Goal: Information Seeking & Learning: Learn about a topic

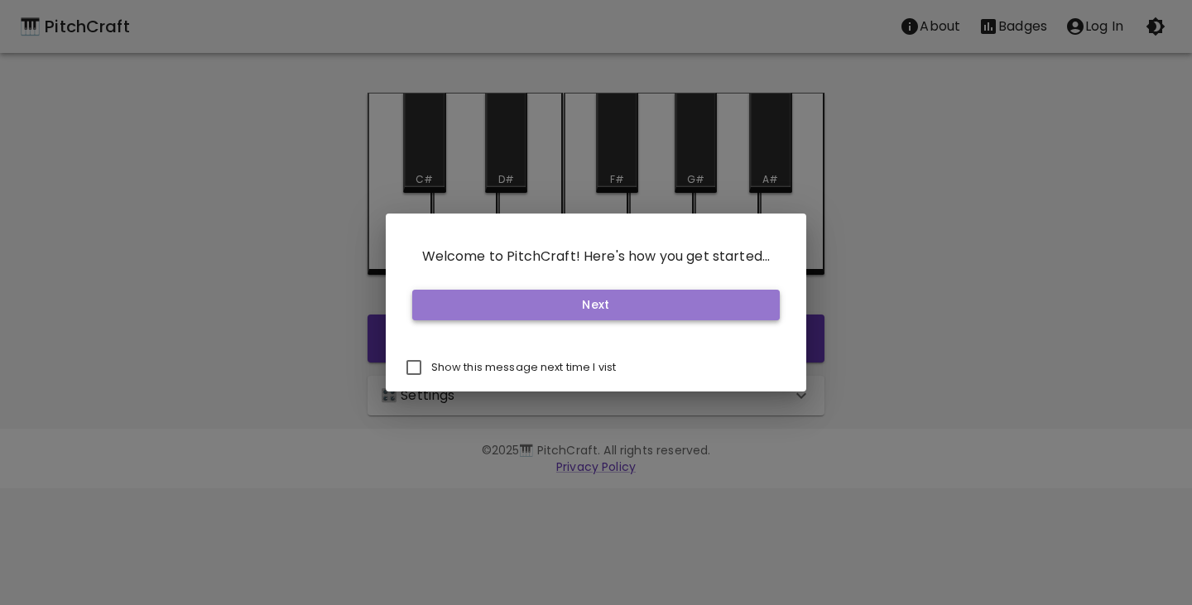
click at [546, 300] on button "Next" at bounding box center [596, 305] width 368 height 31
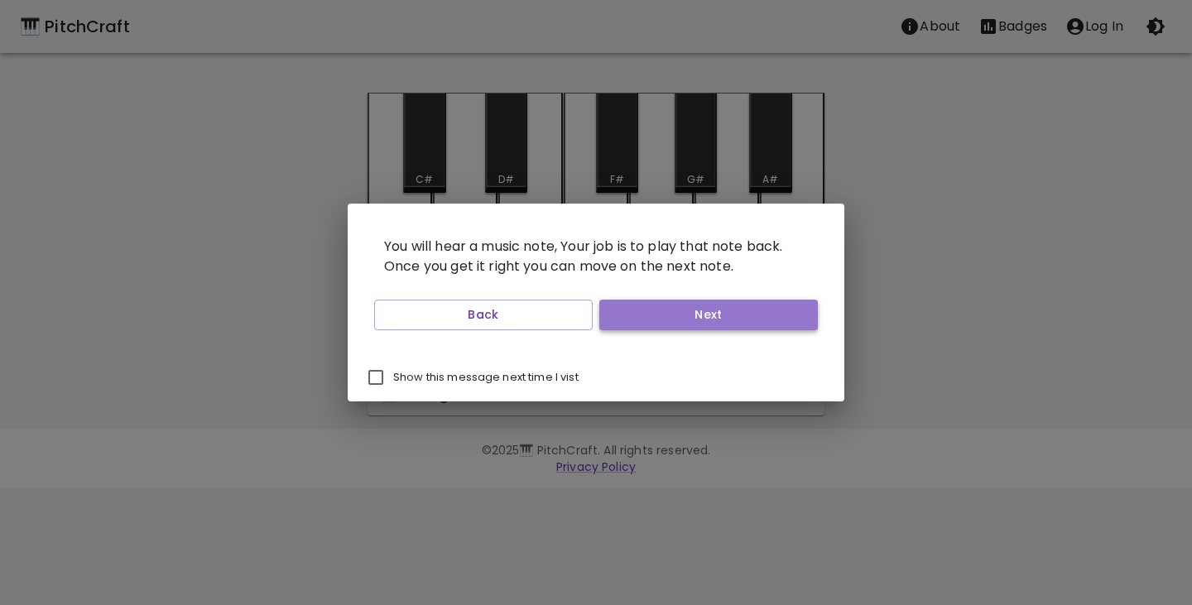
click at [703, 309] on button "Next" at bounding box center [708, 315] width 218 height 31
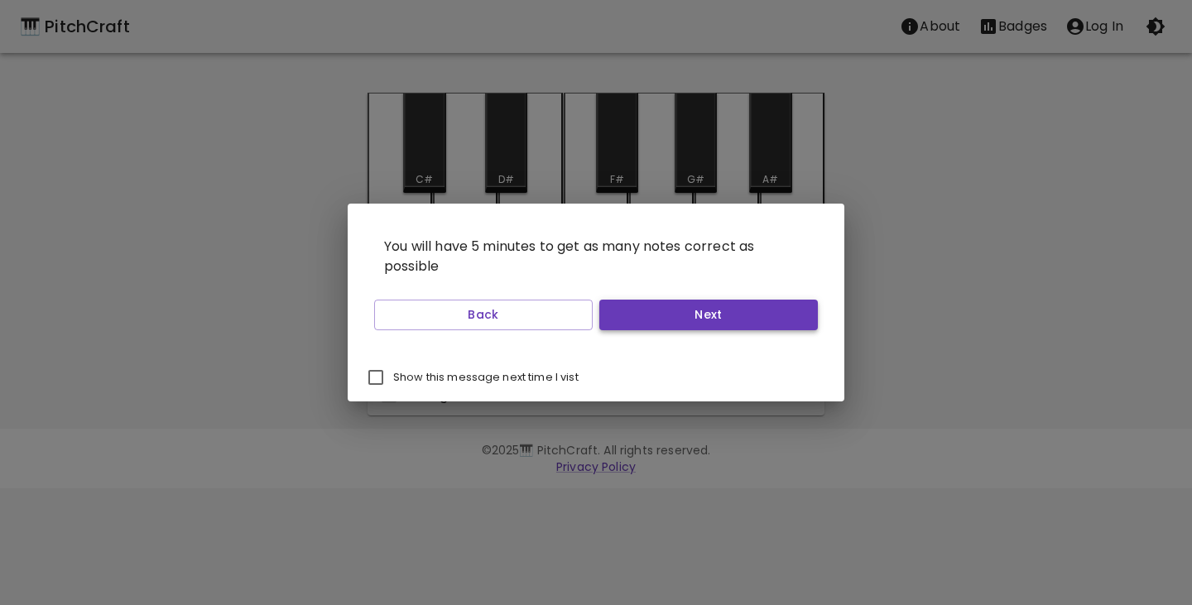
click at [703, 319] on button "Next" at bounding box center [708, 315] width 218 height 31
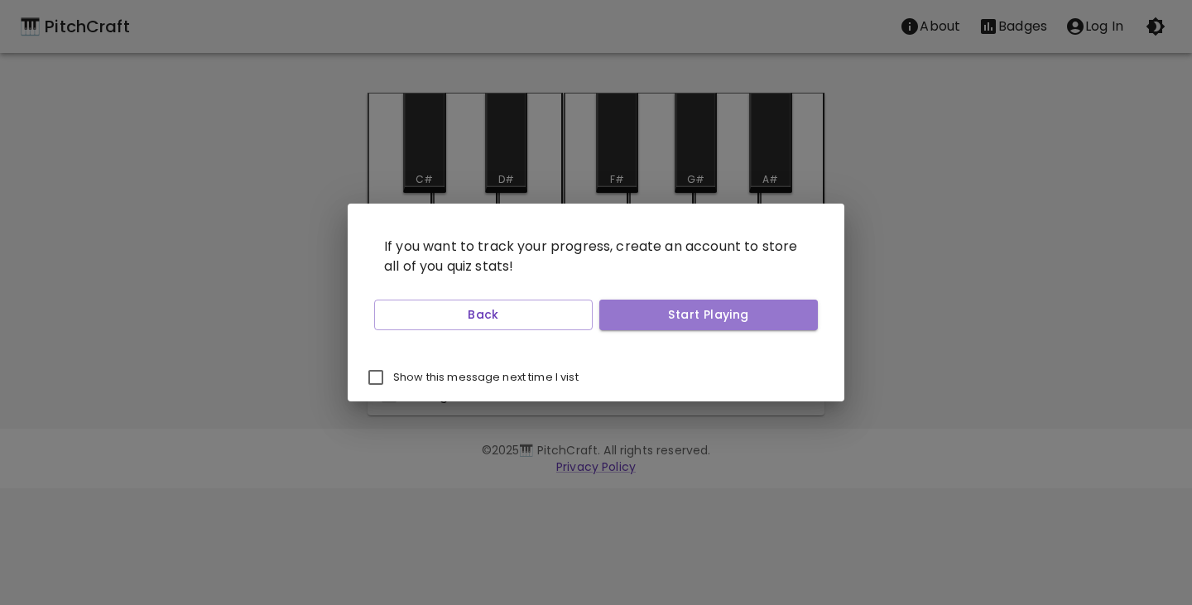
click at [703, 319] on button "Start Playing" at bounding box center [708, 315] width 218 height 31
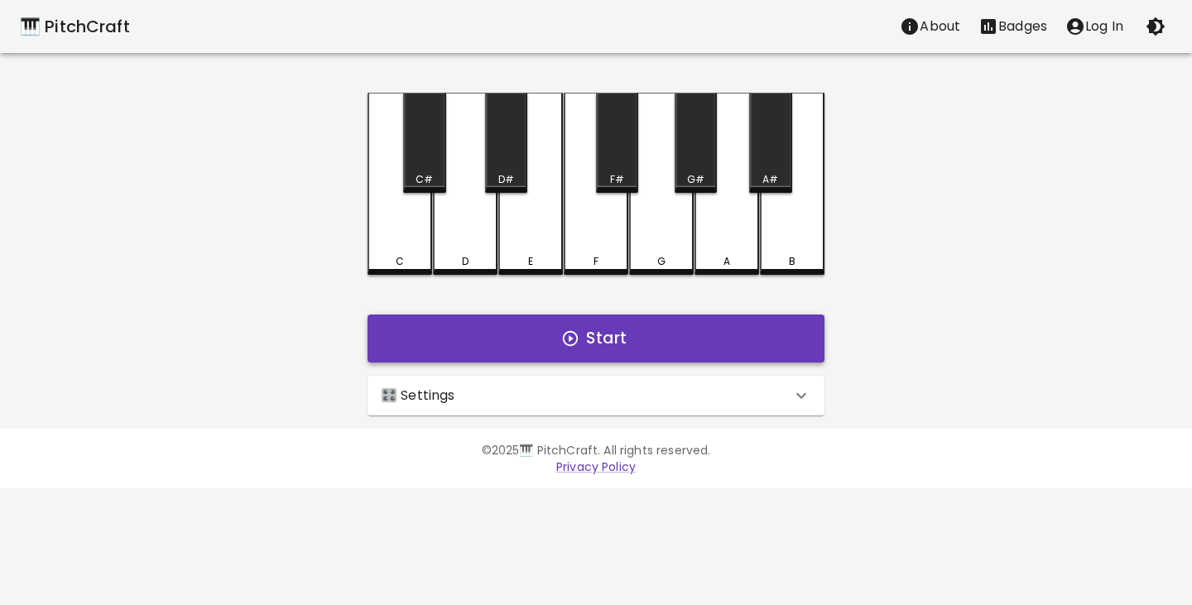
click at [651, 340] on button "Start" at bounding box center [595, 338] width 457 height 48
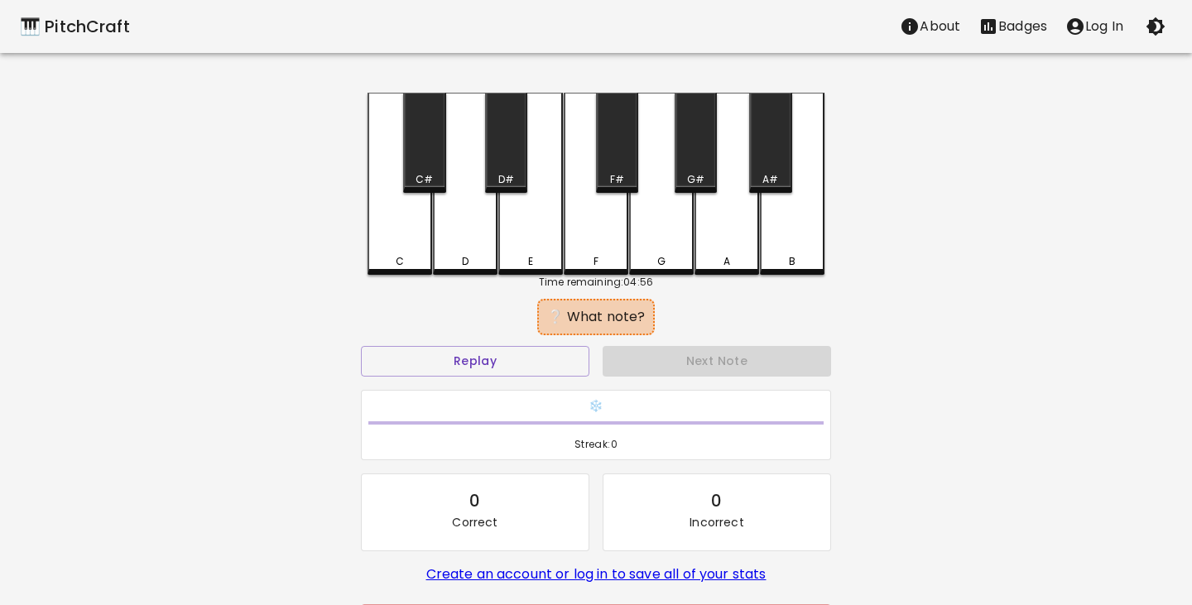
click at [401, 239] on div "C" at bounding box center [399, 184] width 65 height 182
click at [451, 358] on button "Replay" at bounding box center [475, 361] width 228 height 31
click at [531, 228] on div "E" at bounding box center [530, 184] width 65 height 182
click at [449, 240] on div "D" at bounding box center [465, 184] width 65 height 182
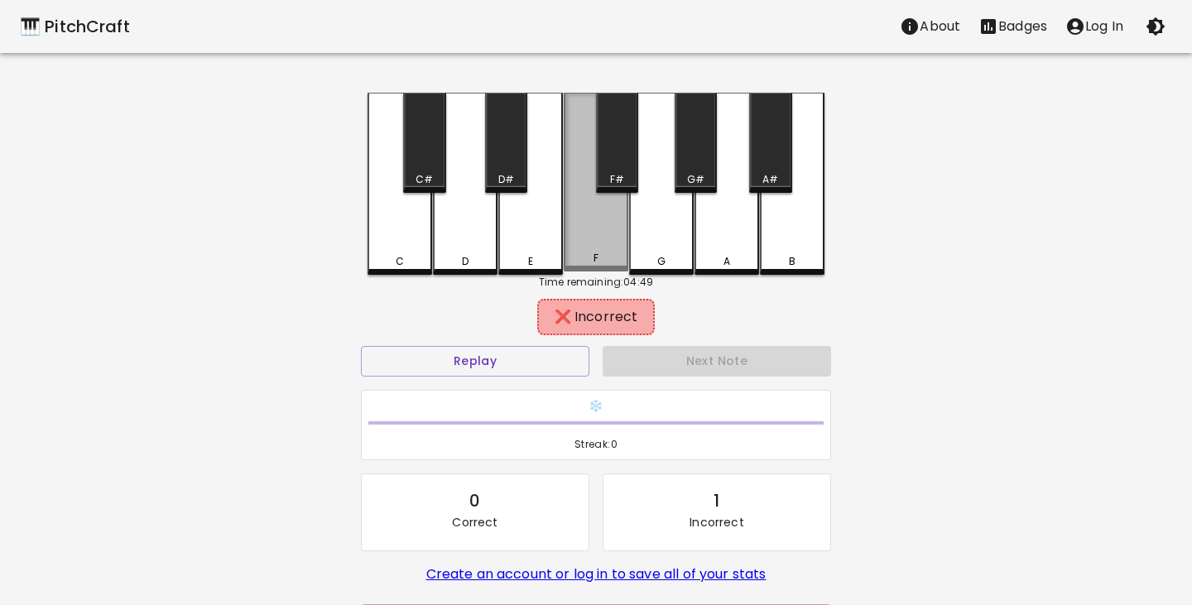
click at [607, 246] on div "F" at bounding box center [596, 182] width 65 height 179
click at [661, 247] on div "G" at bounding box center [661, 184] width 65 height 182
click at [735, 244] on div "A" at bounding box center [726, 184] width 65 height 182
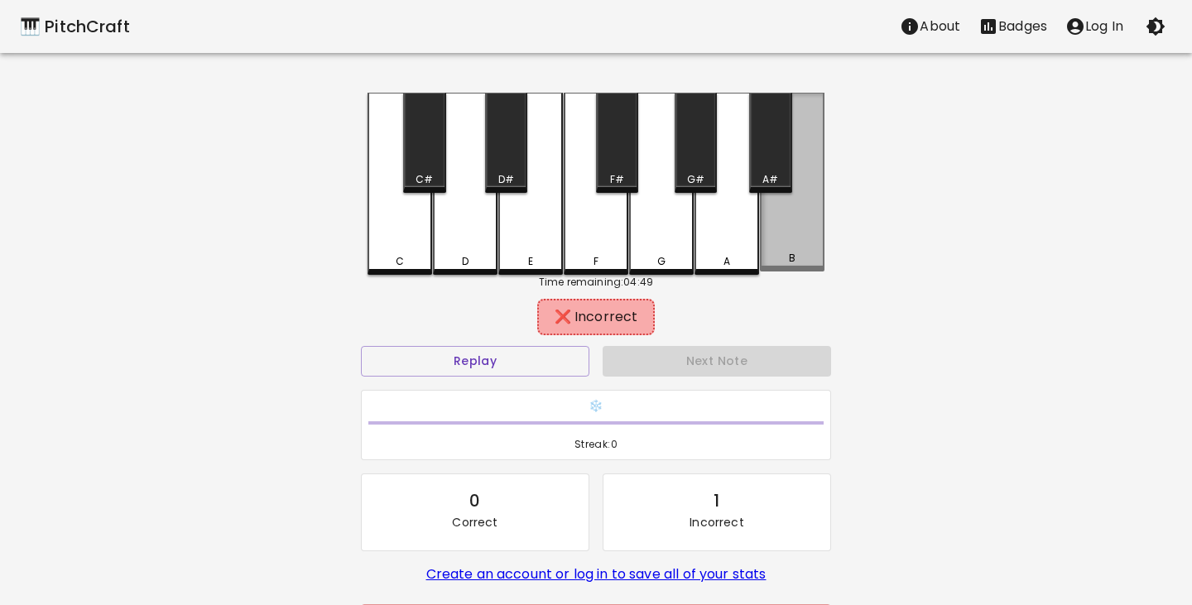
click at [798, 246] on div "B" at bounding box center [792, 182] width 65 height 179
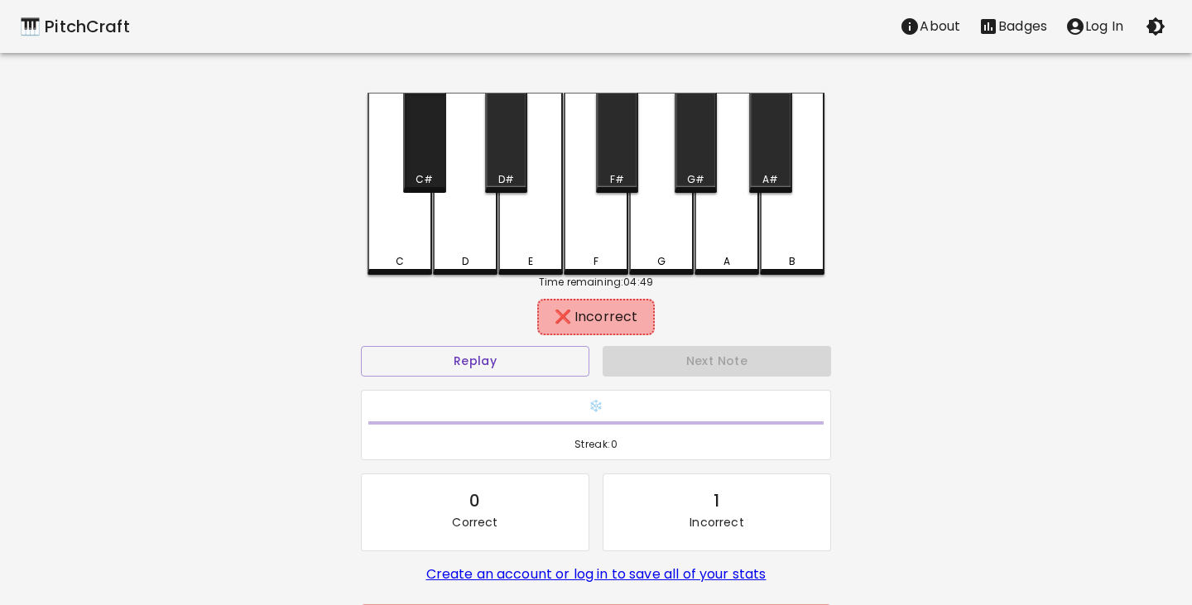
click at [424, 158] on div "C#" at bounding box center [424, 143] width 42 height 100
click at [503, 164] on div "D#" at bounding box center [506, 143] width 42 height 100
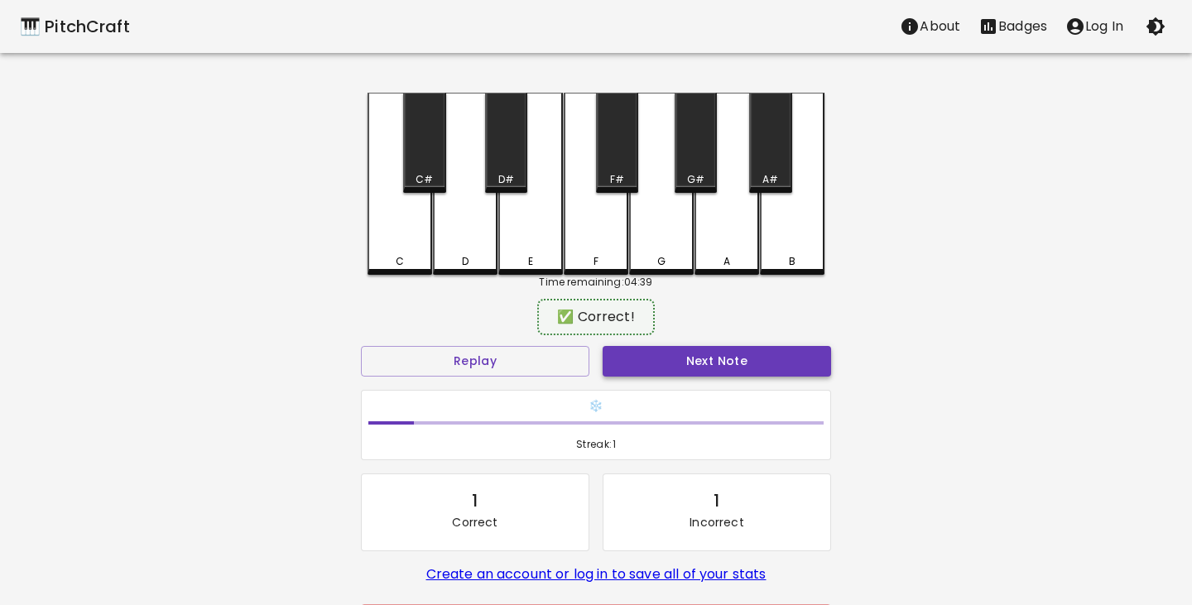
click at [718, 360] on button "Next Note" at bounding box center [717, 361] width 228 height 31
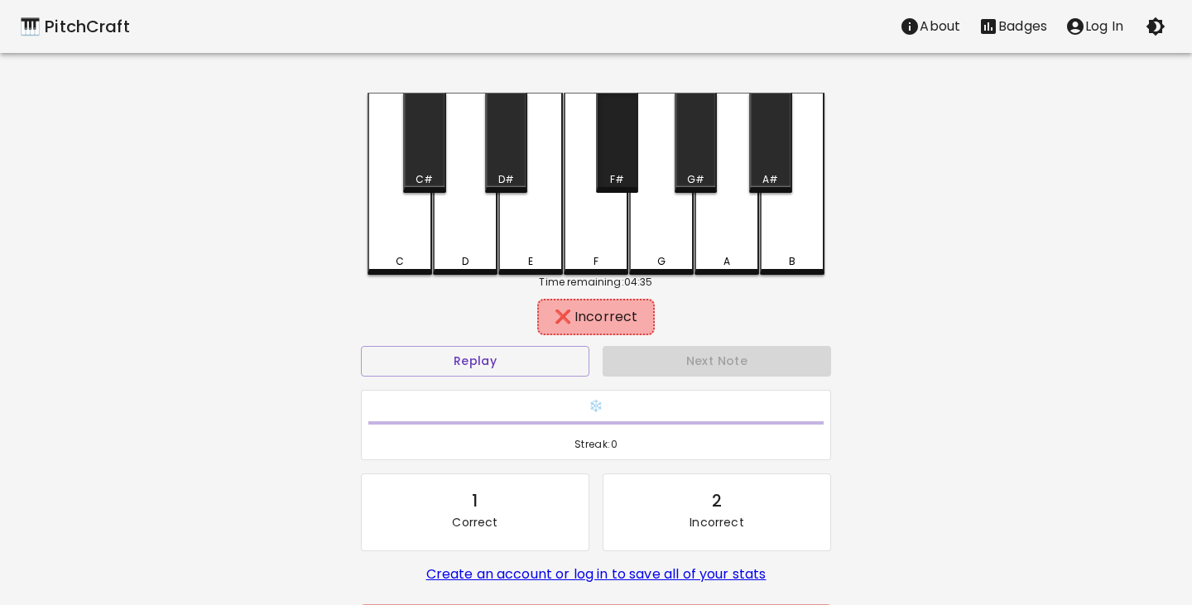
click at [627, 167] on div "F#" at bounding box center [617, 143] width 42 height 100
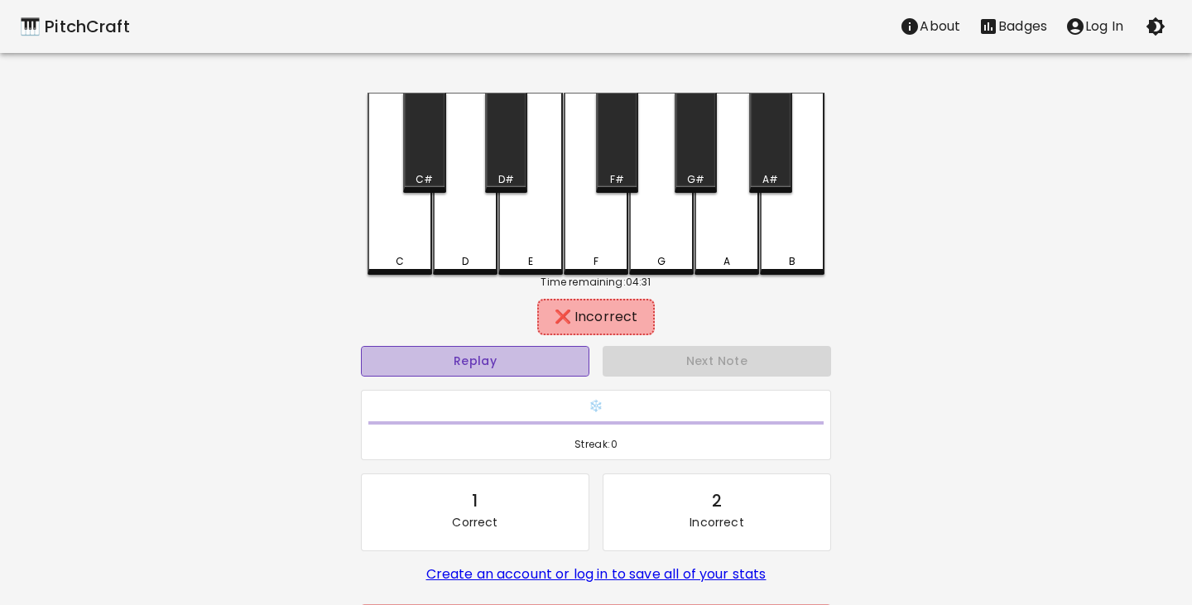
click at [458, 360] on button "Replay" at bounding box center [475, 361] width 228 height 31
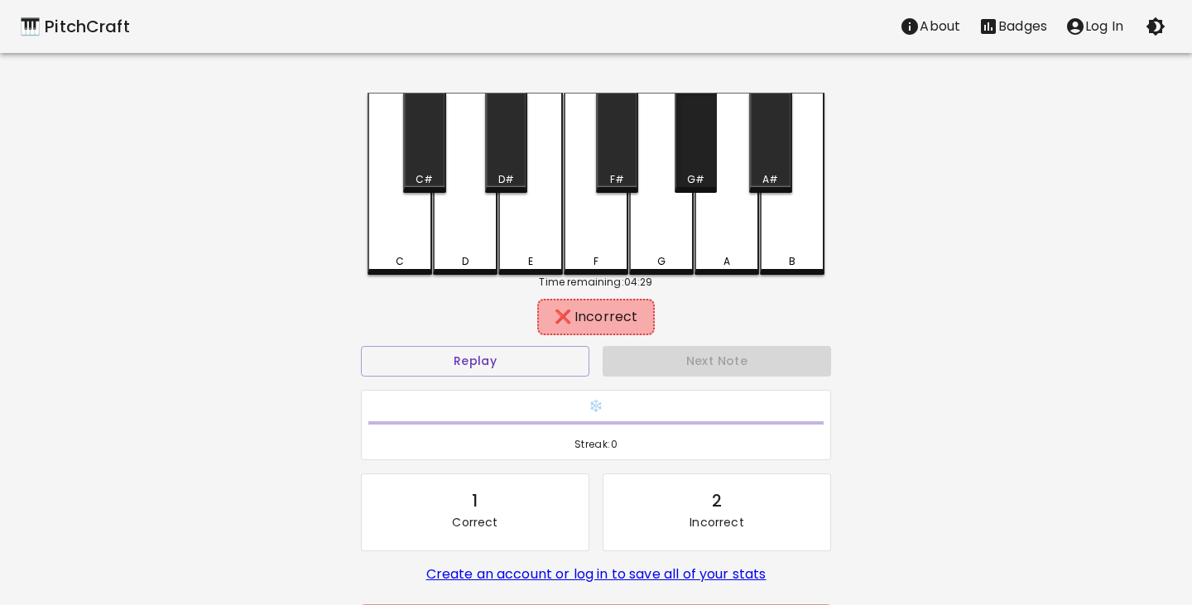
click at [704, 170] on div "G#" at bounding box center [696, 143] width 42 height 100
click at [431, 156] on div "C#" at bounding box center [424, 143] width 42 height 100
click at [683, 248] on div "G" at bounding box center [661, 184] width 65 height 182
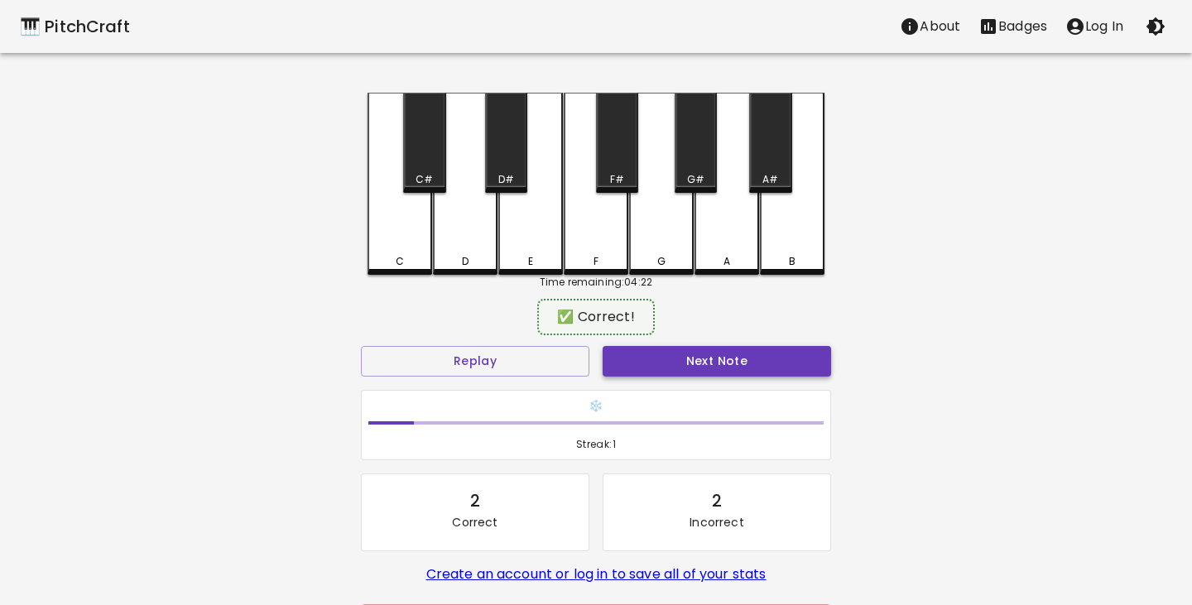
click at [724, 363] on button "Next Note" at bounding box center [717, 361] width 228 height 31
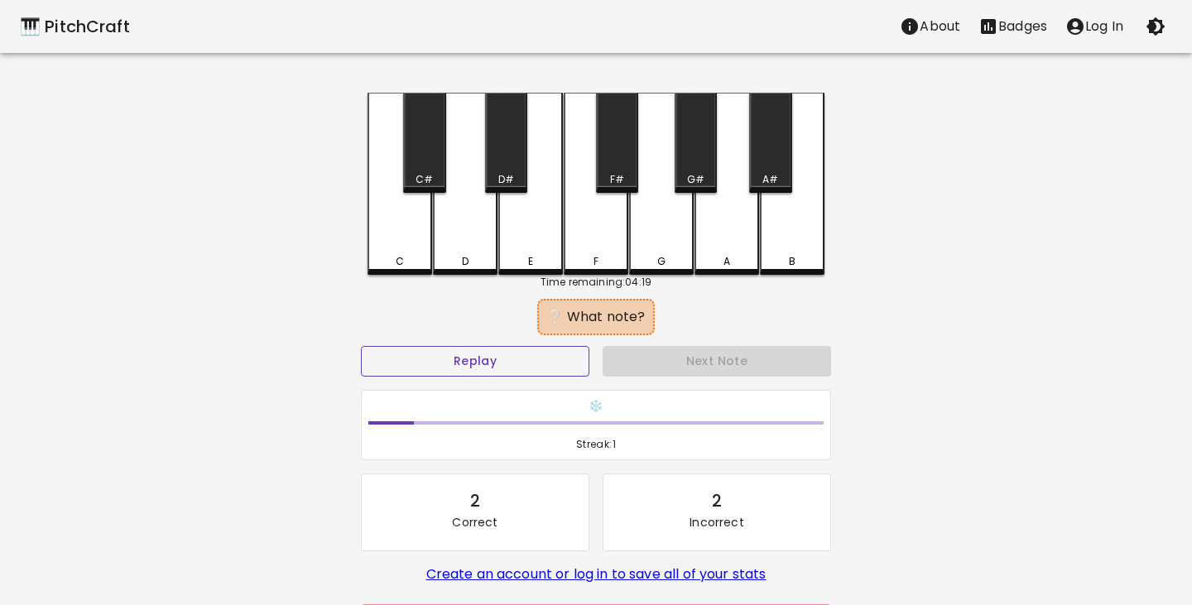
click at [479, 364] on button "Replay" at bounding box center [475, 361] width 228 height 31
click at [607, 233] on div "F" at bounding box center [596, 184] width 65 height 182
click at [620, 170] on div "F#" at bounding box center [617, 143] width 42 height 100
click at [521, 354] on button "Replay" at bounding box center [475, 361] width 228 height 31
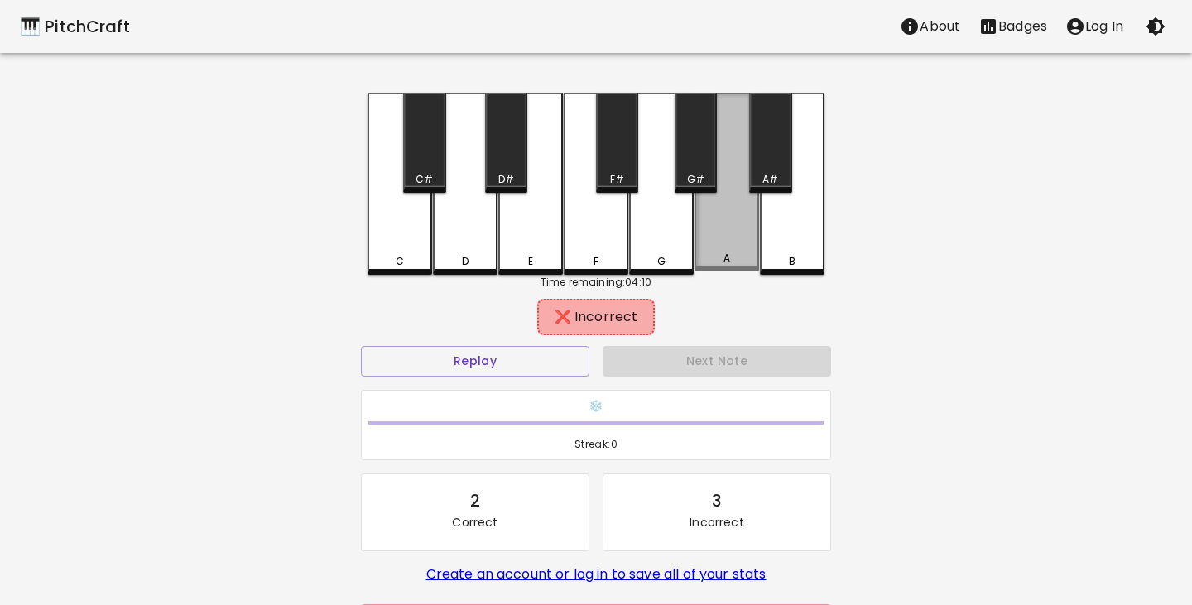
click at [734, 233] on div "A" at bounding box center [726, 182] width 65 height 179
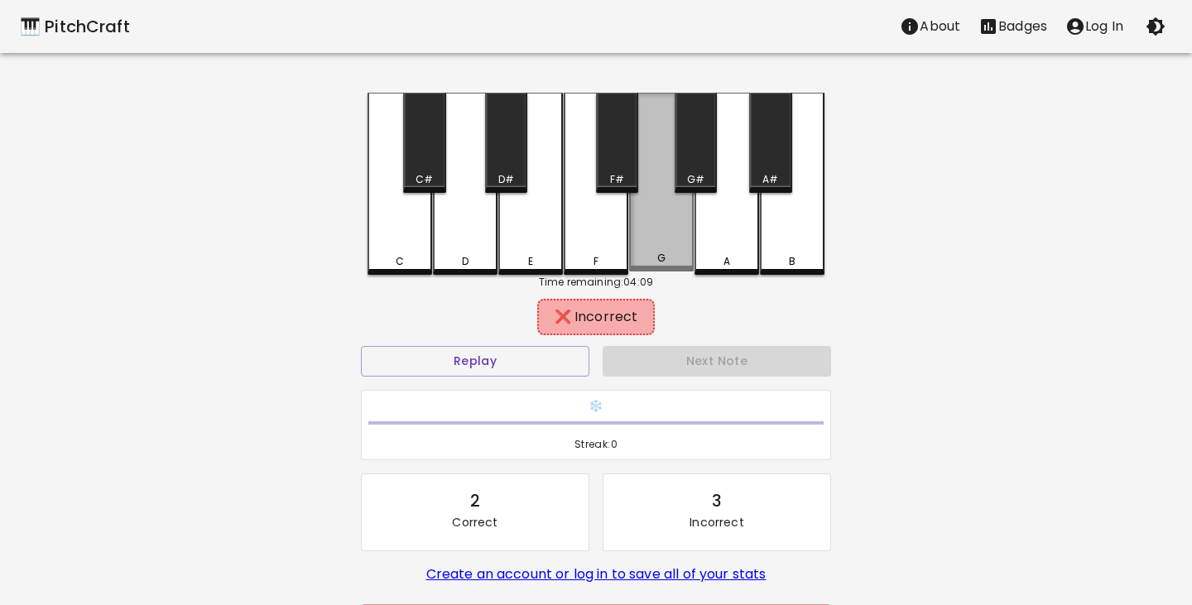
click at [657, 253] on div "G" at bounding box center [661, 182] width 65 height 179
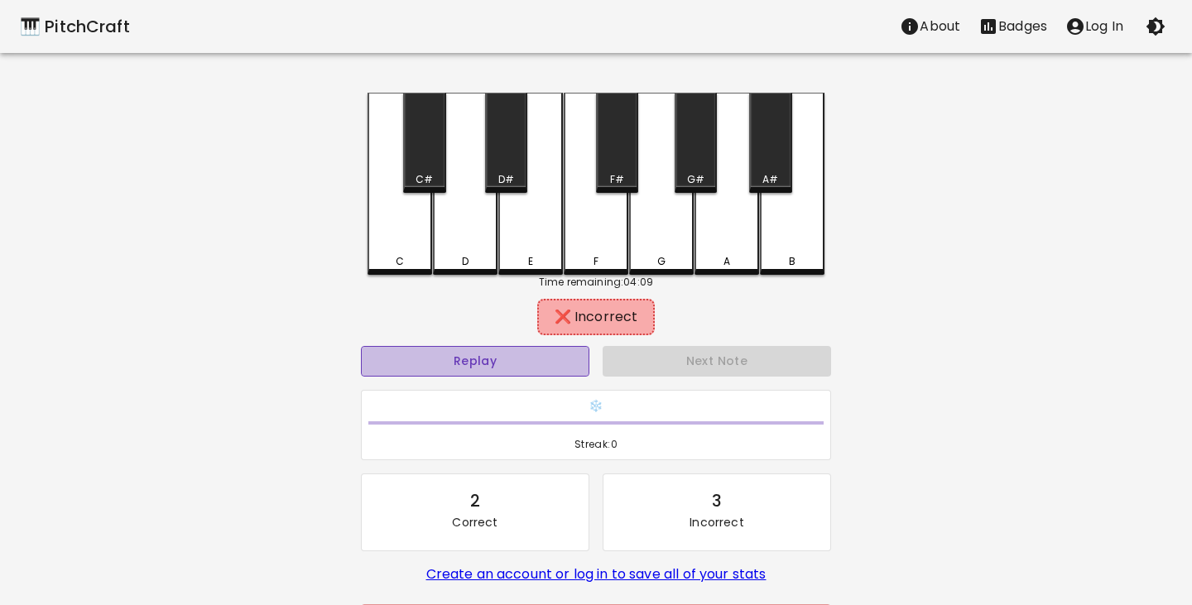
click at [535, 358] on button "Replay" at bounding box center [475, 361] width 228 height 31
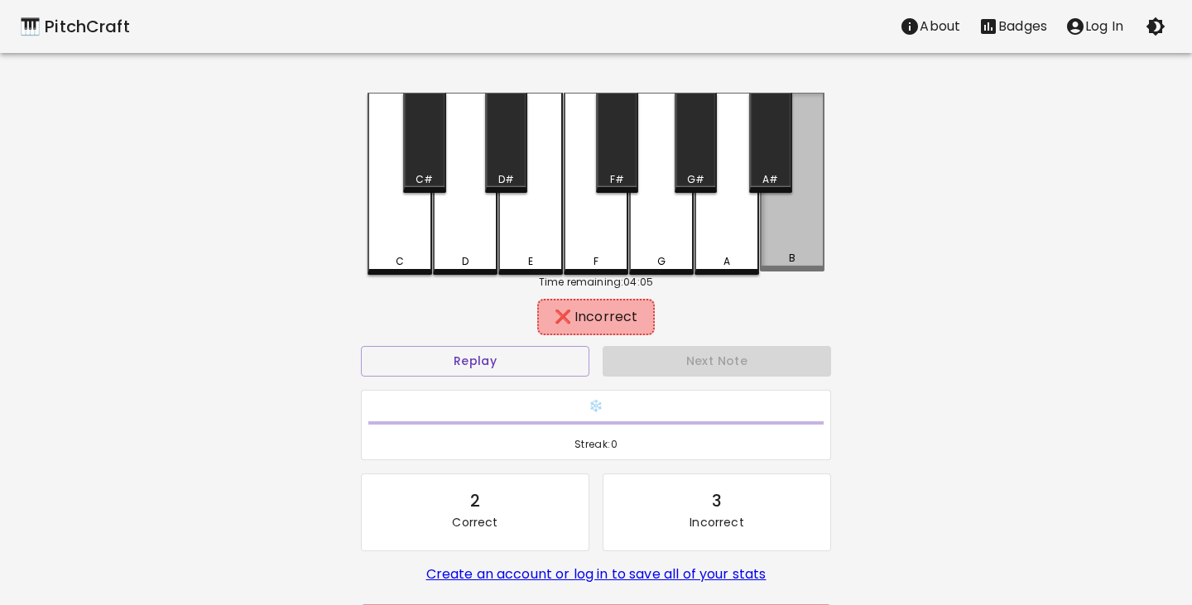
click at [790, 242] on div "B" at bounding box center [792, 182] width 65 height 179
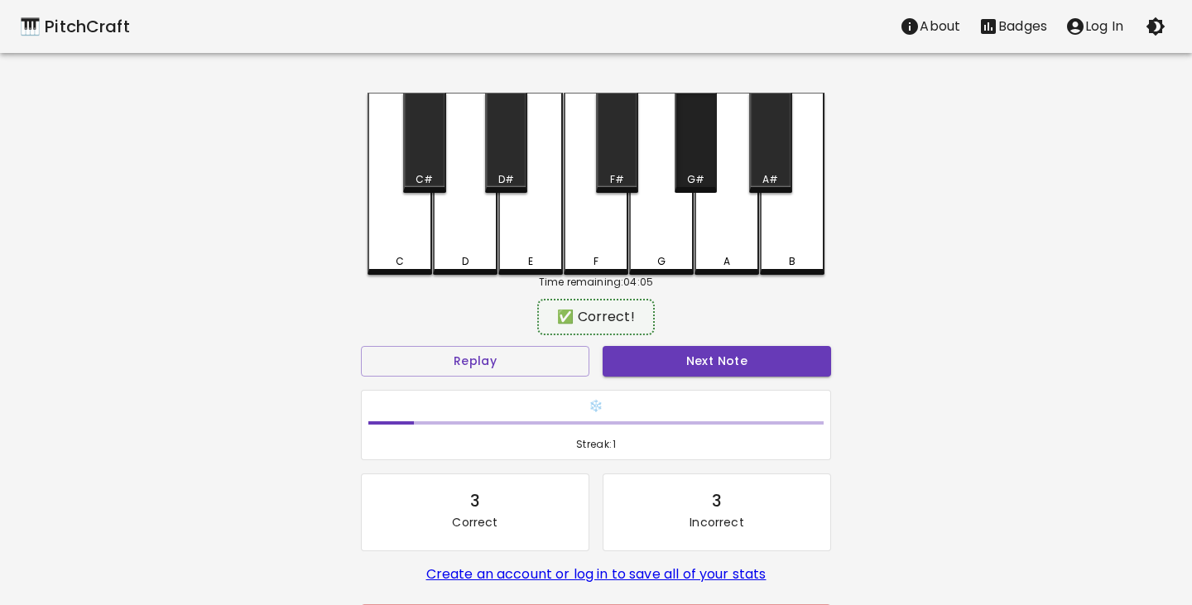
click at [690, 161] on div "G#" at bounding box center [696, 143] width 42 height 100
click at [689, 361] on button "Next Note" at bounding box center [717, 361] width 228 height 31
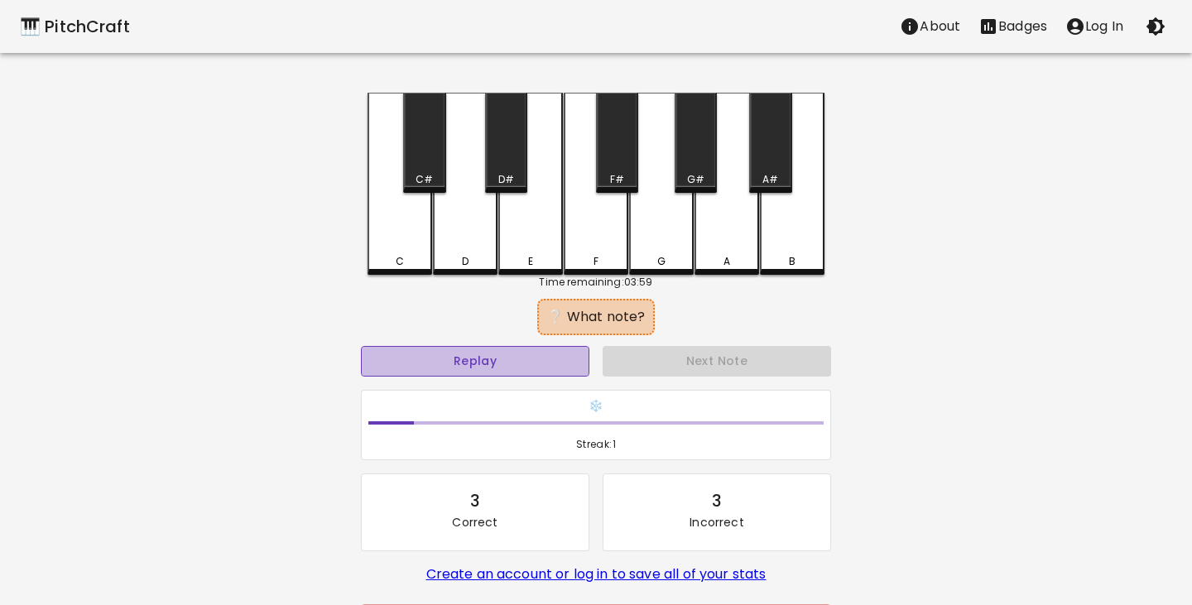
click at [510, 359] on button "Replay" at bounding box center [475, 361] width 228 height 31
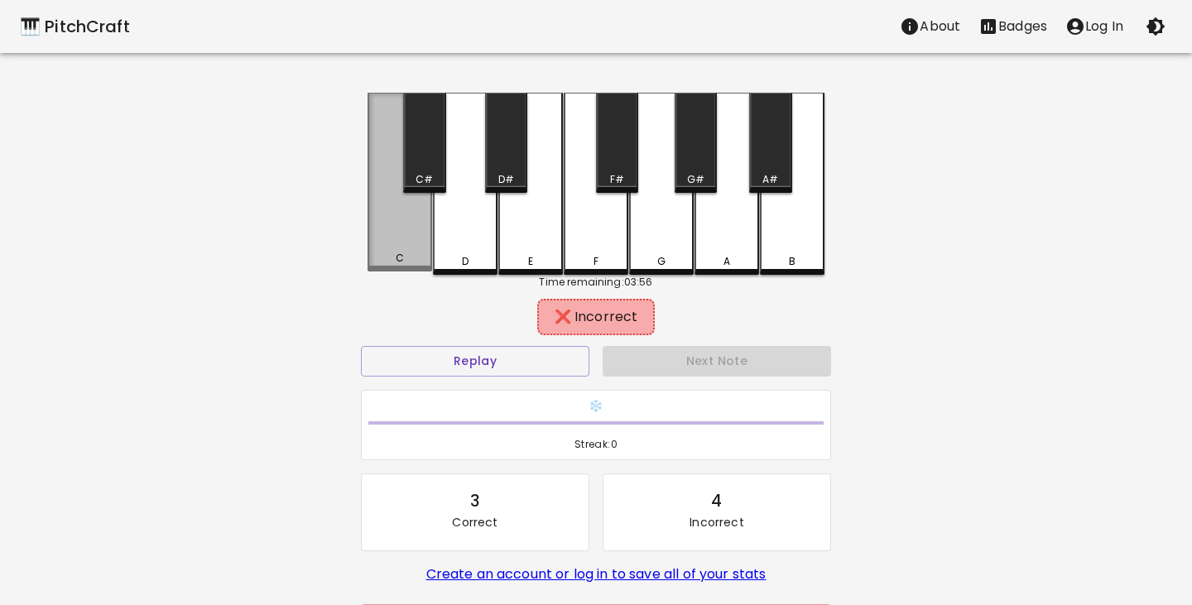
click at [417, 244] on div "C" at bounding box center [399, 182] width 65 height 179
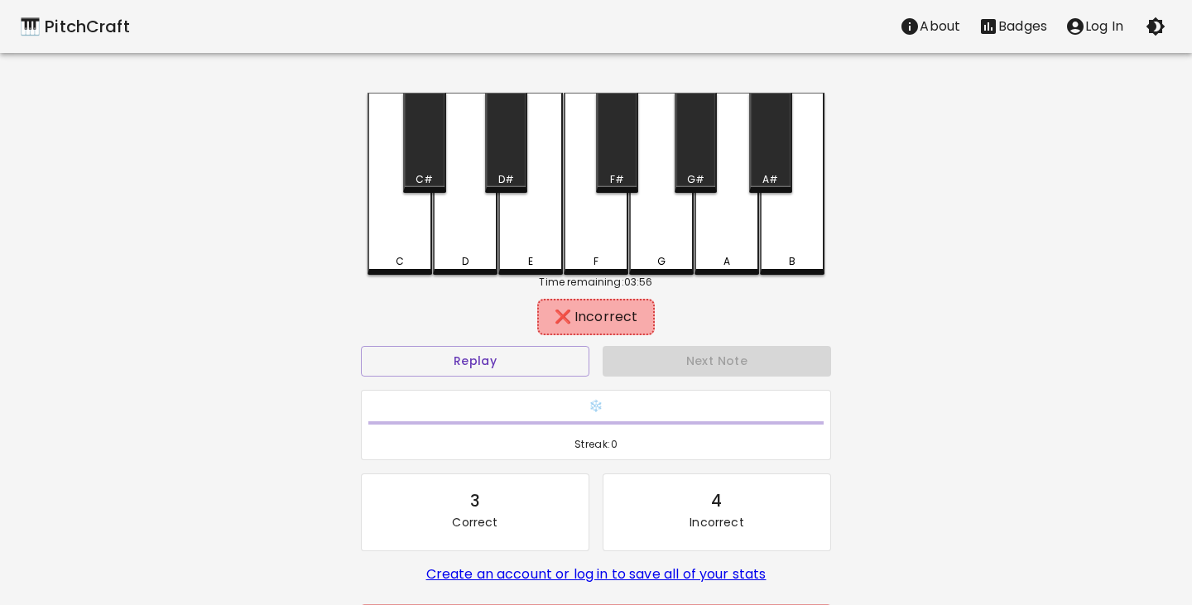
click at [732, 249] on div "A" at bounding box center [726, 184] width 65 height 182
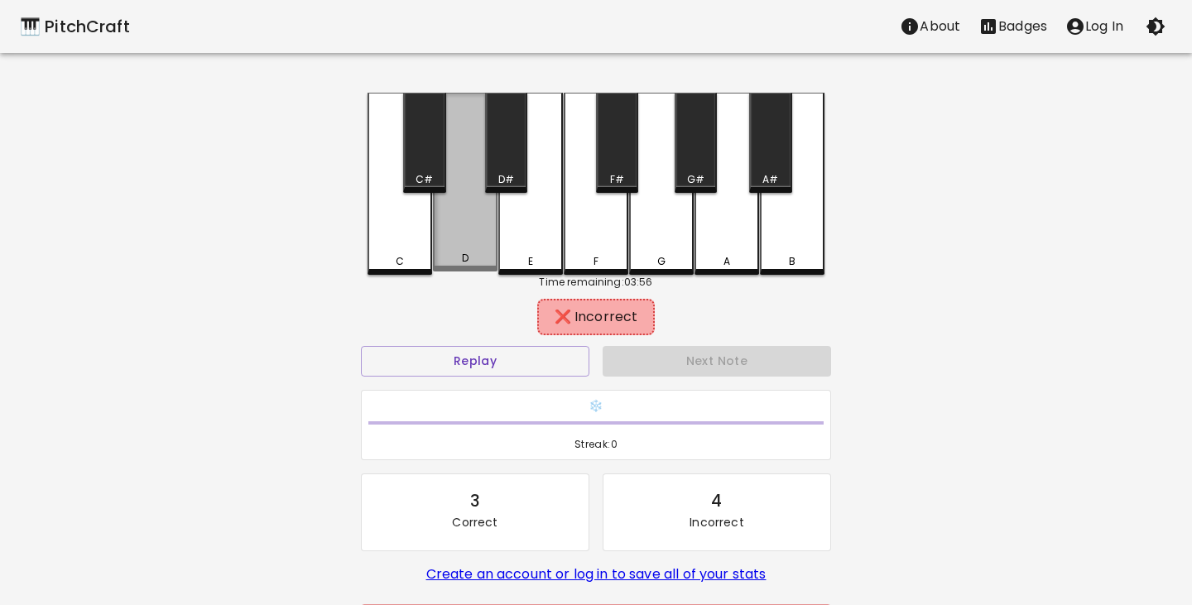
click at [468, 232] on div "D" at bounding box center [465, 182] width 65 height 179
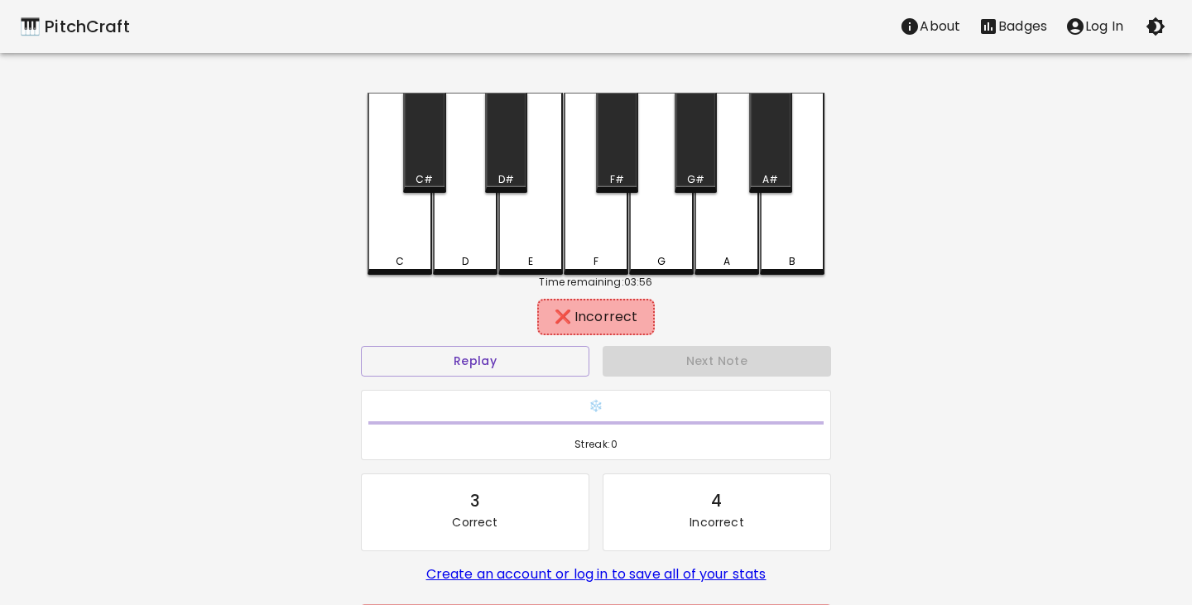
click at [511, 171] on div "D#" at bounding box center [506, 143] width 42 height 100
click at [617, 167] on div "F#" at bounding box center [617, 143] width 42 height 100
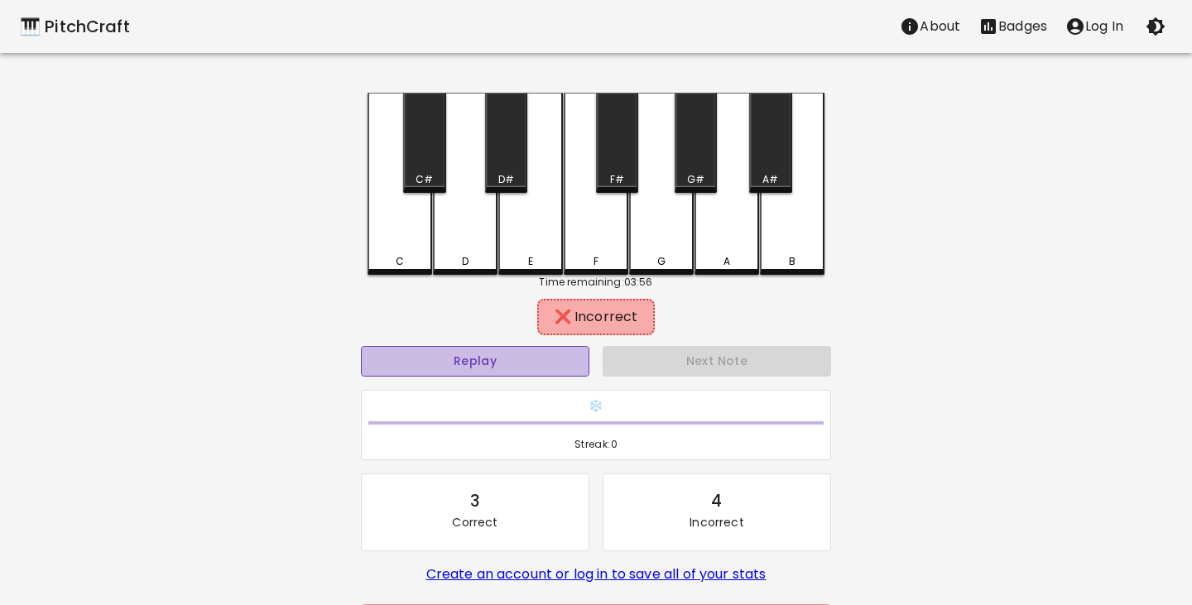
click at [469, 358] on button "Replay" at bounding box center [475, 361] width 228 height 31
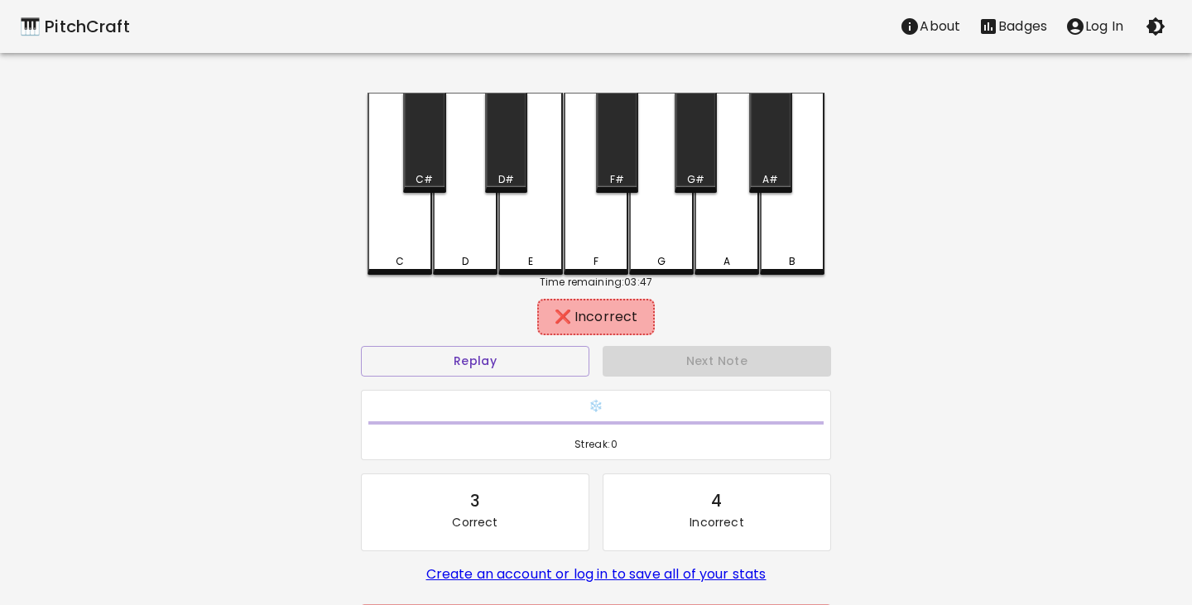
click at [768, 170] on div "A#" at bounding box center [770, 143] width 42 height 100
click at [682, 159] on div "G#" at bounding box center [696, 143] width 42 height 100
click at [616, 161] on div "F#" at bounding box center [617, 143] width 42 height 100
click at [506, 160] on div "D#" at bounding box center [506, 143] width 42 height 100
click at [418, 166] on div "C#" at bounding box center [424, 143] width 42 height 100
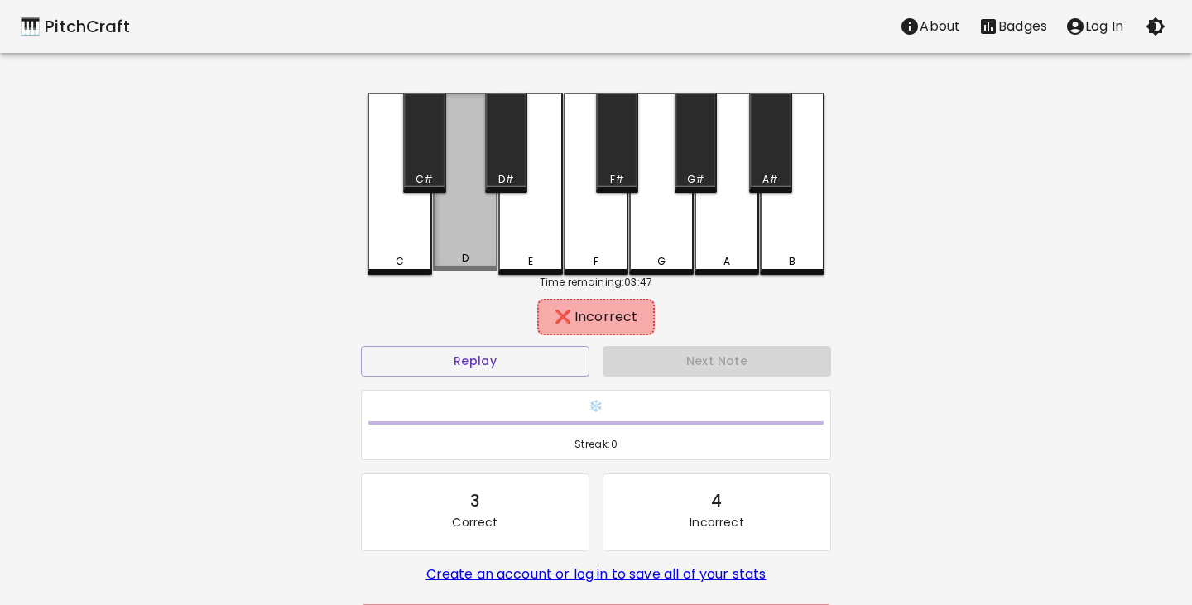
click at [458, 242] on div "D" at bounding box center [465, 182] width 65 height 179
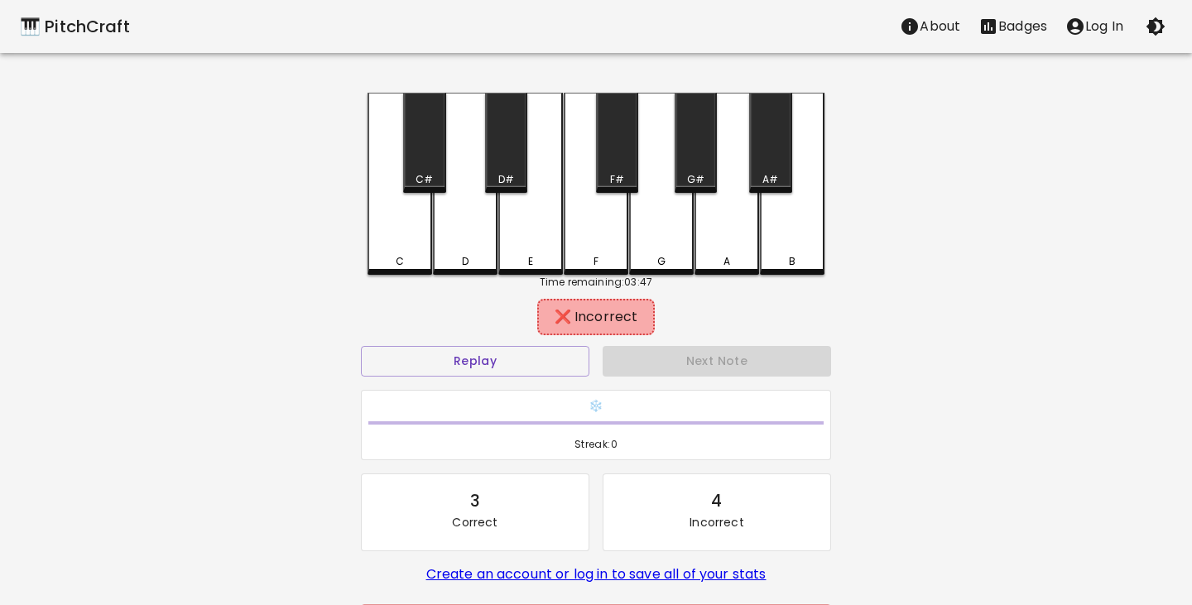
click at [540, 246] on div "E" at bounding box center [530, 184] width 65 height 182
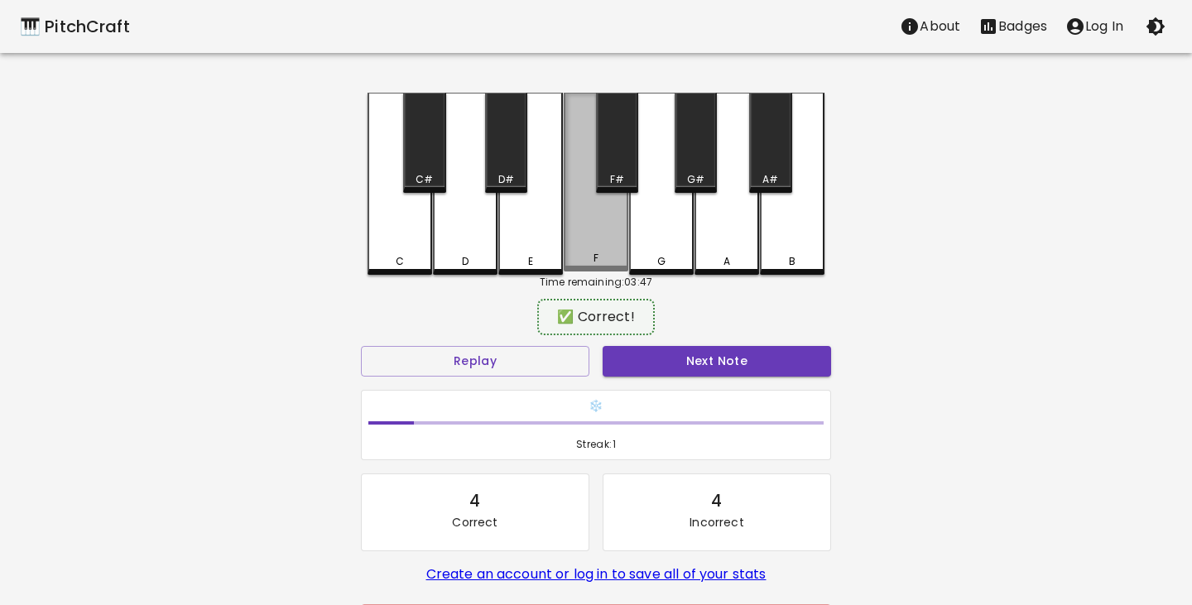
click at [588, 245] on div "F" at bounding box center [596, 182] width 65 height 179
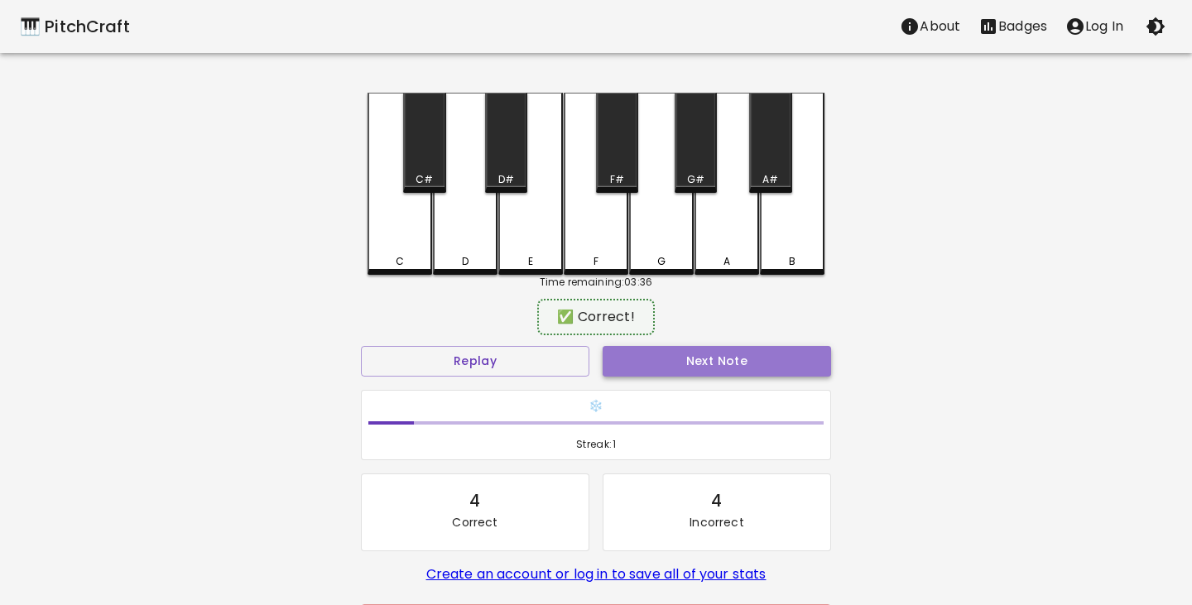
click at [708, 360] on button "Next Note" at bounding box center [717, 361] width 228 height 31
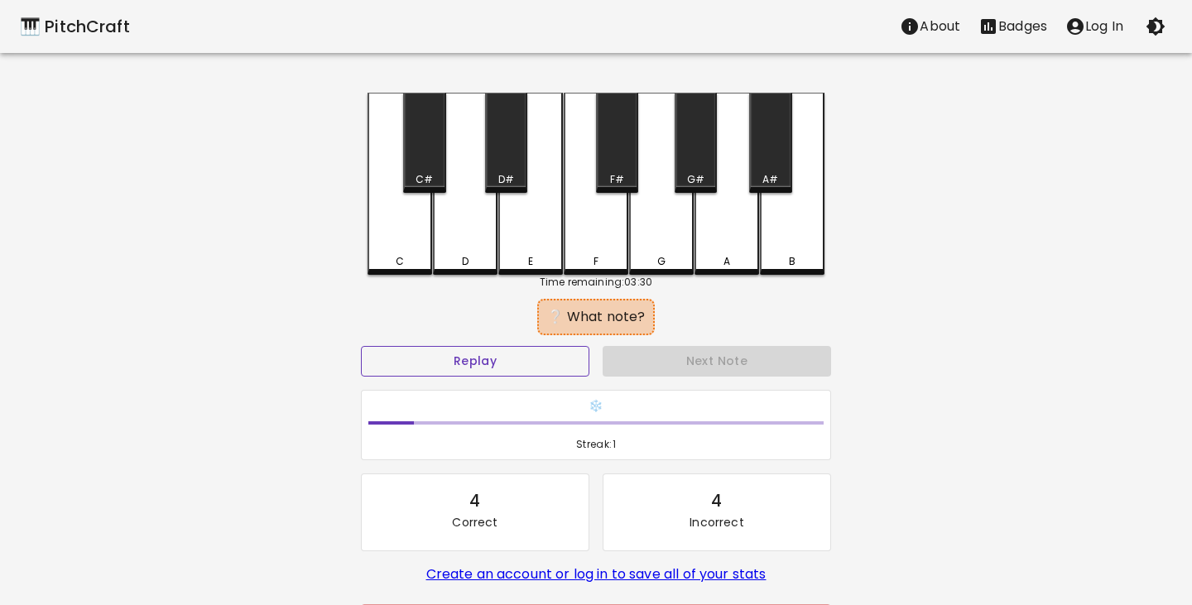
click at [473, 353] on button "Replay" at bounding box center [475, 361] width 228 height 31
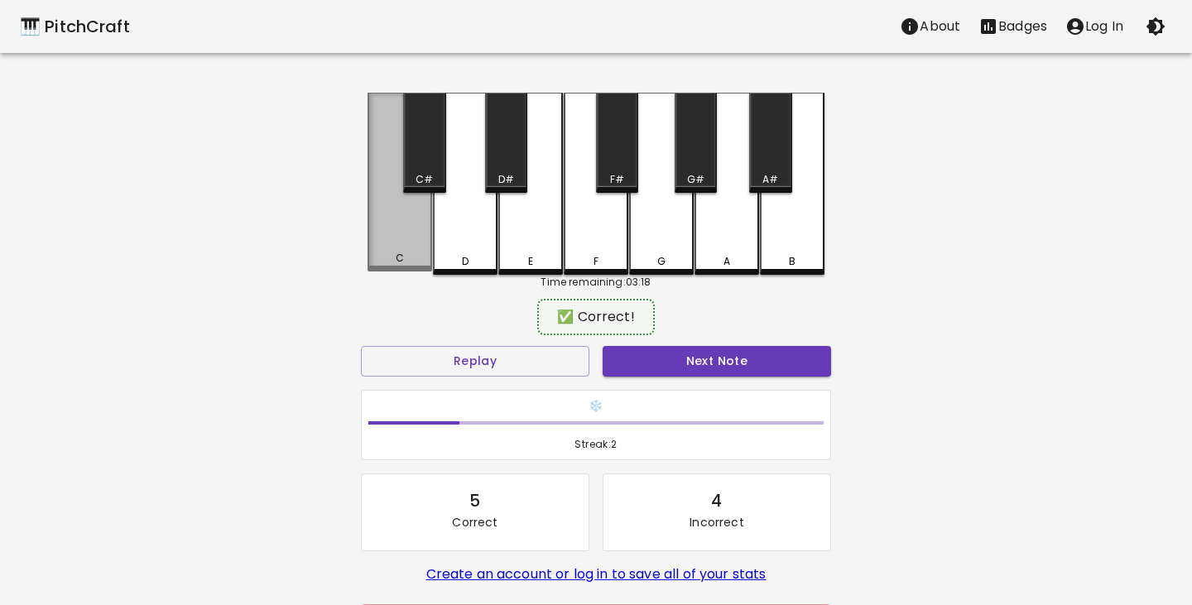
click at [401, 239] on div "C" at bounding box center [399, 182] width 65 height 179
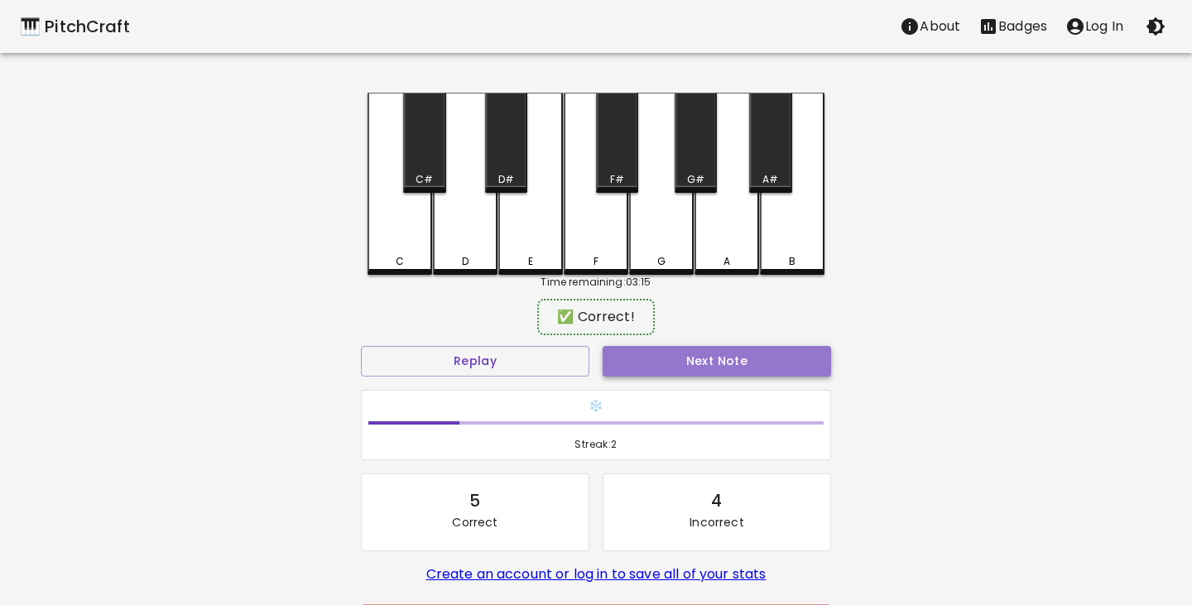
click at [647, 355] on button "Next Note" at bounding box center [717, 361] width 228 height 31
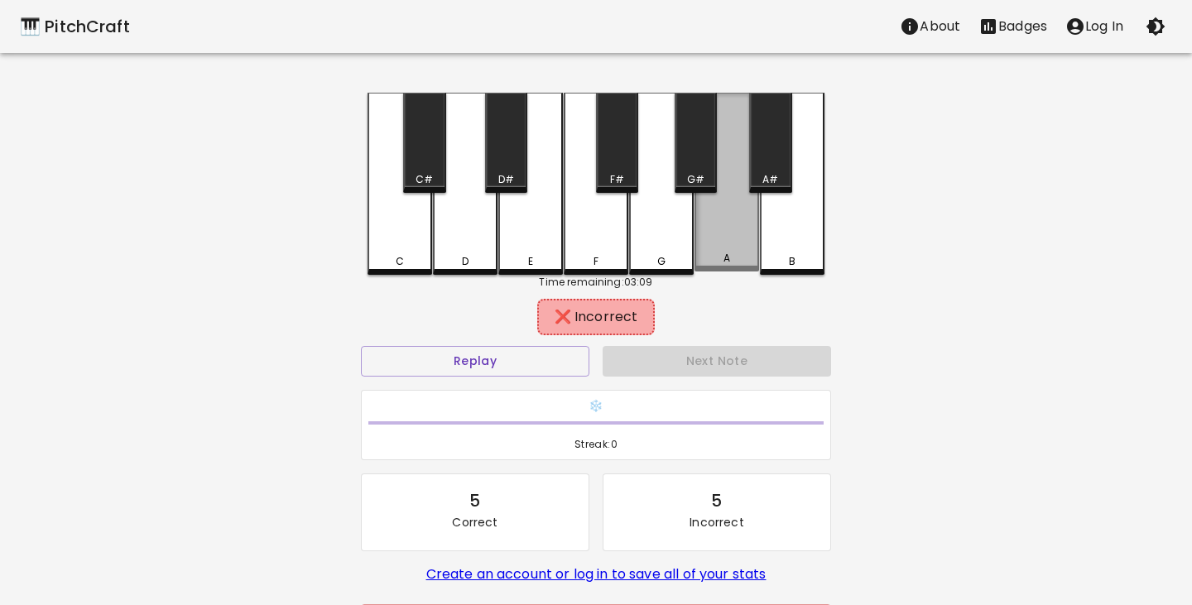
click at [711, 237] on div "A" at bounding box center [726, 182] width 65 height 179
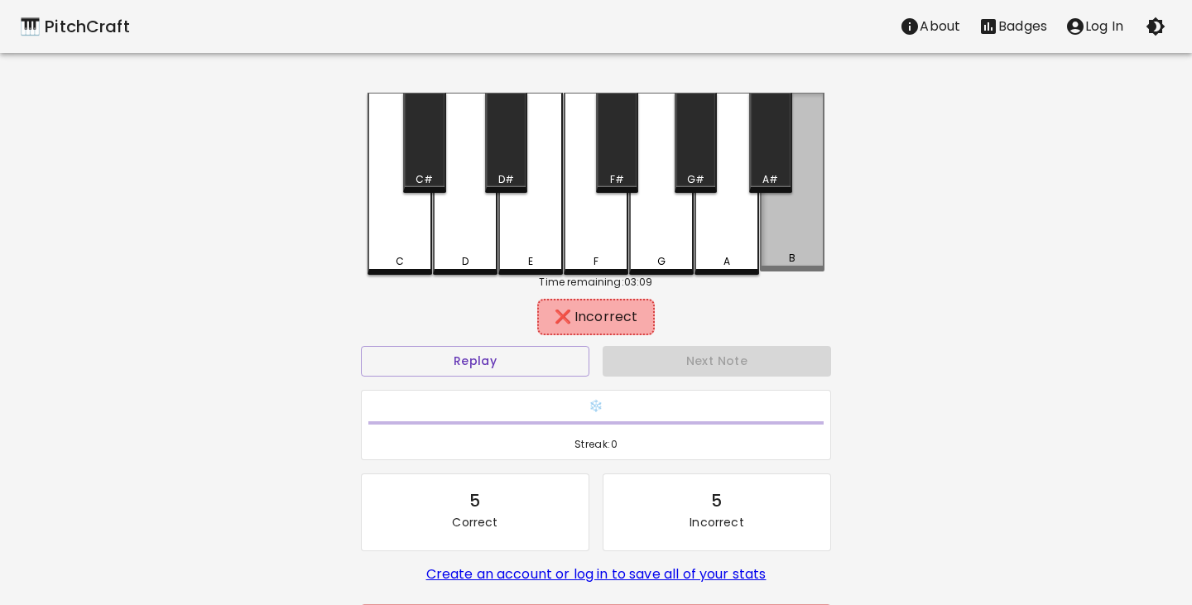
click at [794, 190] on div "B" at bounding box center [792, 182] width 65 height 179
click at [675, 242] on div "G" at bounding box center [661, 184] width 65 height 182
click at [766, 129] on div "A#" at bounding box center [770, 143] width 42 height 100
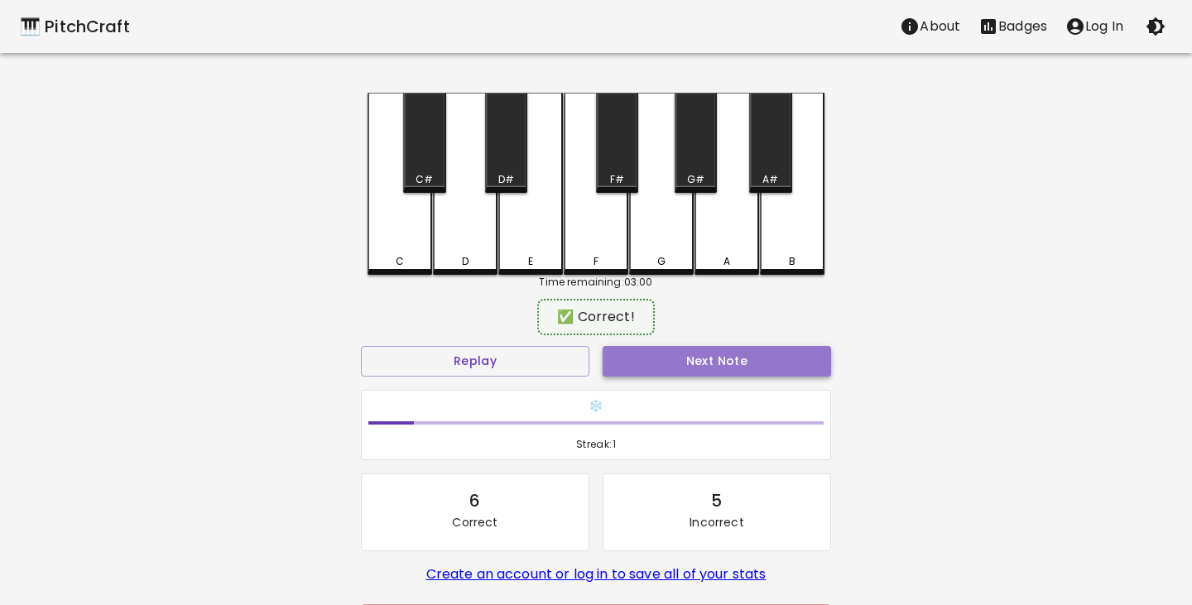
click at [797, 363] on button "Next Note" at bounding box center [717, 361] width 228 height 31
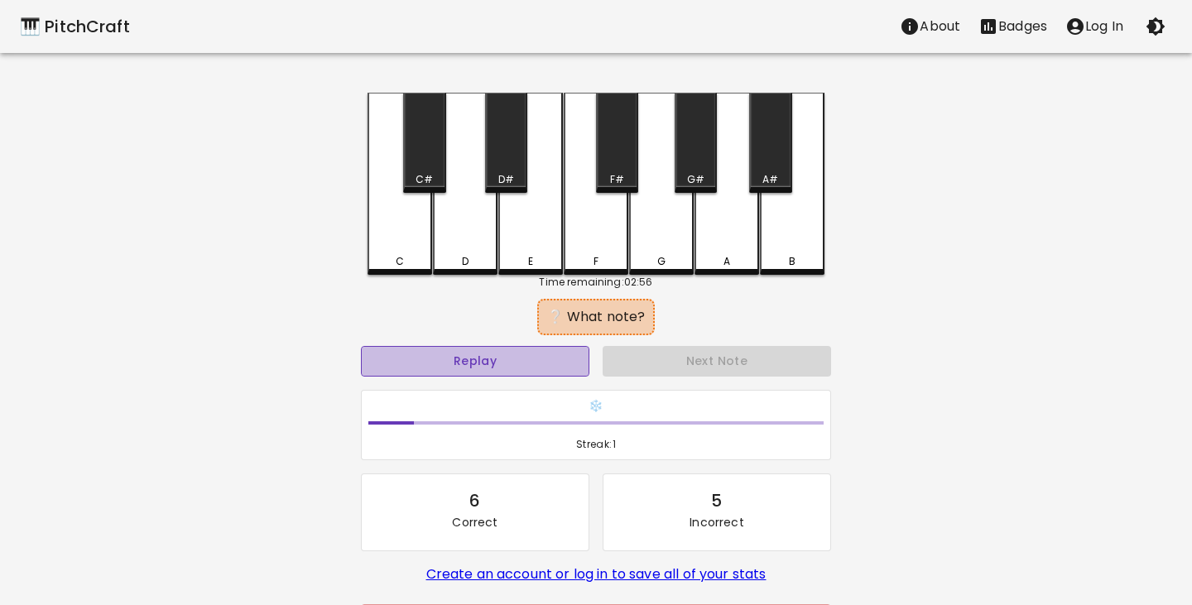
click at [472, 366] on button "Replay" at bounding box center [475, 361] width 228 height 31
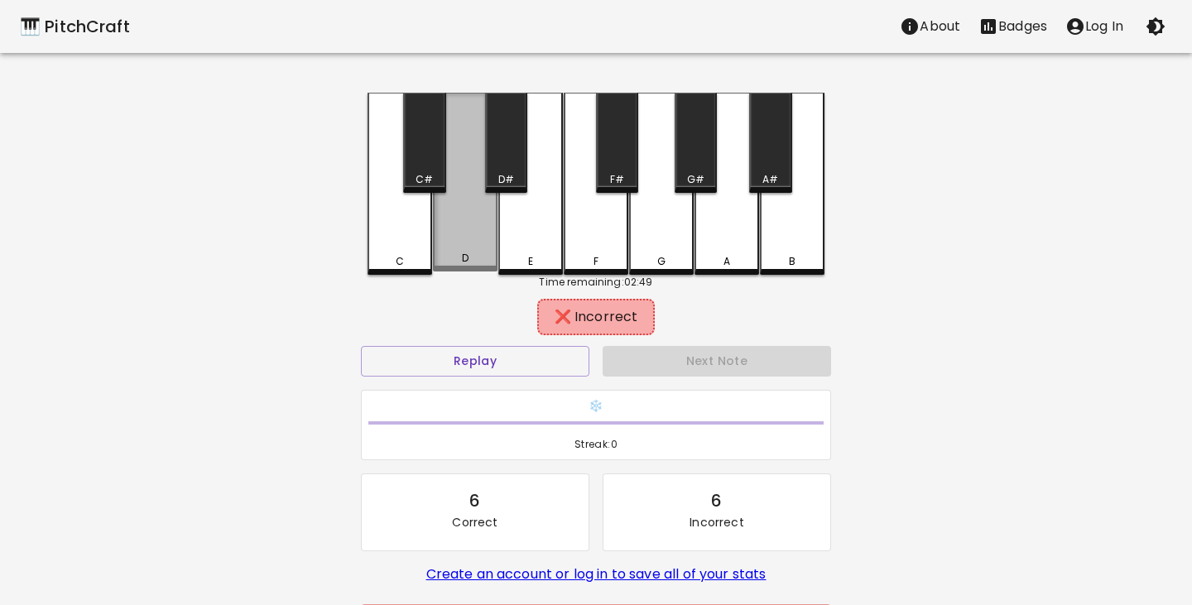
click at [467, 245] on div "D" at bounding box center [465, 182] width 65 height 179
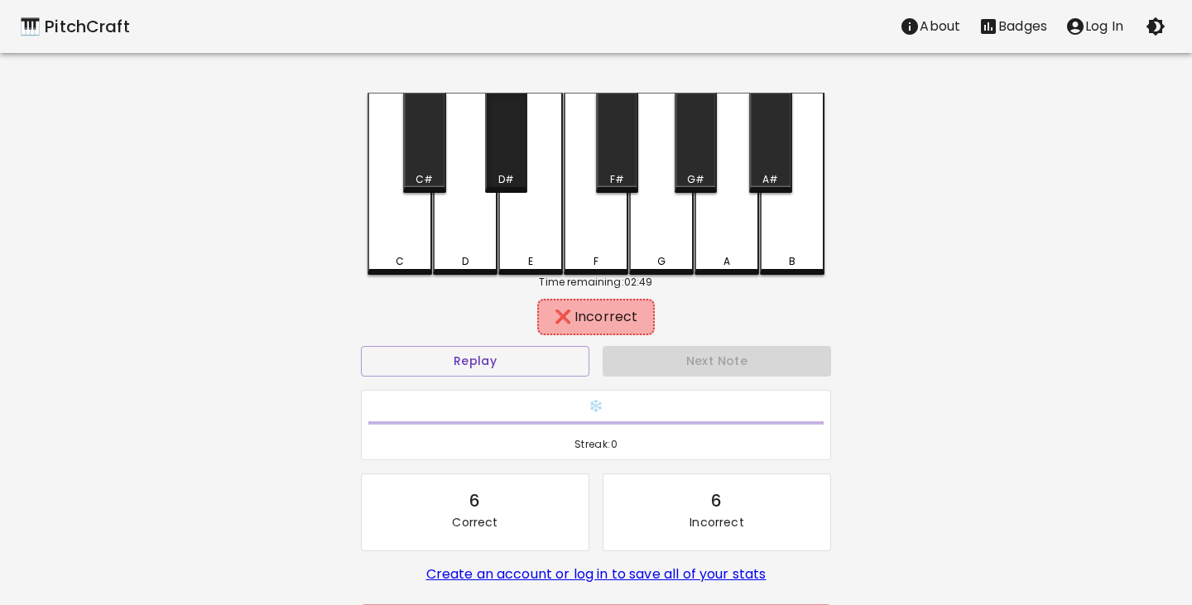
click at [499, 170] on div "D#" at bounding box center [506, 143] width 42 height 100
click at [419, 154] on div "C#" at bounding box center [424, 143] width 42 height 100
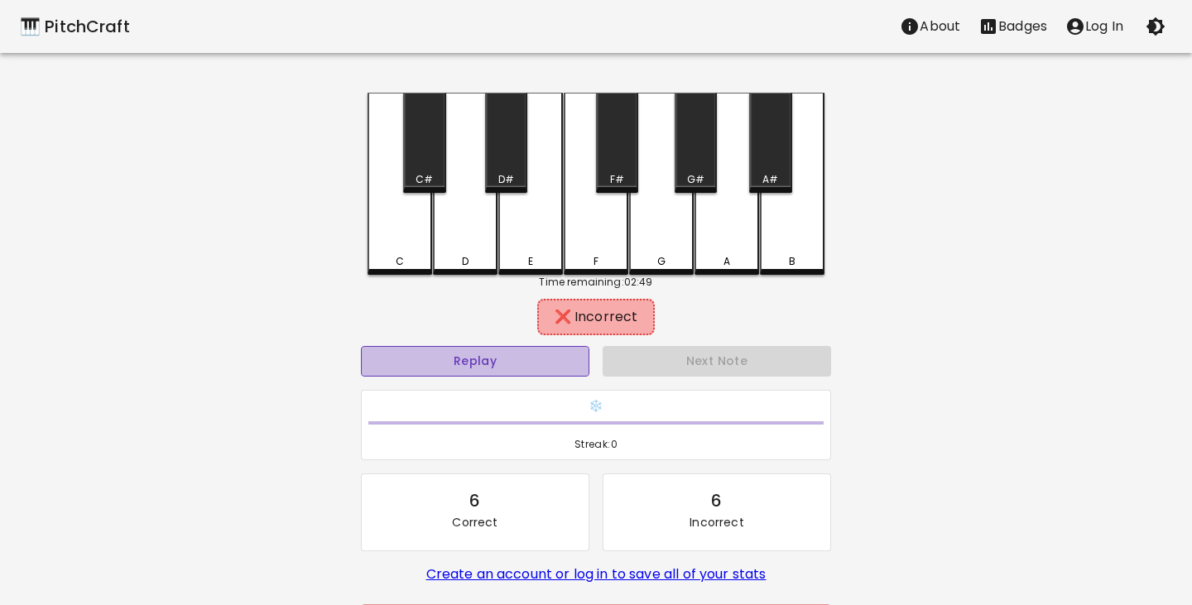
click at [490, 362] on button "Replay" at bounding box center [475, 361] width 228 height 31
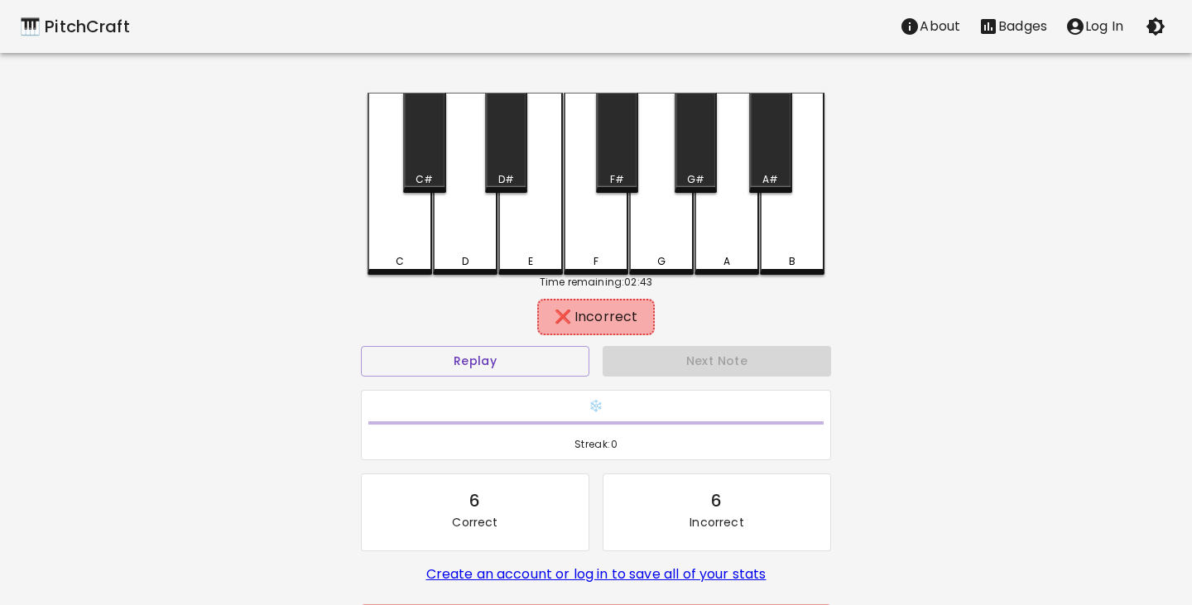
click at [541, 239] on div "E" at bounding box center [530, 184] width 65 height 182
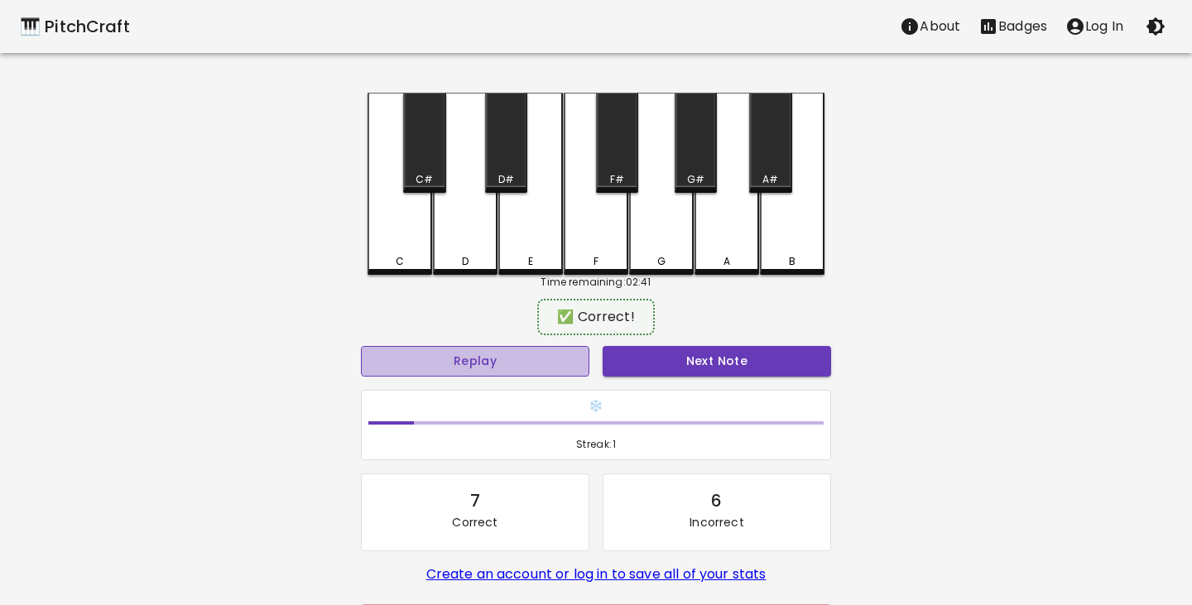
click at [523, 362] on button "Replay" at bounding box center [475, 361] width 228 height 31
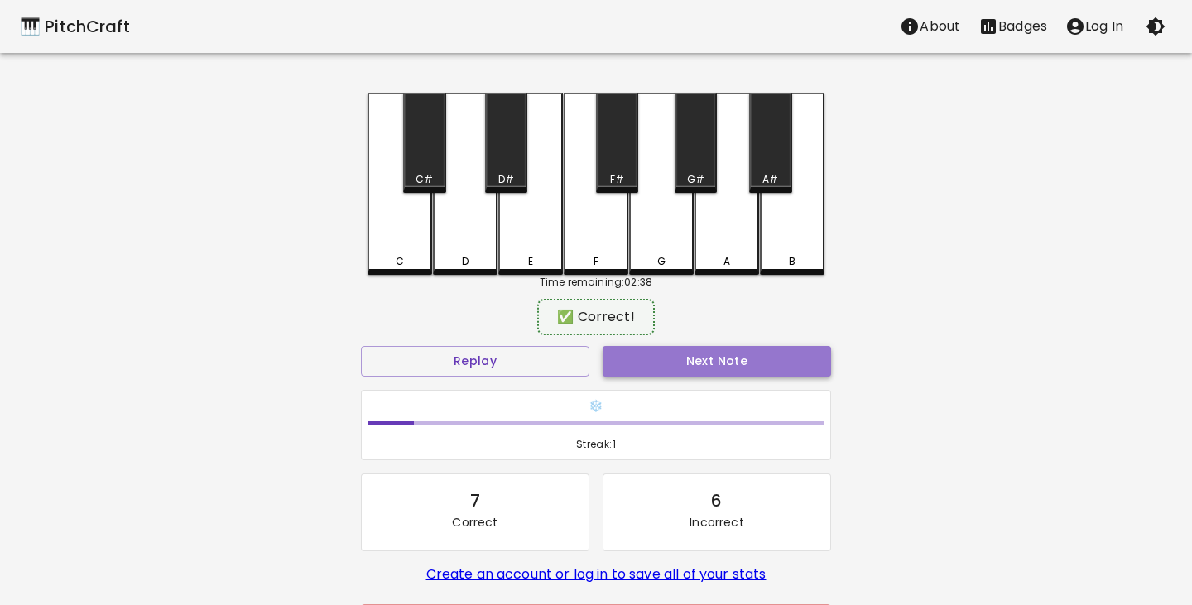
click at [702, 362] on button "Next Note" at bounding box center [717, 361] width 228 height 31
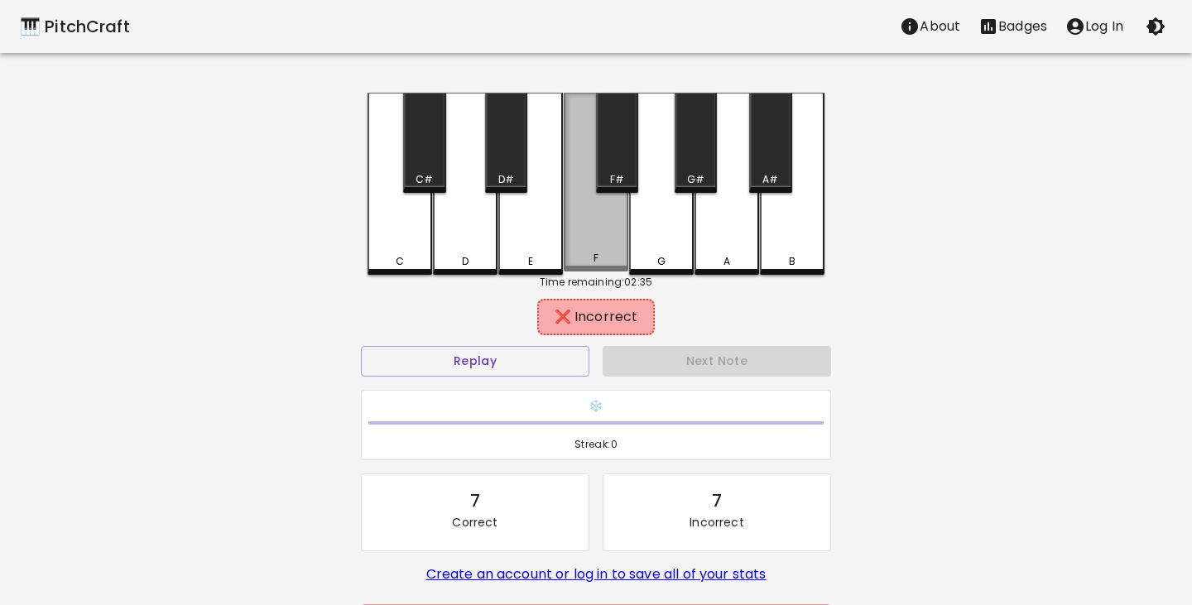
click at [598, 225] on div "F" at bounding box center [596, 182] width 65 height 179
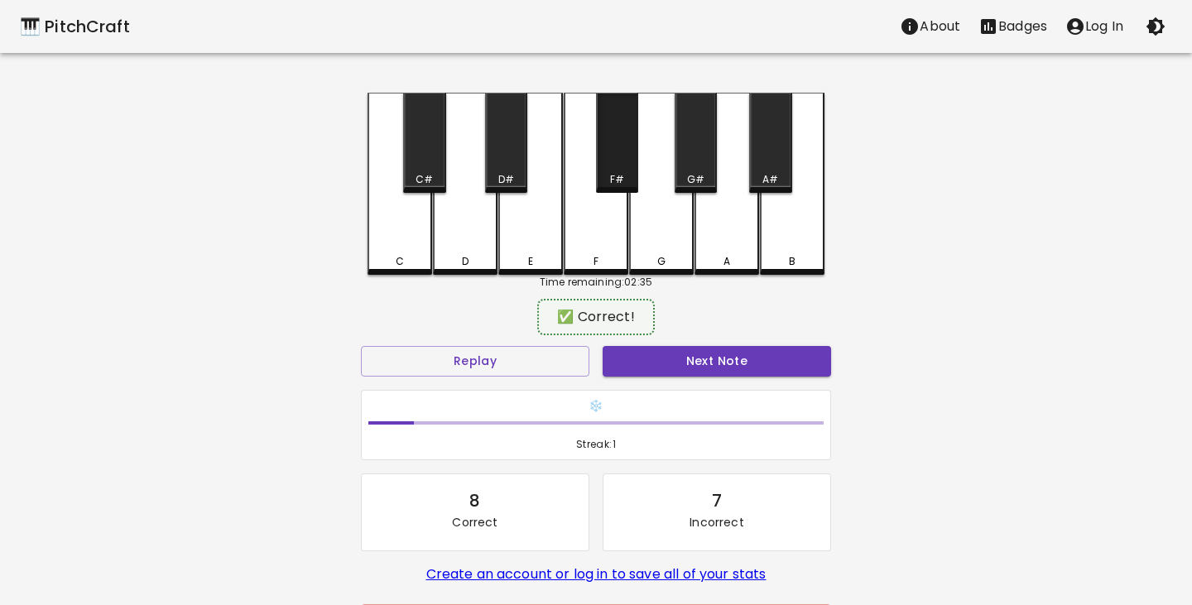
click at [617, 180] on div "F#" at bounding box center [617, 179] width 14 height 15
click at [694, 357] on button "Next Note" at bounding box center [717, 361] width 228 height 31
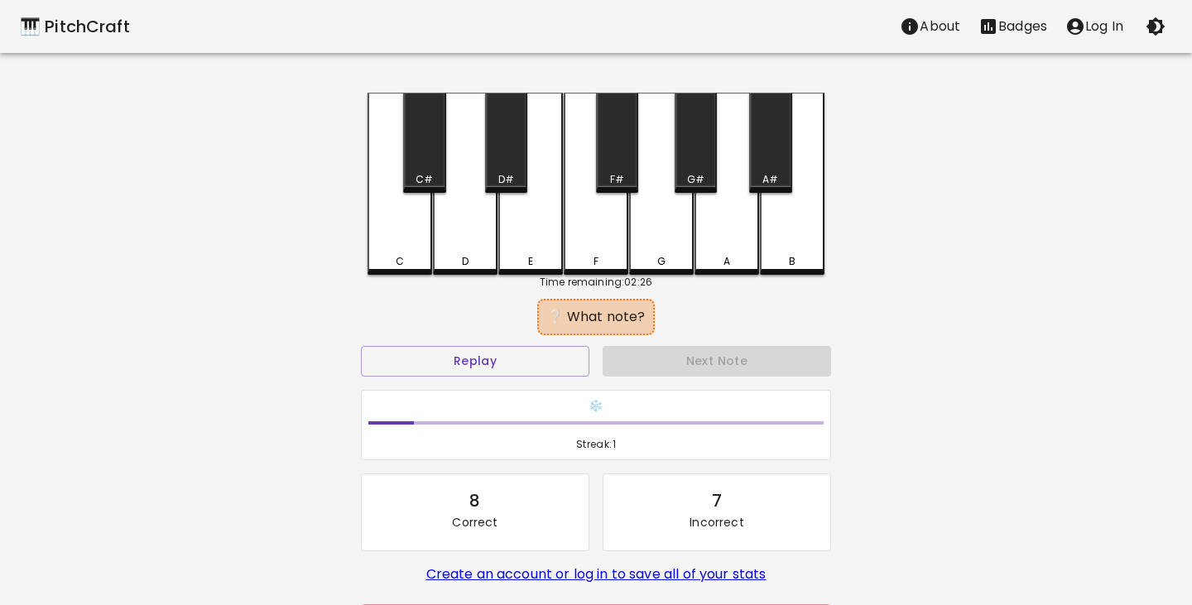
click at [733, 238] on div "A" at bounding box center [726, 184] width 65 height 182
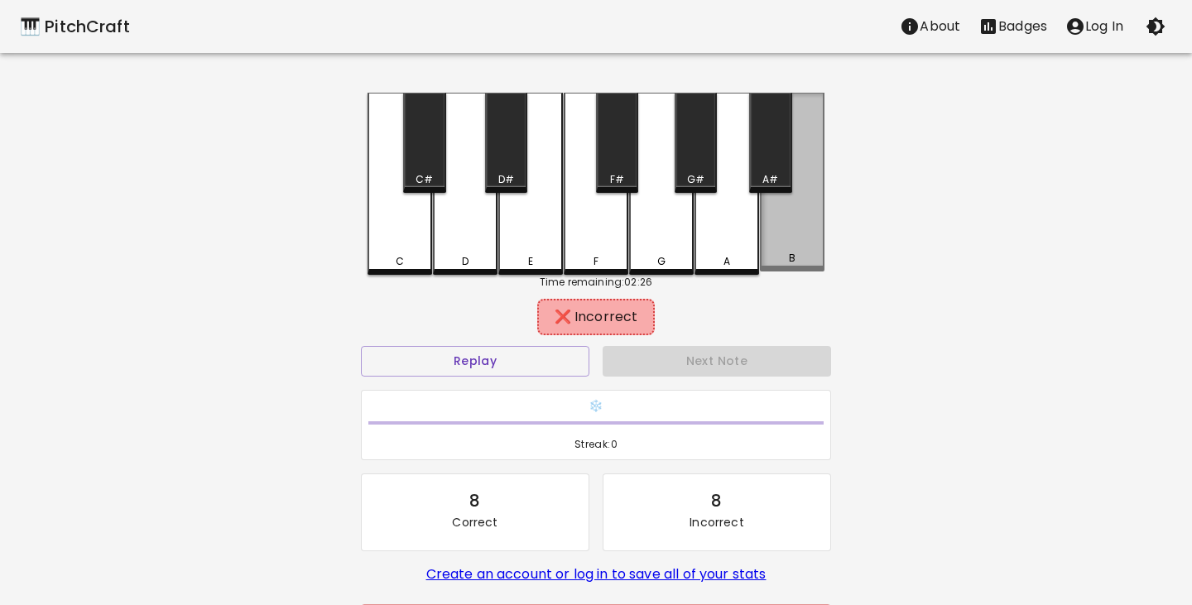
click at [799, 246] on div "B" at bounding box center [792, 182] width 65 height 179
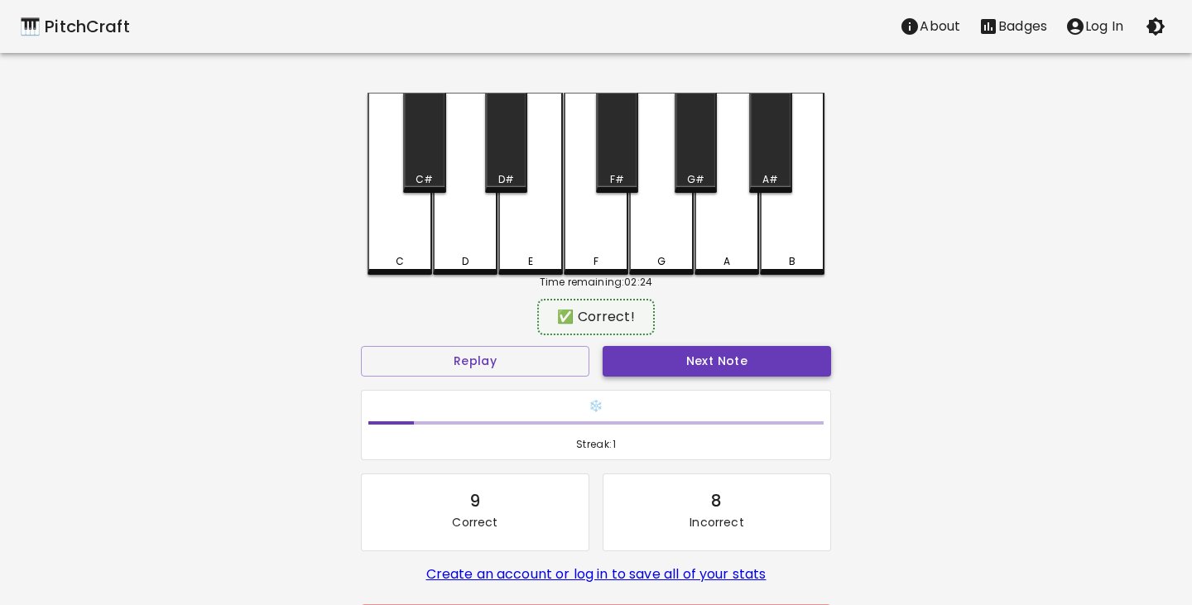
click at [720, 352] on button "Next Note" at bounding box center [717, 361] width 228 height 31
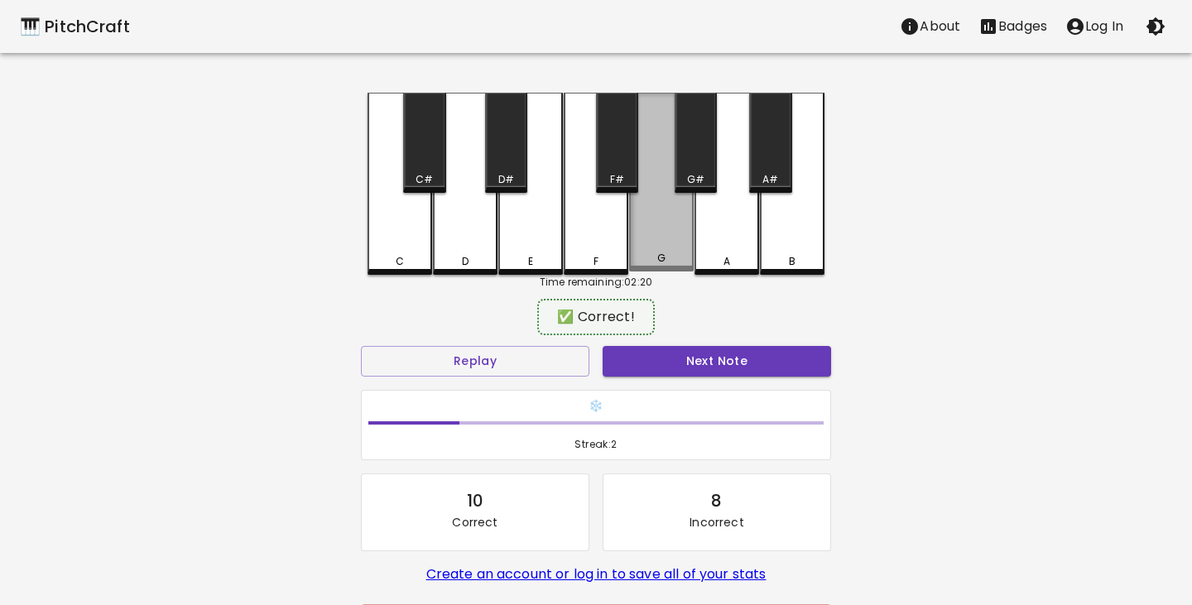
click at [674, 239] on div "G" at bounding box center [661, 182] width 65 height 179
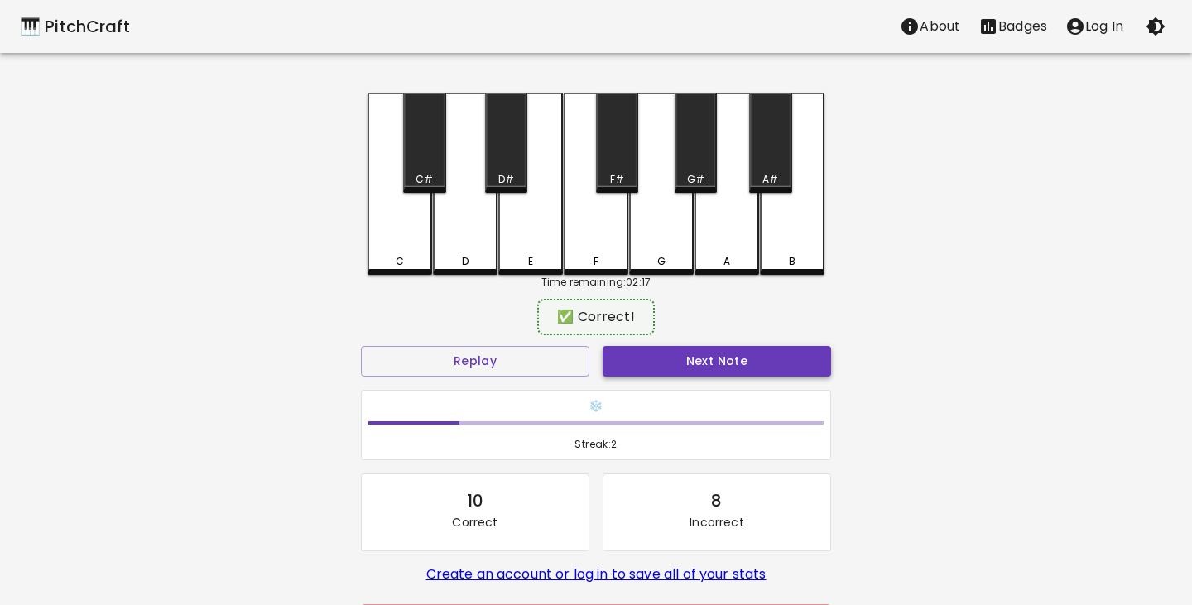
click at [680, 367] on button "Next Note" at bounding box center [717, 361] width 228 height 31
click at [794, 252] on div "B" at bounding box center [792, 182] width 65 height 179
click at [703, 357] on button "Next Note" at bounding box center [717, 361] width 228 height 31
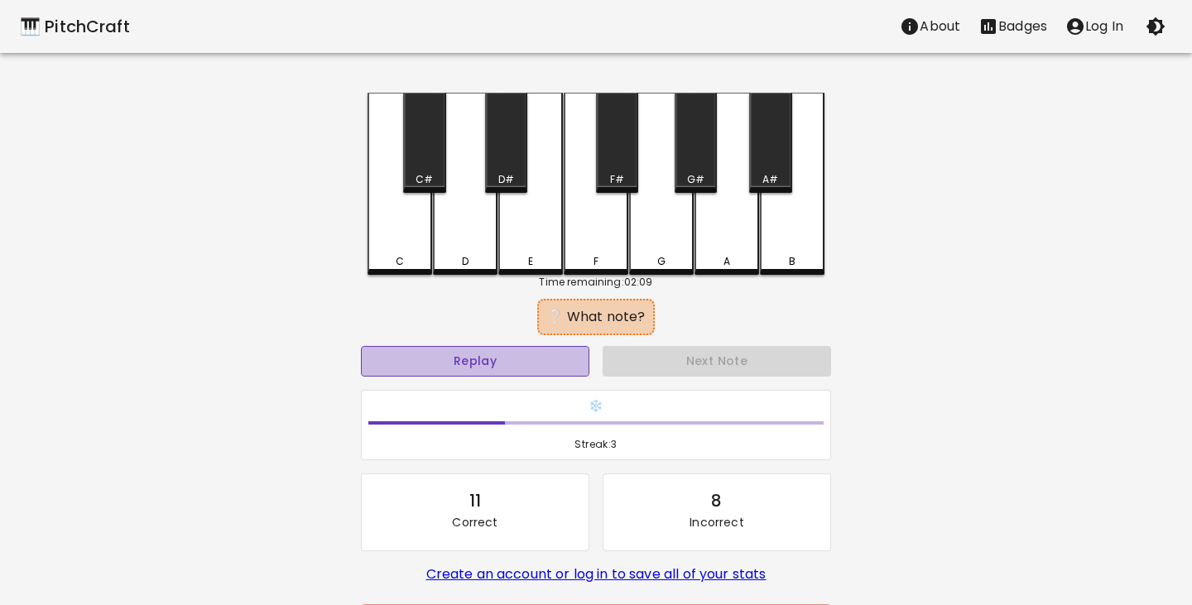
click at [526, 367] on button "Replay" at bounding box center [475, 361] width 228 height 31
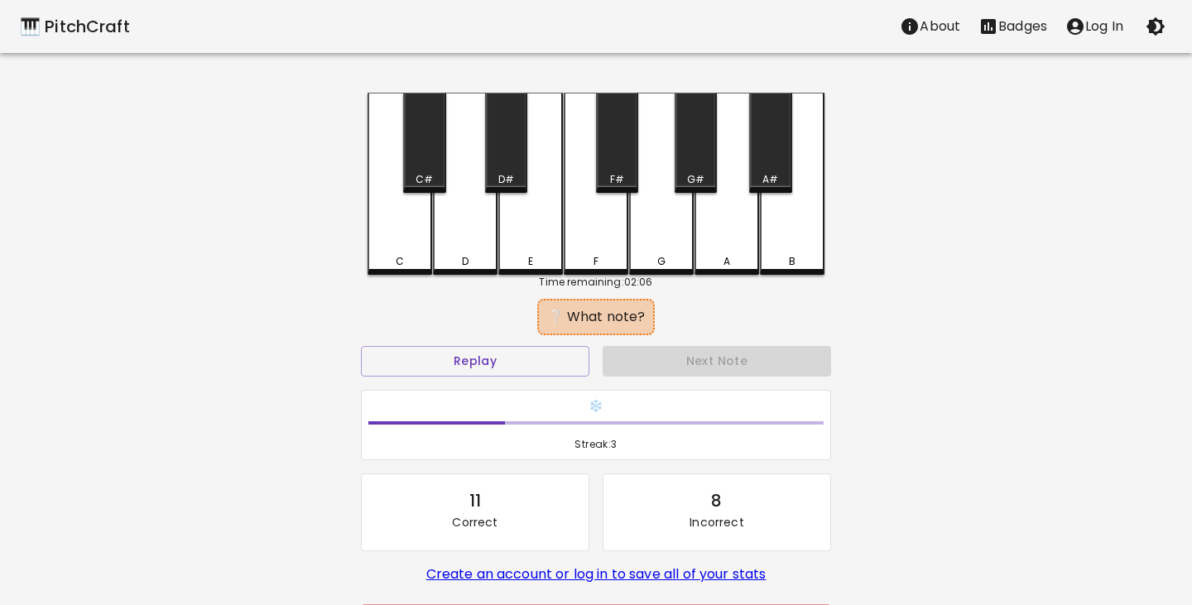
click at [604, 235] on div "F" at bounding box center [596, 184] width 65 height 182
click at [408, 234] on div "C" at bounding box center [399, 184] width 65 height 182
click at [471, 357] on button "Replay" at bounding box center [475, 361] width 228 height 31
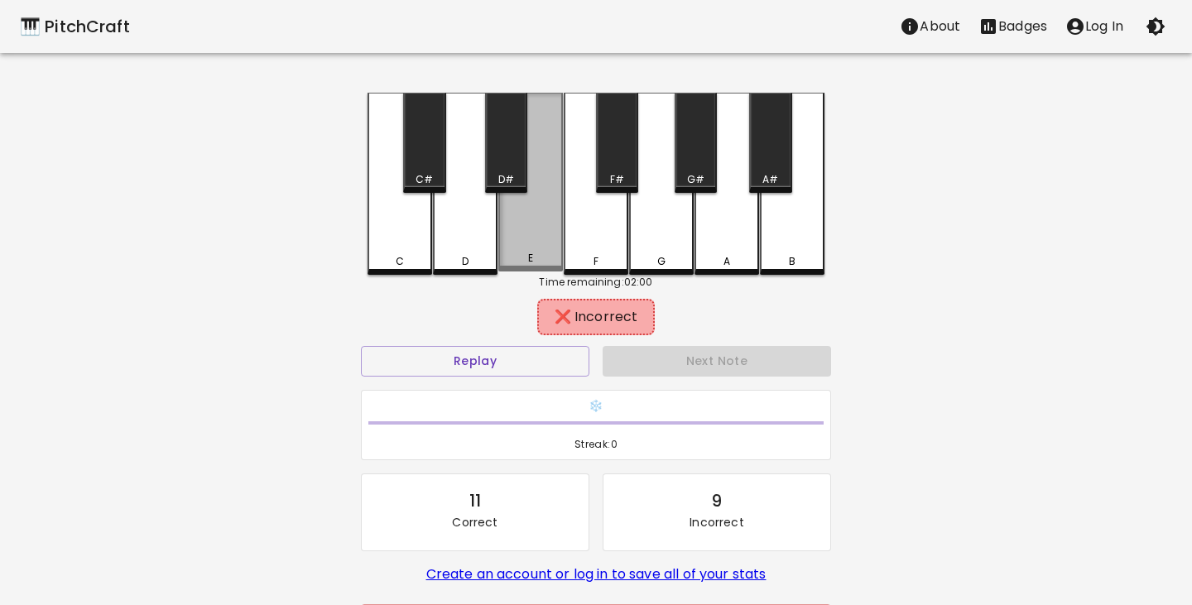
click at [530, 252] on div "E" at bounding box center [530, 182] width 65 height 179
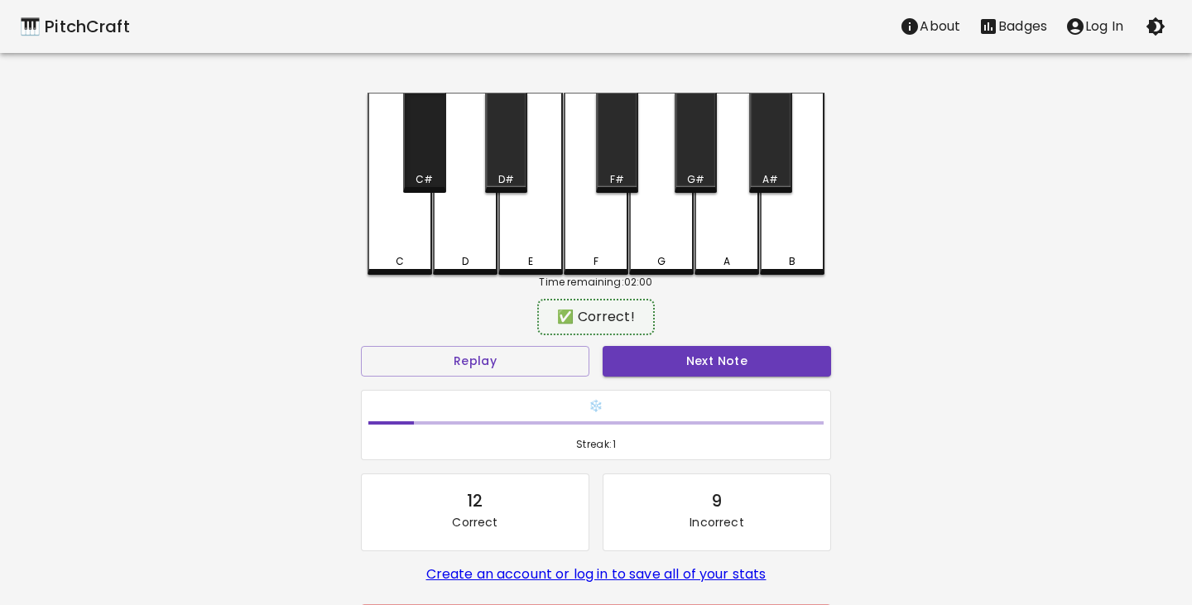
click at [430, 166] on div "C#" at bounding box center [424, 143] width 42 height 100
click at [757, 369] on button "Next Note" at bounding box center [717, 361] width 228 height 31
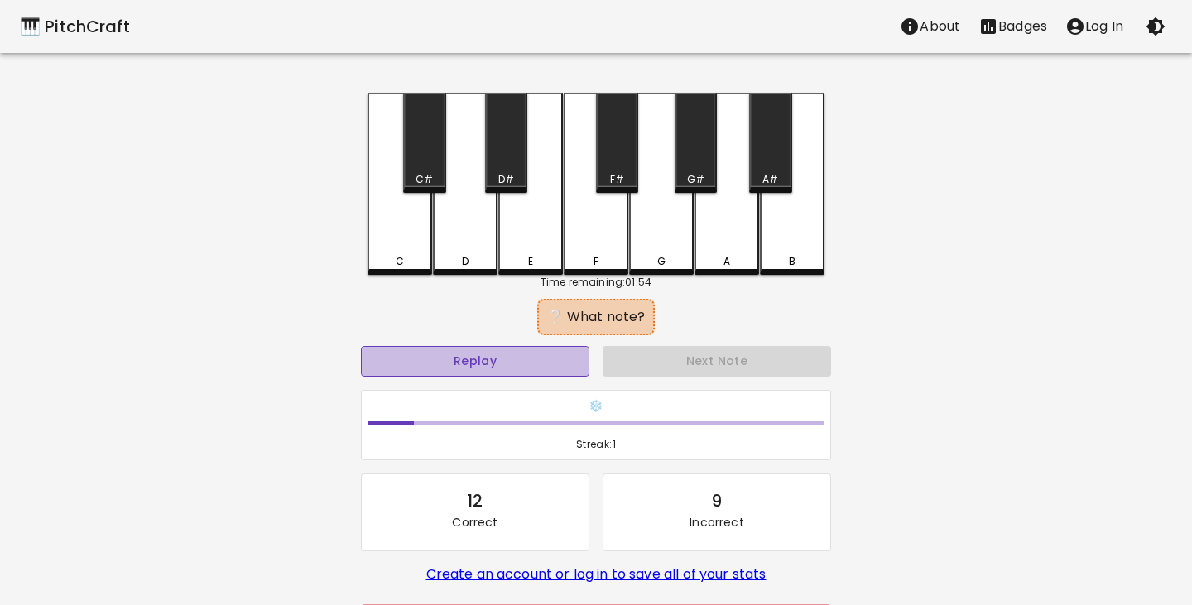
click at [532, 362] on button "Replay" at bounding box center [475, 361] width 228 height 31
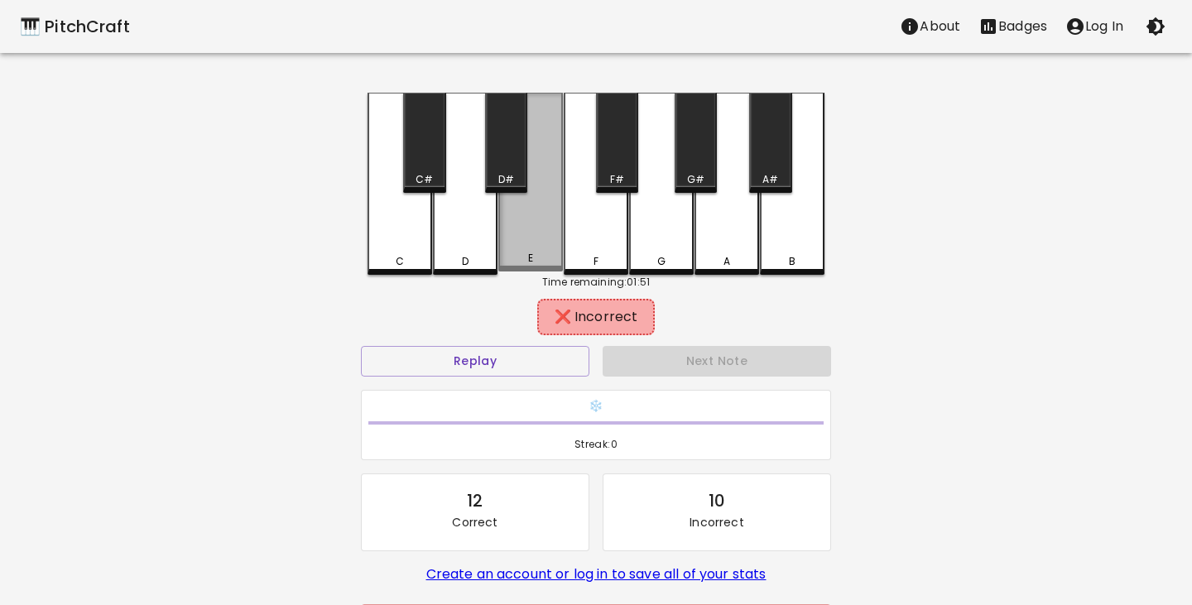
click at [516, 240] on div "E" at bounding box center [530, 182] width 65 height 179
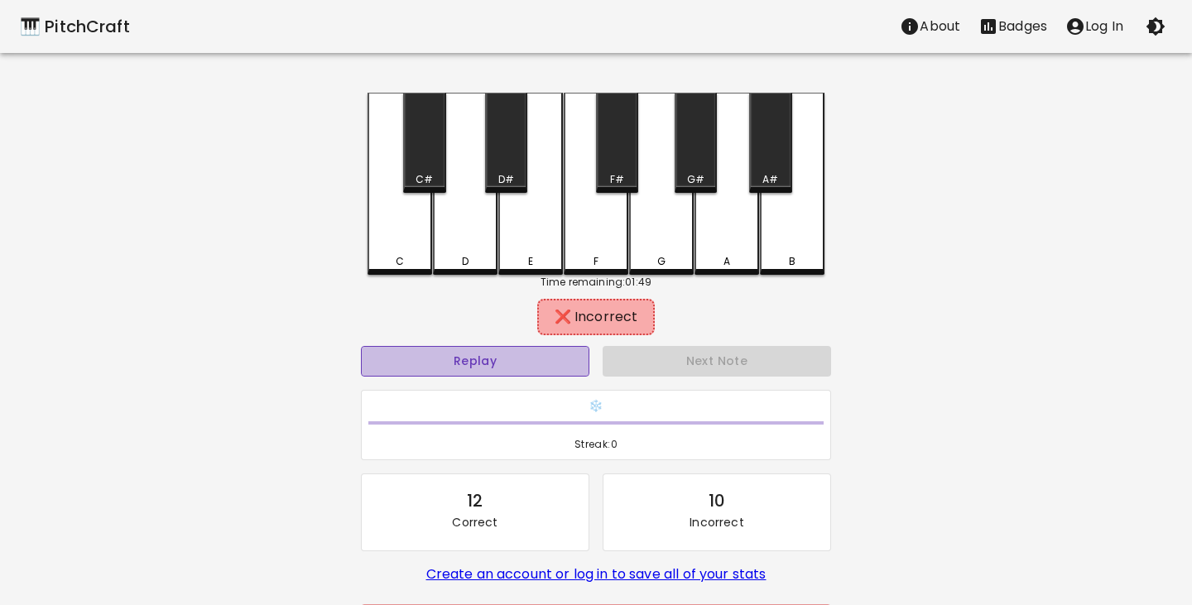
click at [490, 348] on button "Replay" at bounding box center [475, 361] width 228 height 31
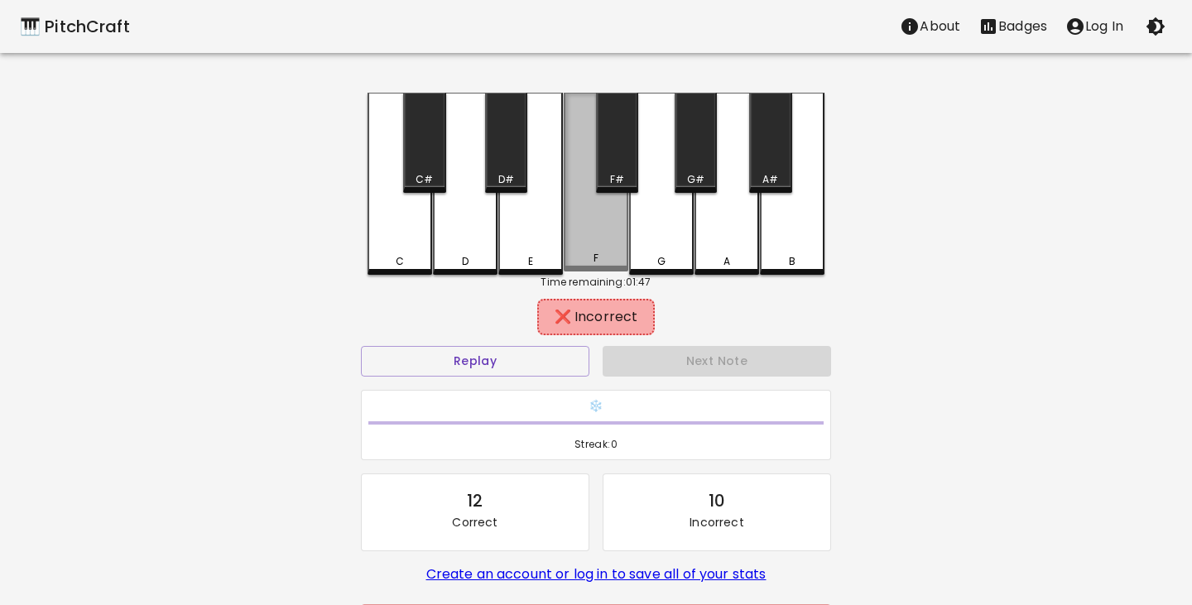
click at [590, 250] on div "F" at bounding box center [596, 182] width 65 height 179
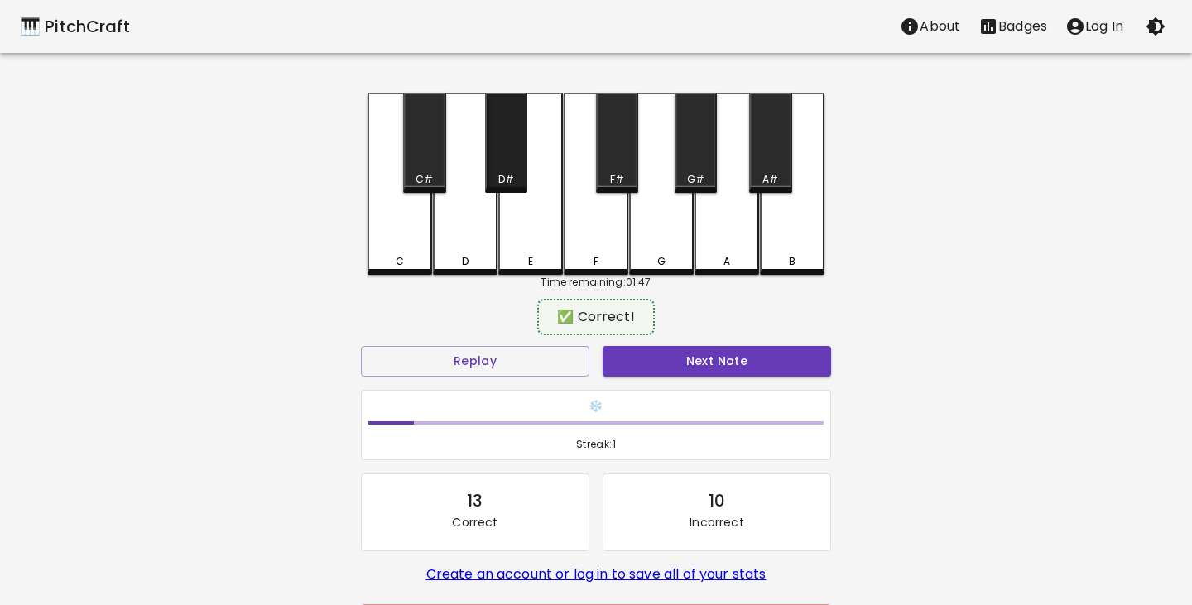
click at [497, 156] on div "D#" at bounding box center [506, 143] width 42 height 100
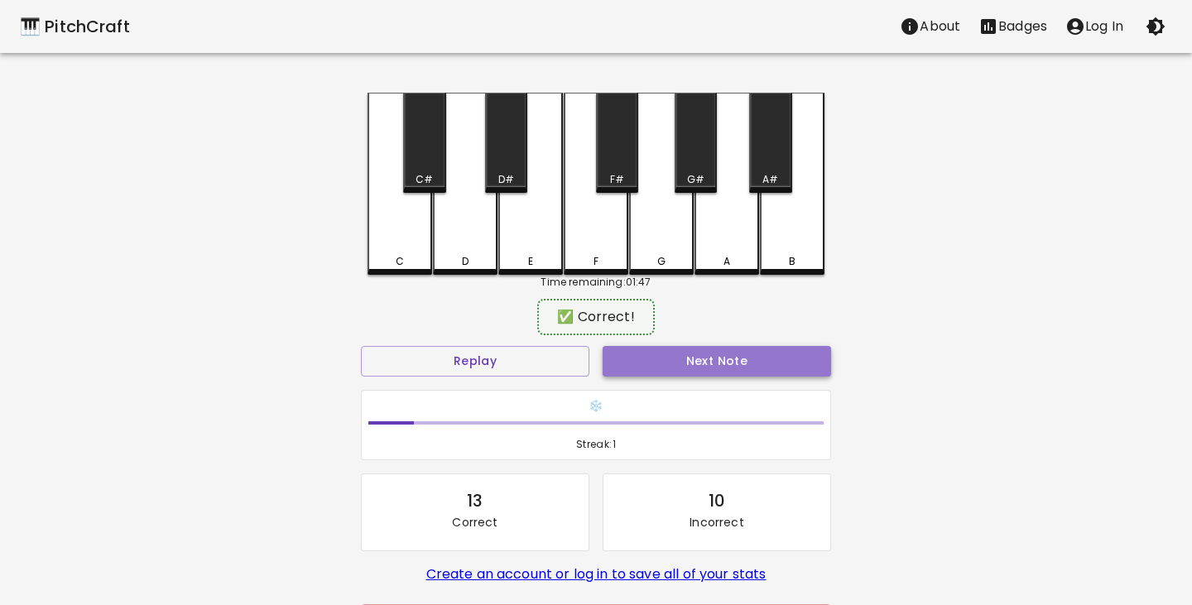
click at [675, 363] on button "Next Note" at bounding box center [717, 361] width 228 height 31
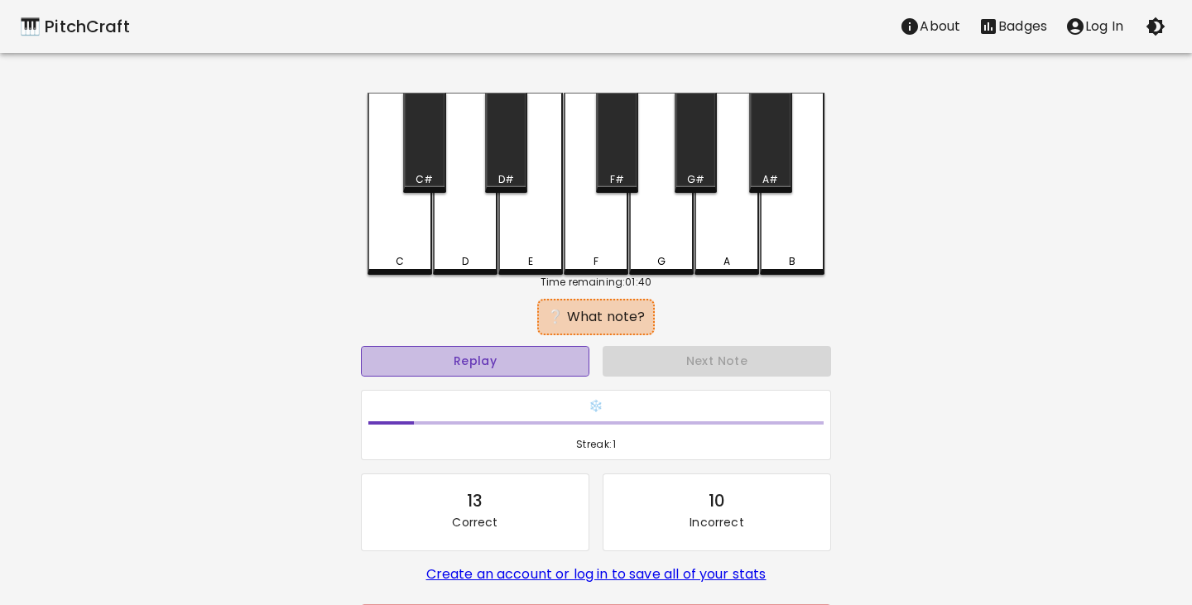
click at [533, 361] on button "Replay" at bounding box center [475, 361] width 228 height 31
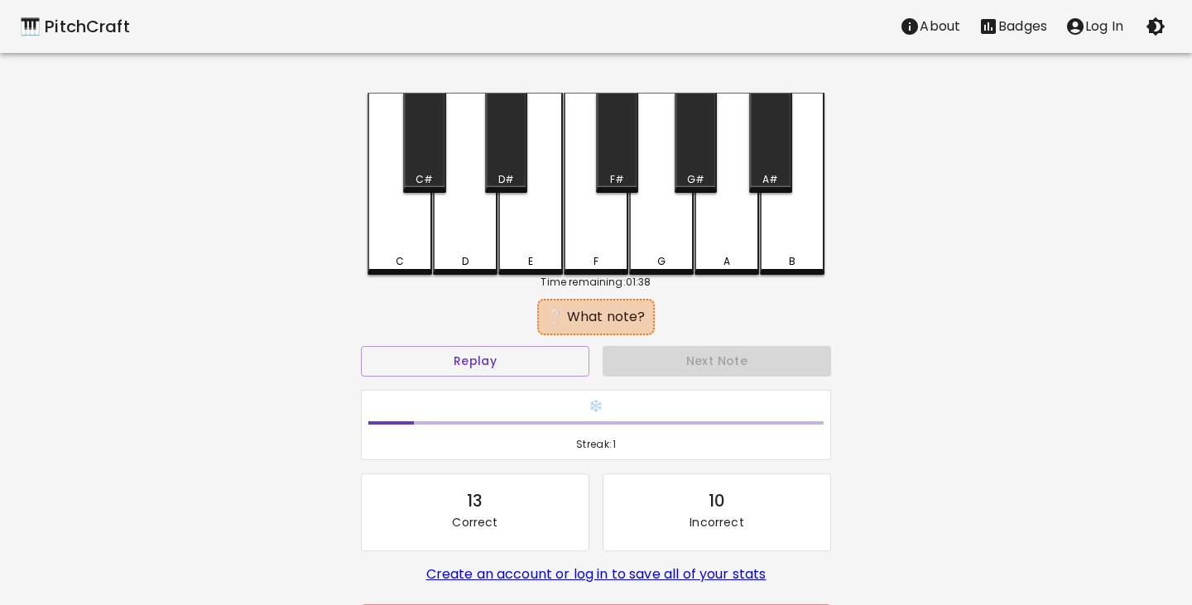
click at [535, 233] on div "E" at bounding box center [530, 184] width 65 height 182
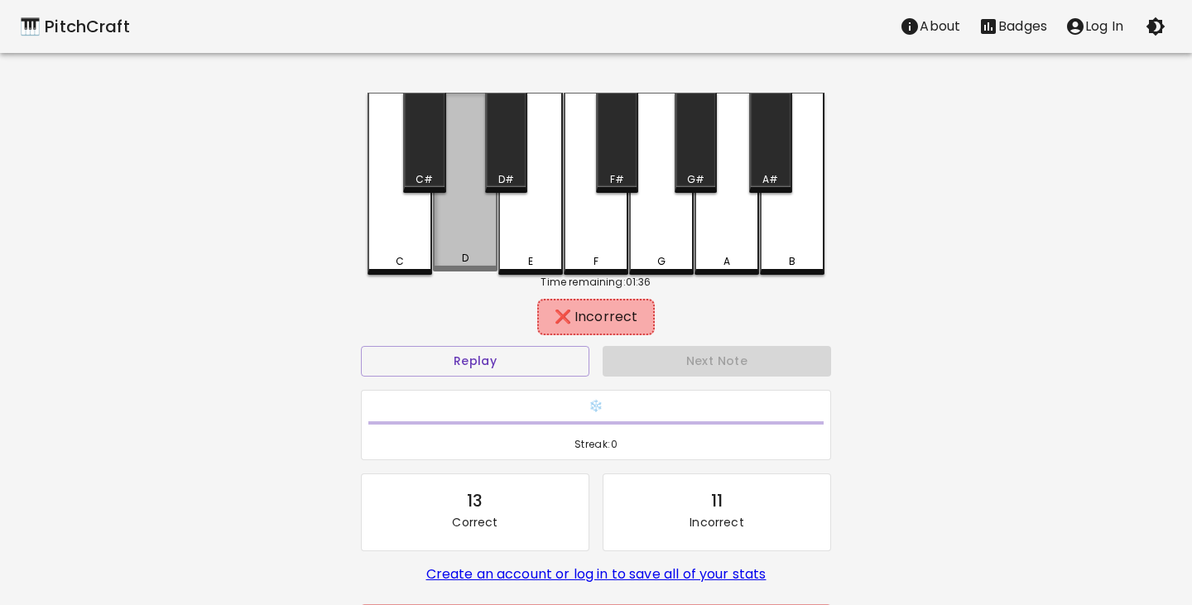
click at [461, 249] on div "D" at bounding box center [465, 182] width 65 height 179
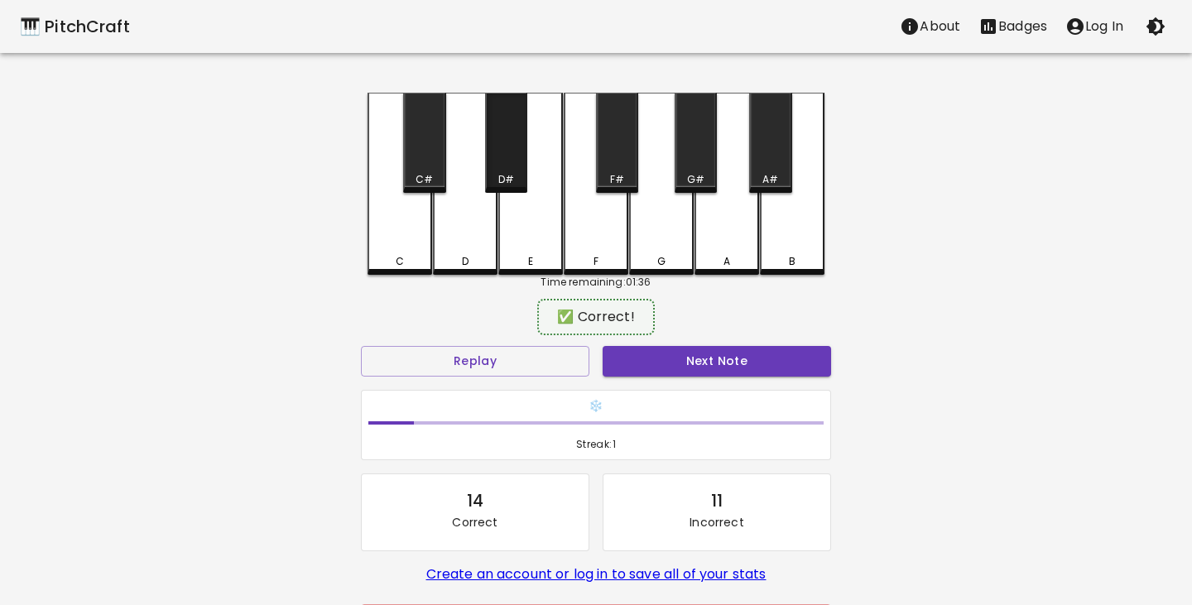
click at [509, 168] on div "D#" at bounding box center [506, 143] width 42 height 100
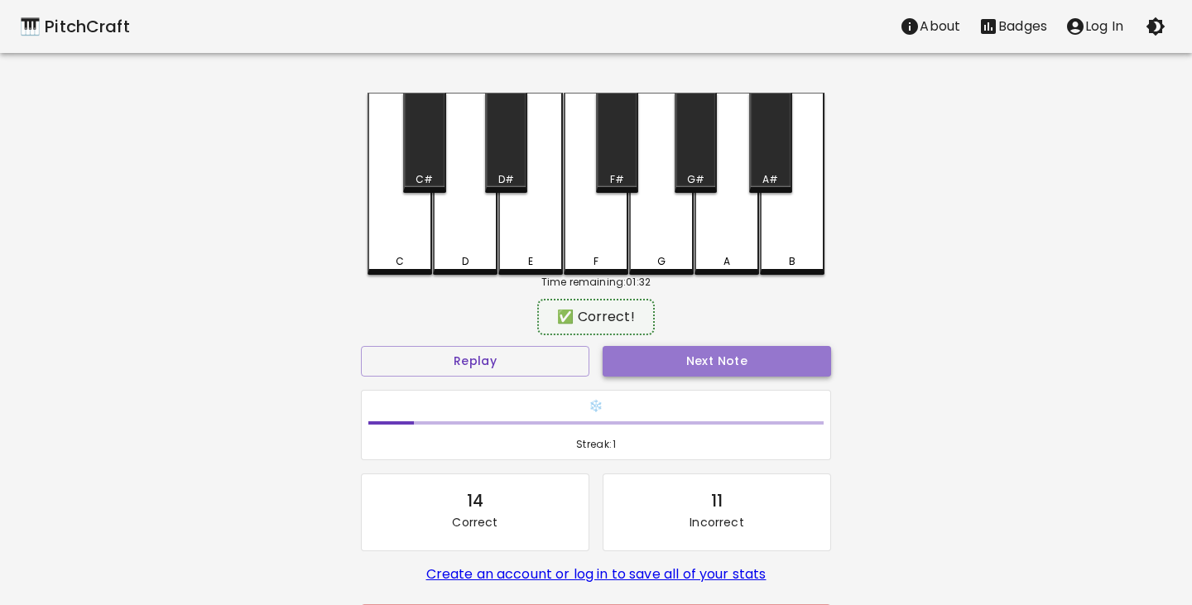
click at [702, 361] on button "Next Note" at bounding box center [717, 361] width 228 height 31
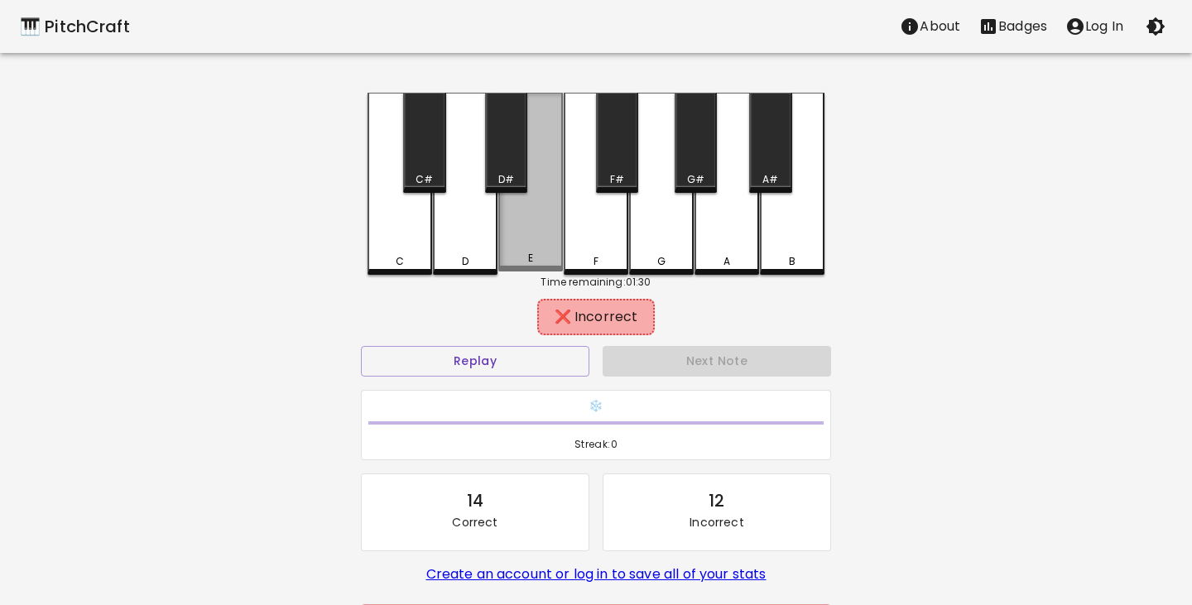
click at [540, 247] on div "E" at bounding box center [530, 182] width 65 height 179
click at [475, 228] on div "D" at bounding box center [465, 184] width 65 height 182
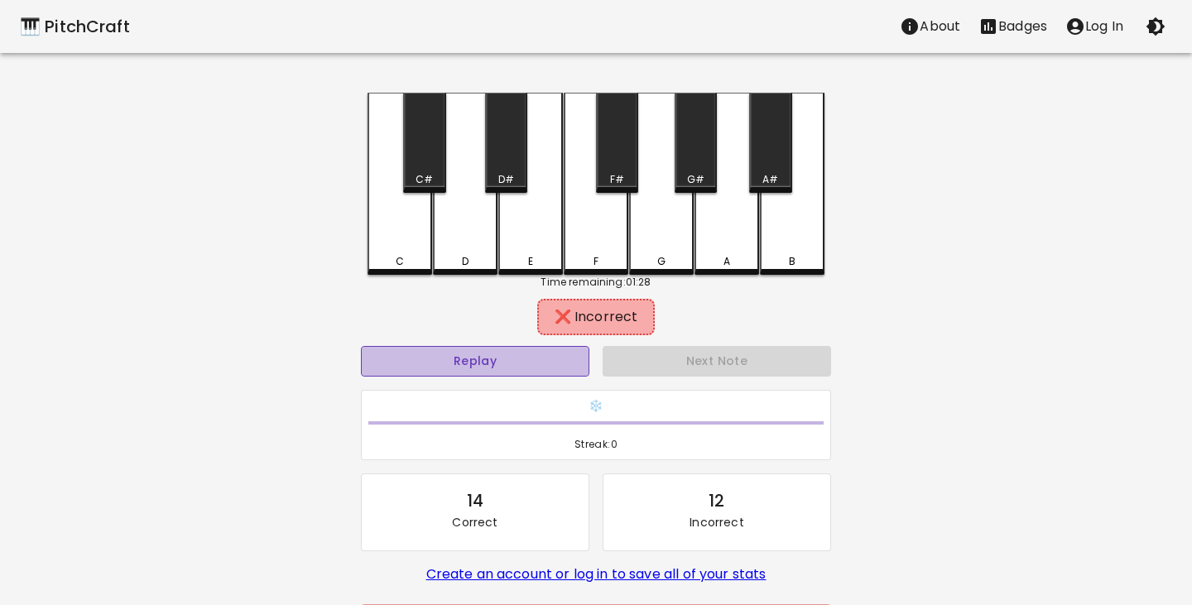
click at [516, 357] on button "Replay" at bounding box center [475, 361] width 228 height 31
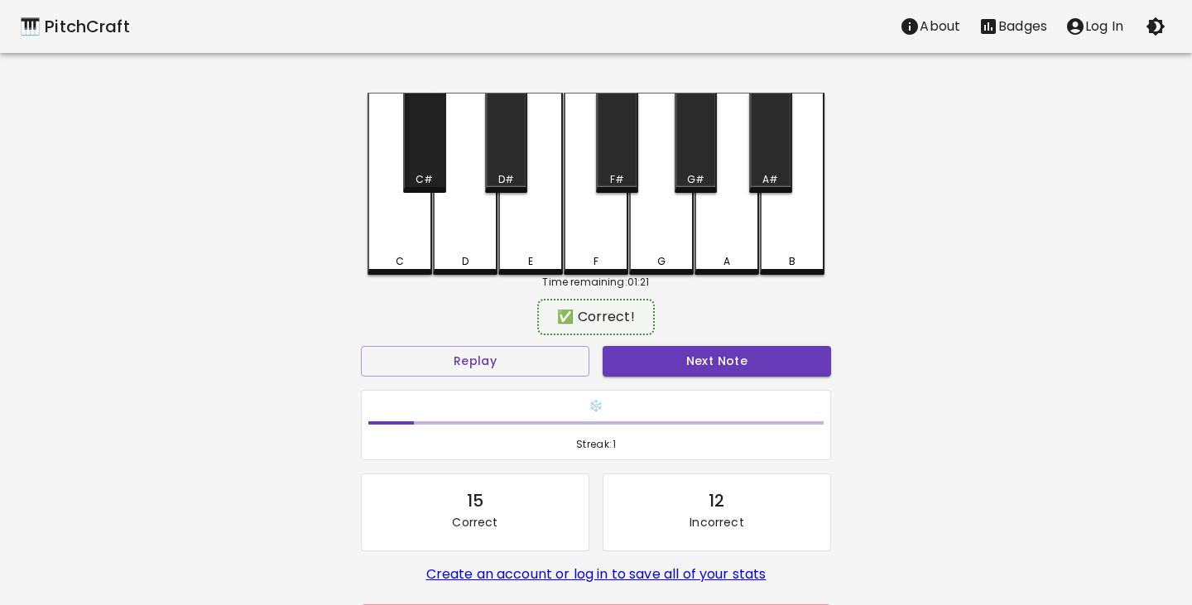
click at [434, 162] on div "C#" at bounding box center [424, 143] width 42 height 100
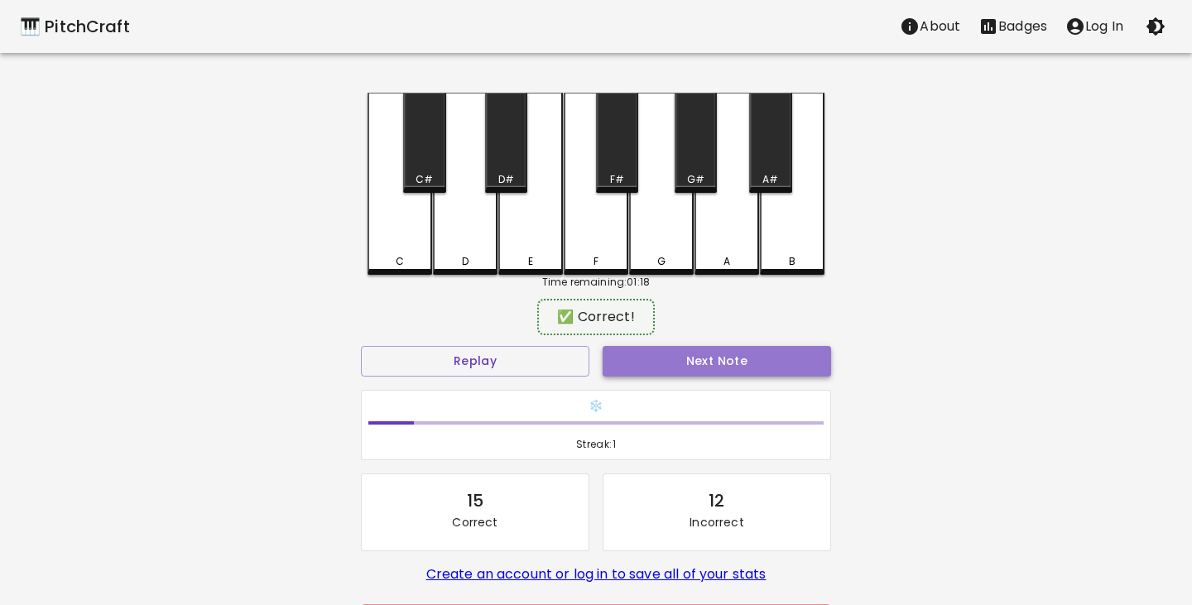
click at [718, 362] on button "Next Note" at bounding box center [717, 361] width 228 height 31
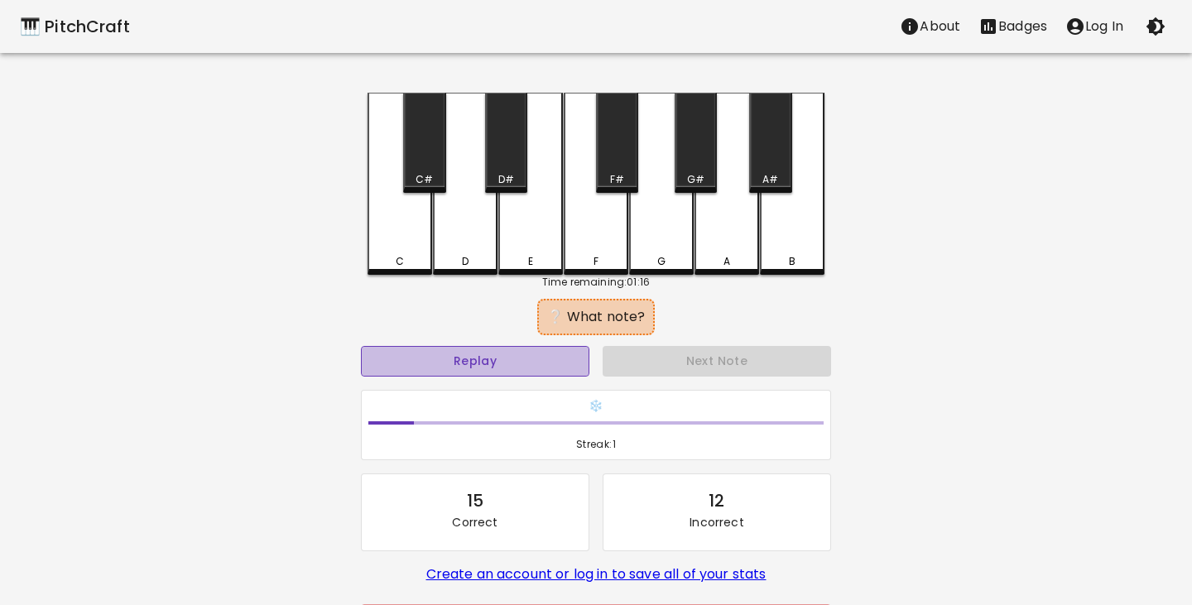
click at [506, 358] on button "Replay" at bounding box center [475, 361] width 228 height 31
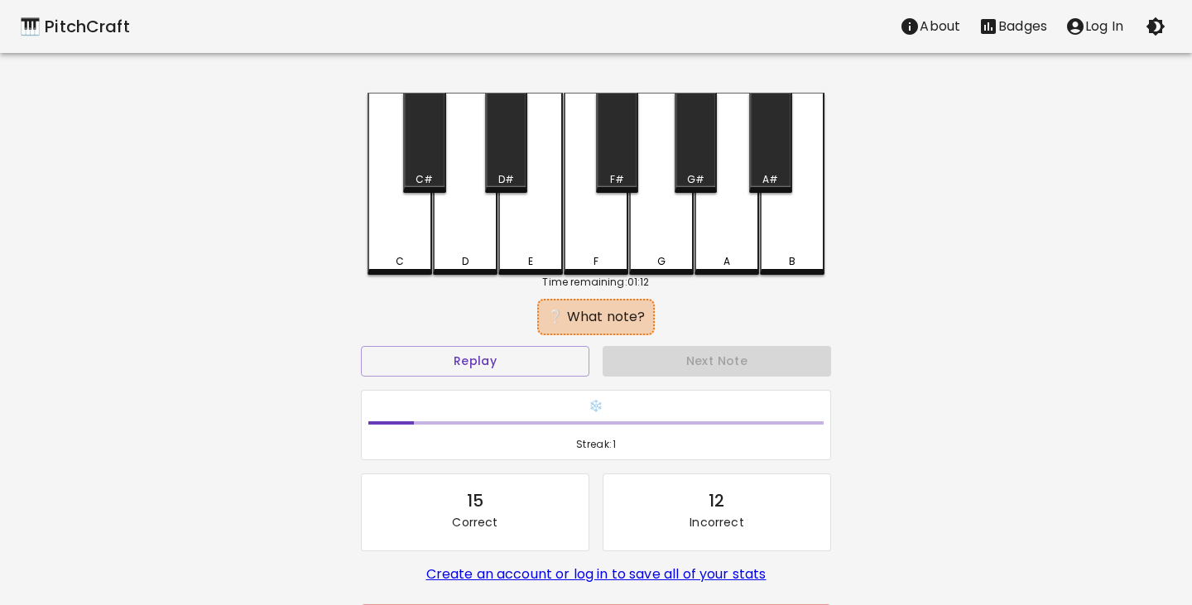
click at [534, 232] on div "E" at bounding box center [530, 184] width 65 height 182
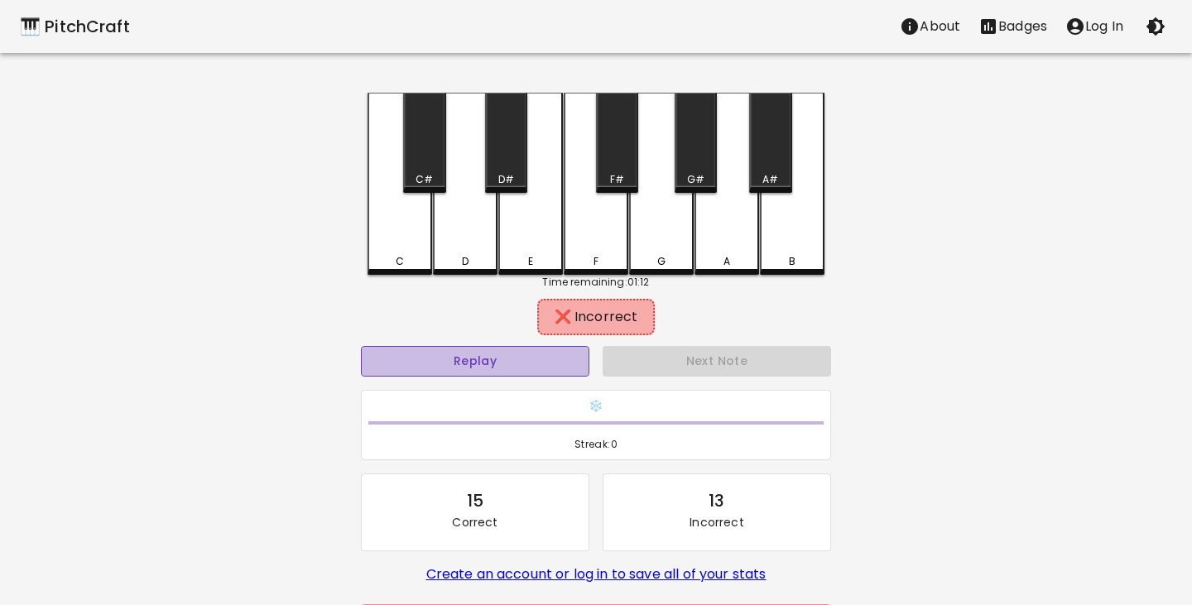
click at [498, 356] on button "Replay" at bounding box center [475, 361] width 228 height 31
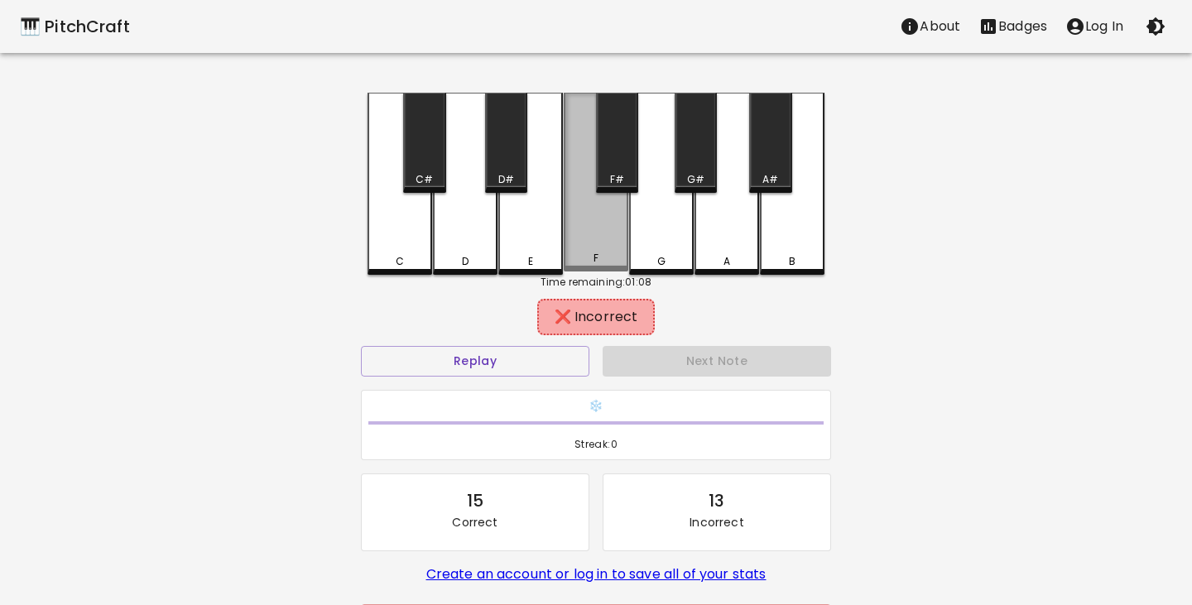
click at [612, 242] on div "F" at bounding box center [596, 182] width 65 height 179
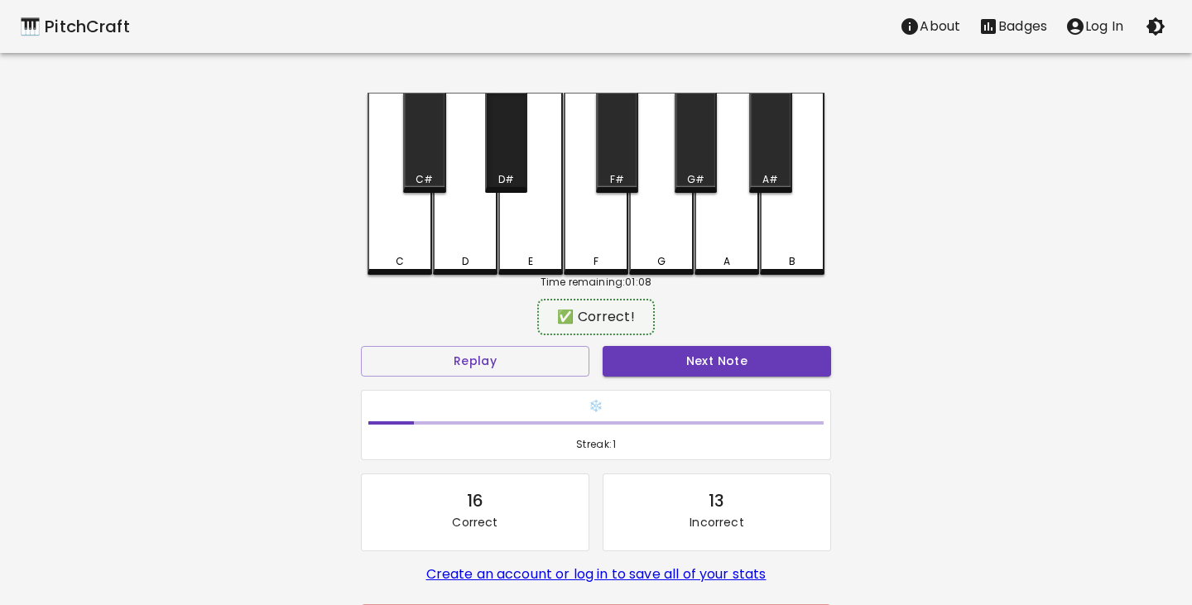
click at [493, 148] on div "D#" at bounding box center [506, 143] width 42 height 100
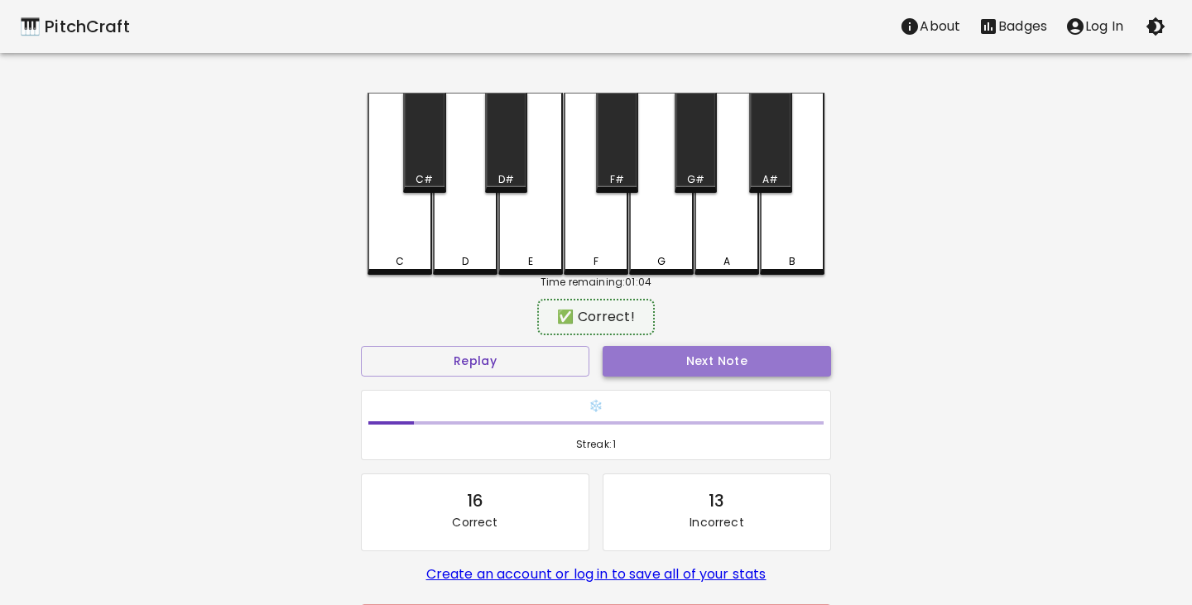
click at [720, 360] on button "Next Note" at bounding box center [717, 361] width 228 height 31
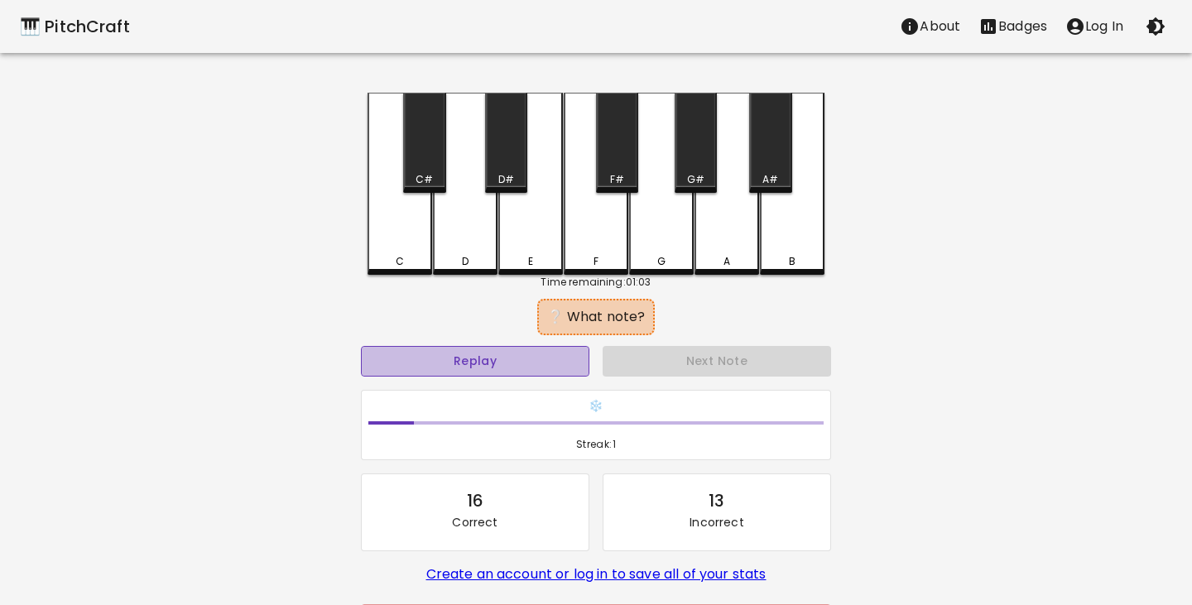
click at [533, 359] on button "Replay" at bounding box center [475, 361] width 228 height 31
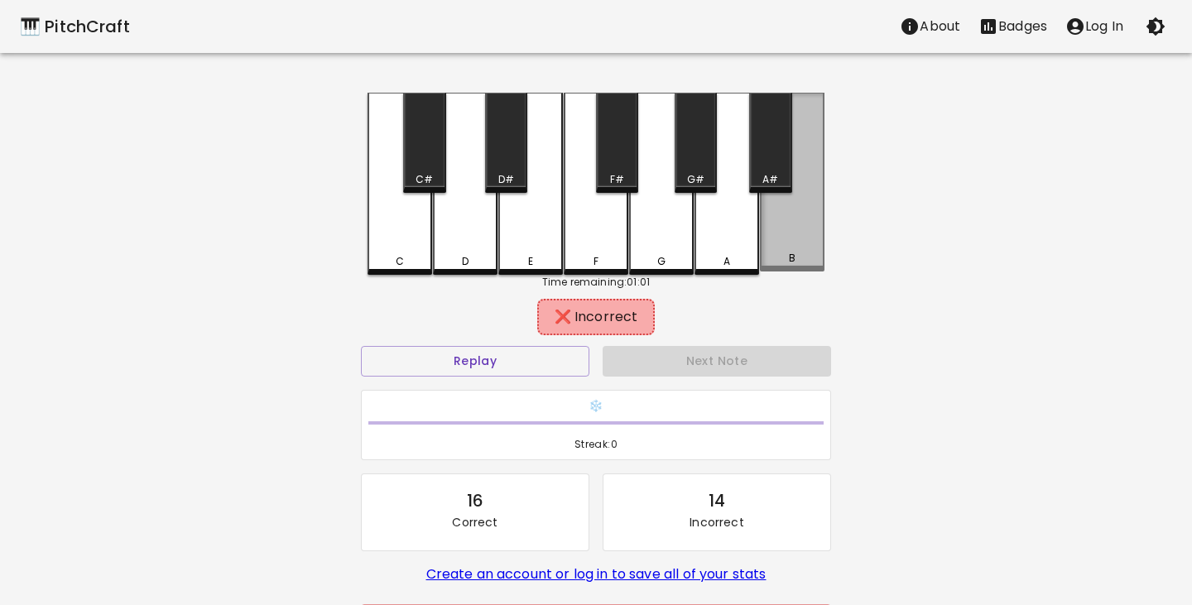
click at [787, 249] on div "B" at bounding box center [792, 182] width 65 height 179
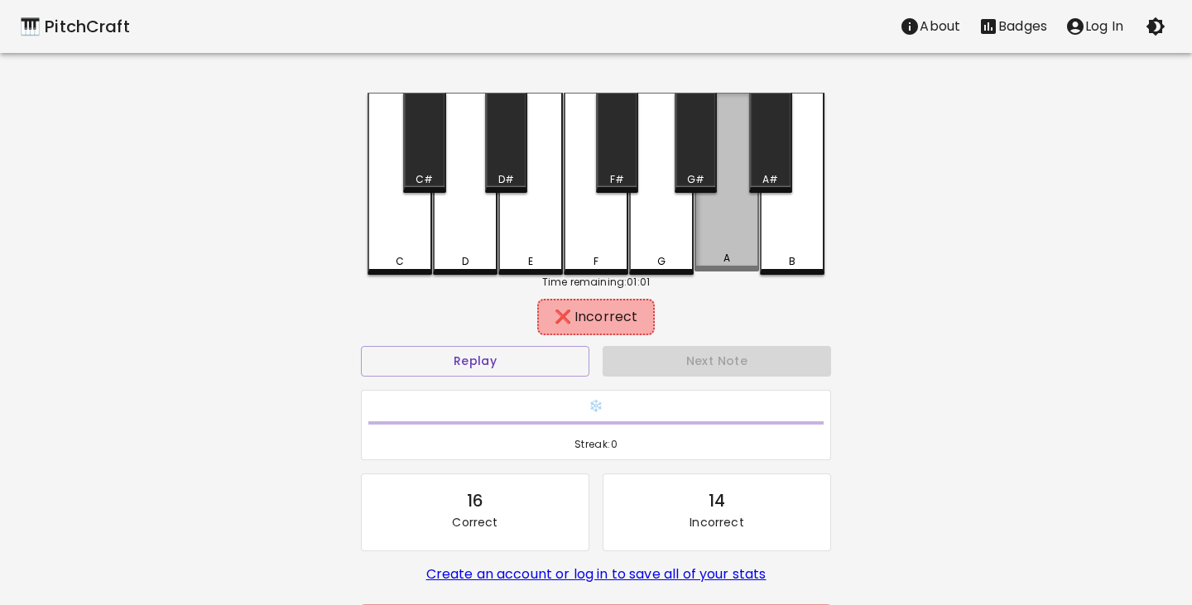
click at [727, 249] on div "A" at bounding box center [726, 182] width 65 height 179
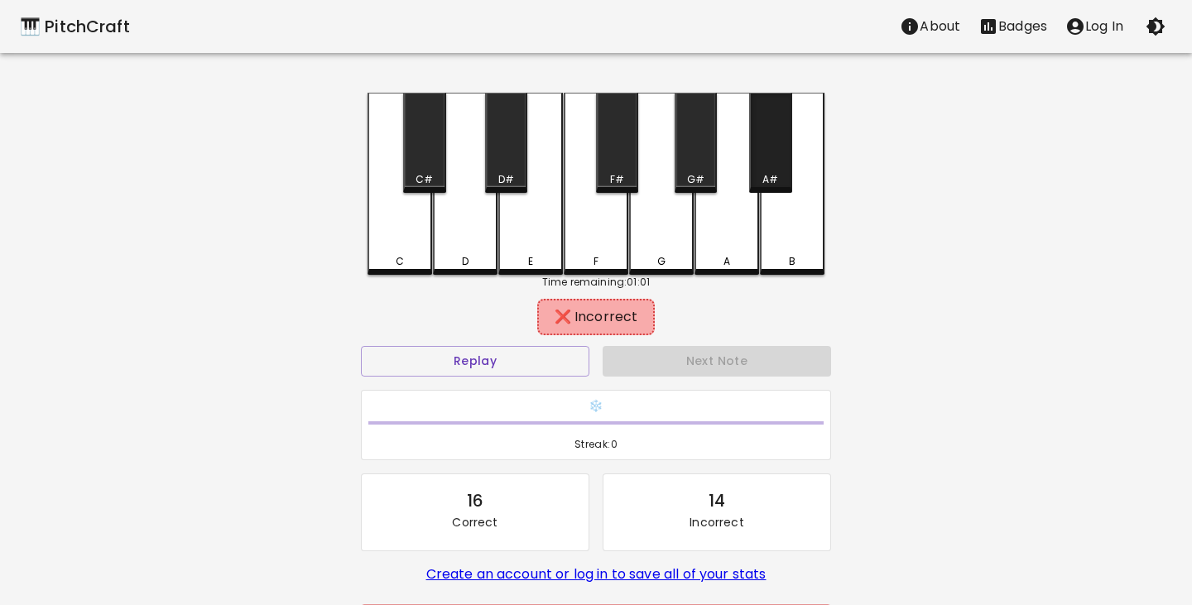
click at [776, 173] on div "A#" at bounding box center [770, 179] width 16 height 15
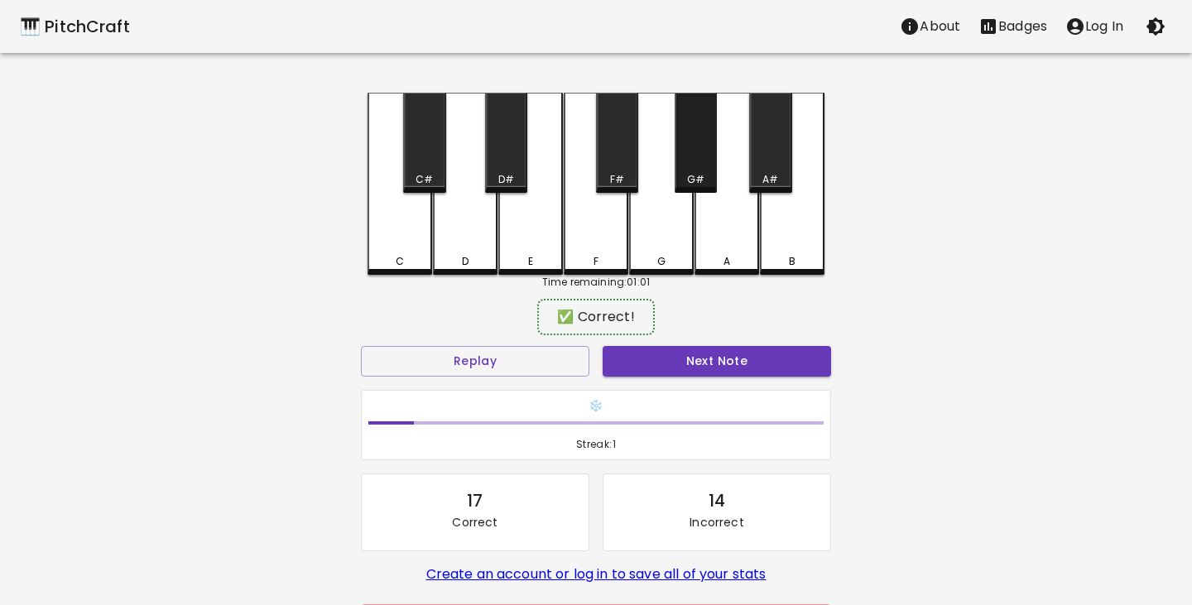
click at [713, 151] on div "G#" at bounding box center [696, 143] width 42 height 100
click at [736, 354] on button "Next Note" at bounding box center [717, 361] width 228 height 31
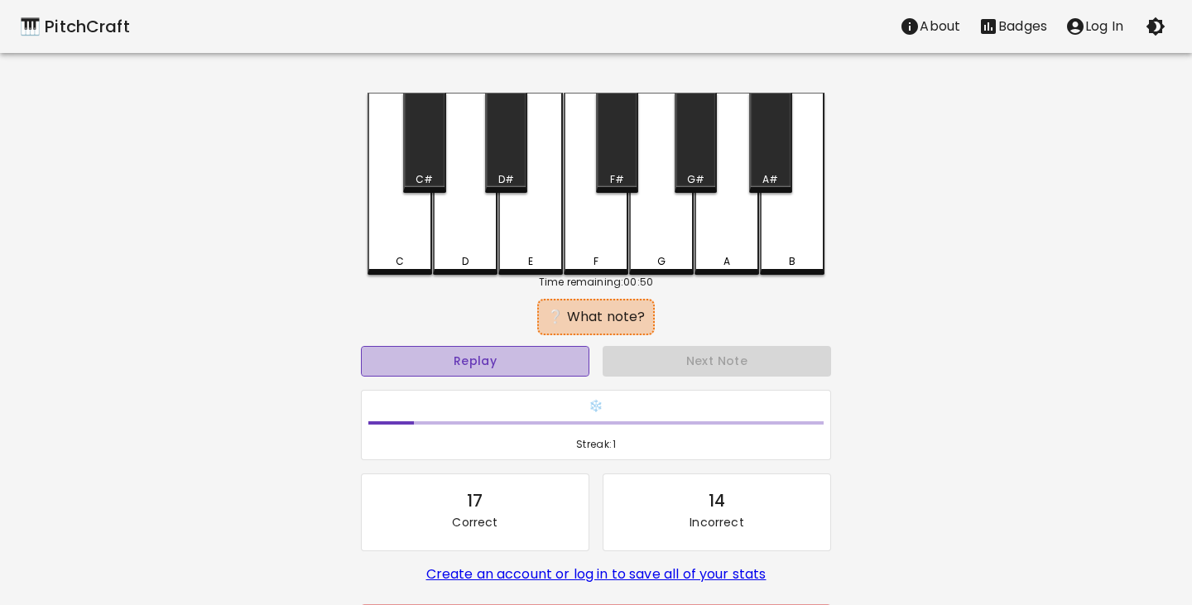
click at [521, 357] on button "Replay" at bounding box center [475, 361] width 228 height 31
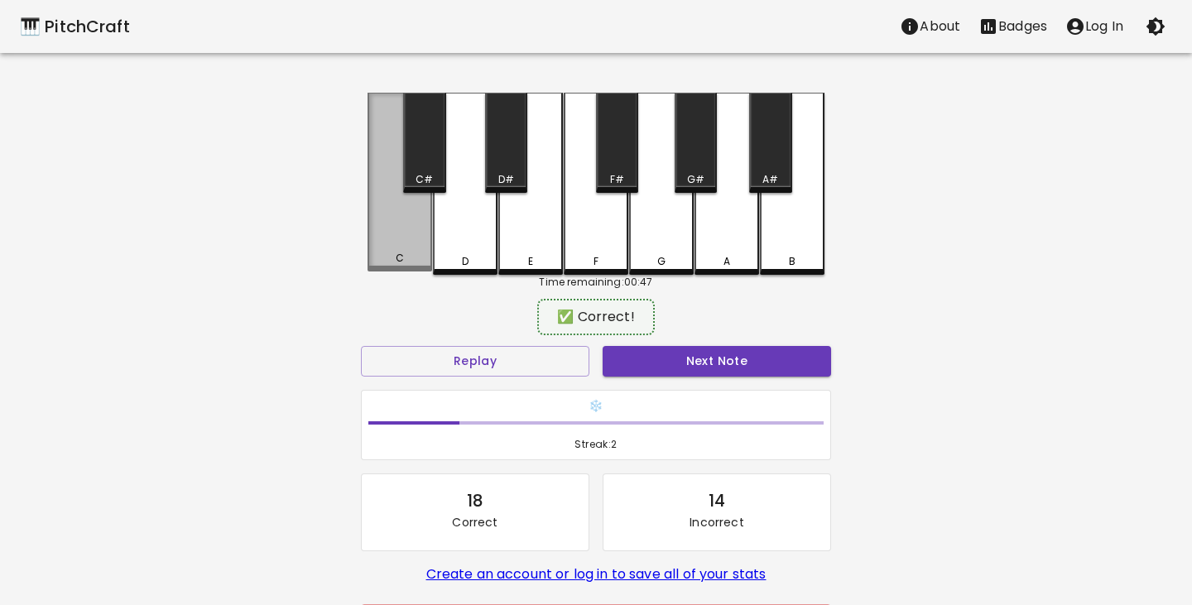
click at [416, 245] on div "C" at bounding box center [399, 182] width 65 height 179
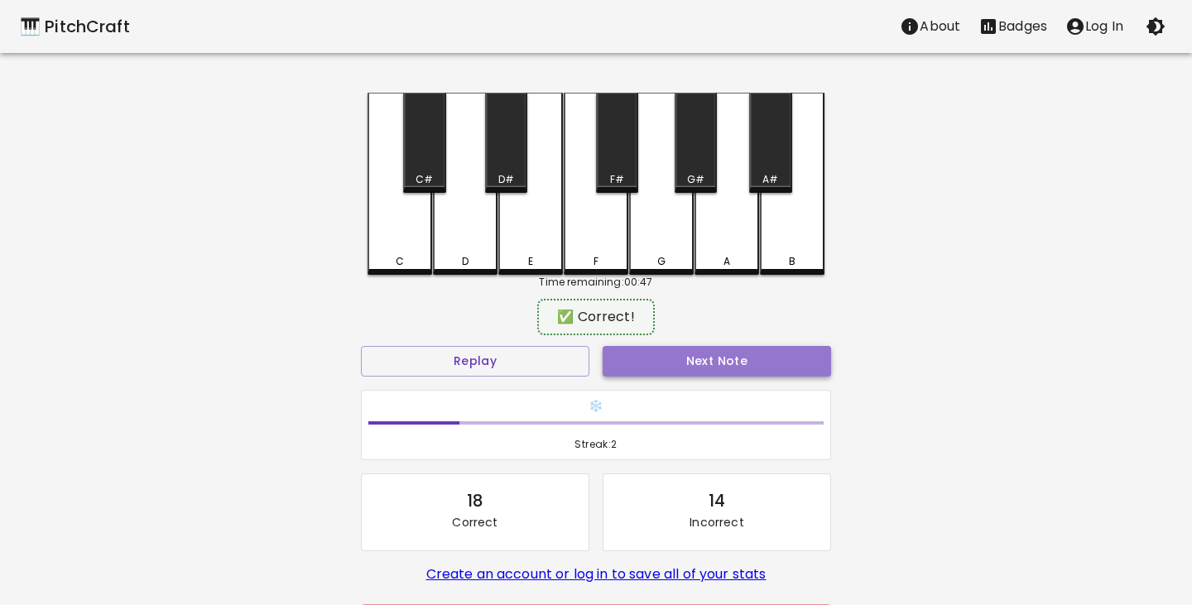
click at [702, 360] on button "Next Note" at bounding box center [717, 361] width 228 height 31
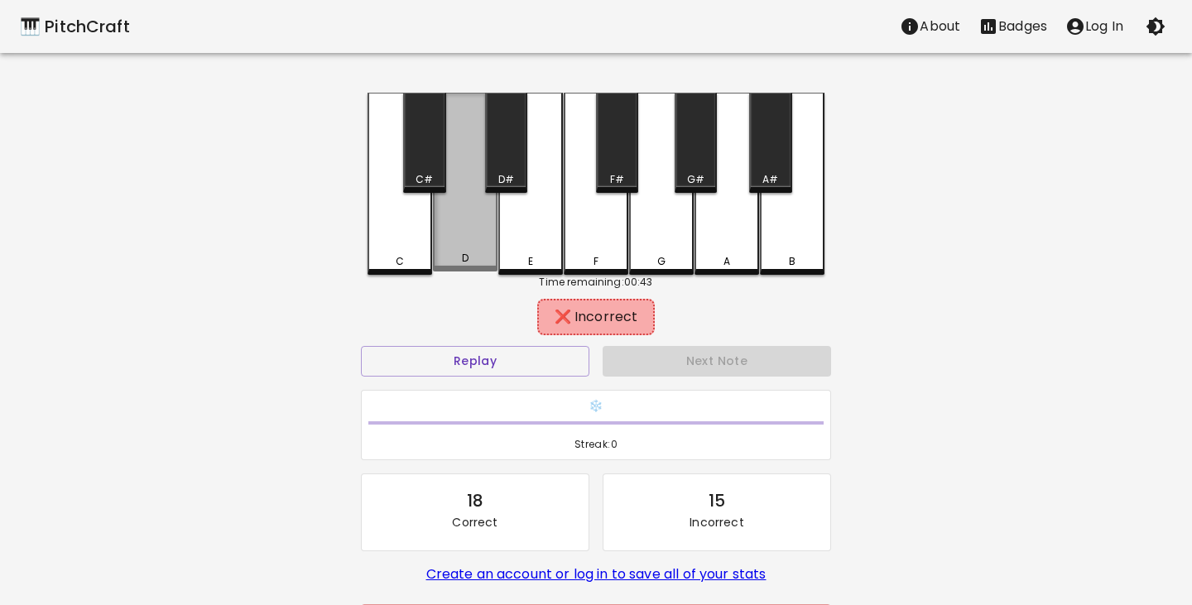
click at [472, 220] on div "D" at bounding box center [465, 182] width 65 height 179
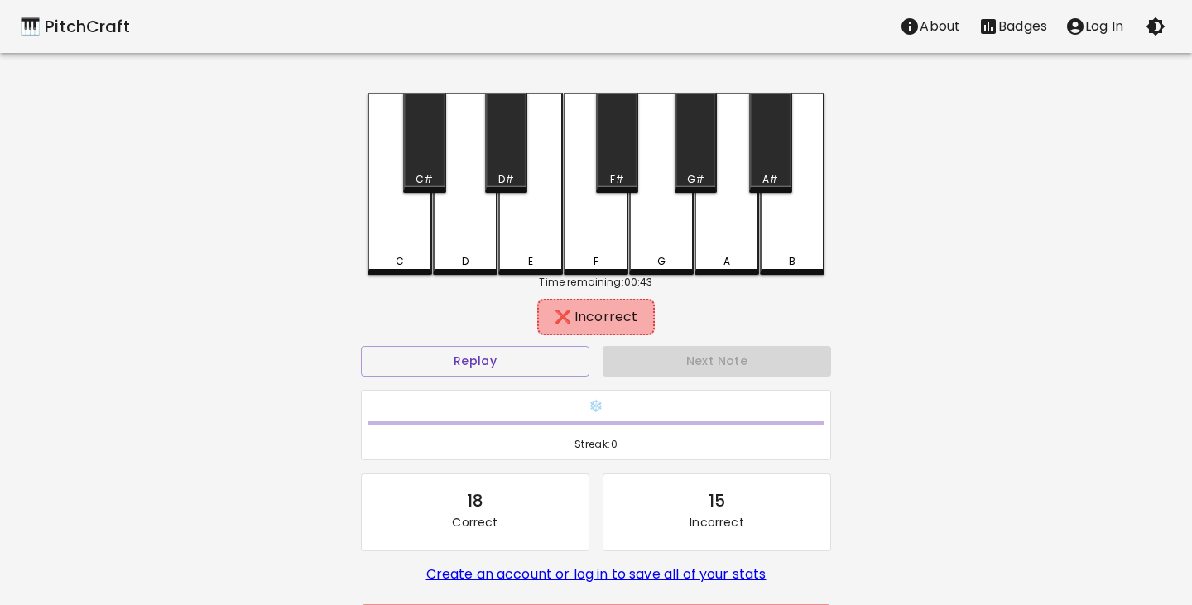
click at [431, 166] on div "C#" at bounding box center [424, 143] width 42 height 100
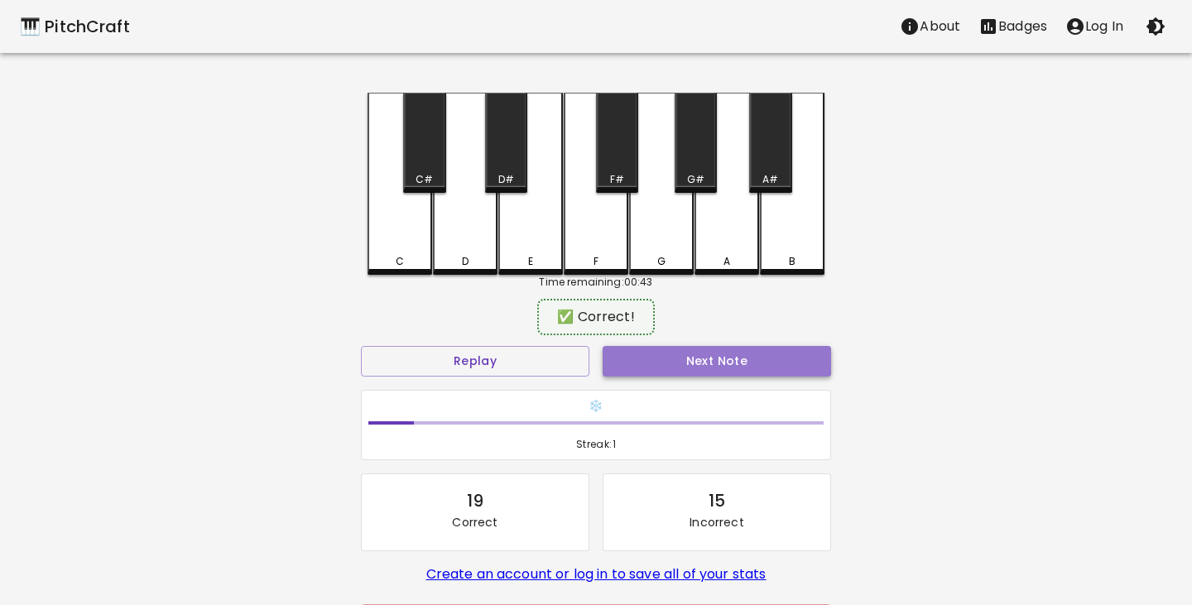
click at [708, 359] on button "Next Note" at bounding box center [717, 361] width 228 height 31
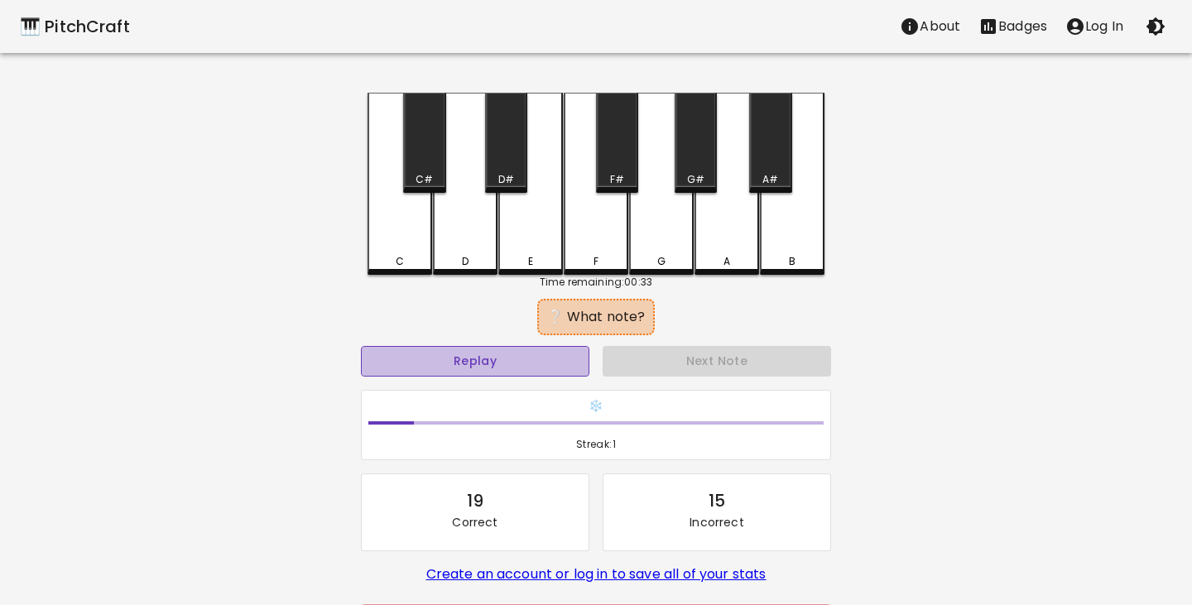
click at [554, 355] on button "Replay" at bounding box center [475, 361] width 228 height 31
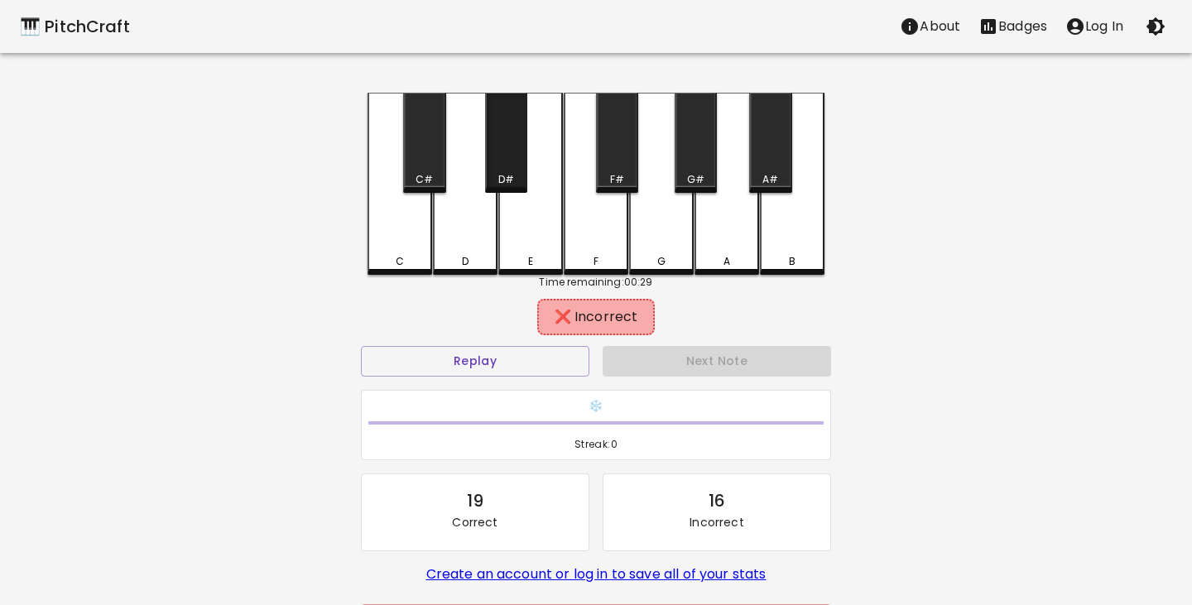
click at [516, 172] on div "D#" at bounding box center [506, 179] width 39 height 15
click at [531, 240] on div "E" at bounding box center [530, 184] width 65 height 182
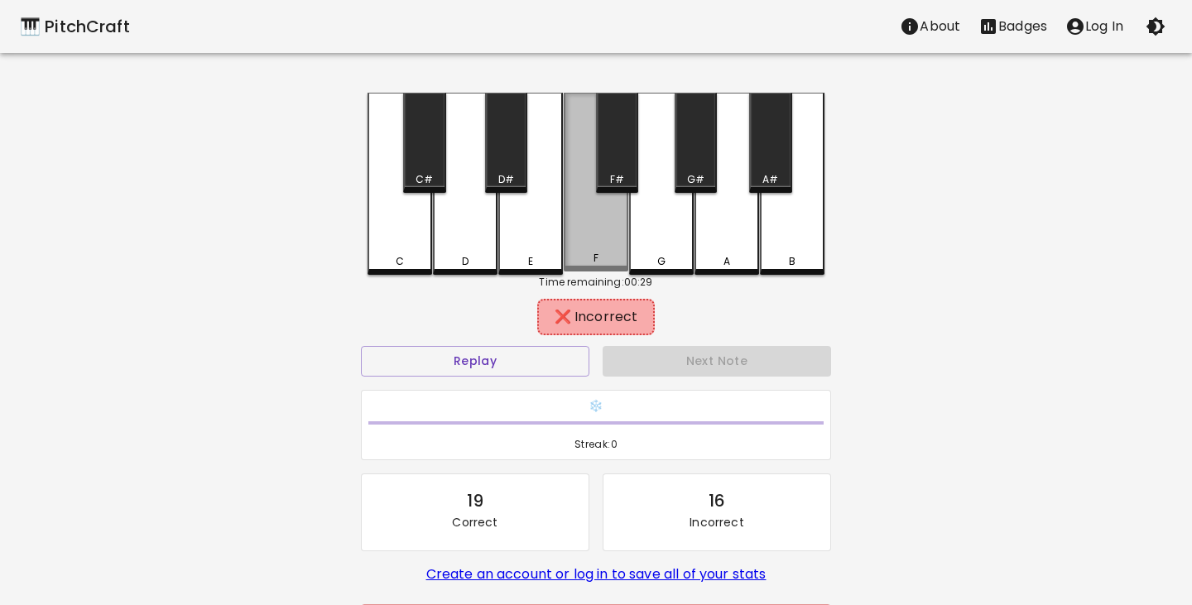
click at [606, 247] on div "F" at bounding box center [596, 182] width 65 height 179
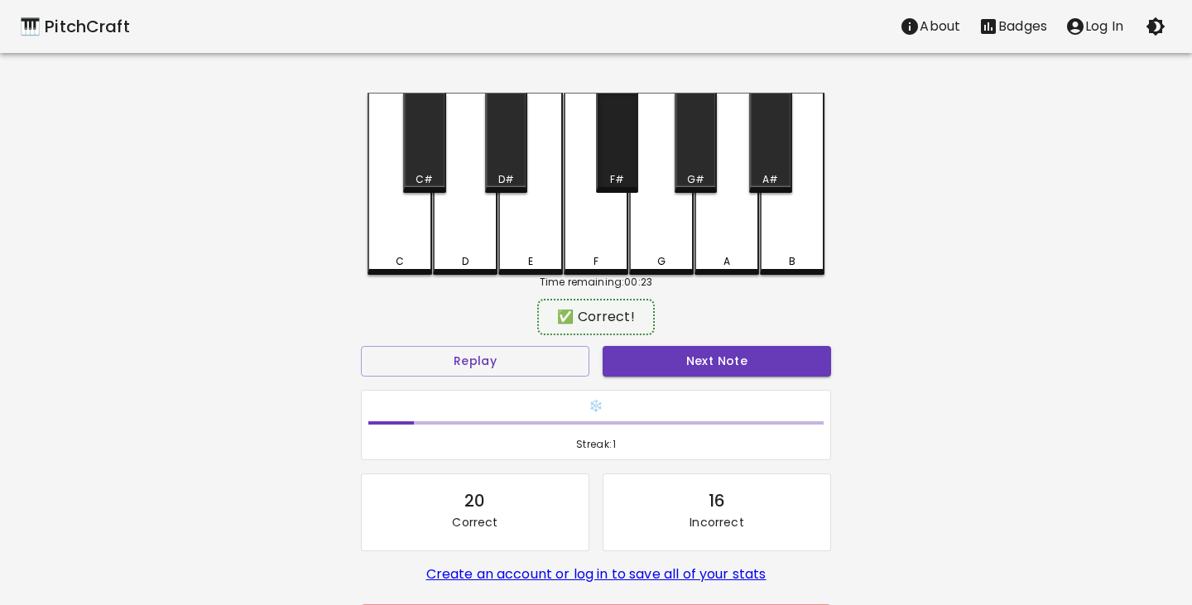
click at [626, 153] on div "F#" at bounding box center [617, 143] width 42 height 100
click at [692, 360] on button "Next Note" at bounding box center [717, 361] width 228 height 31
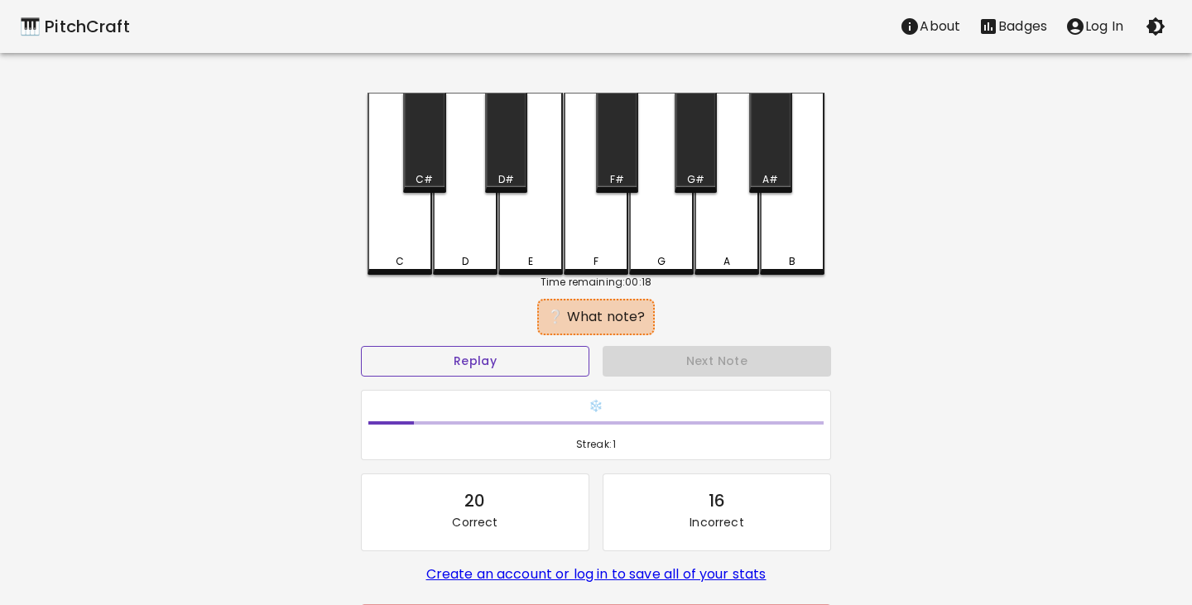
click at [524, 363] on button "Replay" at bounding box center [475, 361] width 228 height 31
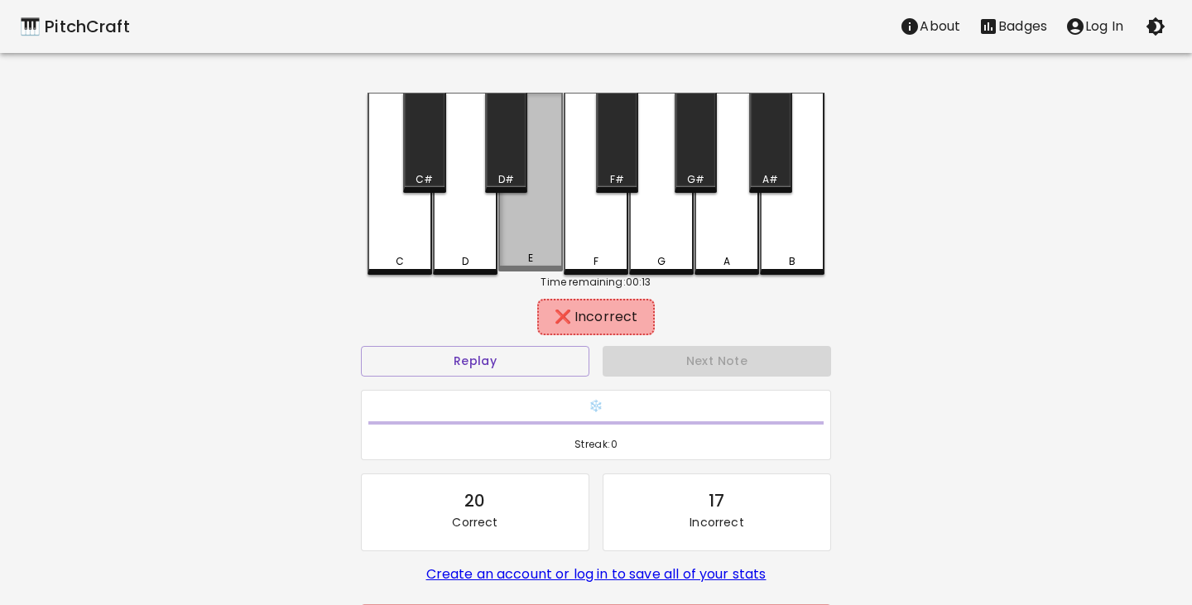
click at [537, 245] on div "E" at bounding box center [530, 182] width 65 height 179
click at [463, 248] on div "D" at bounding box center [465, 184] width 65 height 182
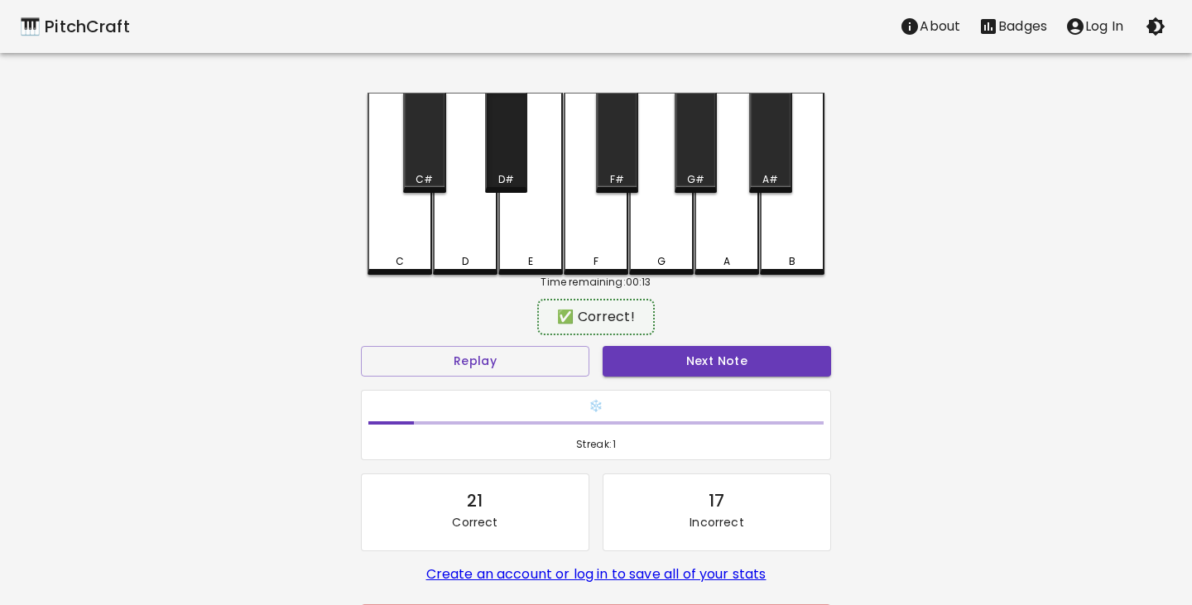
click at [511, 171] on div "D#" at bounding box center [506, 143] width 42 height 100
click at [732, 353] on button "Next Note" at bounding box center [717, 361] width 228 height 31
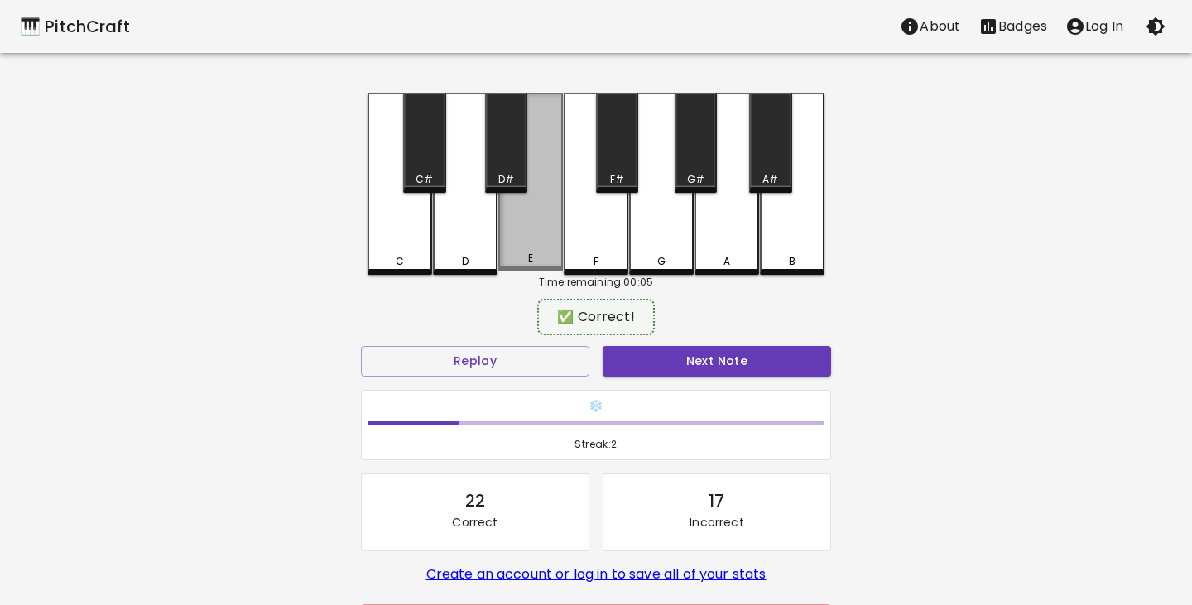
click at [526, 245] on div "E" at bounding box center [530, 182] width 65 height 179
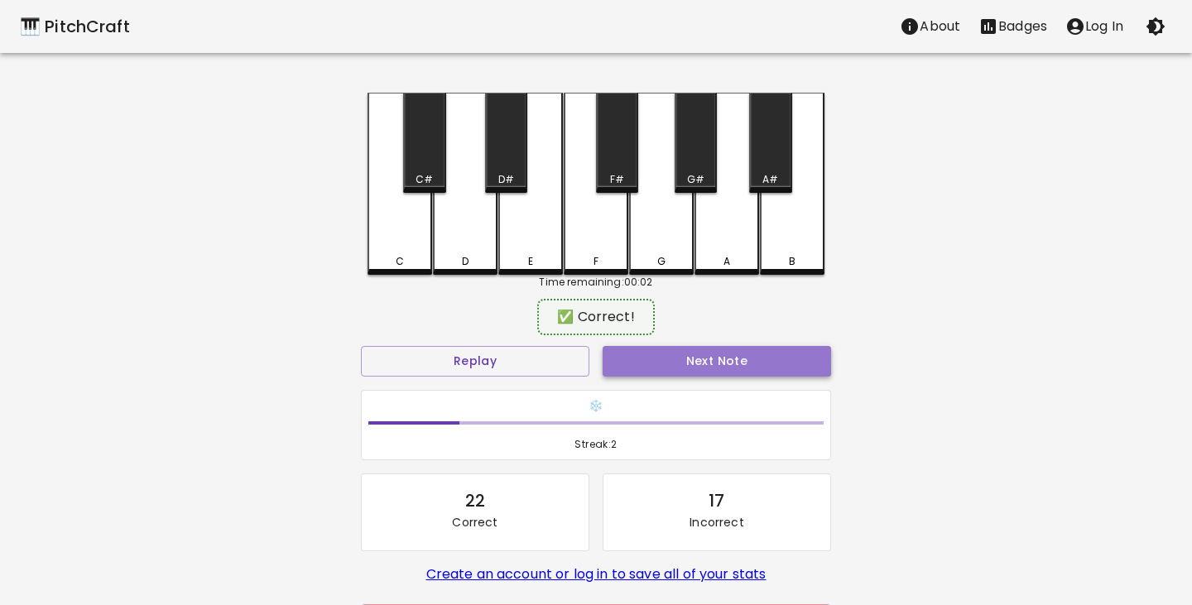
click at [731, 364] on button "Next Note" at bounding box center [717, 361] width 228 height 31
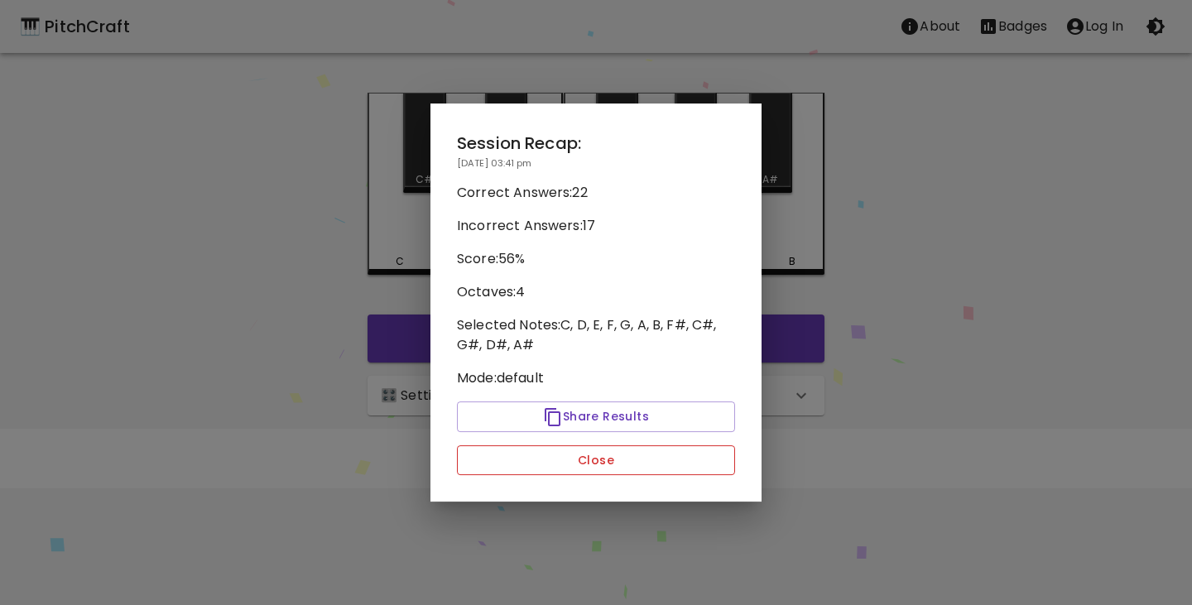
click at [601, 460] on button "Close" at bounding box center [596, 460] width 278 height 31
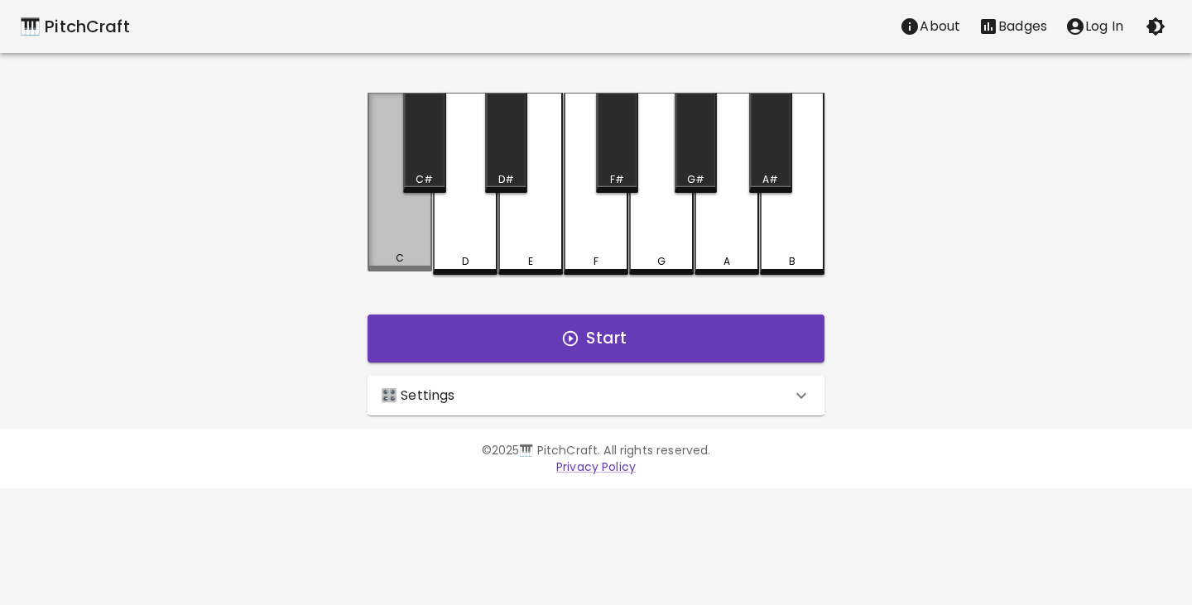
click at [409, 253] on div "C" at bounding box center [399, 182] width 65 height 179
click at [403, 253] on div "C" at bounding box center [399, 182] width 65 height 179
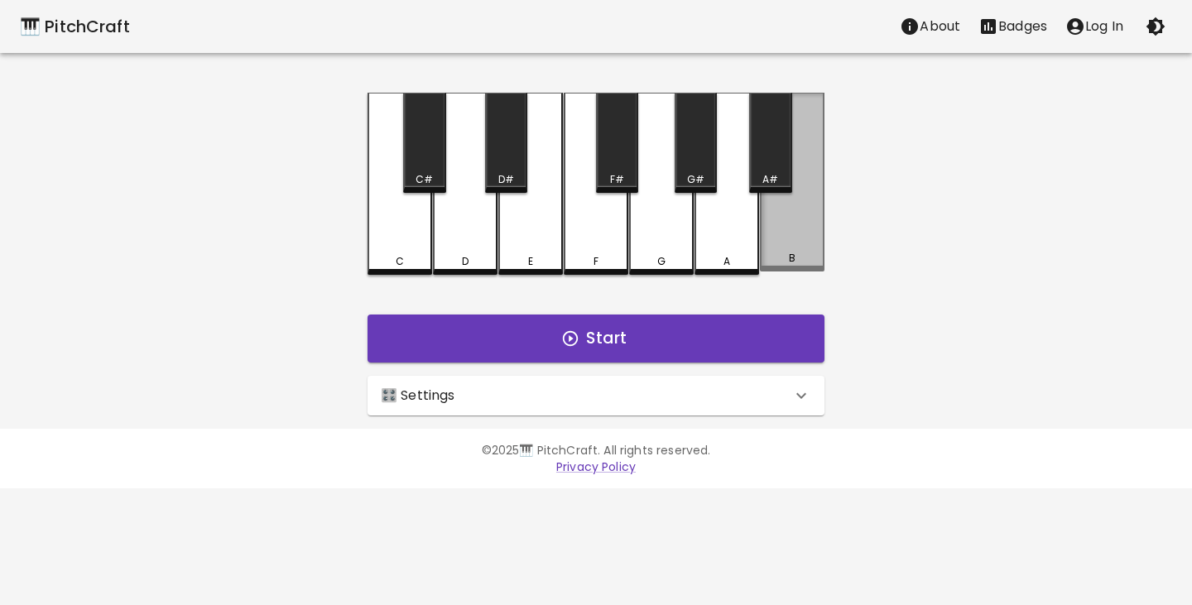
click at [804, 259] on div "B" at bounding box center [791, 258] width 61 height 15
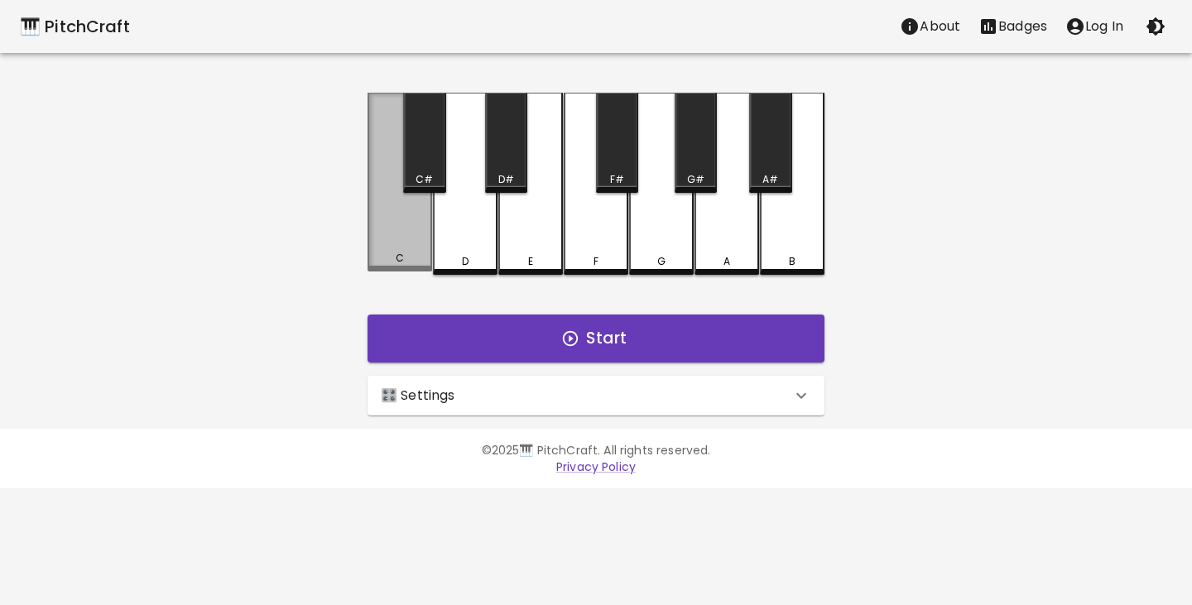
click at [368, 244] on div "C" at bounding box center [399, 182] width 65 height 179
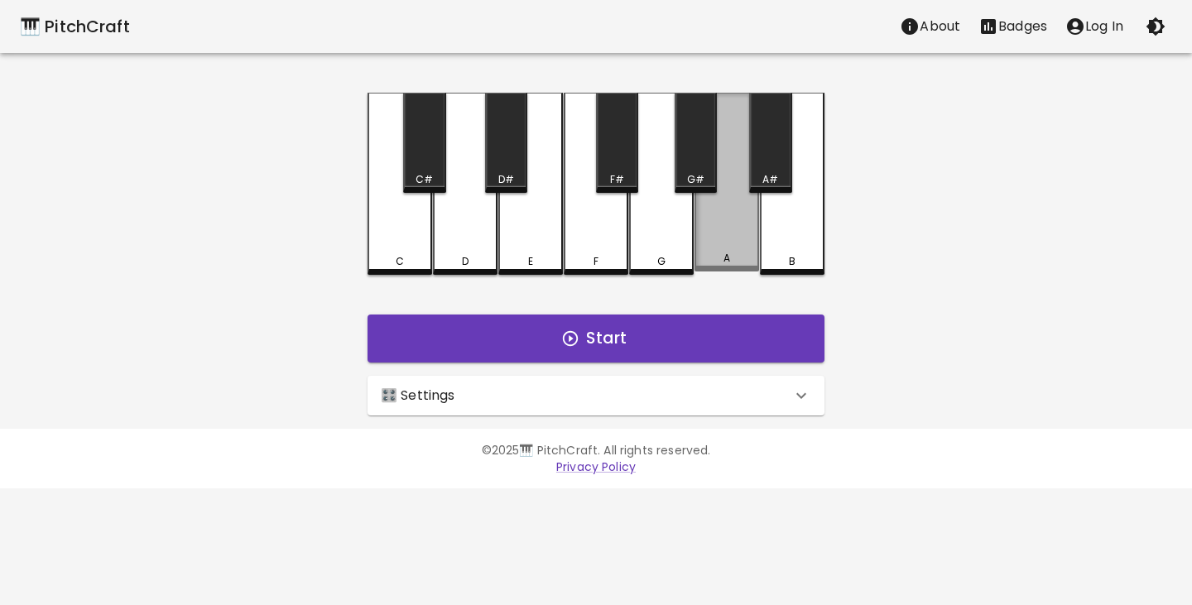
click at [741, 227] on div "A" at bounding box center [726, 182] width 65 height 179
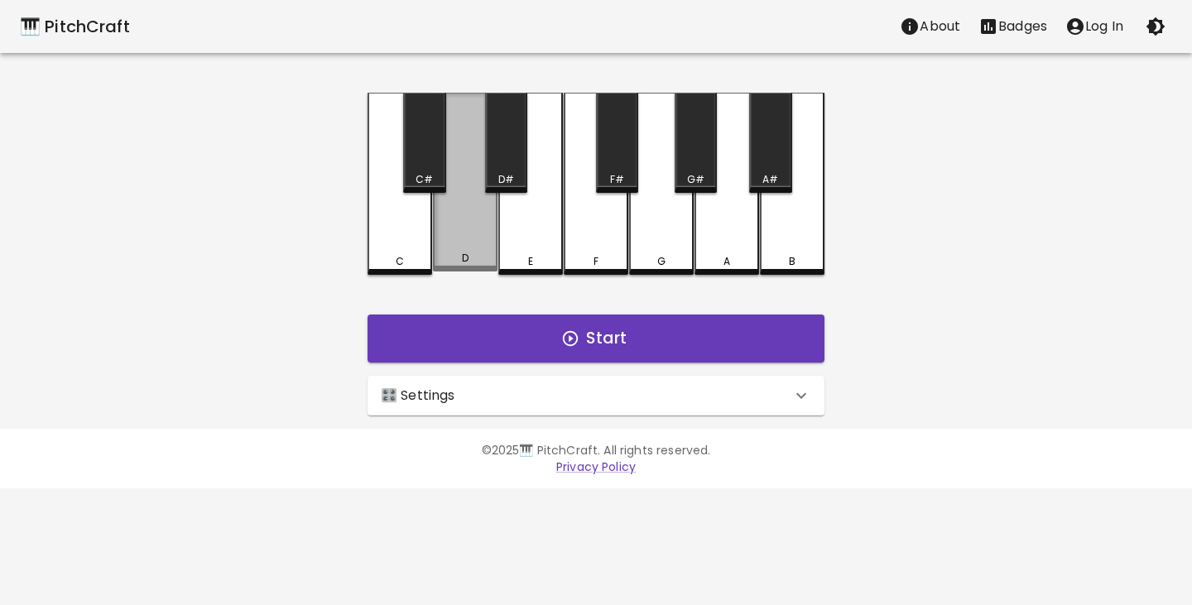
click at [482, 231] on div "D" at bounding box center [465, 182] width 65 height 179
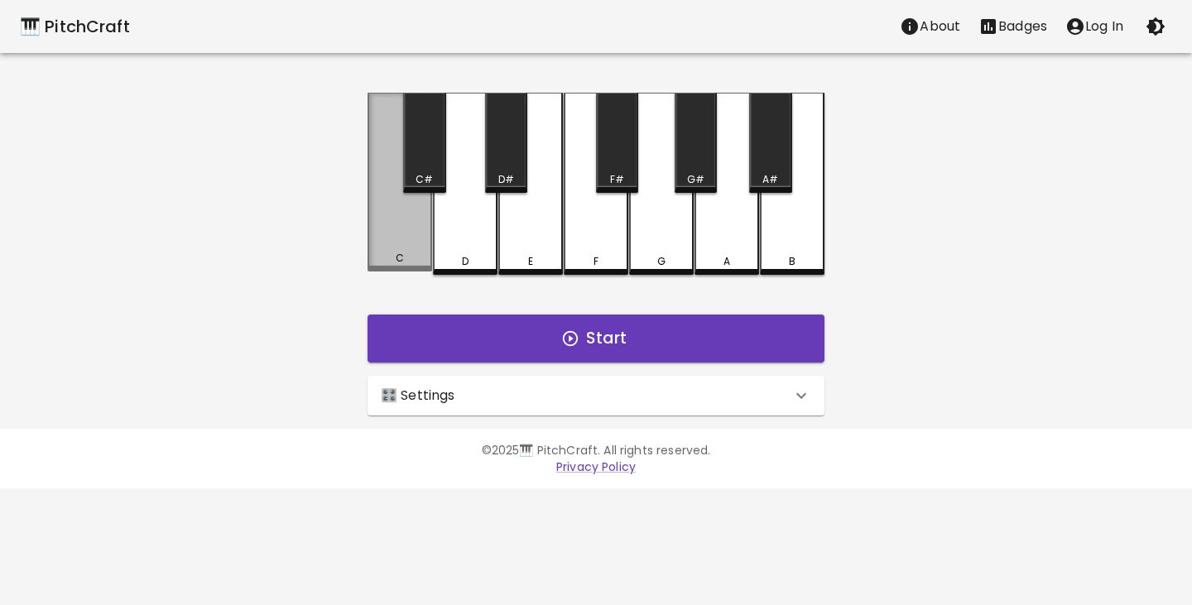
click at [391, 241] on div "C" at bounding box center [399, 182] width 65 height 179
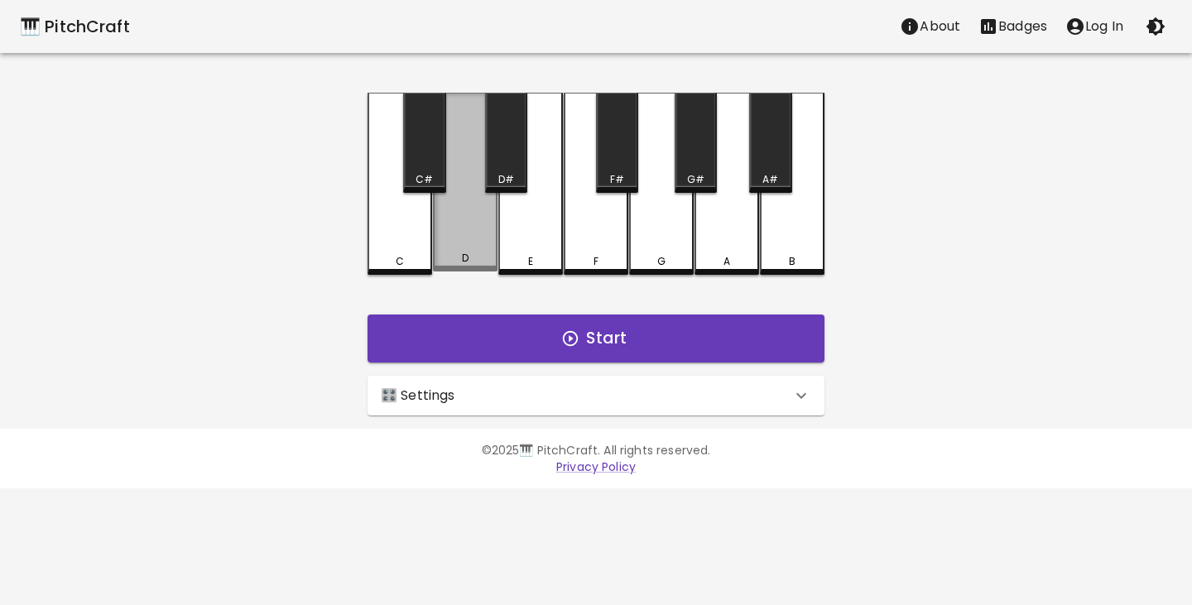
click at [459, 243] on div "D" at bounding box center [465, 182] width 65 height 179
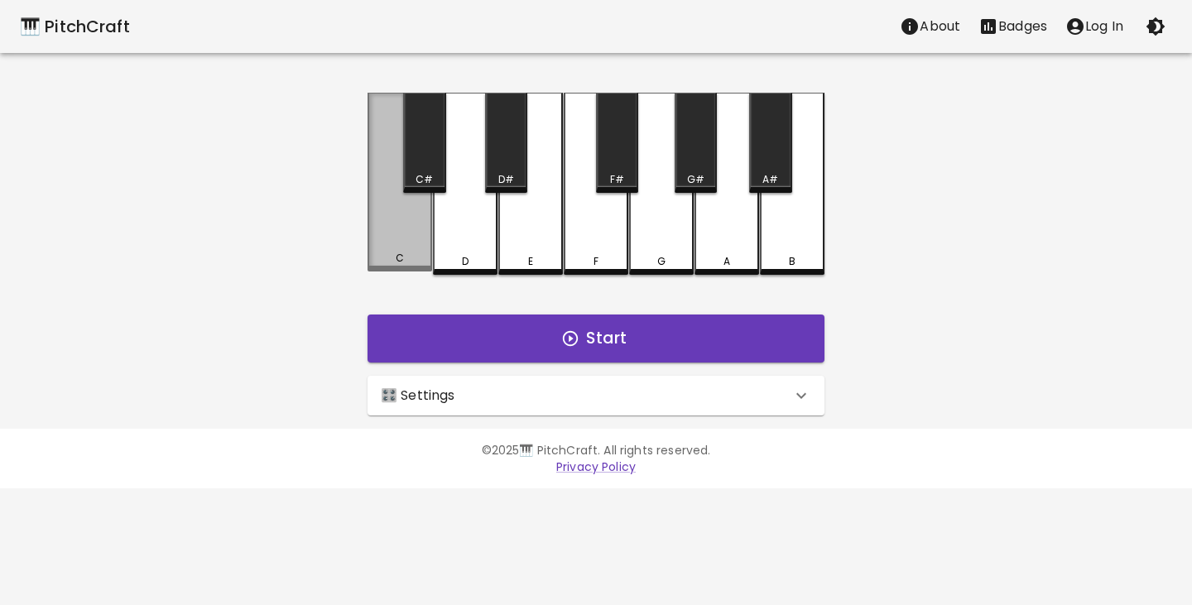
click at [402, 239] on div "C" at bounding box center [399, 182] width 65 height 179
click at [401, 239] on div "C" at bounding box center [399, 182] width 65 height 179
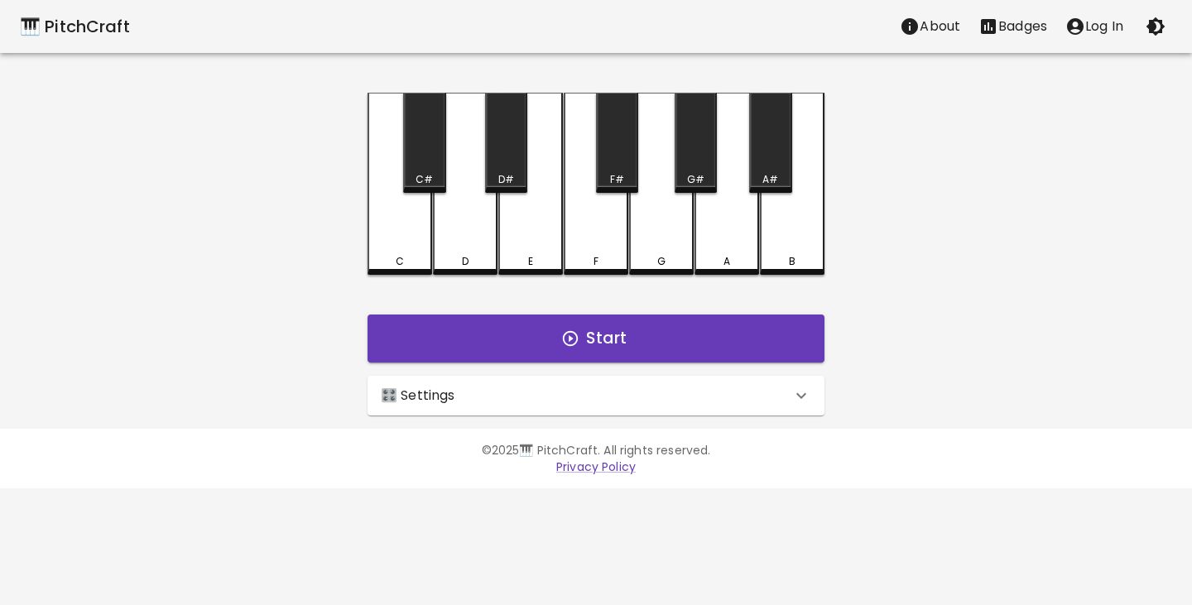
click at [458, 242] on div "D" at bounding box center [465, 184] width 65 height 182
click at [531, 251] on div "E" at bounding box center [530, 182] width 65 height 179
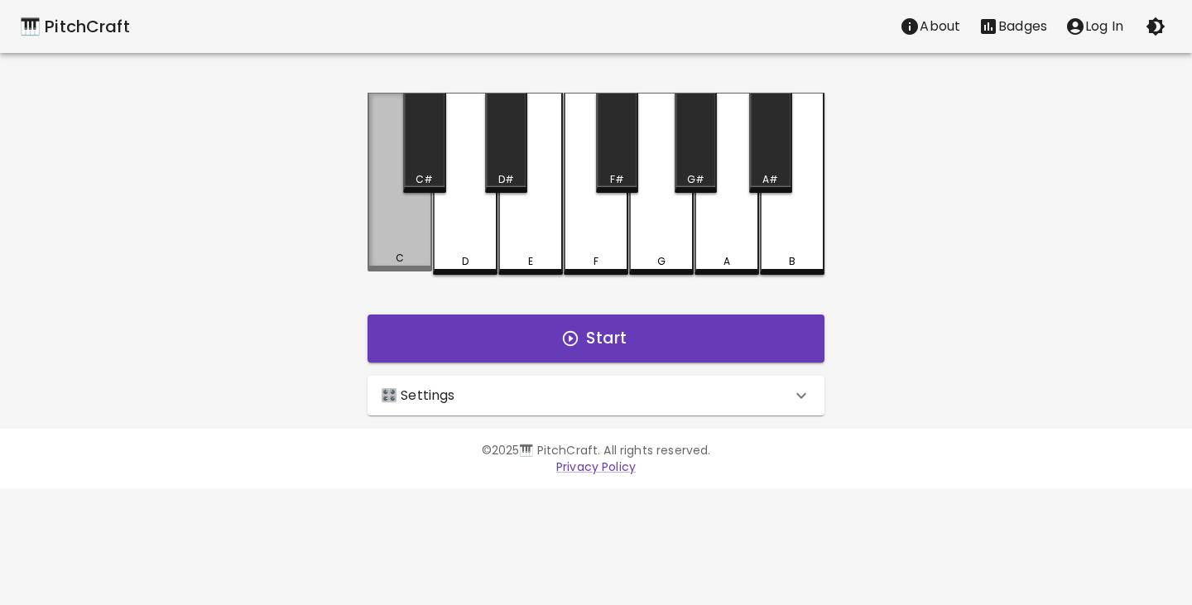
click at [396, 242] on div "C" at bounding box center [399, 182] width 65 height 179
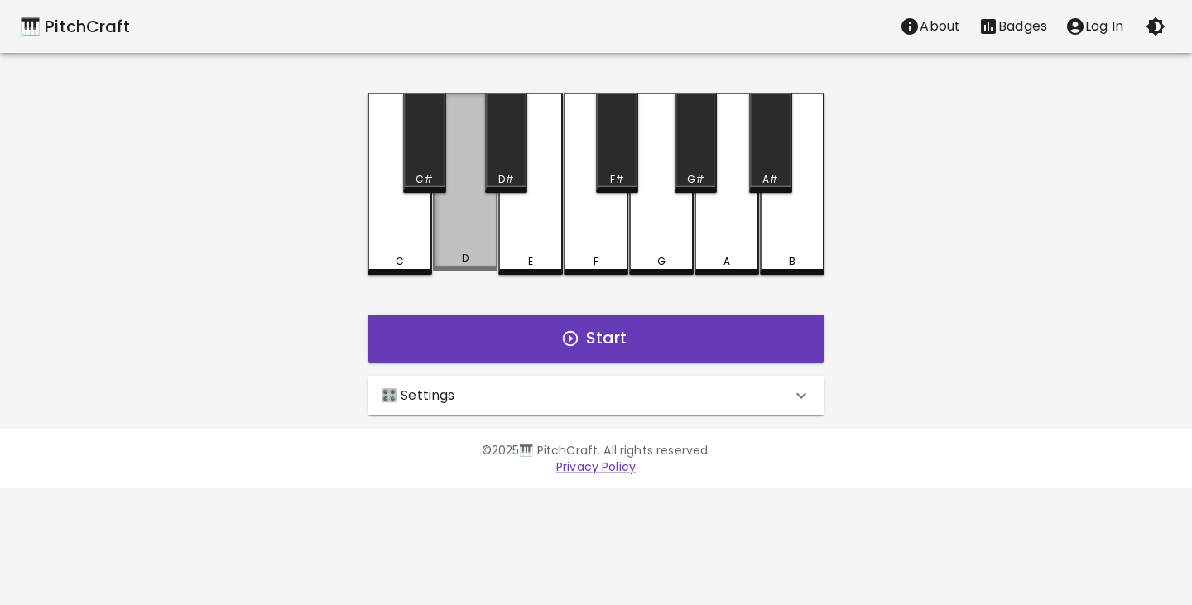
click at [447, 250] on div "D" at bounding box center [465, 182] width 65 height 179
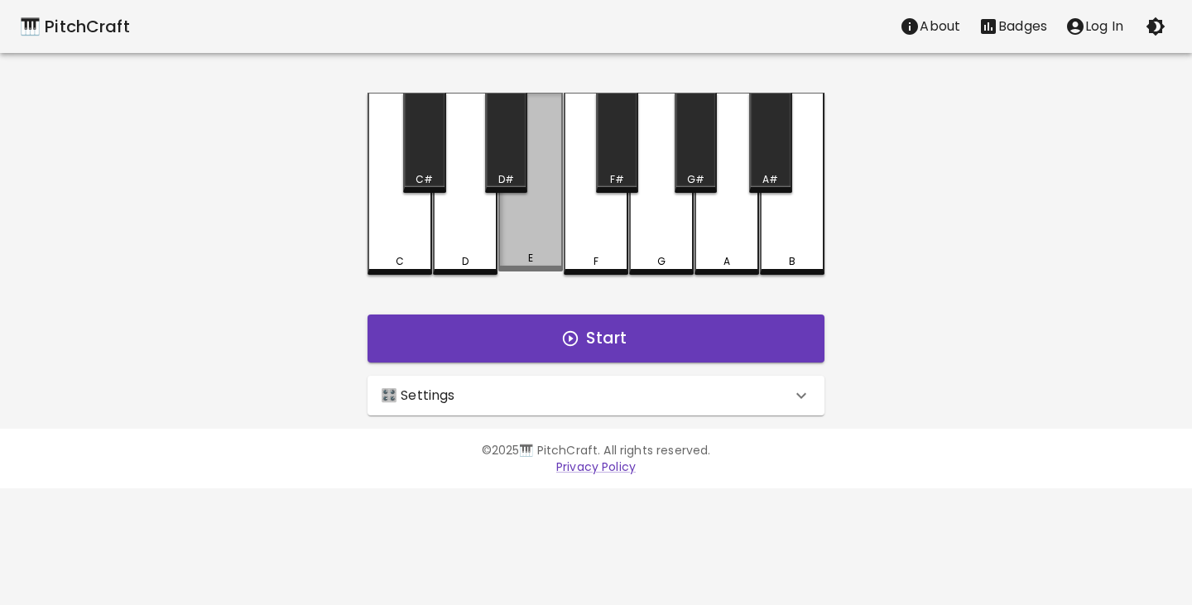
click at [526, 256] on div "E" at bounding box center [530, 258] width 61 height 15
click at [526, 256] on div "E" at bounding box center [530, 261] width 61 height 15
drag, startPoint x: 526, startPoint y: 257, endPoint x: 958, endPoint y: 153, distance: 445.2
click at [953, 153] on div "🎹 PitchCraft About Badges Log In C C# D D# E F F# G G# A A# B Start 🎛️ Settings…" at bounding box center [596, 207] width 1192 height 415
drag, startPoint x: 958, startPoint y: 153, endPoint x: 740, endPoint y: 103, distance: 224.2
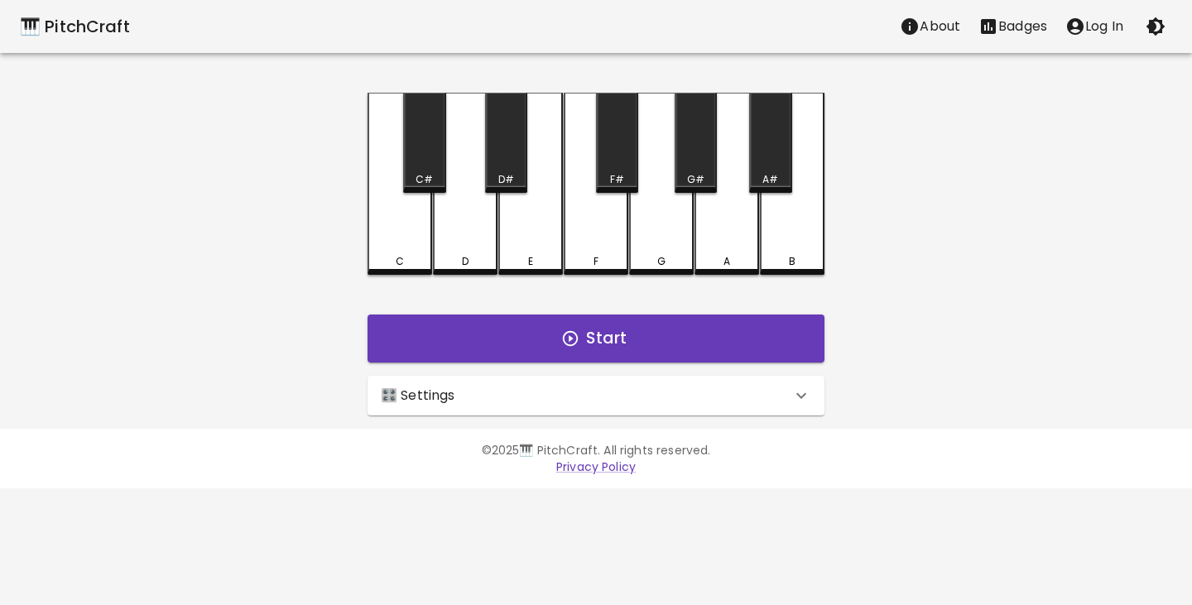
click at [741, 103] on div "🎹 PitchCraft About Badges Log In C C# D D# E F F# G G# A A# B Start 🎛️ Settings…" at bounding box center [596, 207] width 1192 height 415
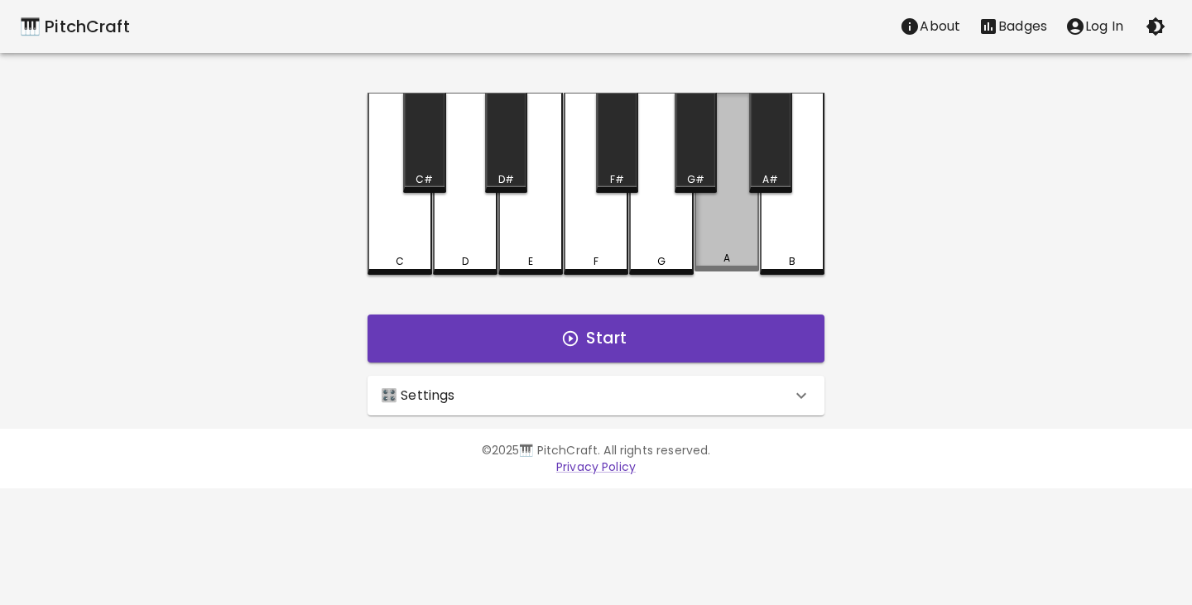
click at [740, 103] on div "A" at bounding box center [726, 182] width 65 height 179
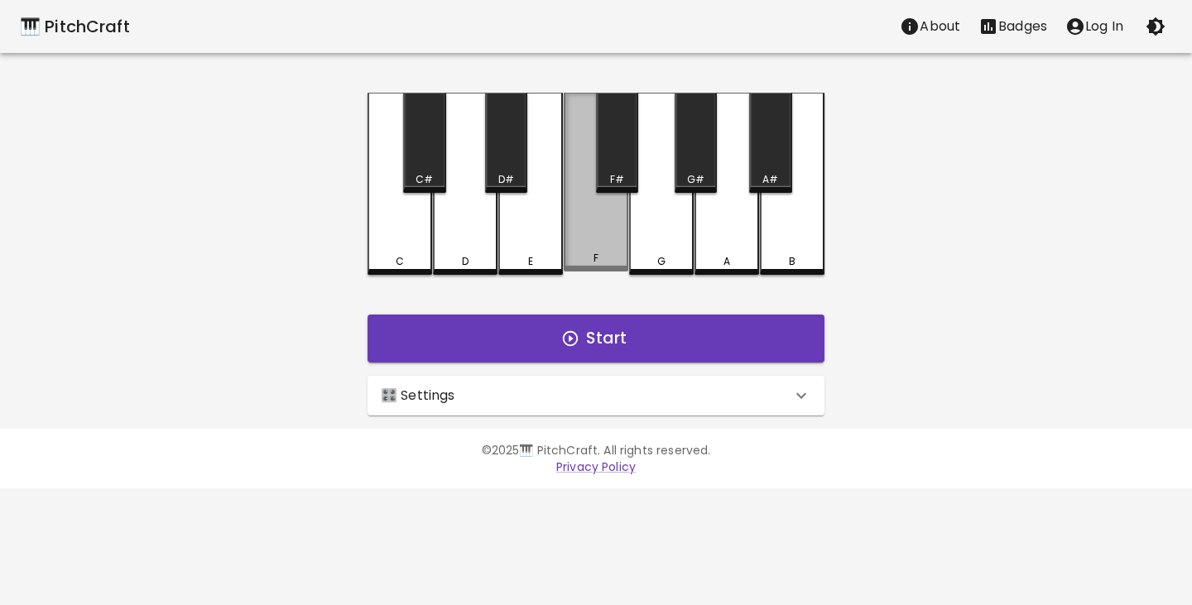
click at [603, 234] on div "F" at bounding box center [596, 182] width 65 height 179
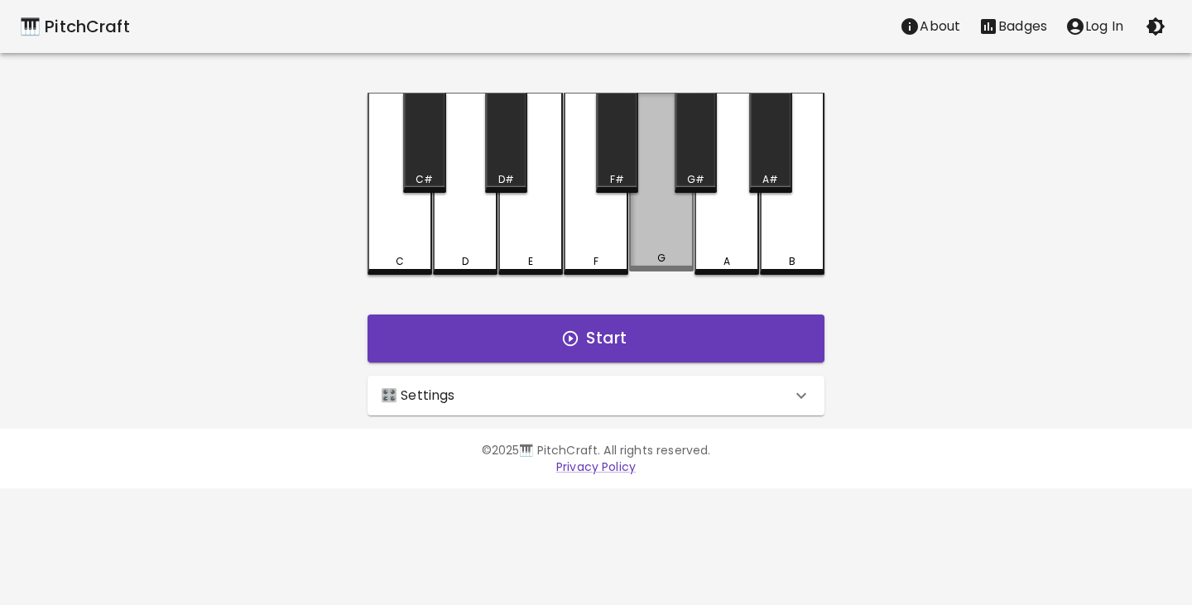
click at [669, 231] on div "G" at bounding box center [661, 182] width 65 height 179
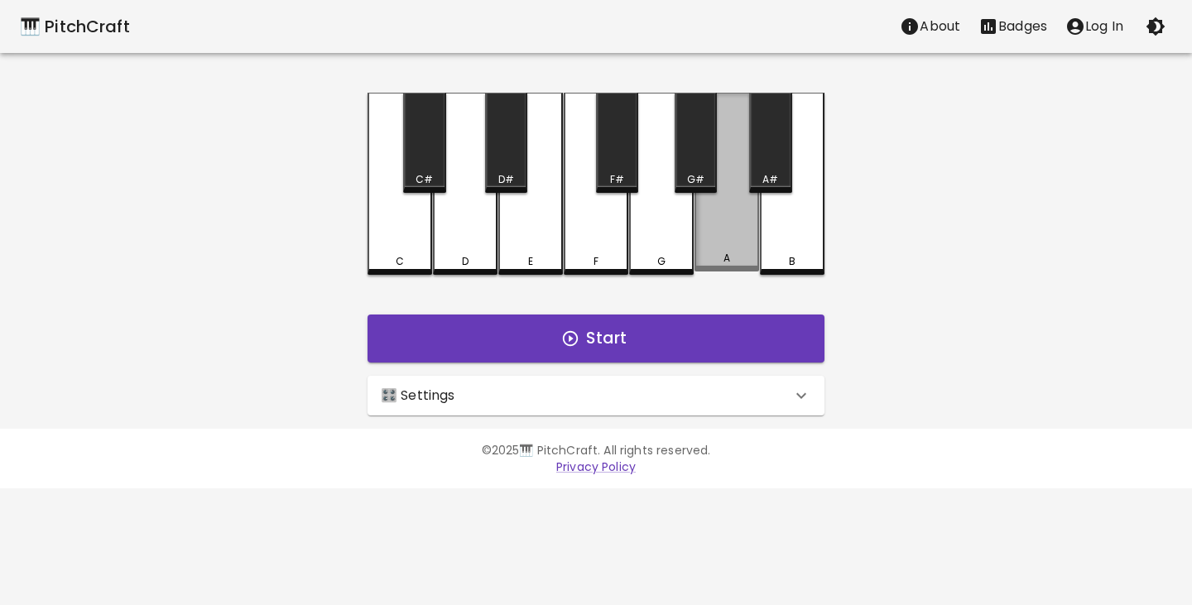
click at [707, 236] on div "A" at bounding box center [726, 182] width 65 height 179
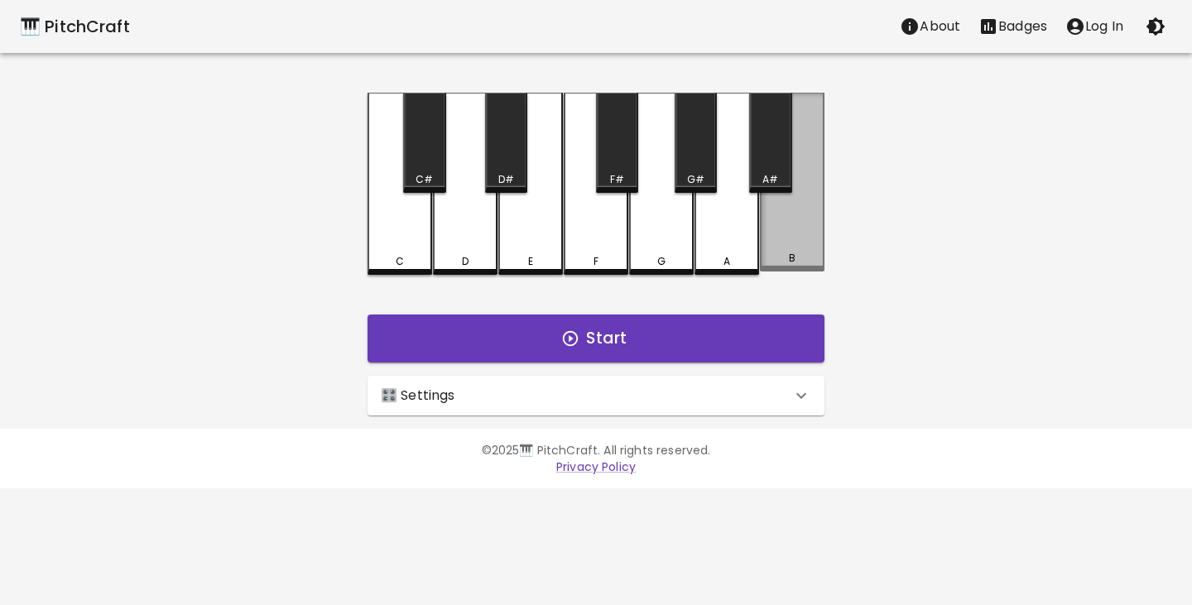
click at [779, 249] on div "B" at bounding box center [792, 182] width 65 height 179
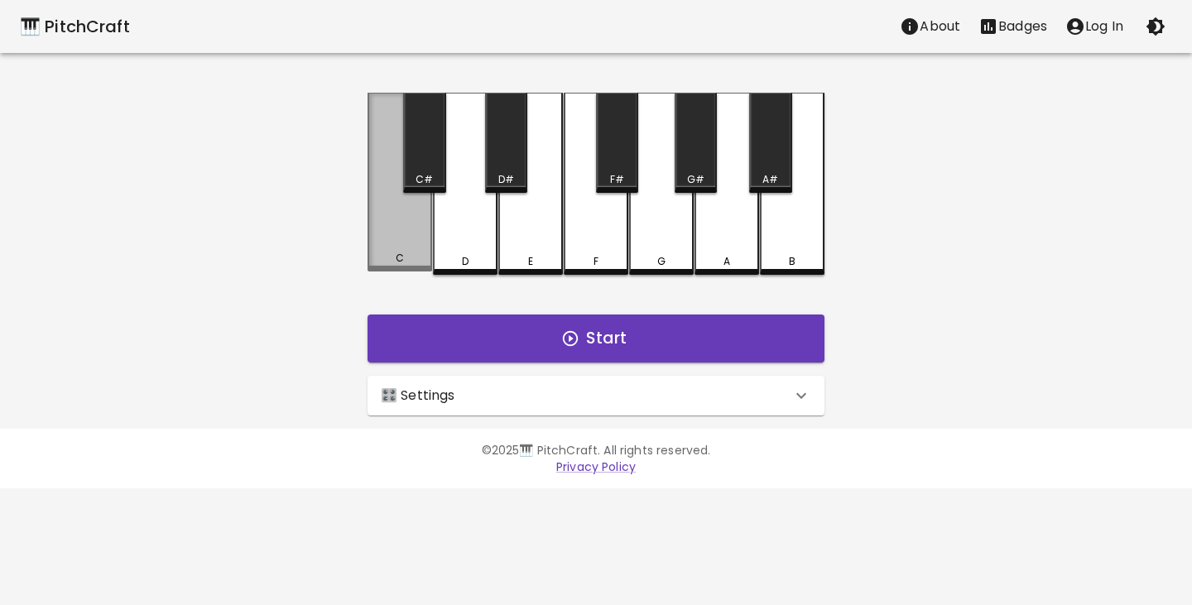
click at [401, 248] on div "C" at bounding box center [399, 182] width 65 height 179
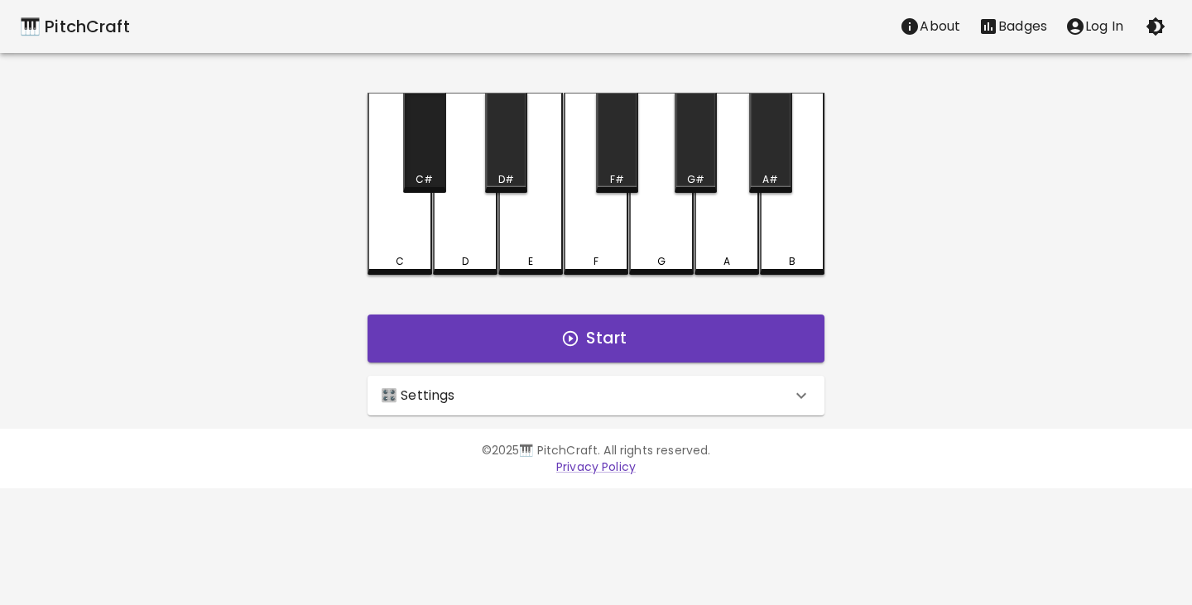
click at [430, 150] on div "C#" at bounding box center [424, 143] width 42 height 100
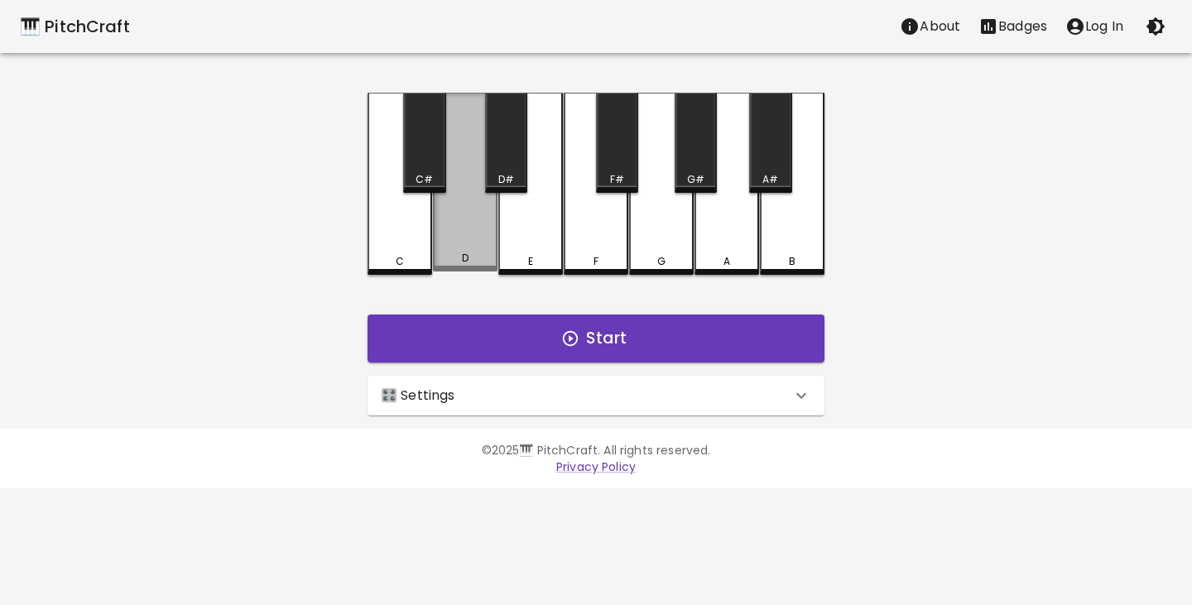
click at [466, 253] on div "D" at bounding box center [465, 182] width 65 height 179
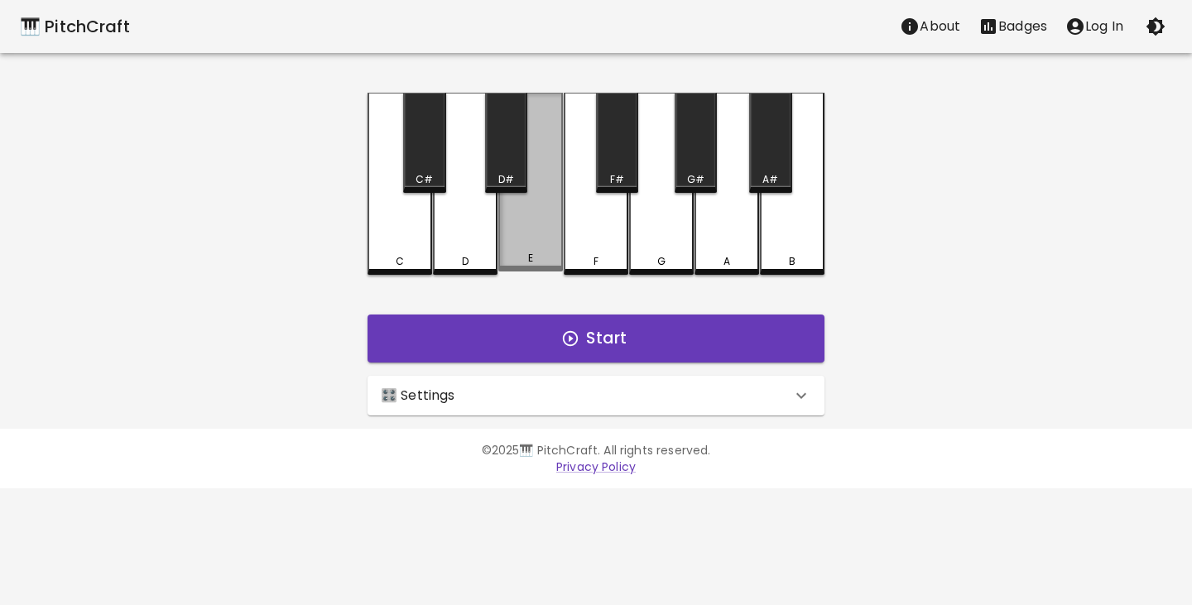
click at [531, 137] on div "E" at bounding box center [530, 182] width 65 height 179
click at [389, 246] on div "C" at bounding box center [399, 184] width 65 height 182
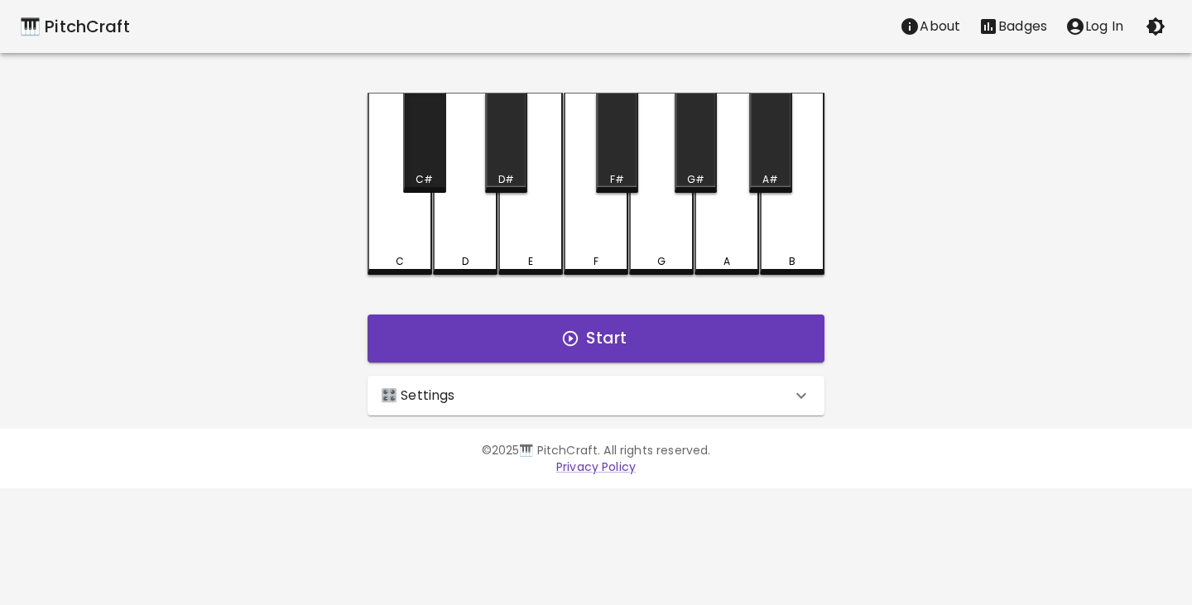
click at [427, 153] on div "C#" at bounding box center [424, 143] width 42 height 100
click at [465, 222] on div "D" at bounding box center [465, 184] width 65 height 182
click at [508, 154] on div "D#" at bounding box center [506, 143] width 42 height 100
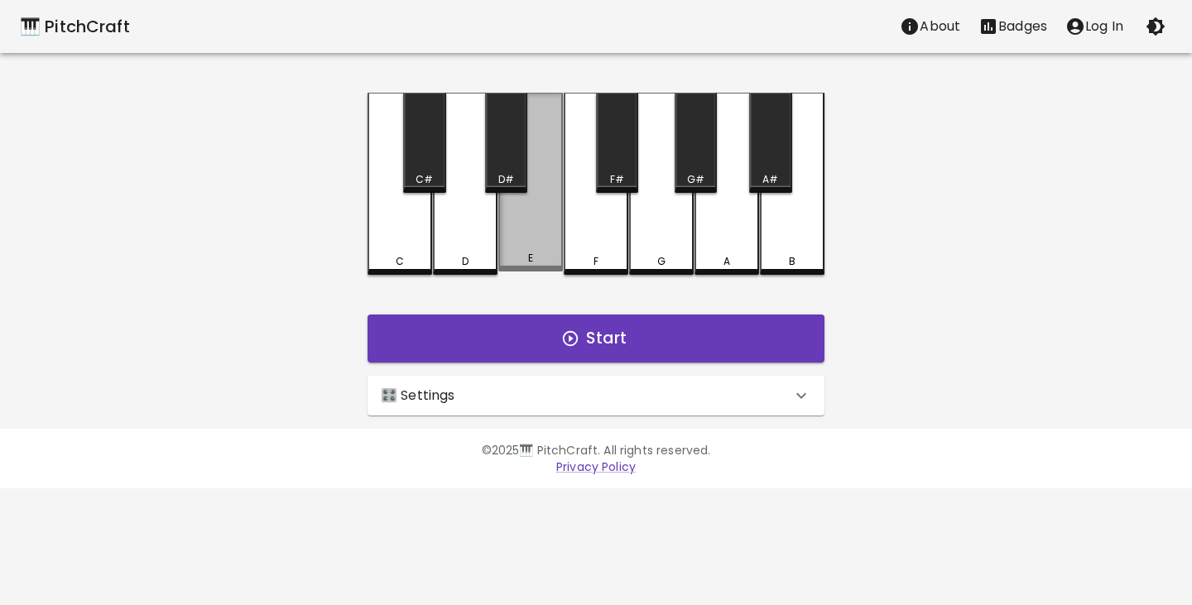
click at [527, 218] on div "E" at bounding box center [530, 182] width 65 height 179
click at [593, 213] on div "F" at bounding box center [596, 184] width 65 height 182
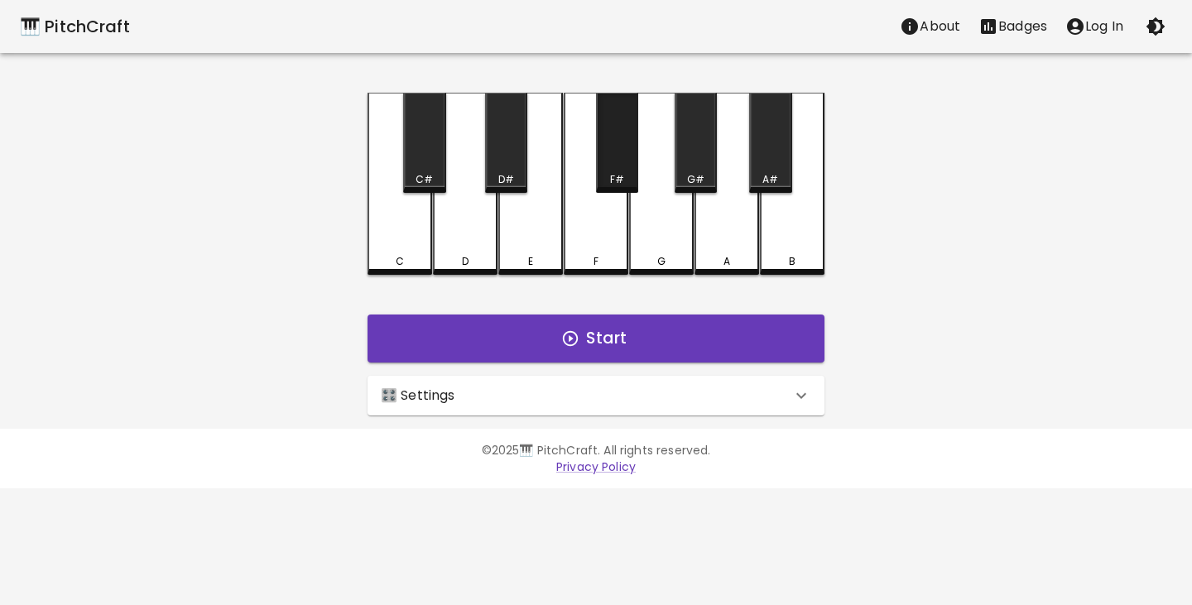
click at [621, 160] on div "F#" at bounding box center [617, 143] width 42 height 100
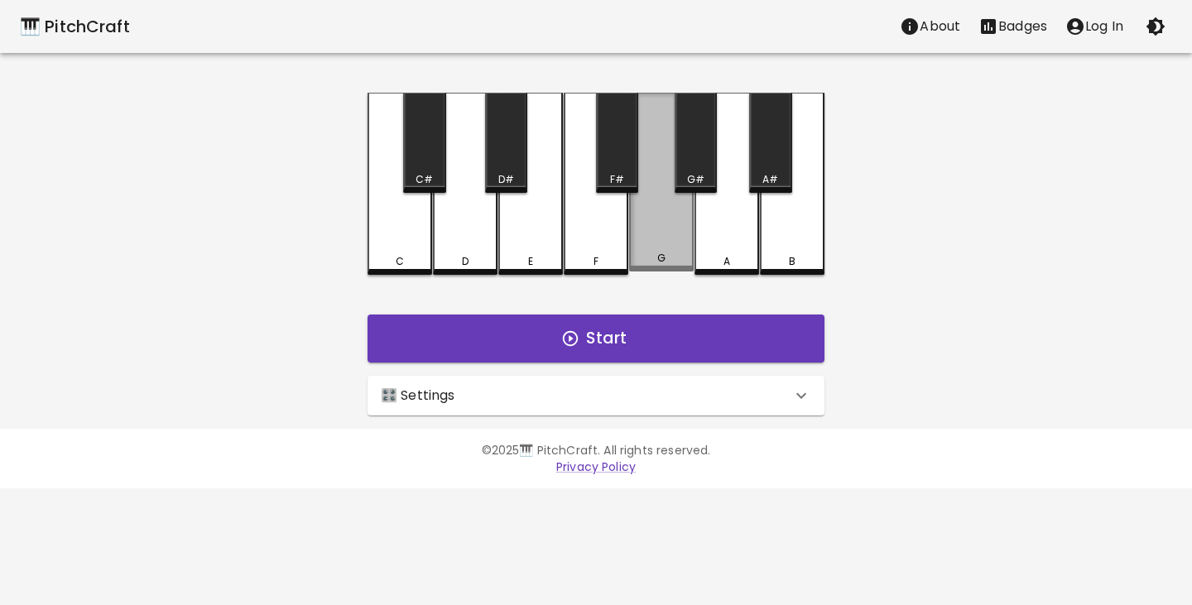
click at [652, 218] on div "G" at bounding box center [661, 182] width 65 height 179
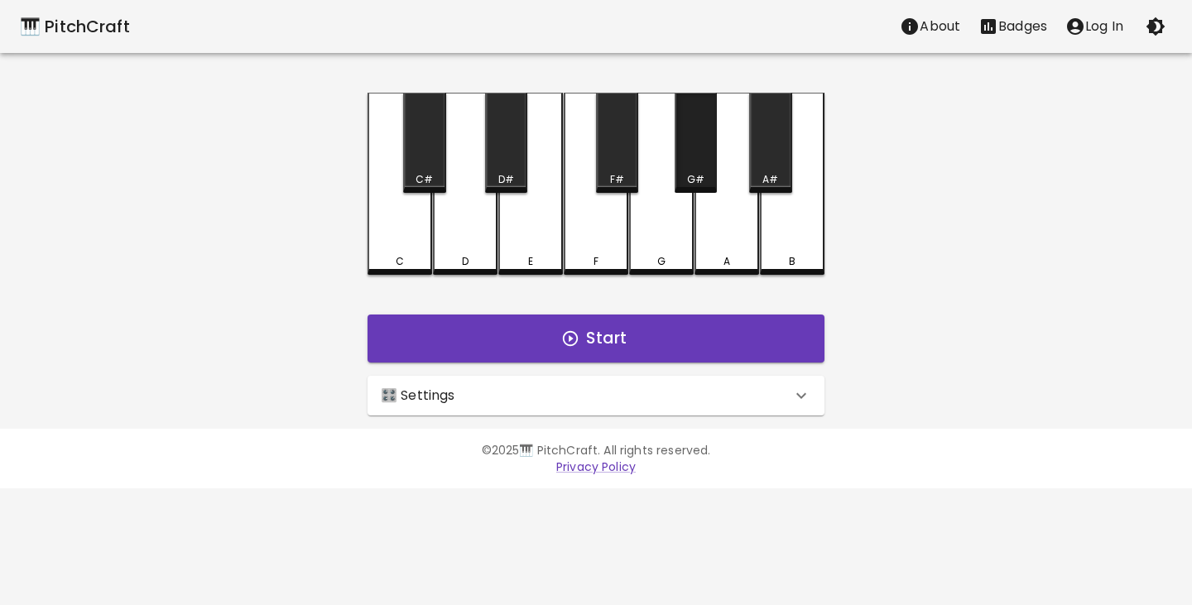
click at [689, 163] on div "G#" at bounding box center [696, 143] width 42 height 100
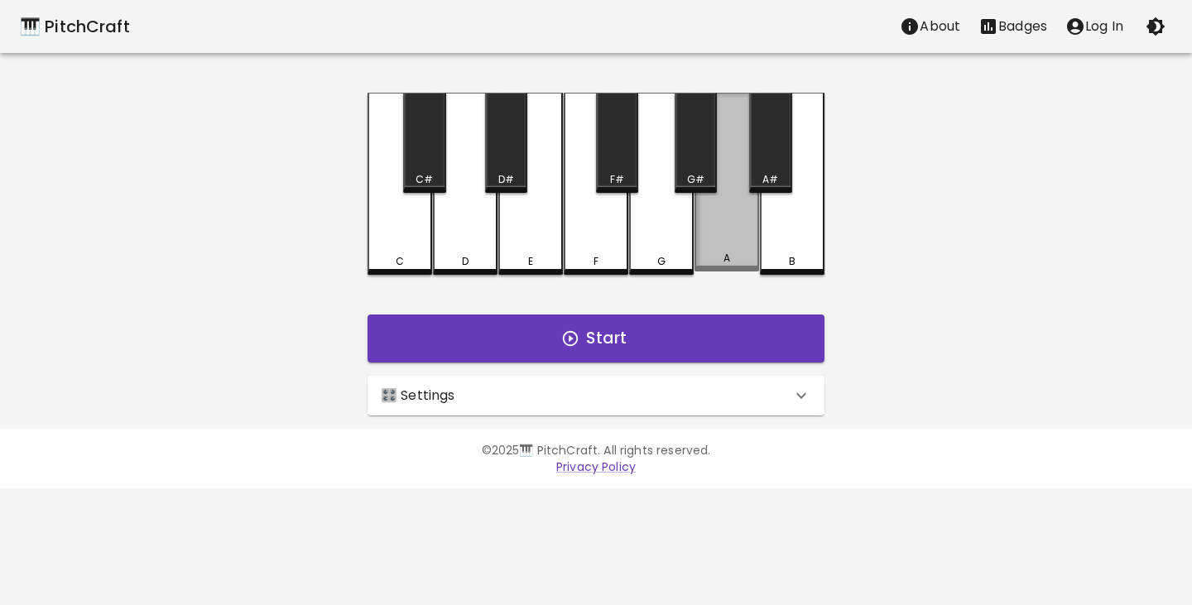
click at [715, 242] on div "A" at bounding box center [726, 182] width 65 height 179
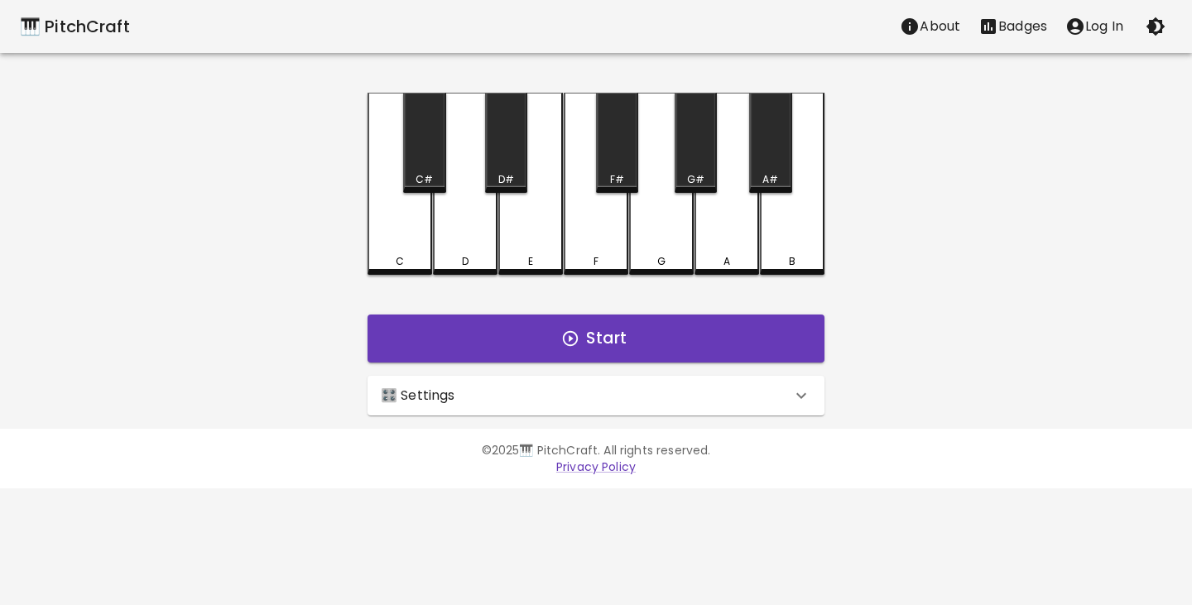
click at [765, 168] on div "A#" at bounding box center [770, 143] width 42 height 100
click at [778, 227] on div "B" at bounding box center [792, 182] width 65 height 179
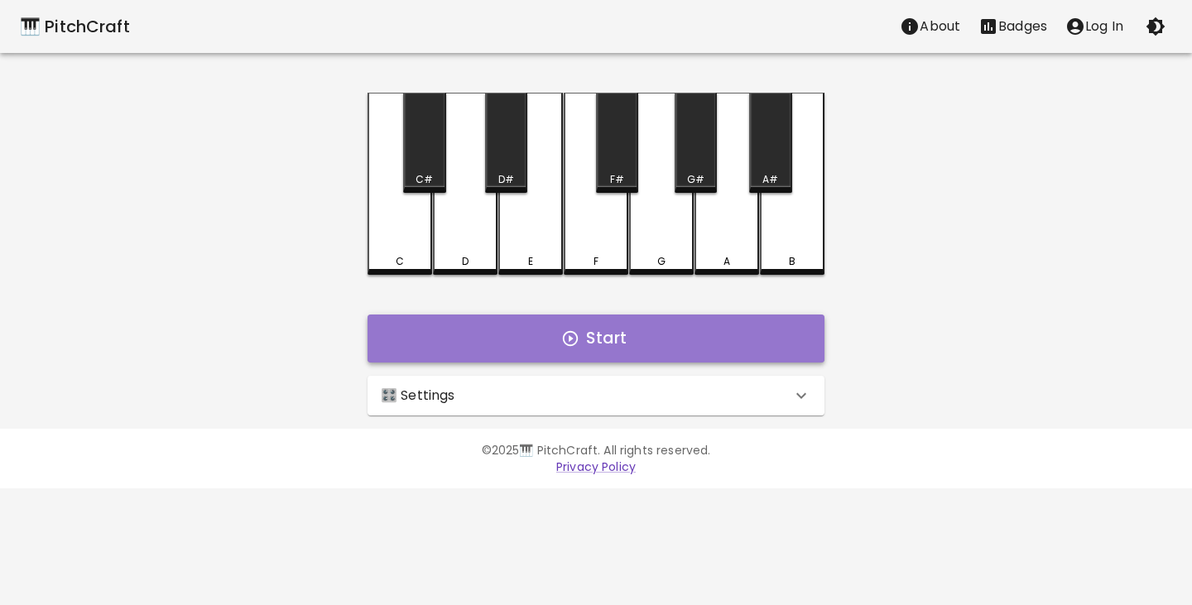
click at [636, 334] on button "Start" at bounding box center [595, 338] width 457 height 48
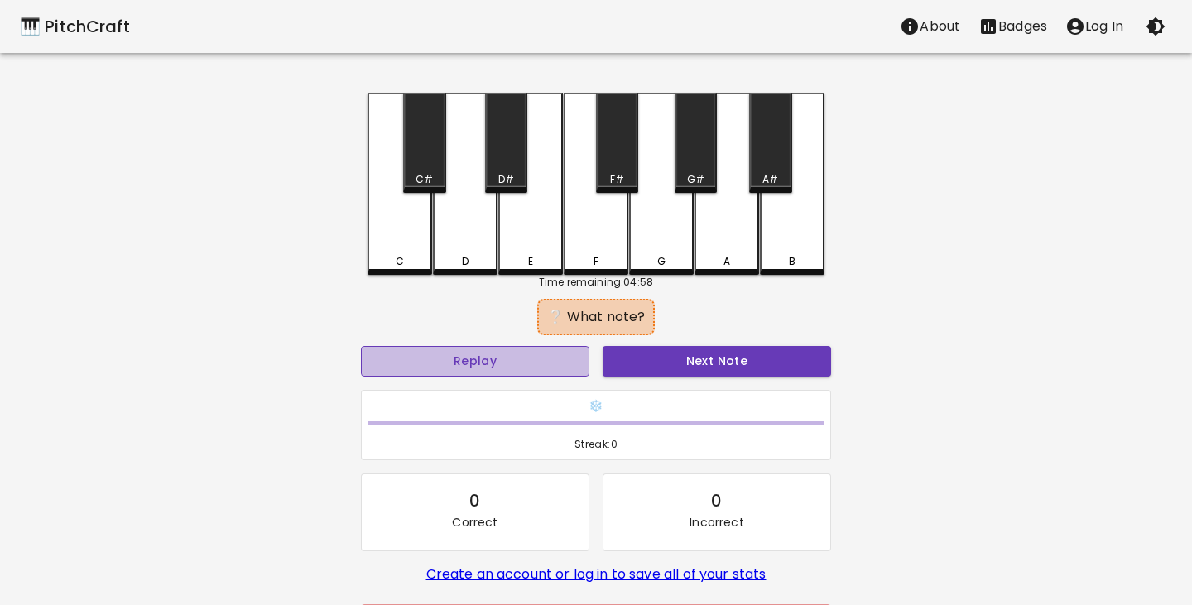
click at [519, 359] on button "Replay" at bounding box center [475, 361] width 228 height 31
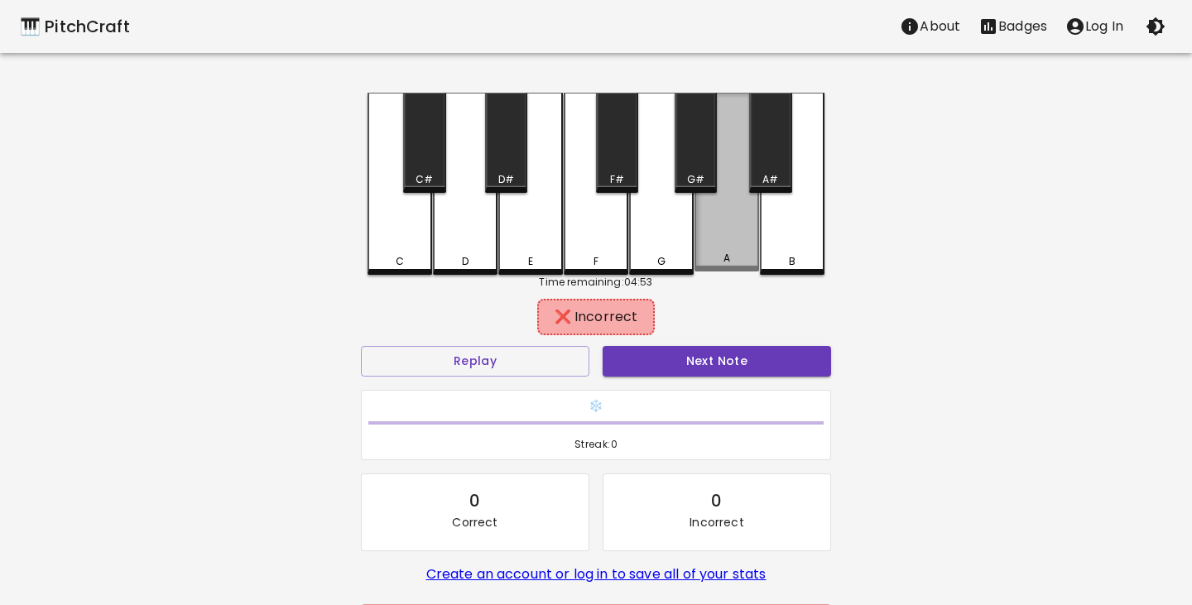
click at [720, 250] on div "A" at bounding box center [726, 182] width 65 height 179
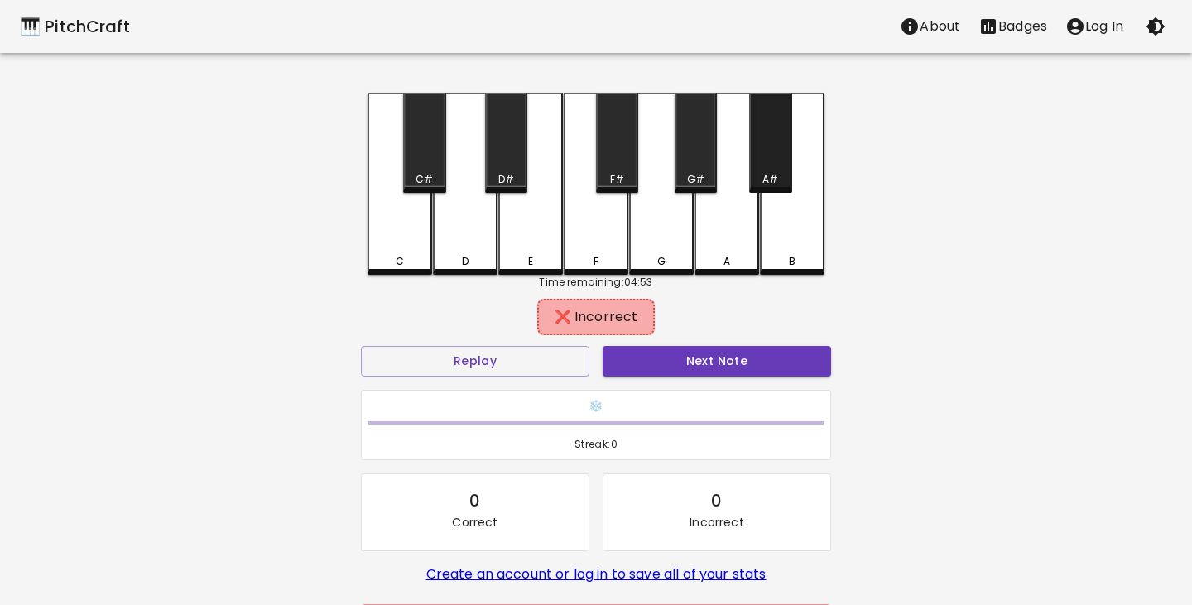
click at [774, 156] on div "A#" at bounding box center [770, 143] width 42 height 100
click at [700, 162] on div "G#" at bounding box center [696, 143] width 42 height 100
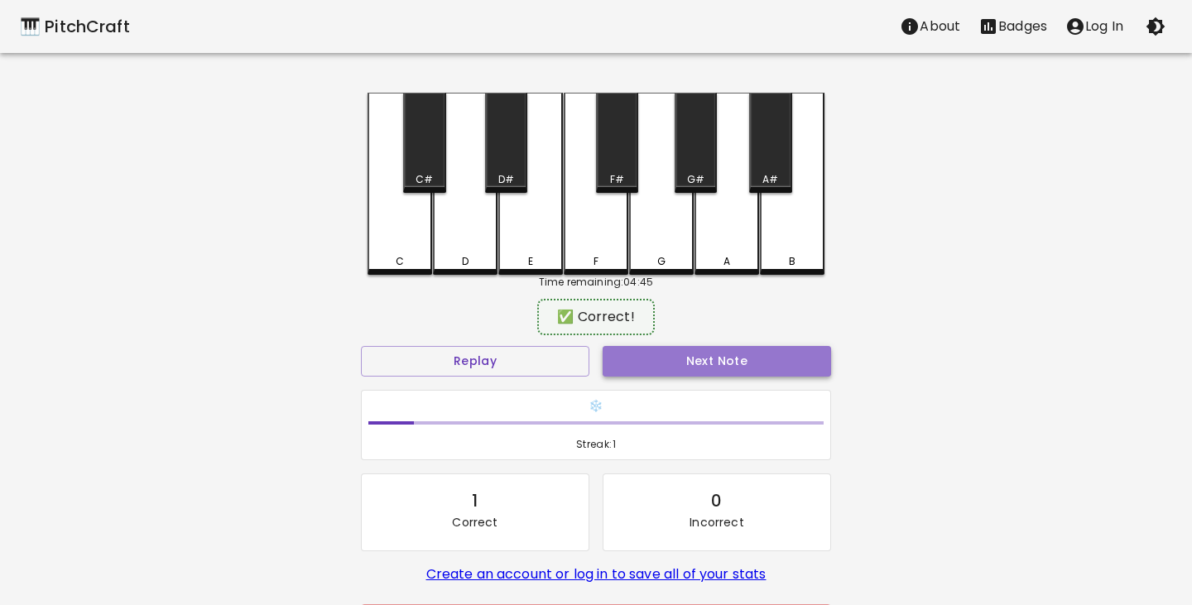
click at [740, 362] on button "Next Note" at bounding box center [717, 361] width 228 height 31
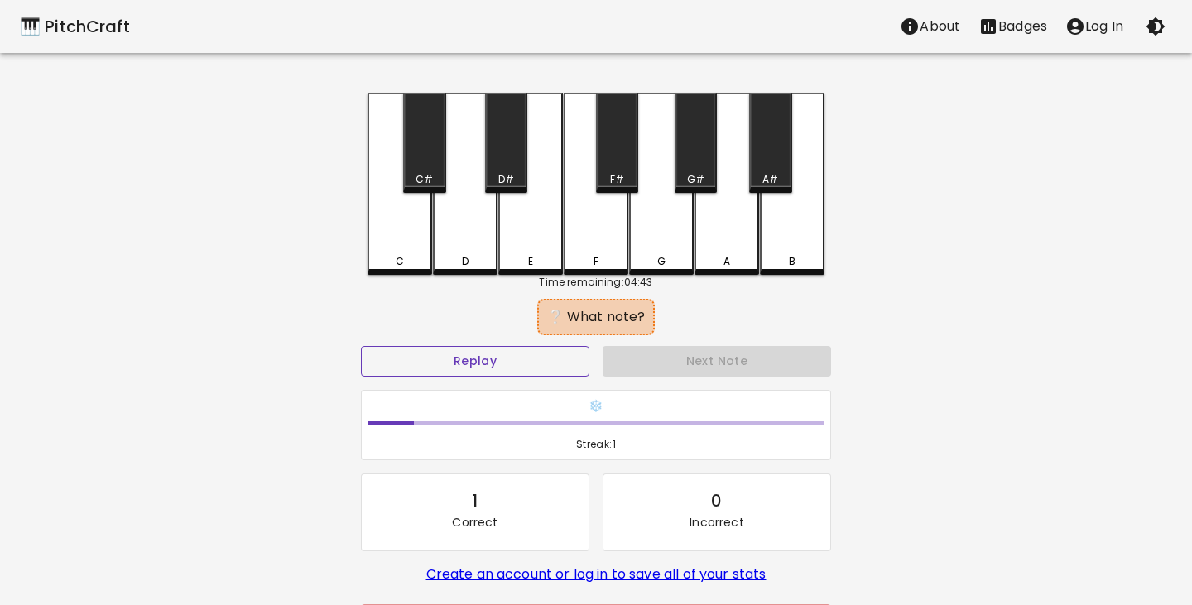
click at [517, 351] on button "Replay" at bounding box center [475, 361] width 228 height 31
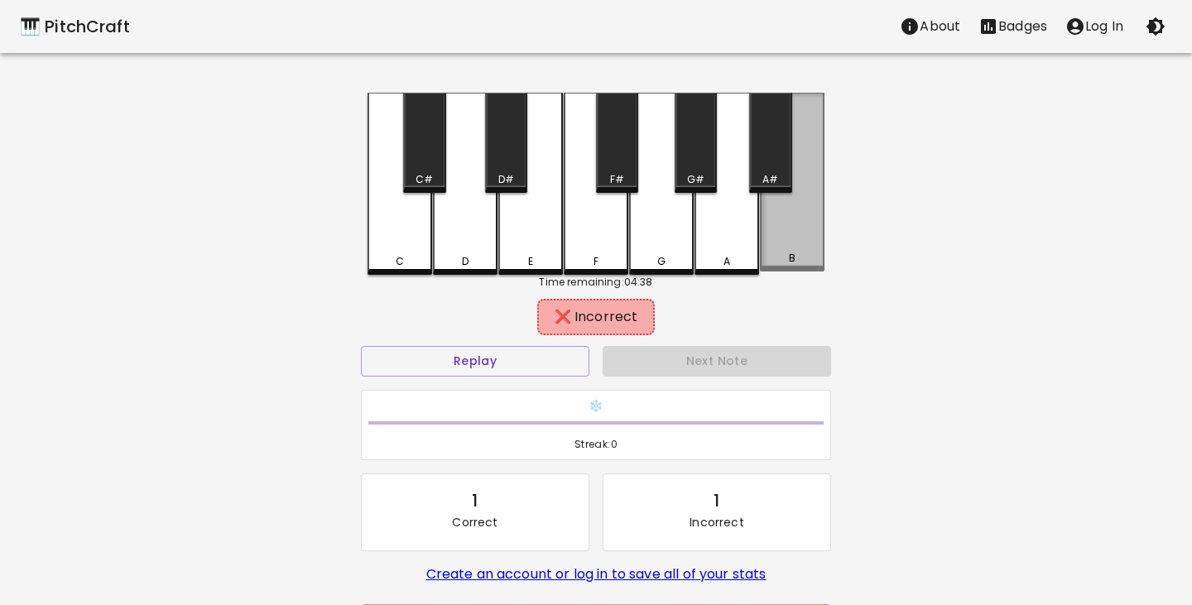
click at [790, 246] on div "B" at bounding box center [792, 182] width 65 height 179
click at [741, 238] on div "A" at bounding box center [726, 184] width 65 height 182
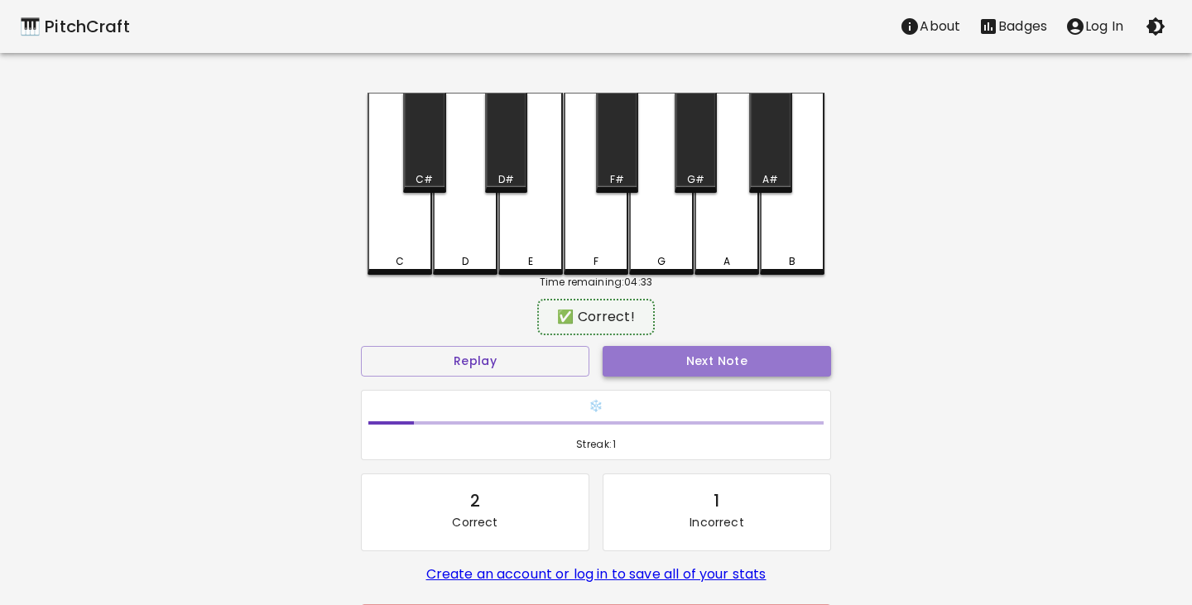
click at [702, 363] on button "Next Note" at bounding box center [717, 361] width 228 height 31
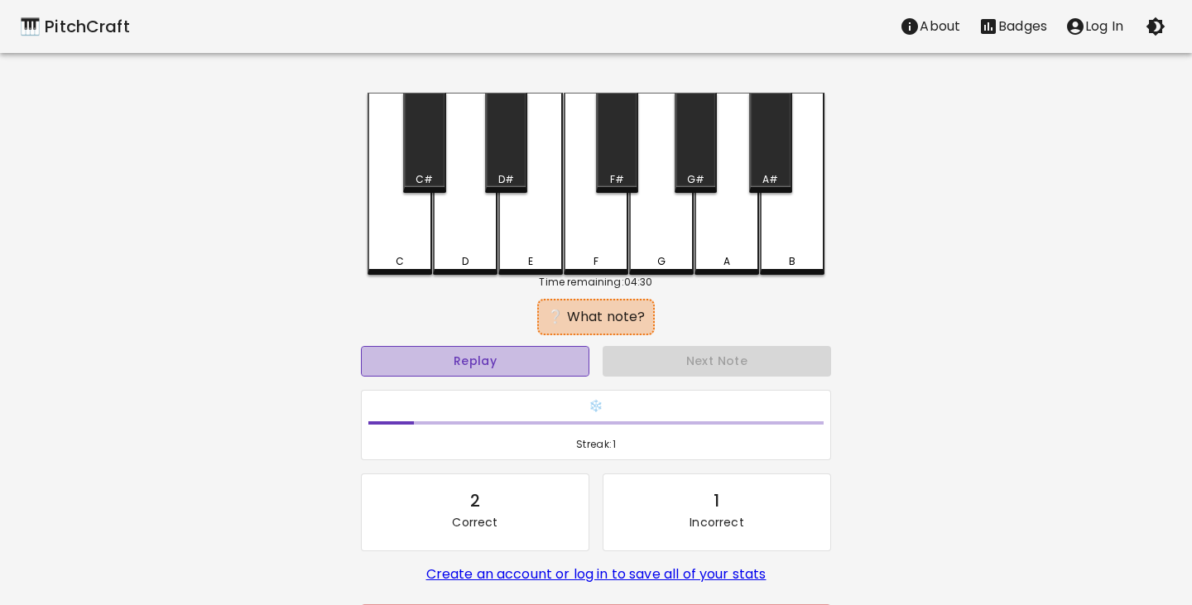
click at [484, 362] on button "Replay" at bounding box center [475, 361] width 228 height 31
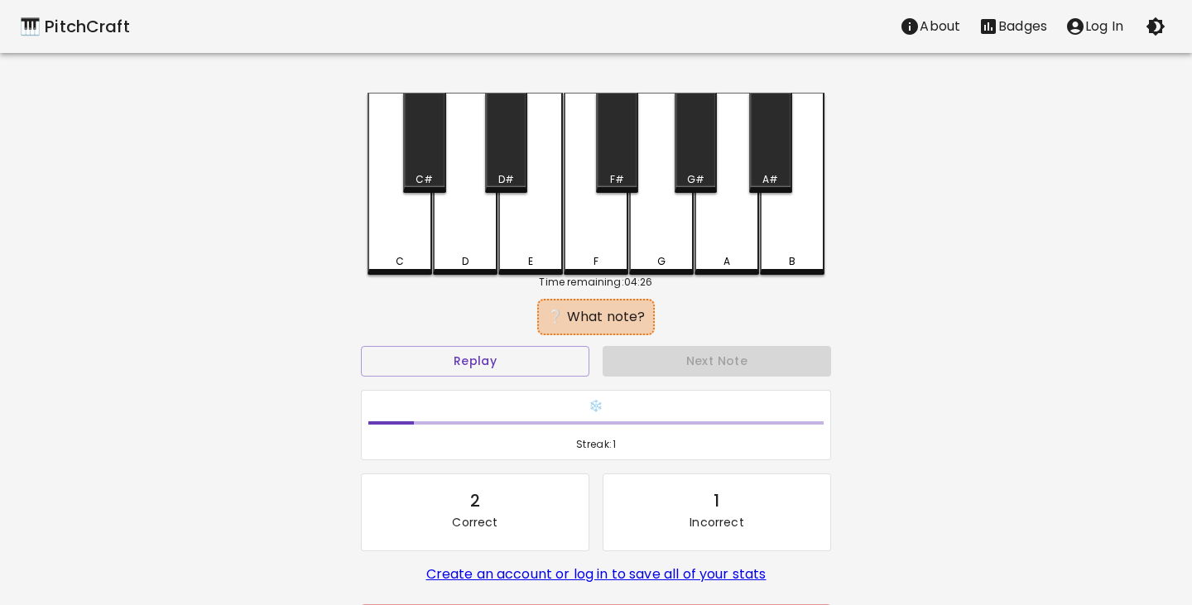
click at [470, 243] on div "D" at bounding box center [465, 184] width 65 height 182
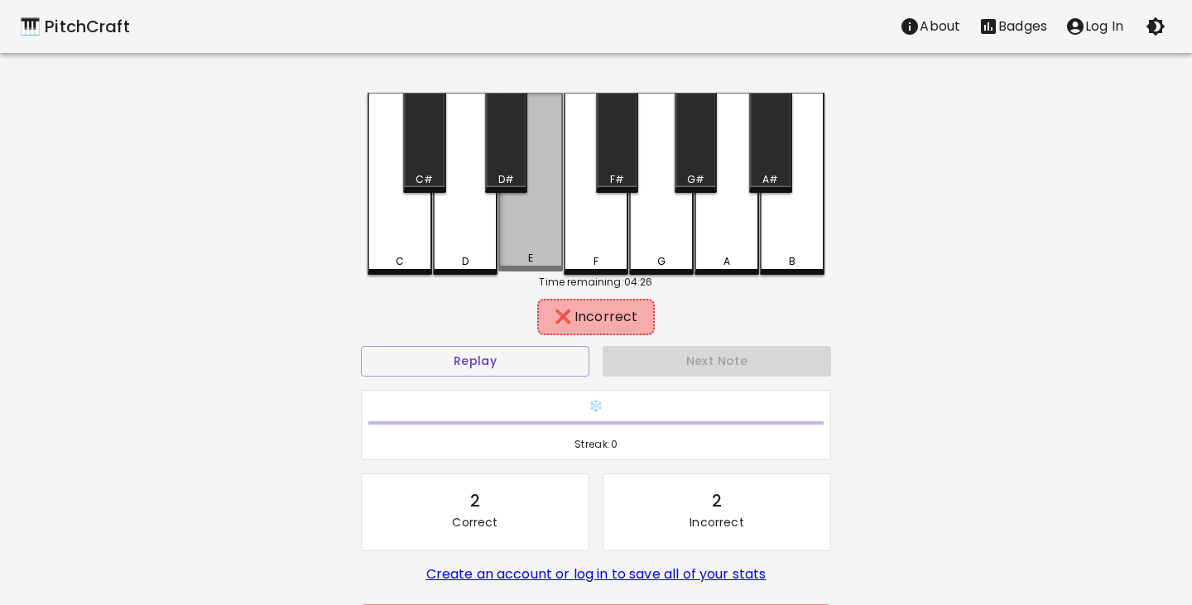
click at [534, 247] on div "E" at bounding box center [530, 182] width 65 height 179
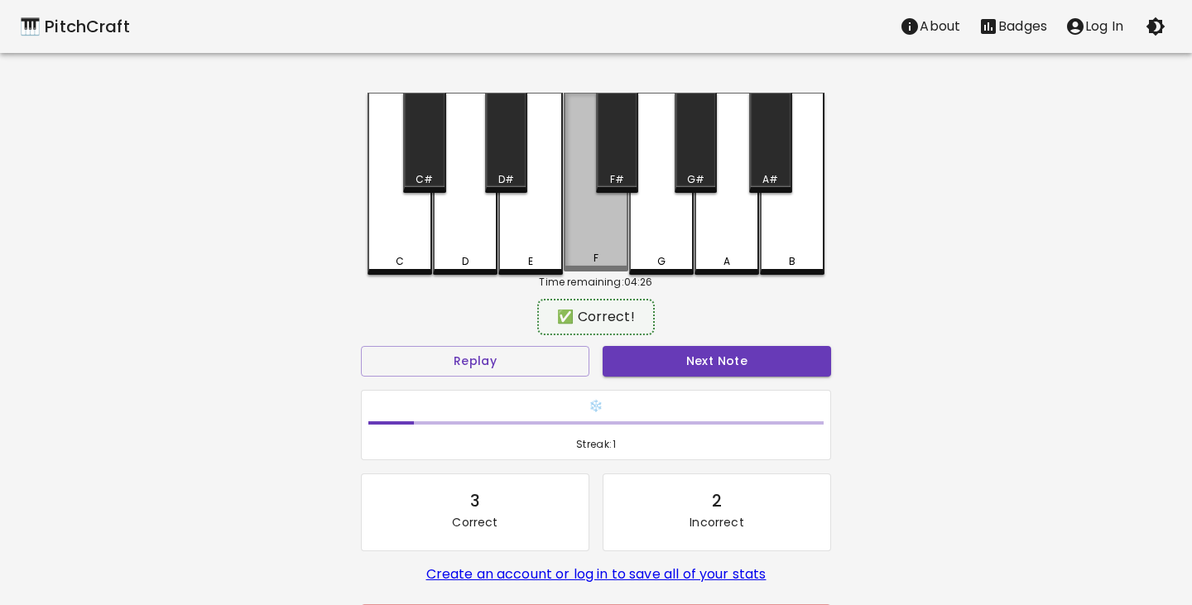
click at [598, 233] on div "F" at bounding box center [596, 182] width 65 height 179
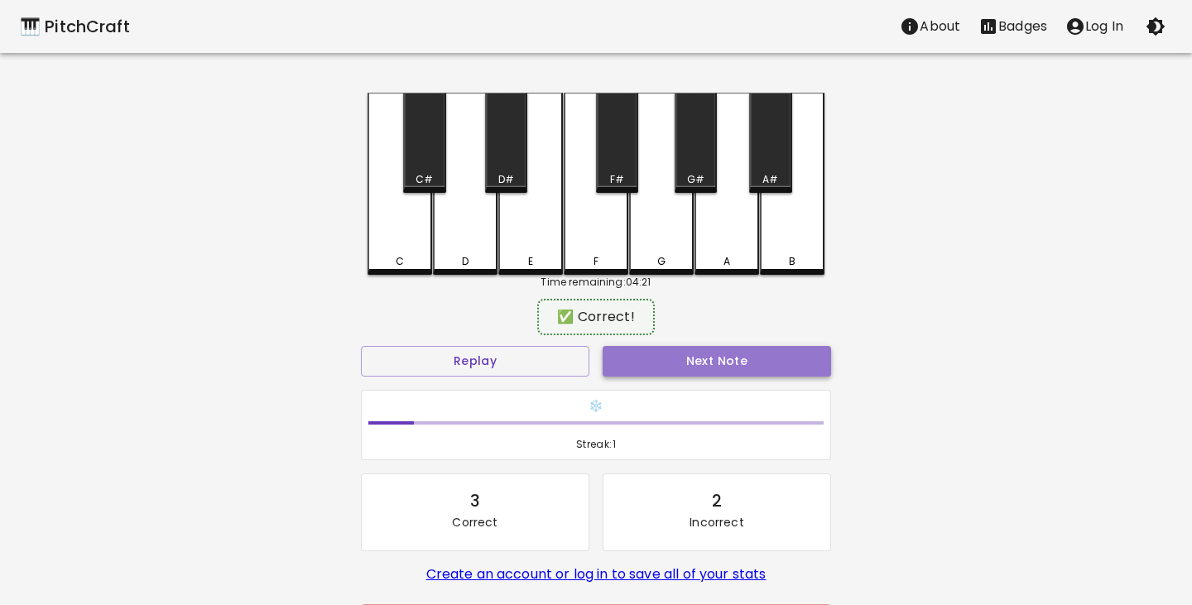
click at [753, 360] on button "Next Note" at bounding box center [717, 361] width 228 height 31
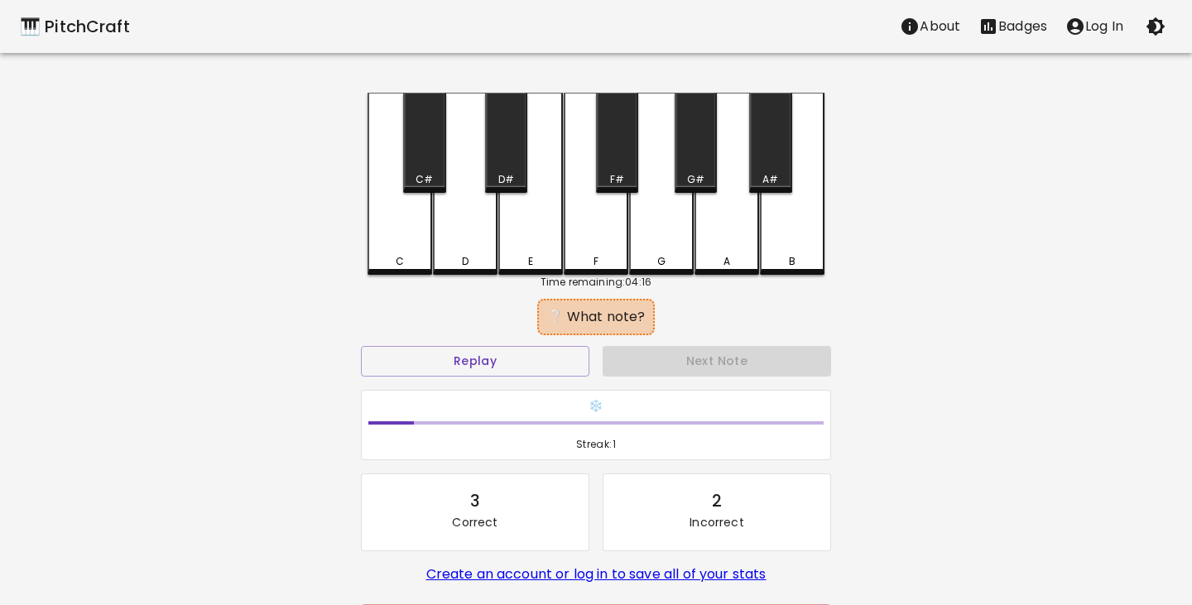
click at [529, 236] on div "E" at bounding box center [530, 184] width 65 height 182
click at [478, 238] on div "D" at bounding box center [465, 184] width 65 height 182
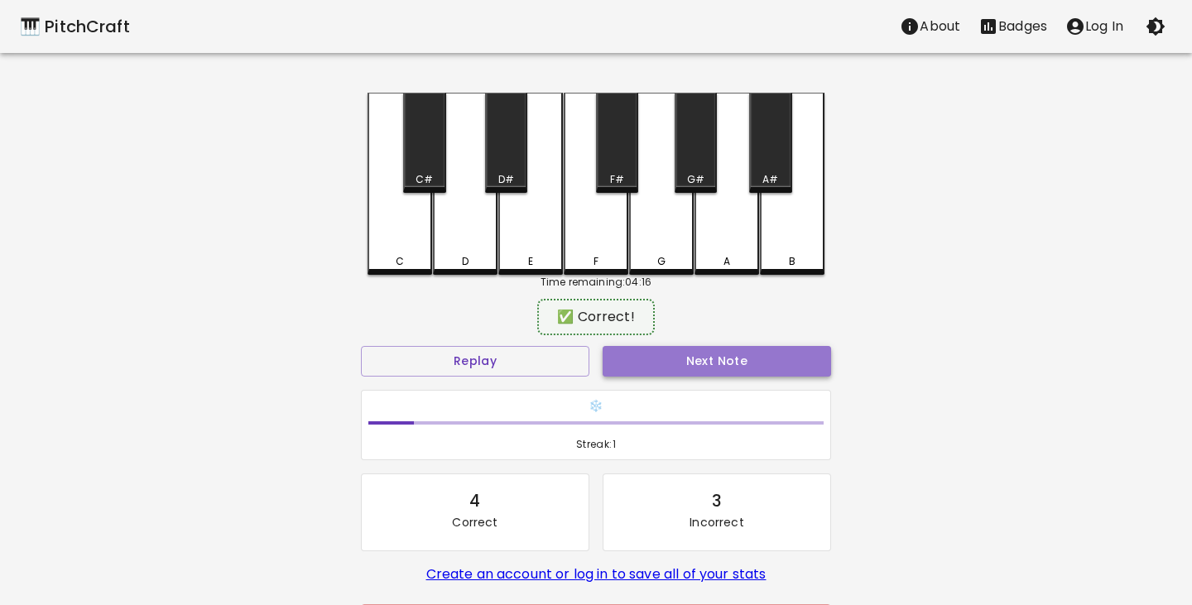
click at [756, 365] on button "Next Note" at bounding box center [717, 361] width 228 height 31
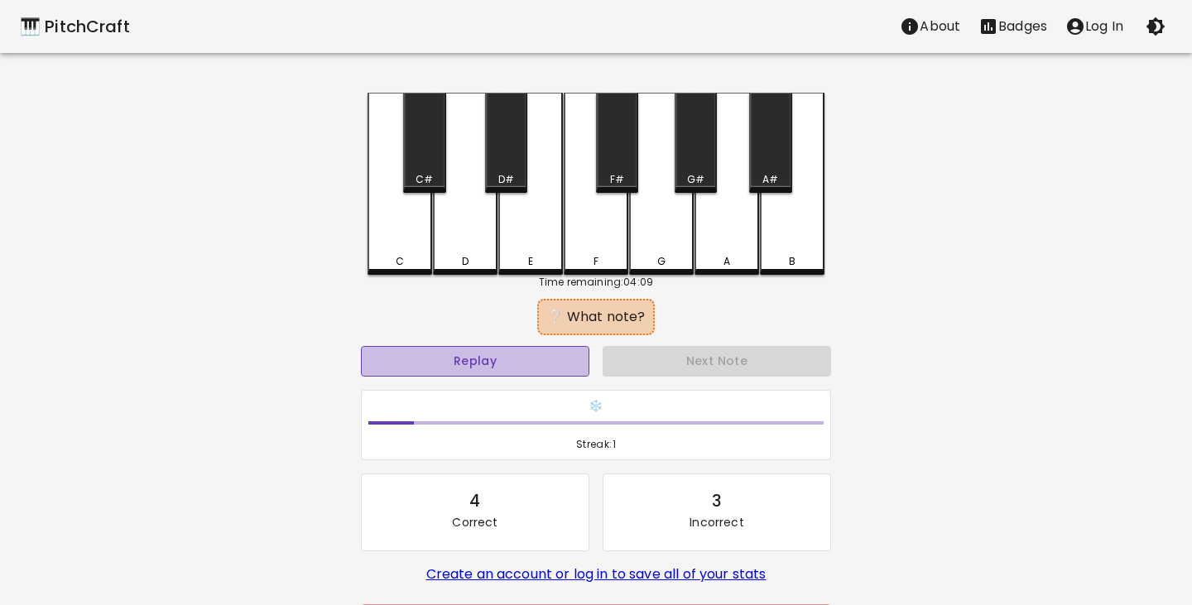
click at [535, 362] on button "Replay" at bounding box center [475, 361] width 228 height 31
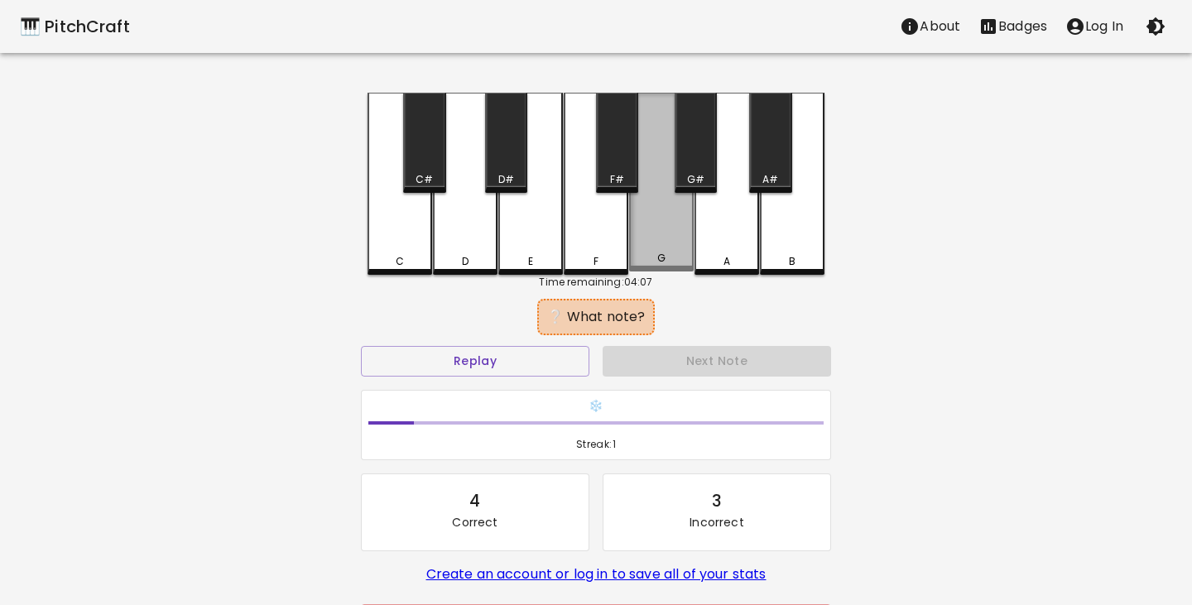
click at [677, 229] on div "G" at bounding box center [661, 182] width 65 height 179
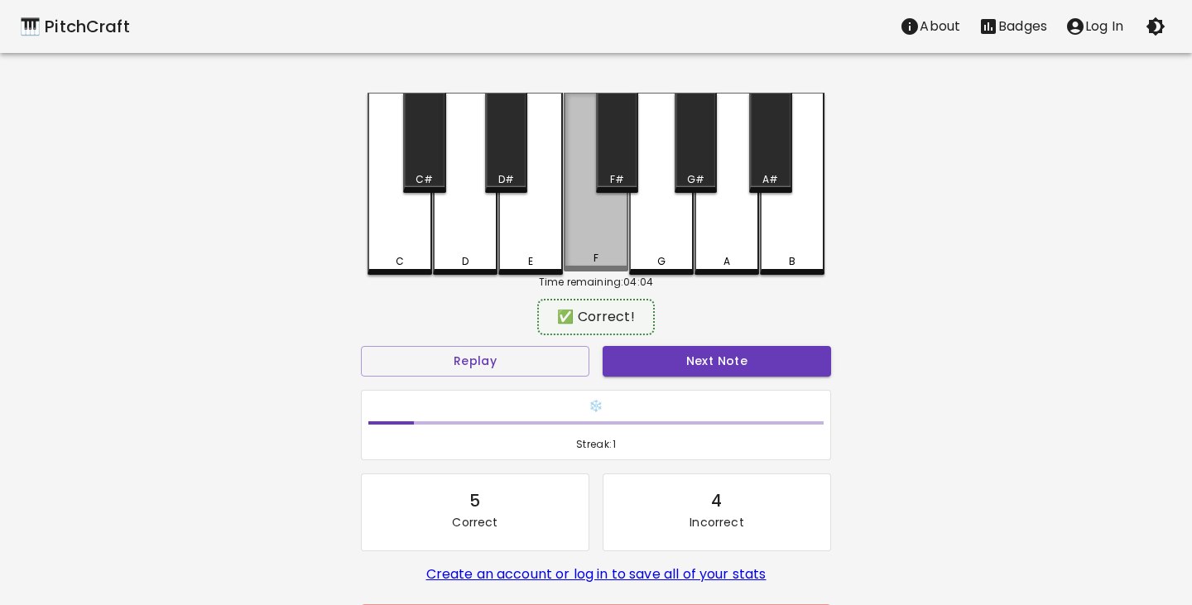
click at [598, 236] on div "F" at bounding box center [596, 182] width 65 height 179
click at [732, 358] on button "Next Note" at bounding box center [717, 361] width 228 height 31
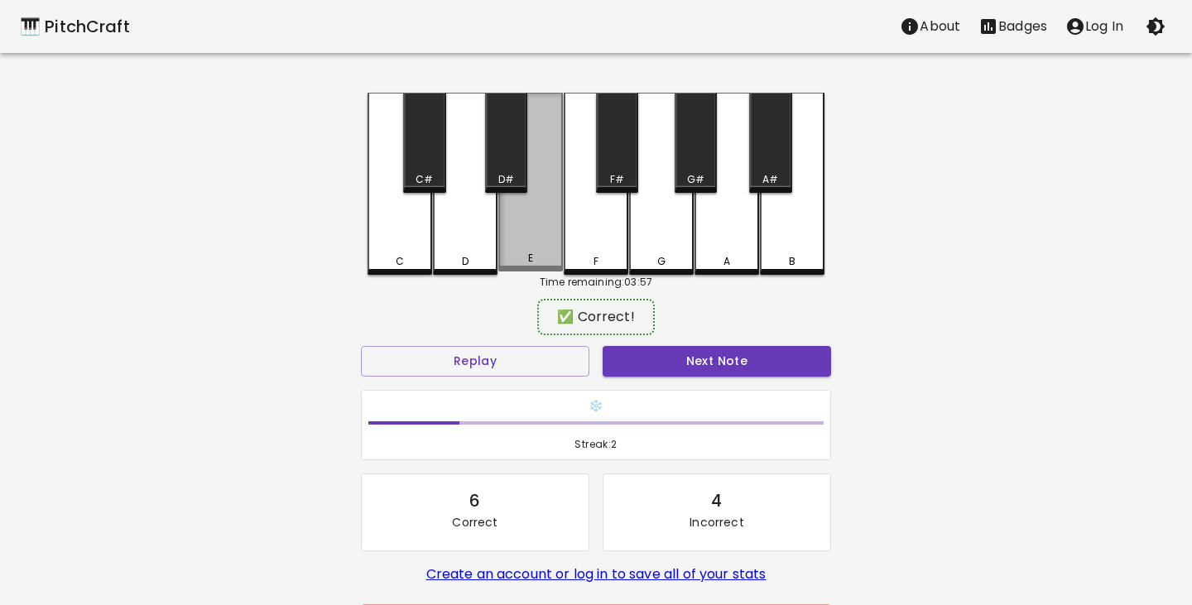
click at [539, 237] on div "E" at bounding box center [530, 182] width 65 height 179
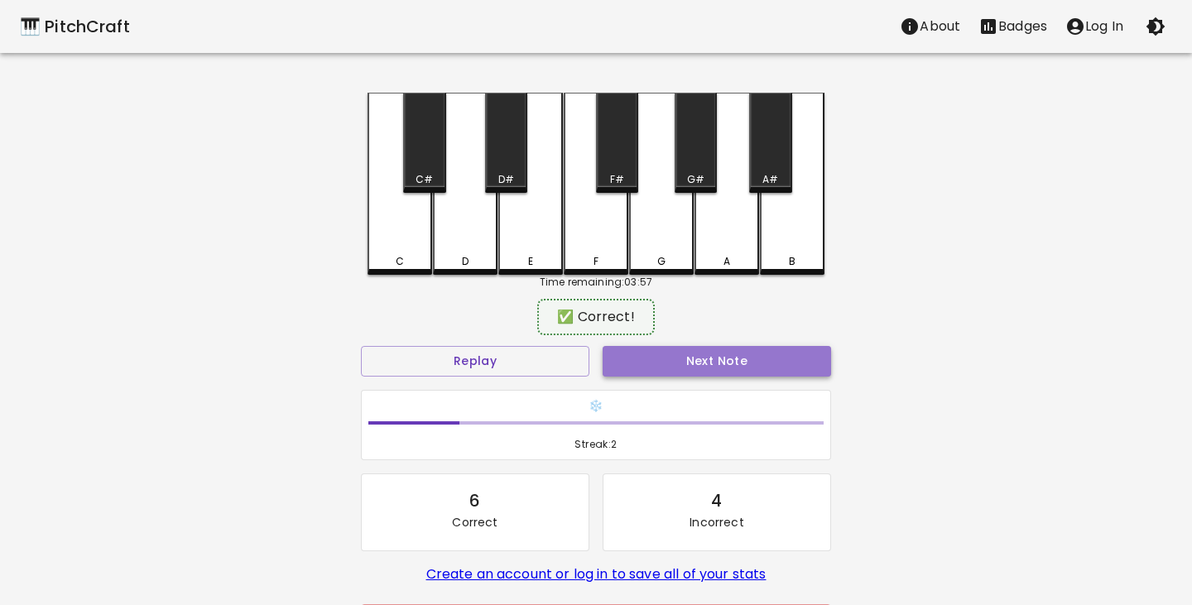
click at [718, 367] on button "Next Note" at bounding box center [717, 361] width 228 height 31
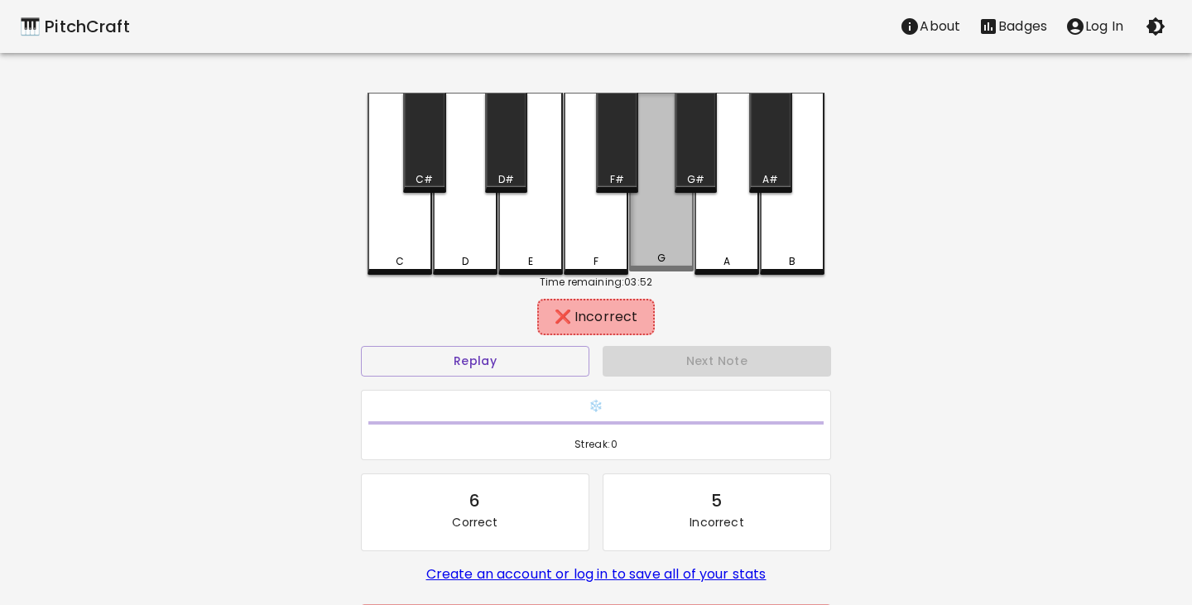
click at [658, 235] on div "G" at bounding box center [661, 182] width 65 height 179
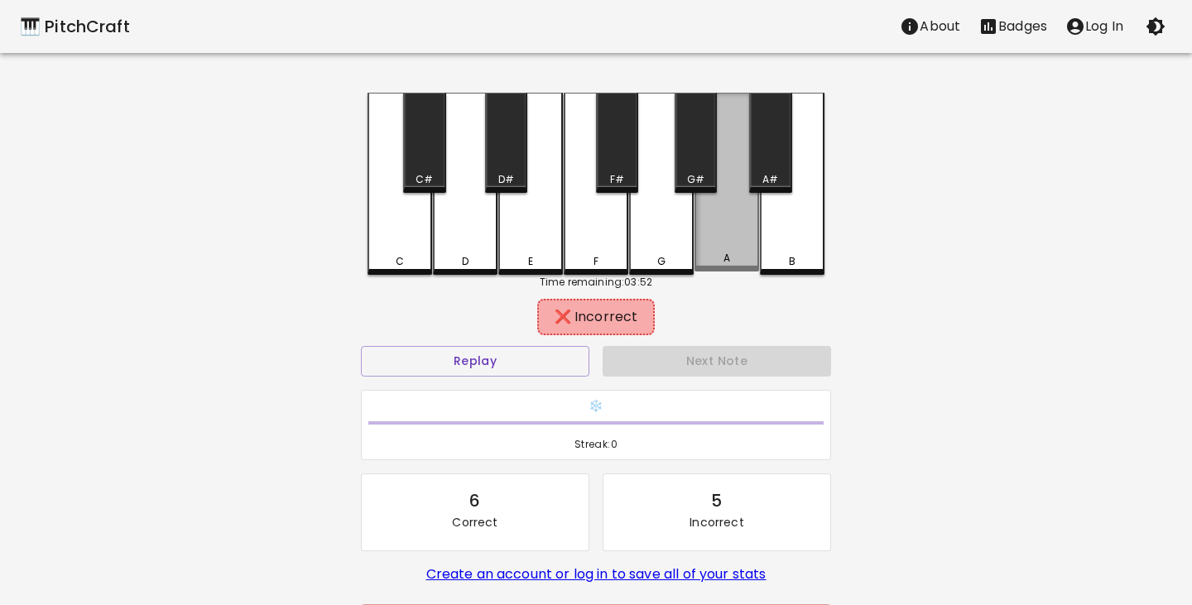
click at [727, 232] on div "A" at bounding box center [726, 182] width 65 height 179
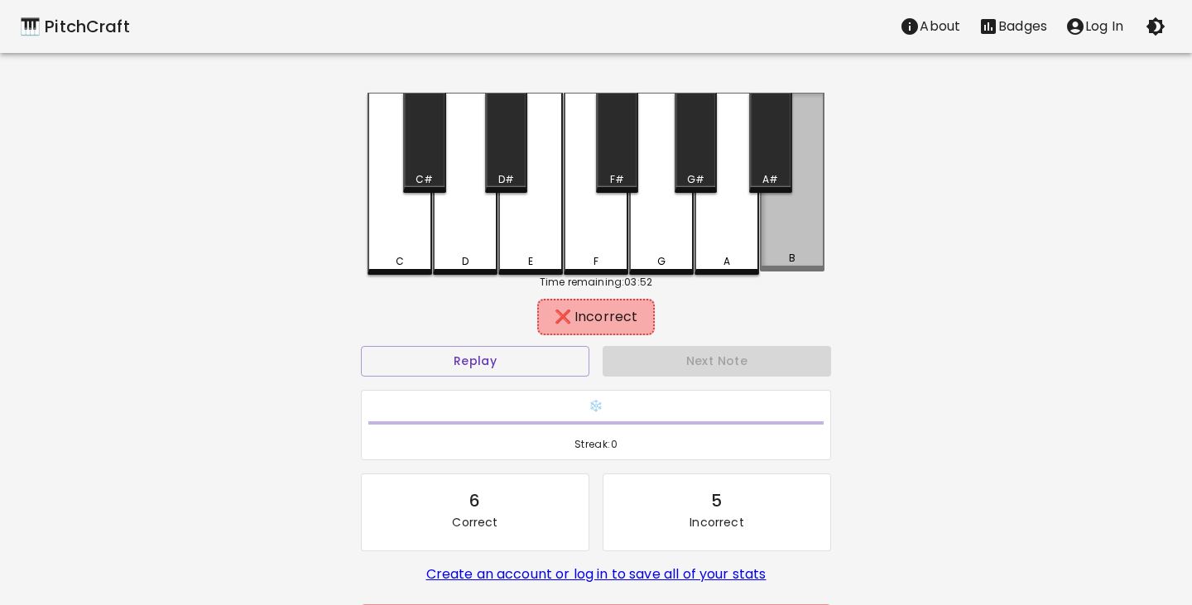
click at [798, 234] on div "B" at bounding box center [792, 182] width 65 height 179
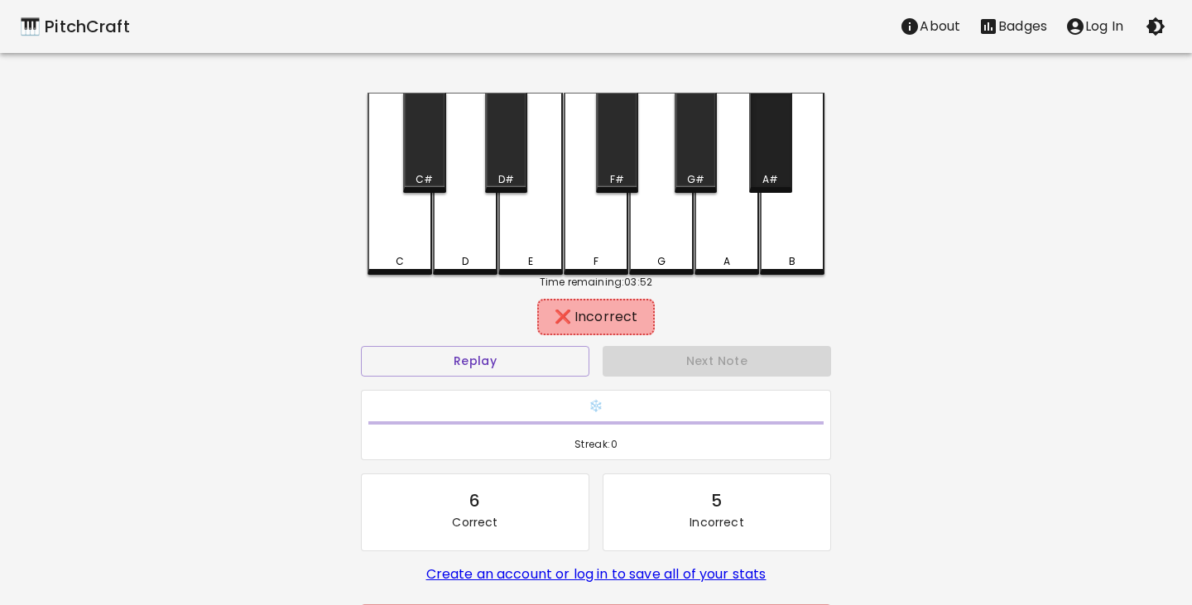
click at [769, 175] on div "A#" at bounding box center [770, 179] width 16 height 15
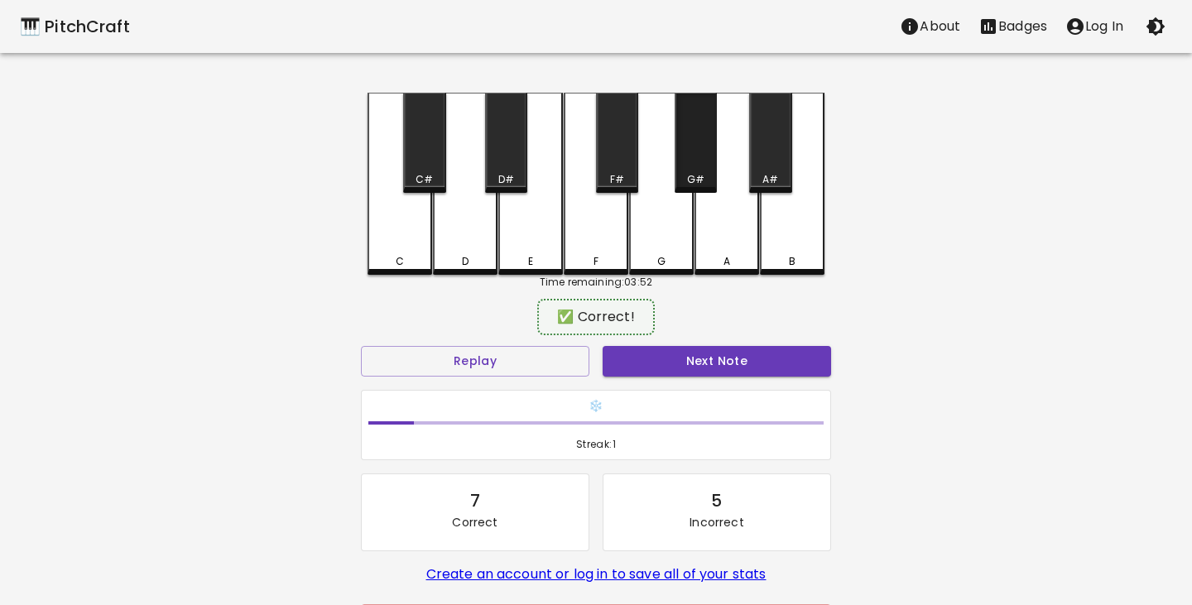
click at [704, 165] on div "G#" at bounding box center [696, 143] width 42 height 100
click at [693, 362] on button "Next Note" at bounding box center [717, 361] width 228 height 31
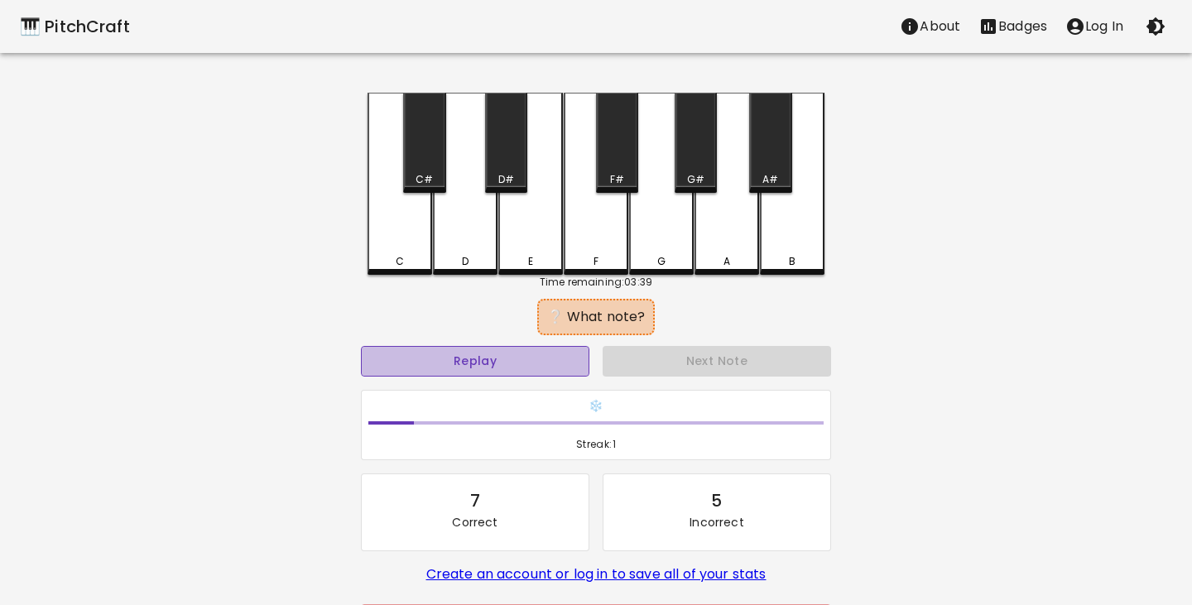
click at [545, 360] on button "Replay" at bounding box center [475, 361] width 228 height 31
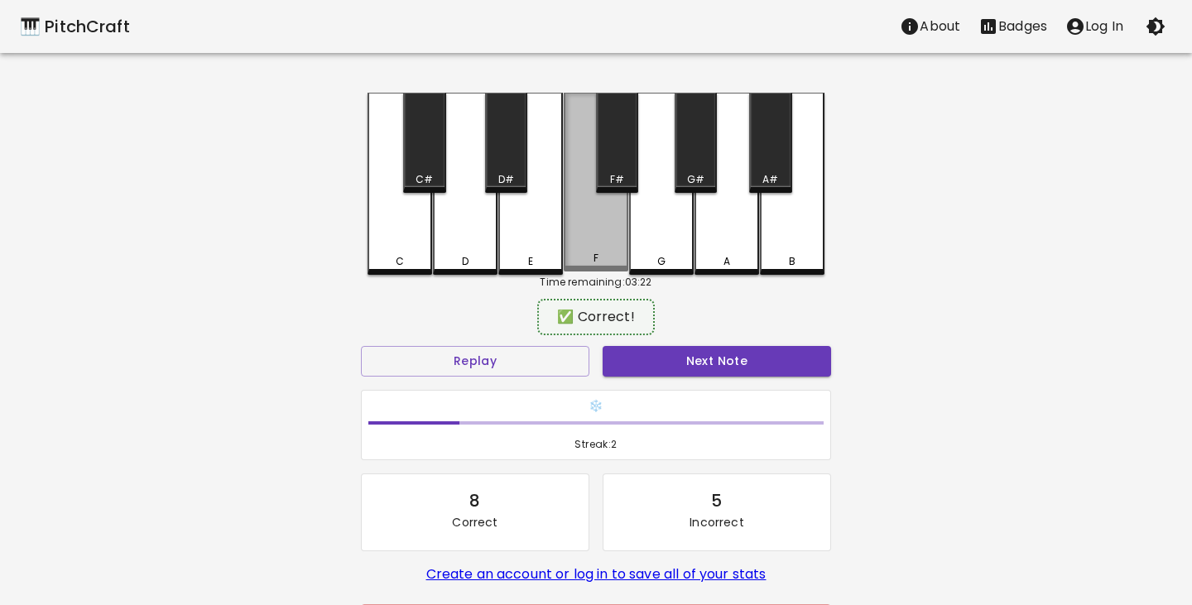
click at [609, 246] on div "F" at bounding box center [596, 182] width 65 height 179
click at [681, 362] on button "Next Note" at bounding box center [717, 361] width 228 height 31
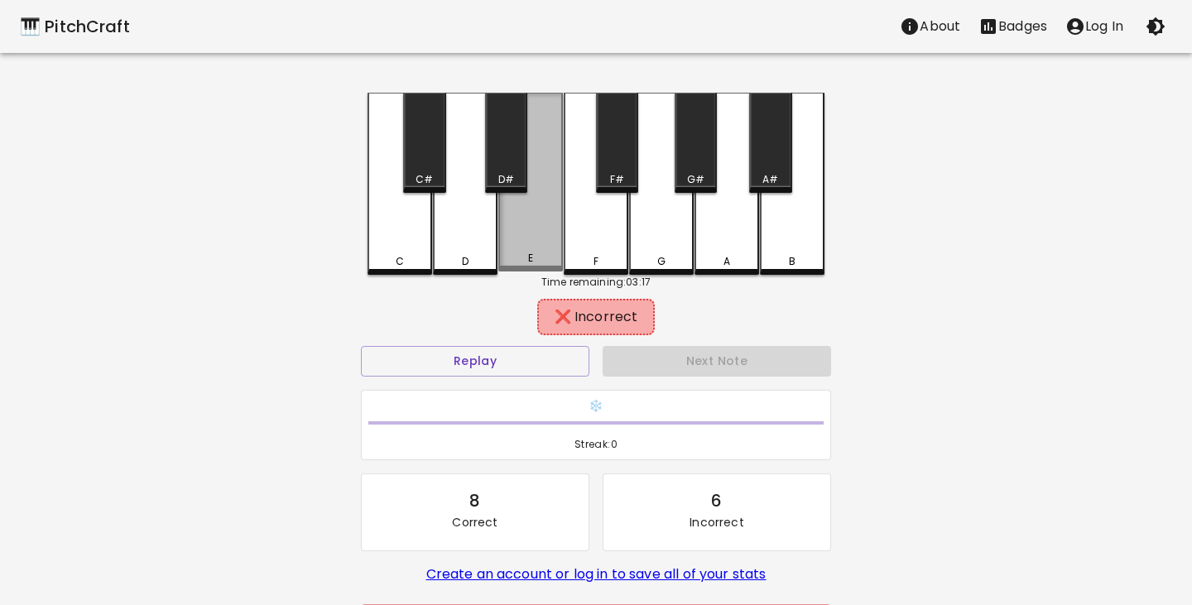
click at [536, 223] on div "E" at bounding box center [530, 182] width 65 height 179
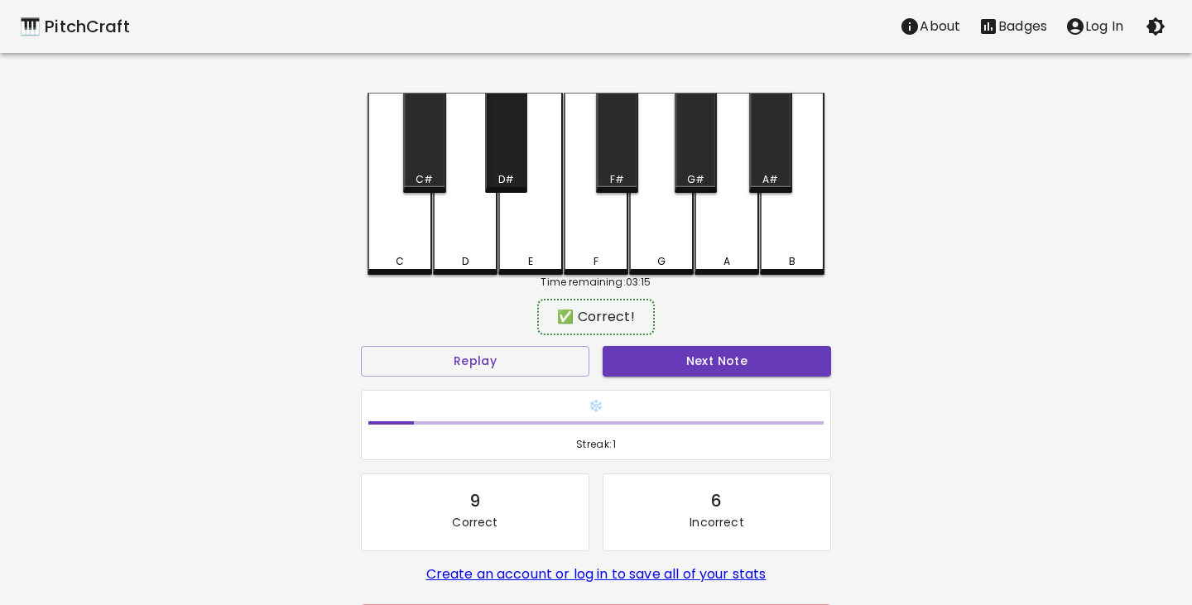
click at [512, 176] on div "D#" at bounding box center [506, 179] width 16 height 15
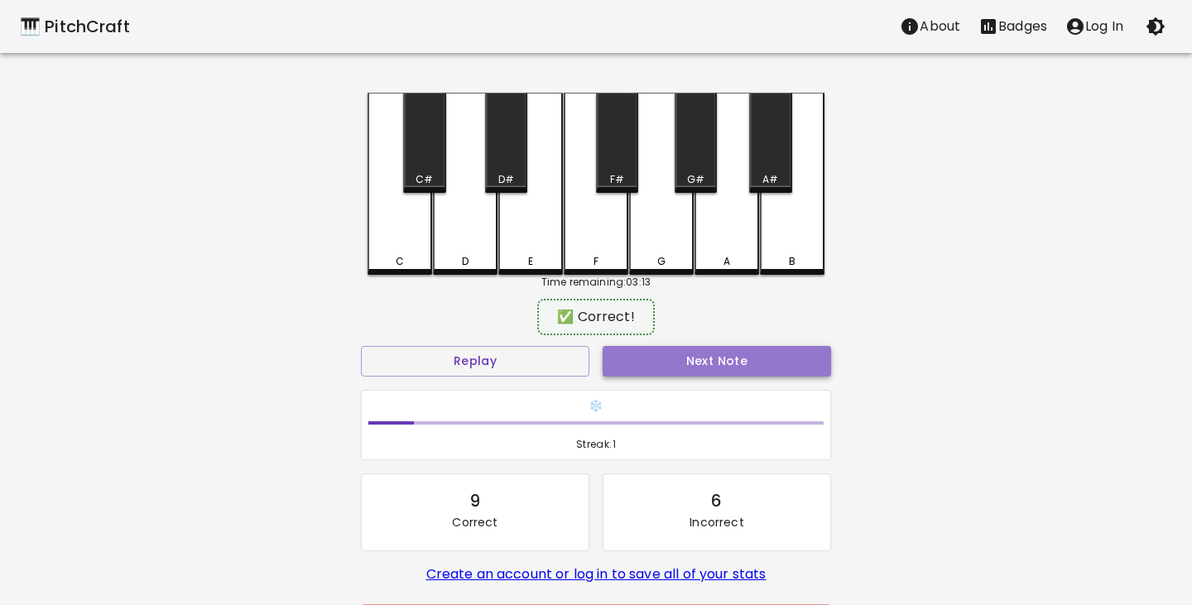
click at [693, 360] on button "Next Note" at bounding box center [717, 361] width 228 height 31
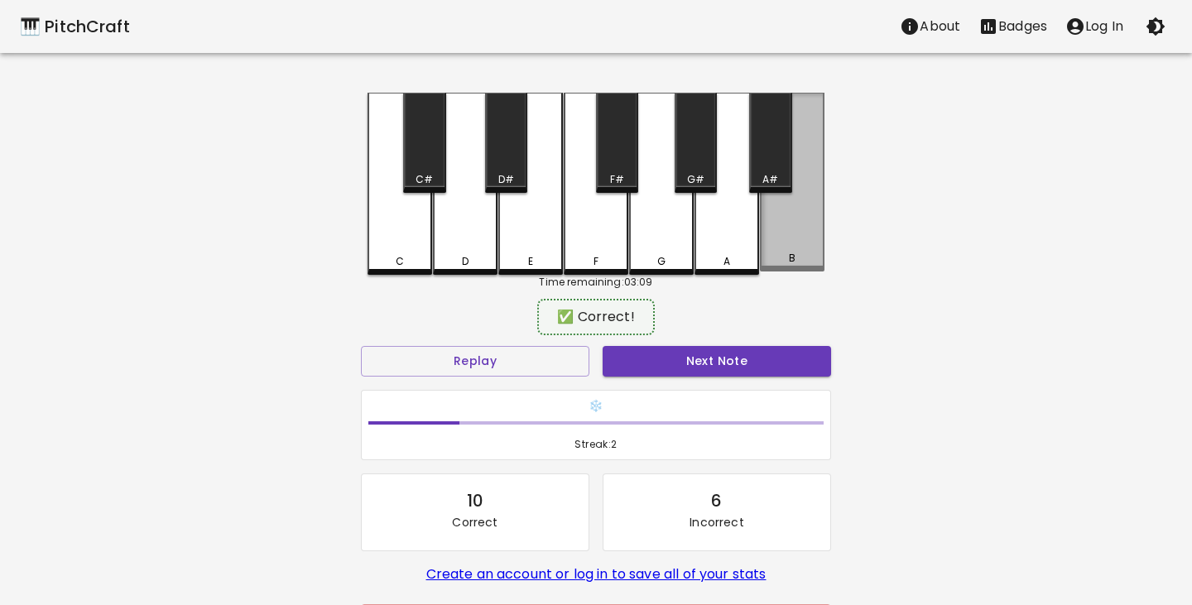
click at [801, 239] on div "B" at bounding box center [792, 182] width 65 height 179
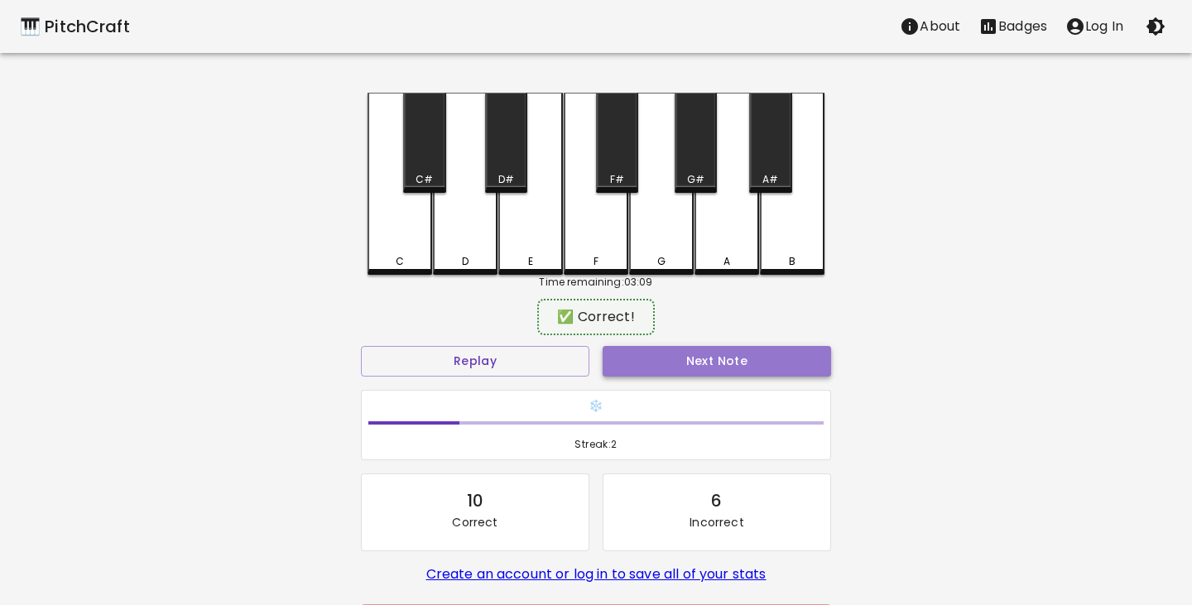
click at [719, 367] on button "Next Note" at bounding box center [717, 361] width 228 height 31
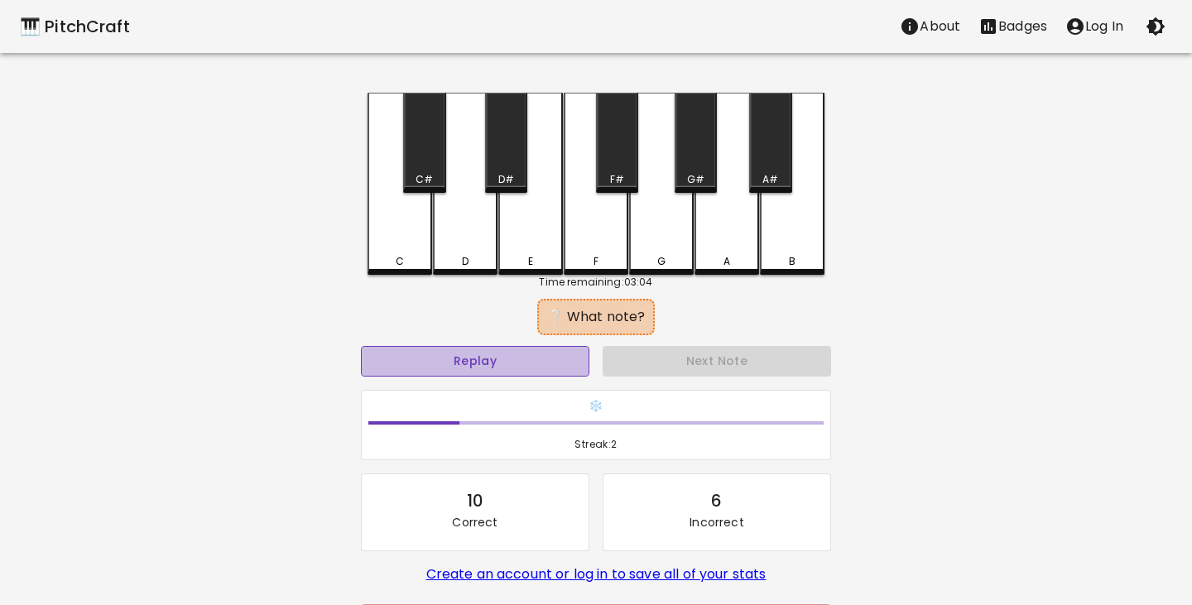
click at [541, 366] on button "Replay" at bounding box center [475, 361] width 228 height 31
click at [499, 359] on button "Replay" at bounding box center [475, 361] width 228 height 31
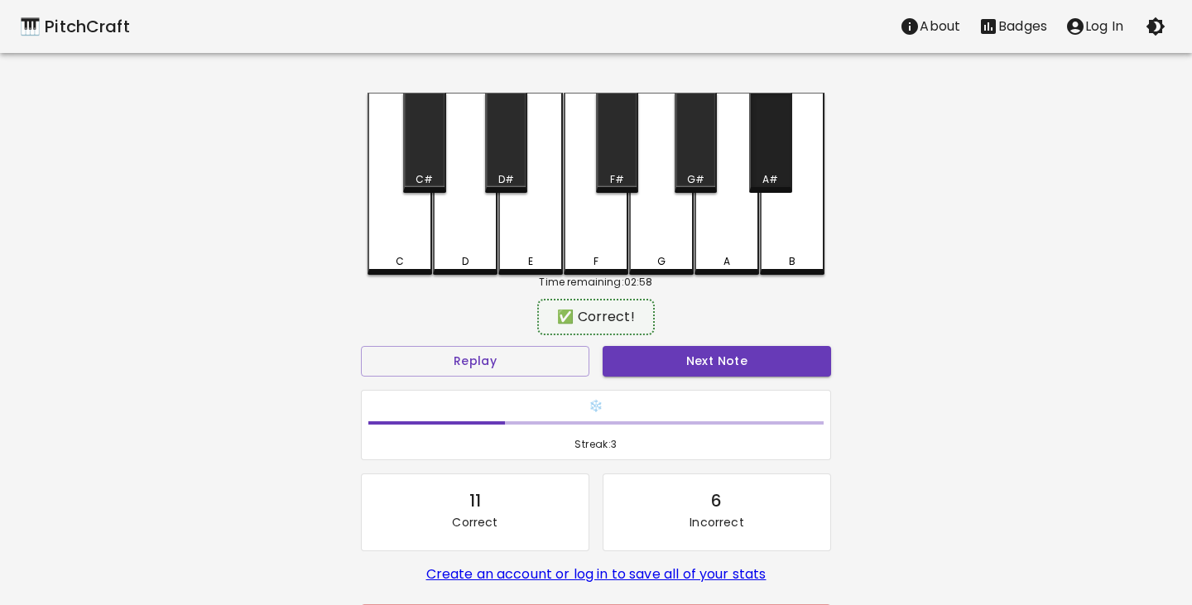
click at [775, 166] on div "A#" at bounding box center [770, 143] width 42 height 100
click at [713, 358] on button "Next Note" at bounding box center [717, 361] width 228 height 31
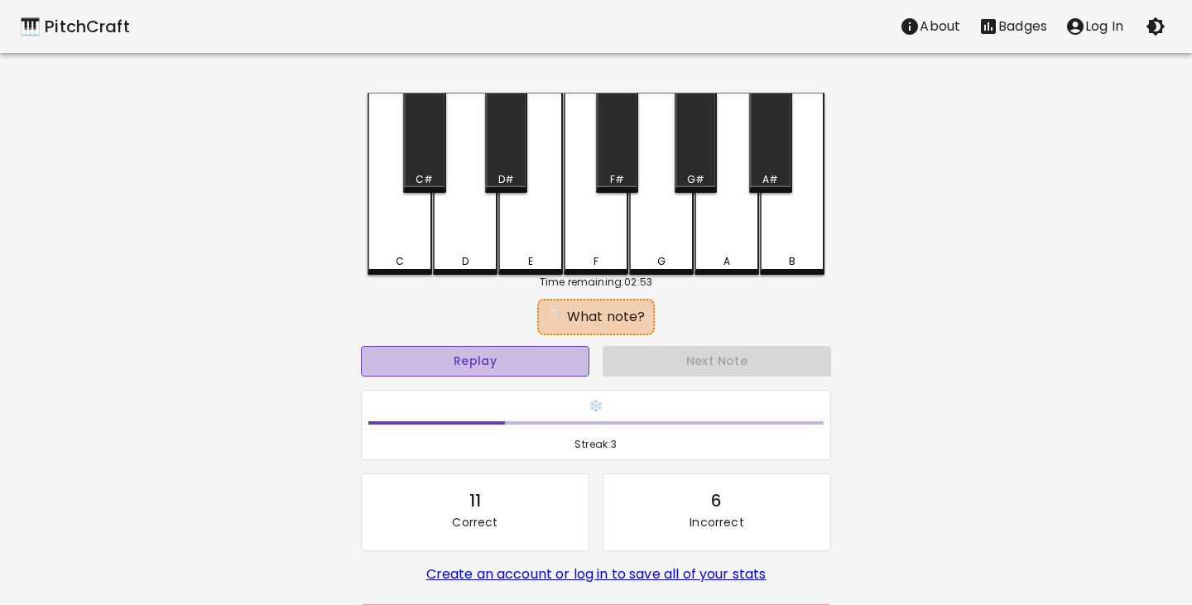
click at [540, 361] on button "Replay" at bounding box center [475, 361] width 228 height 31
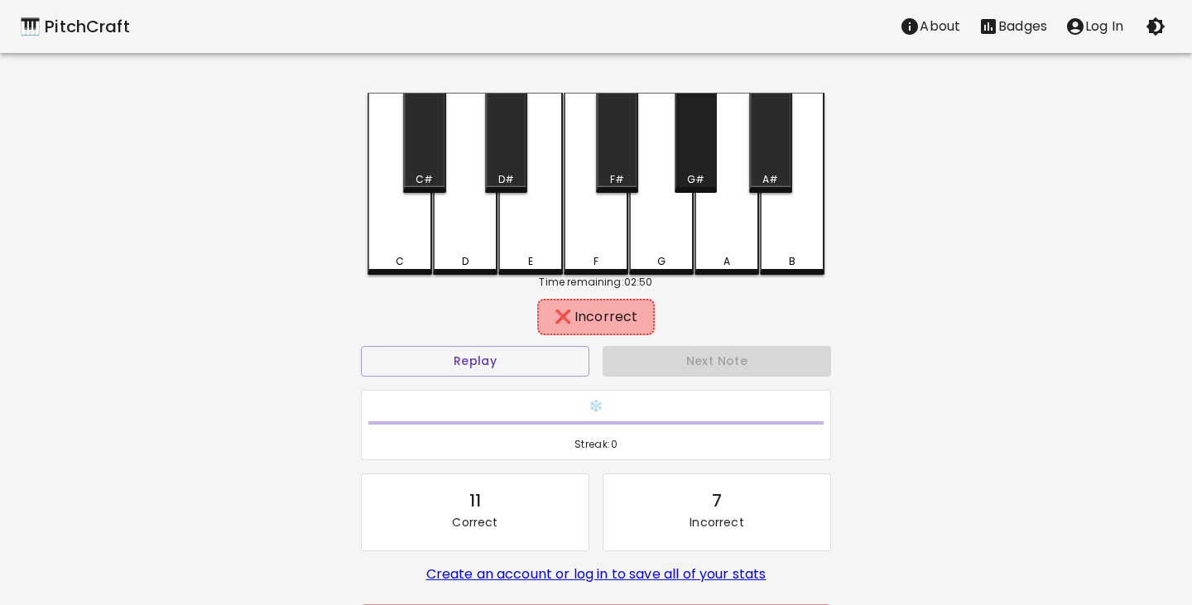
click at [696, 170] on div "G#" at bounding box center [696, 143] width 42 height 100
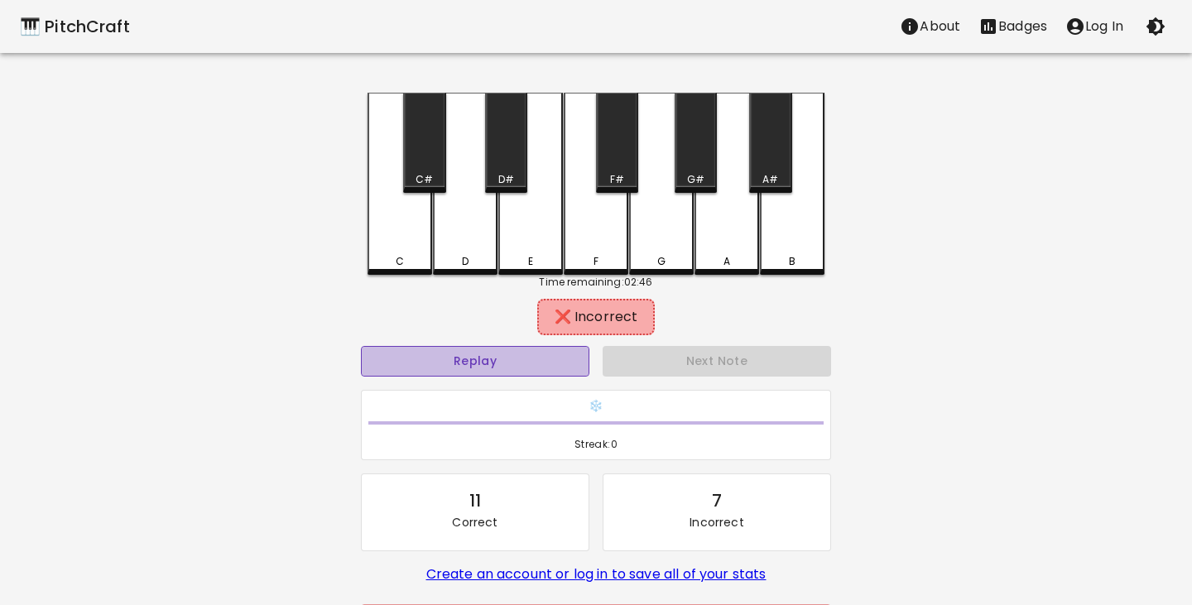
click at [470, 360] on button "Replay" at bounding box center [475, 361] width 228 height 31
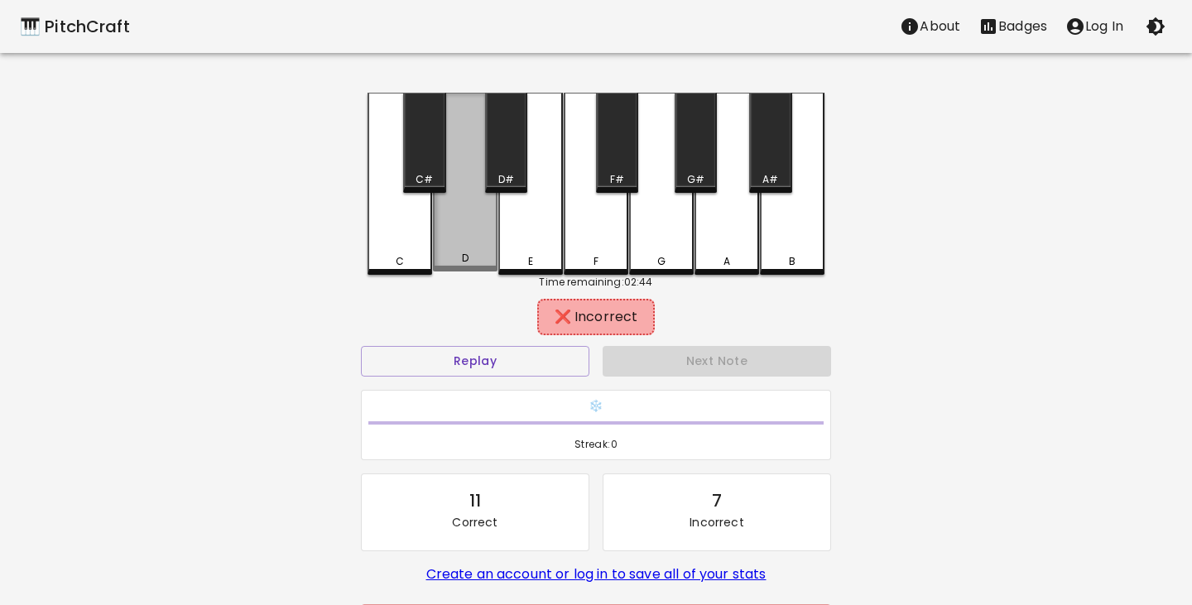
click at [463, 254] on div "D" at bounding box center [465, 258] width 7 height 15
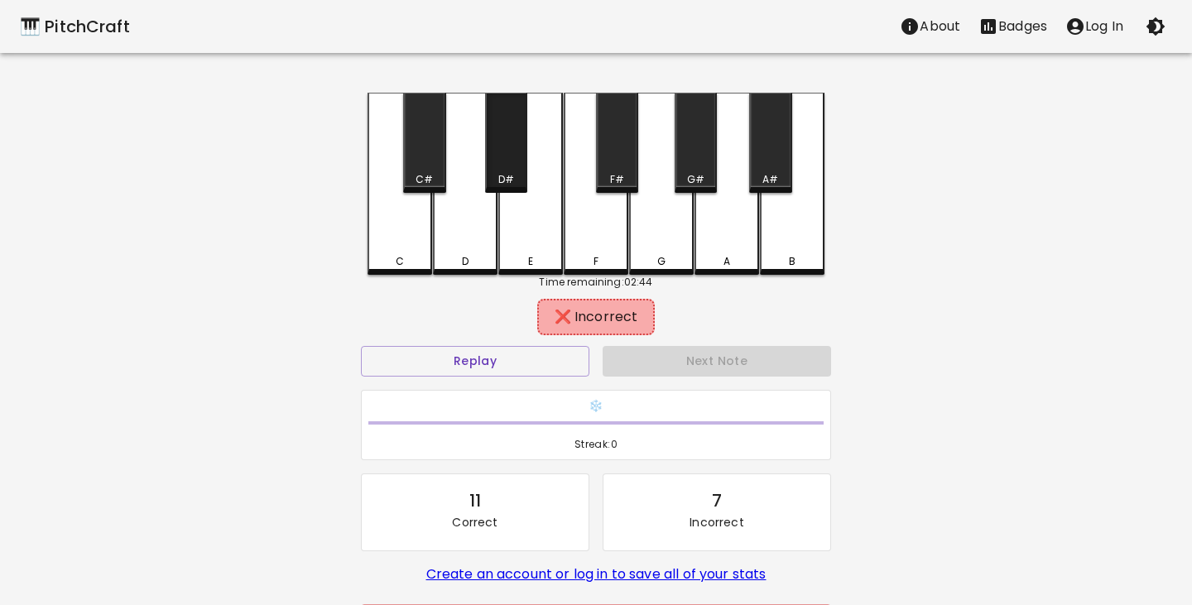
click at [511, 167] on div "D#" at bounding box center [506, 143] width 42 height 100
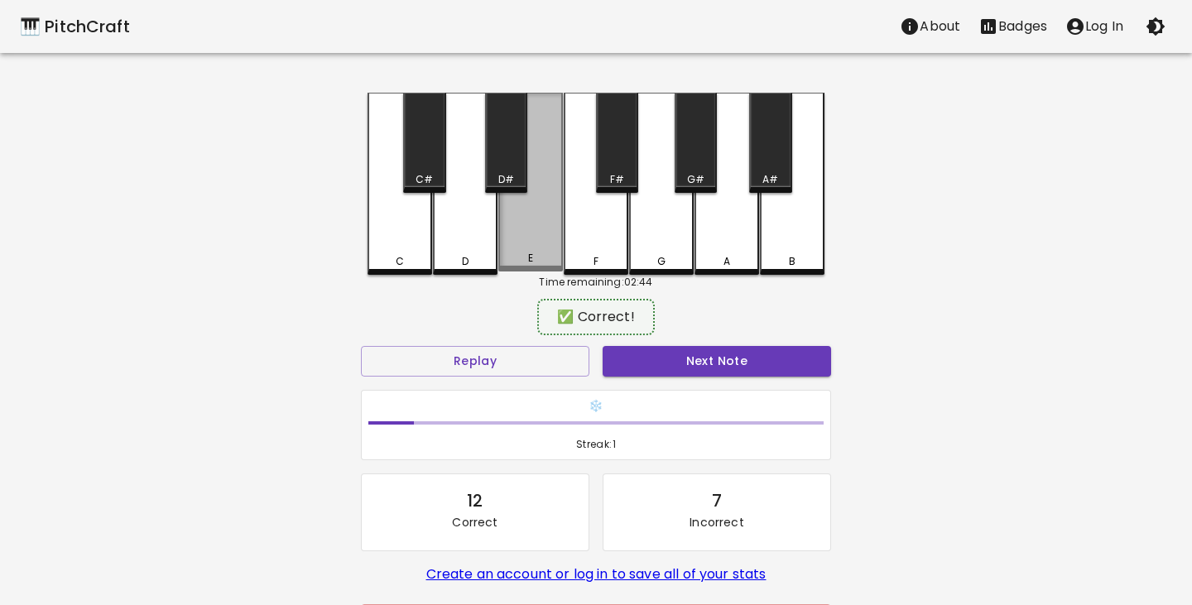
click at [543, 214] on div "E" at bounding box center [530, 182] width 65 height 179
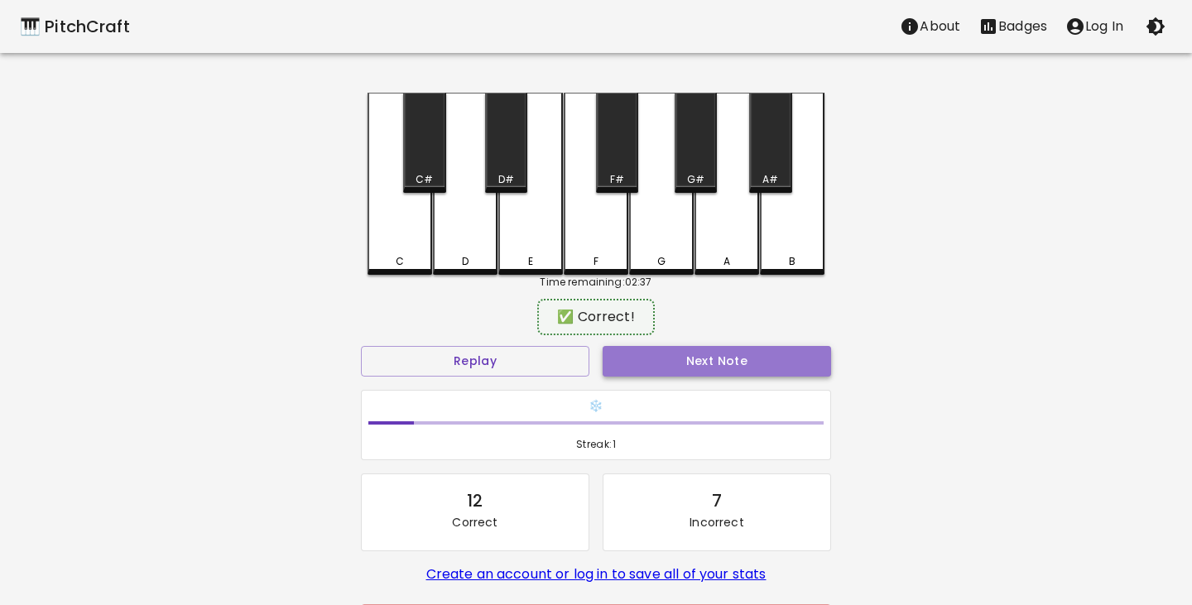
click at [725, 357] on button "Next Note" at bounding box center [717, 361] width 228 height 31
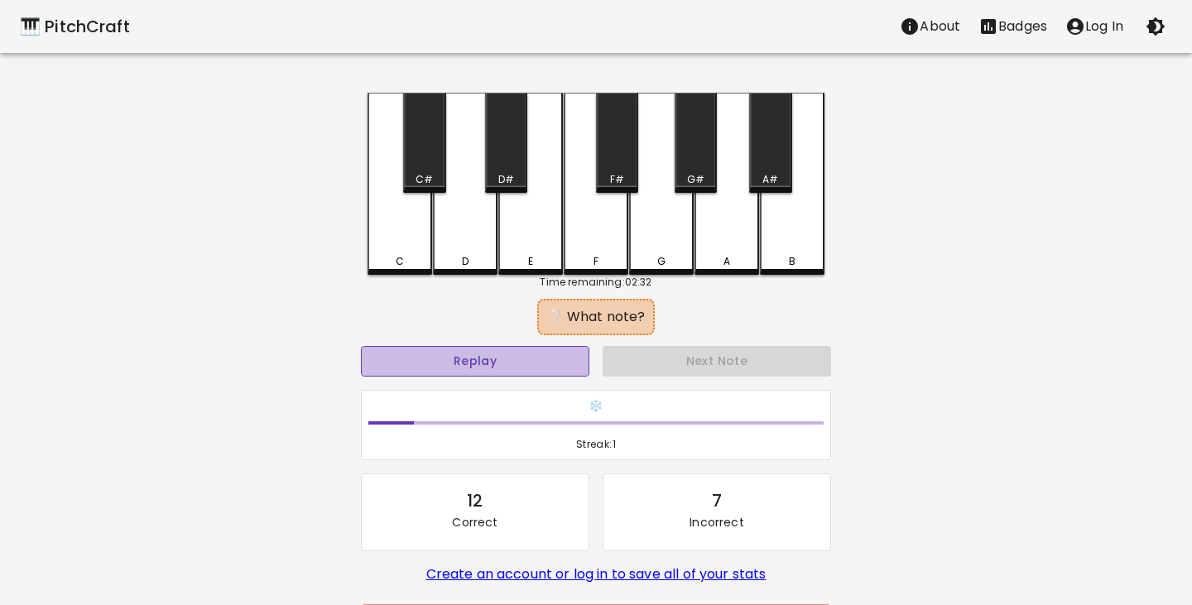
click at [482, 361] on button "Replay" at bounding box center [475, 361] width 228 height 31
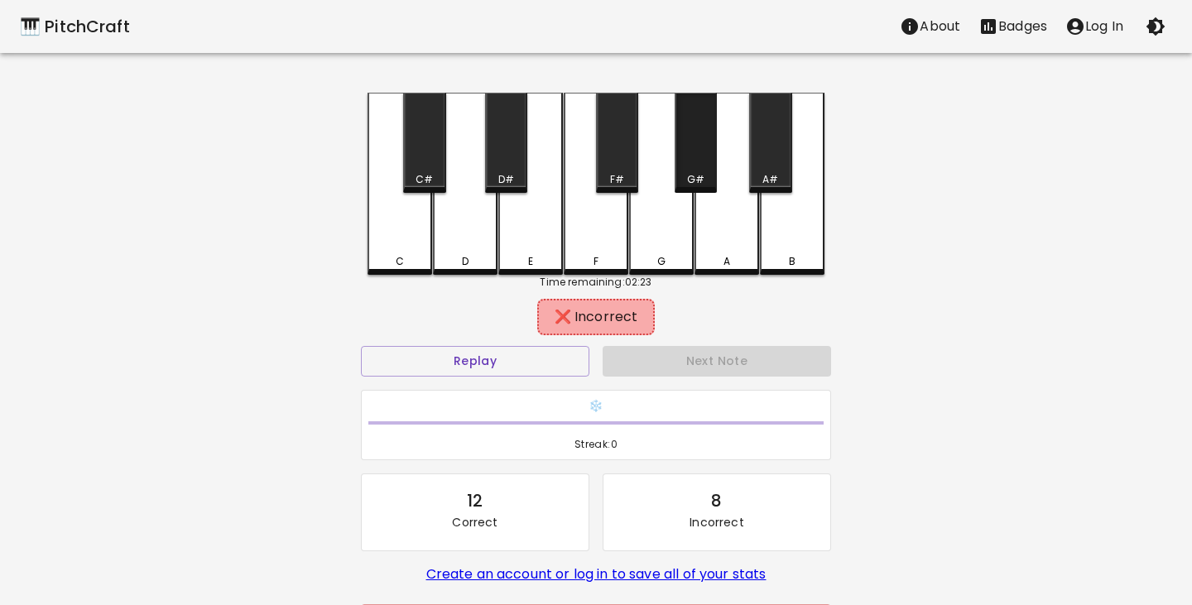
click at [689, 169] on div "G#" at bounding box center [696, 143] width 42 height 100
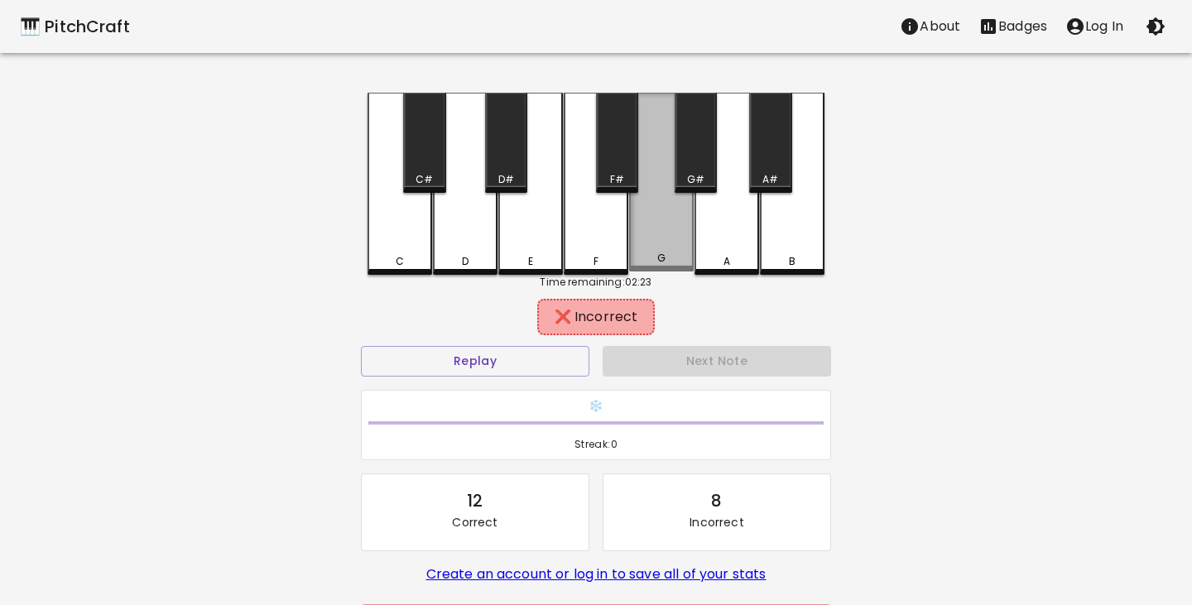
click at [661, 215] on div "G" at bounding box center [661, 182] width 65 height 179
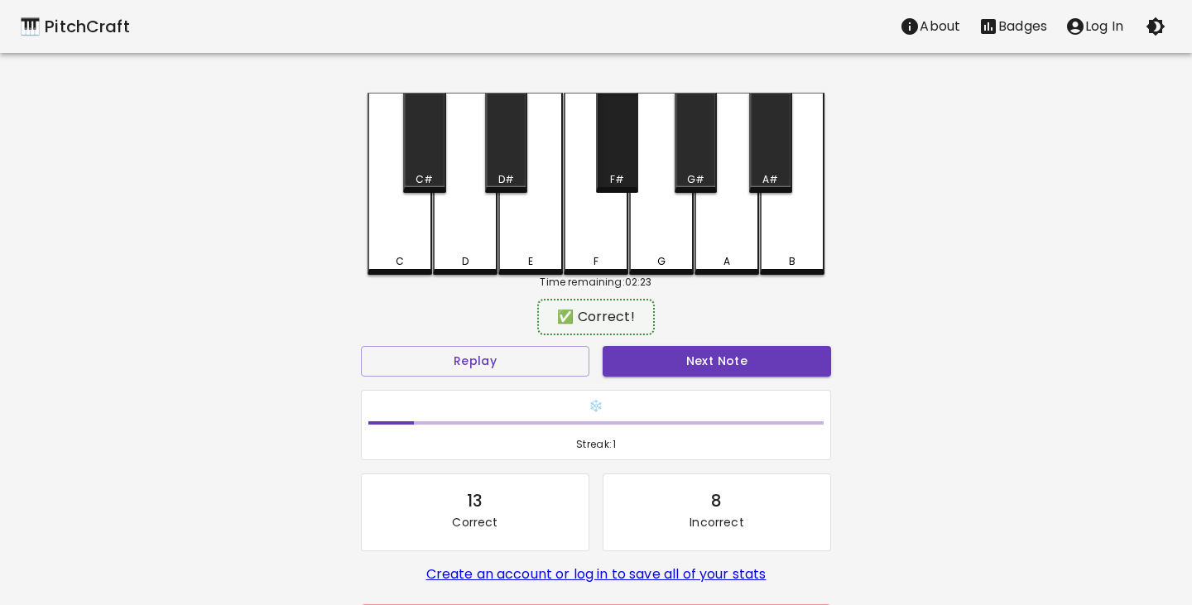
click at [627, 176] on div "F#" at bounding box center [617, 179] width 39 height 15
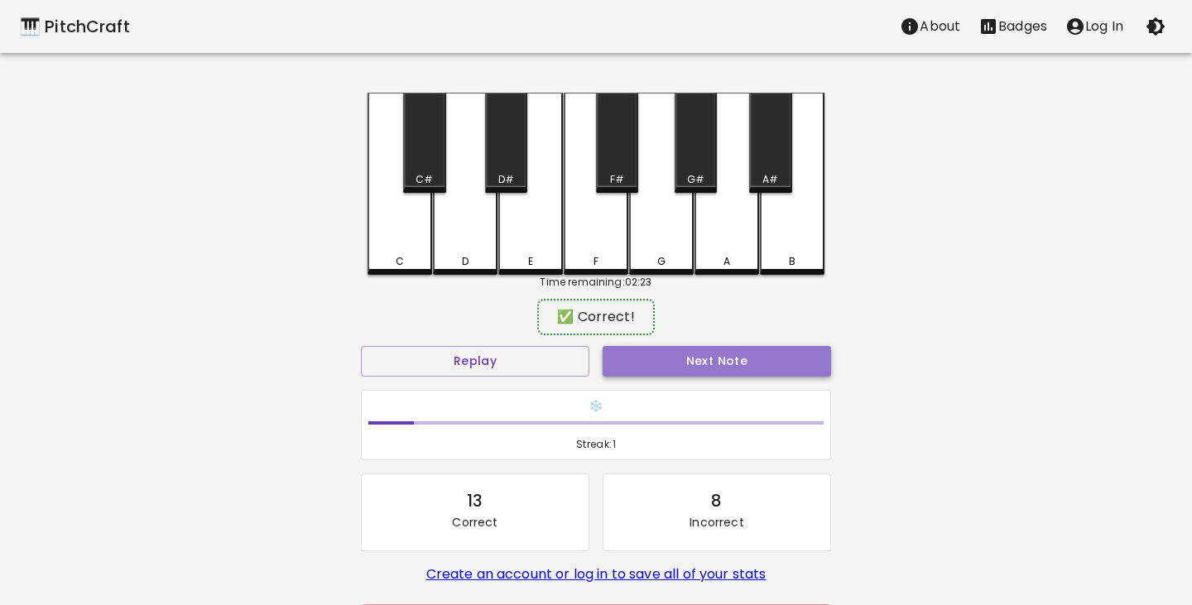
click at [695, 361] on button "Next Note" at bounding box center [717, 361] width 228 height 31
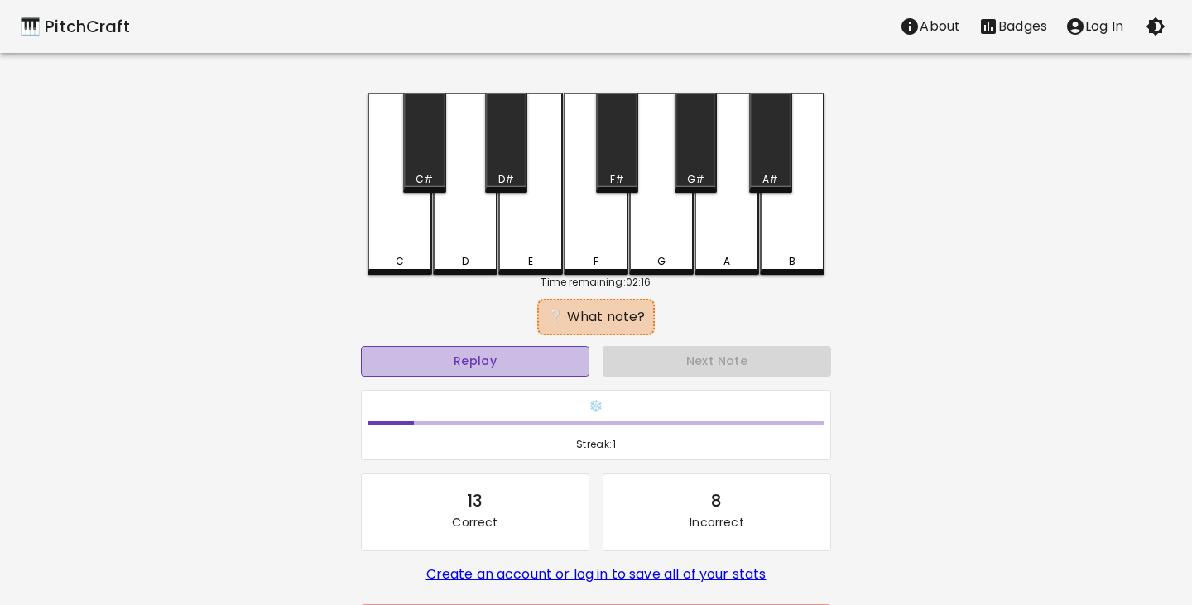
click at [531, 360] on button "Replay" at bounding box center [475, 361] width 228 height 31
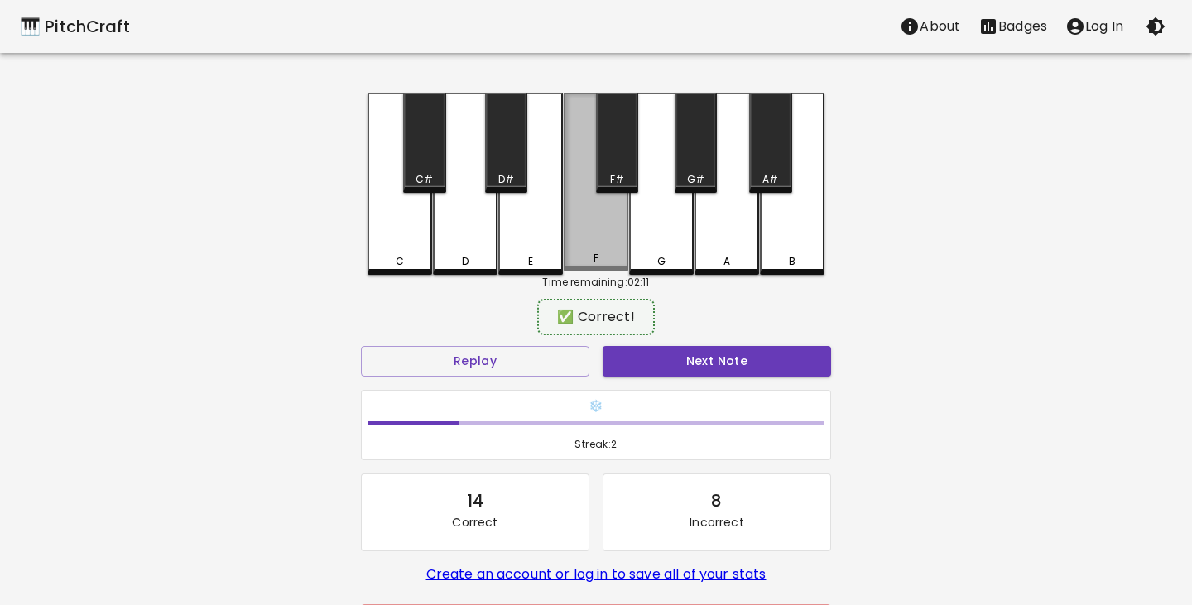
click at [597, 217] on div "F" at bounding box center [596, 182] width 65 height 179
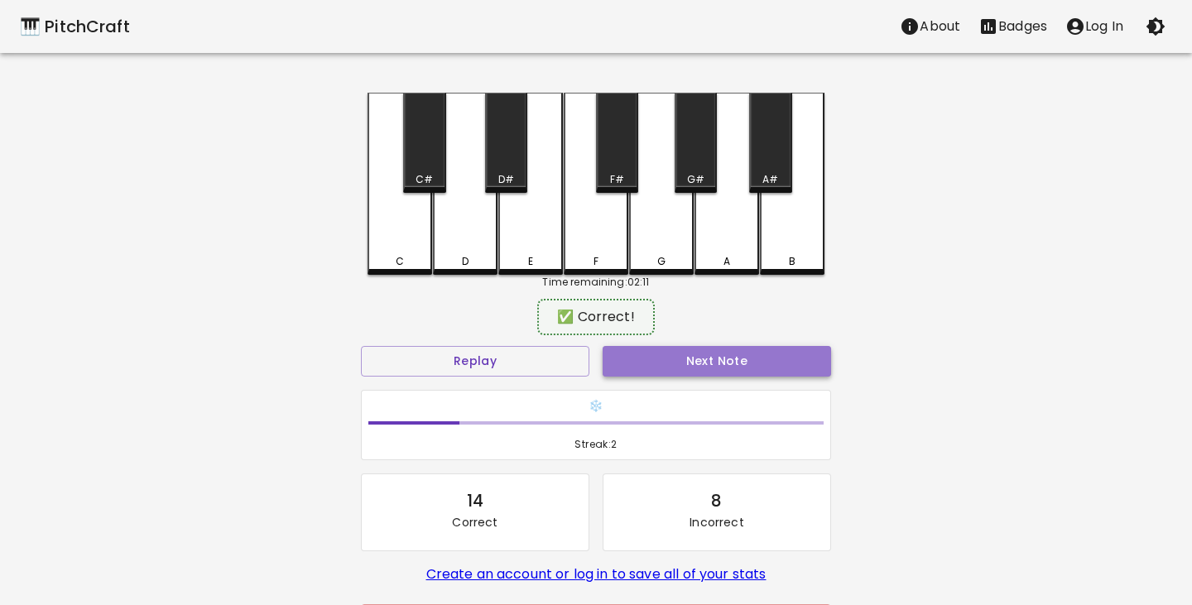
click at [695, 359] on button "Next Note" at bounding box center [717, 361] width 228 height 31
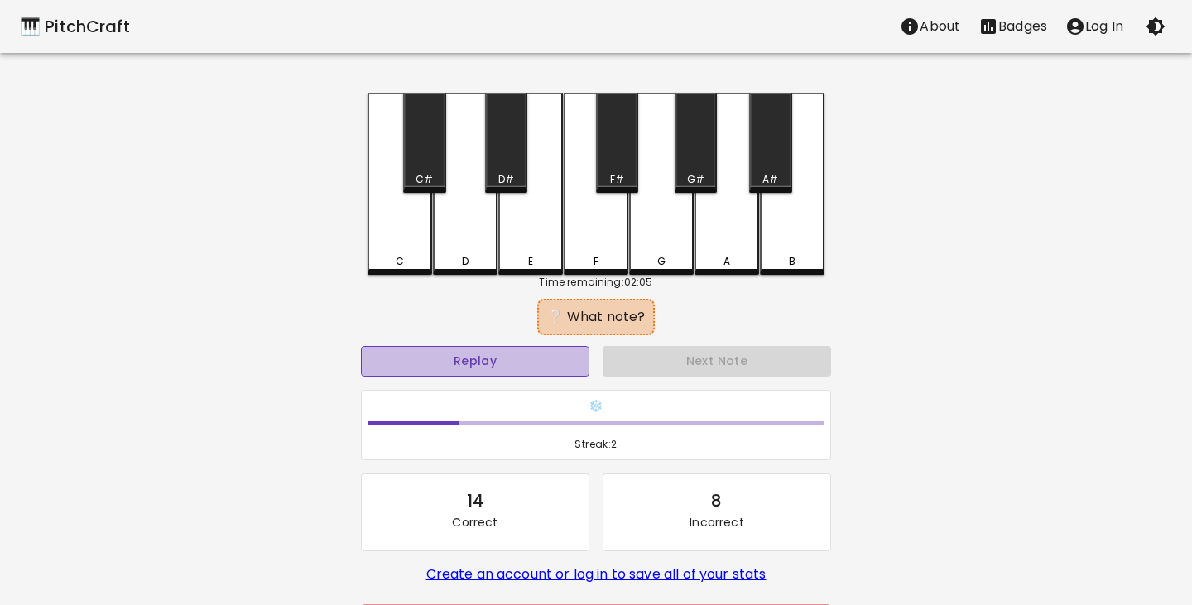
click at [526, 356] on button "Replay" at bounding box center [475, 361] width 228 height 31
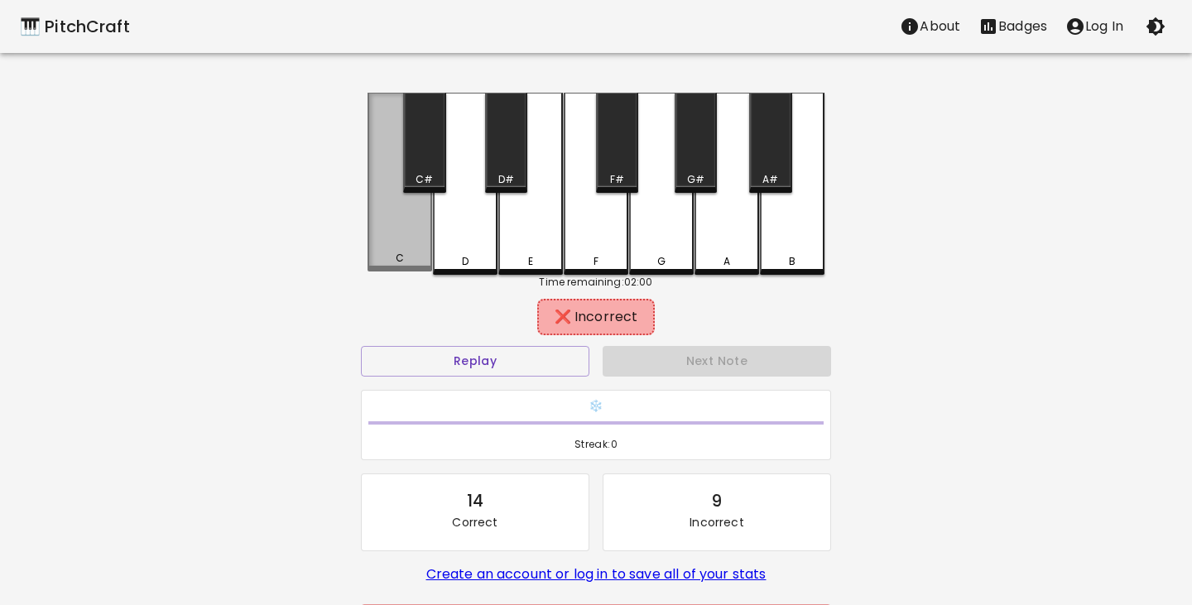
click at [401, 245] on div "C" at bounding box center [399, 182] width 65 height 179
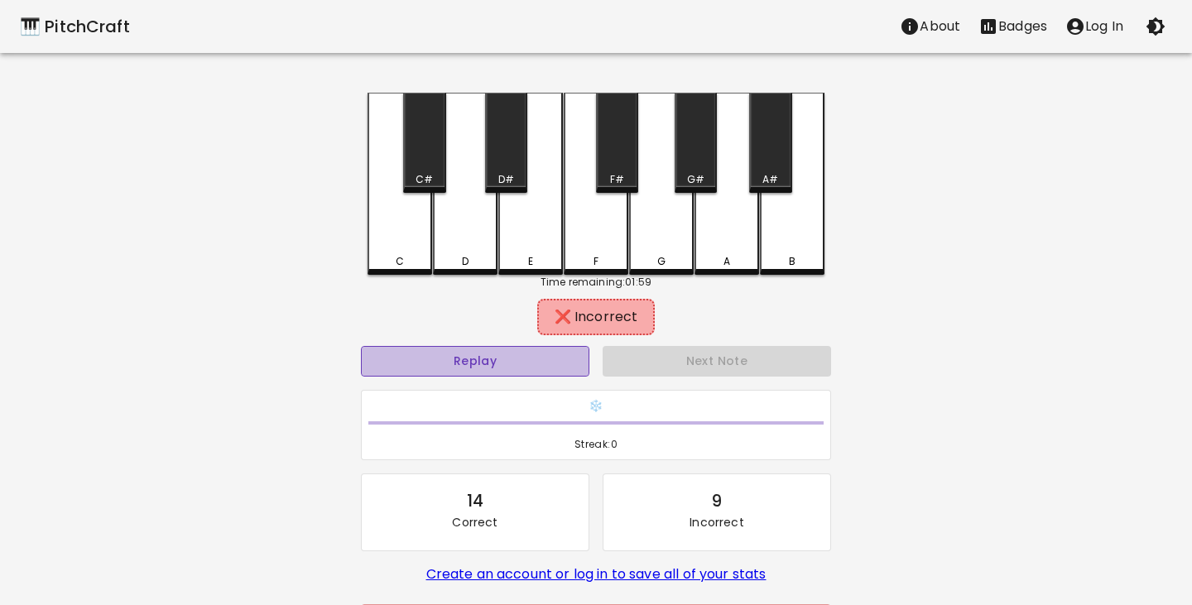
click at [463, 357] on button "Replay" at bounding box center [475, 361] width 228 height 31
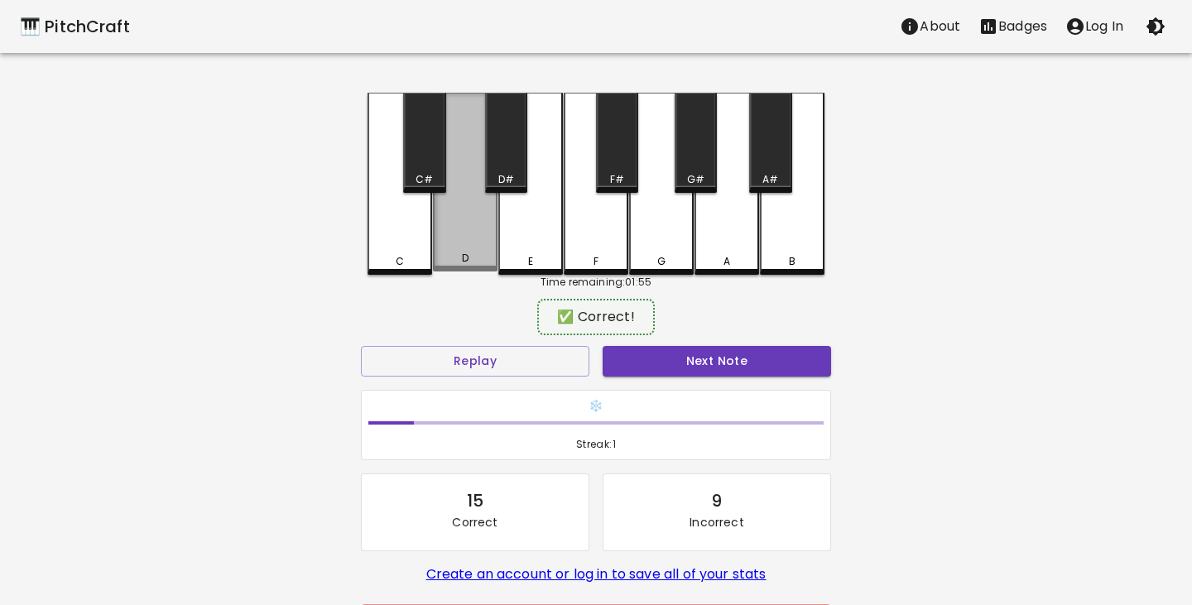
click at [454, 242] on div "D" at bounding box center [465, 182] width 65 height 179
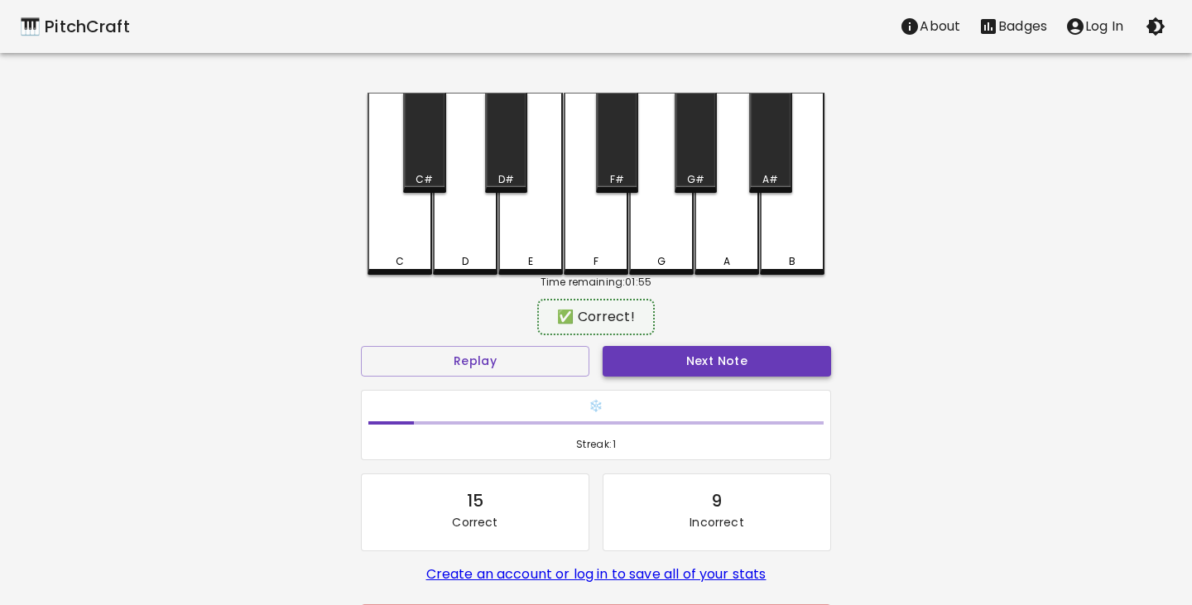
click at [708, 349] on button "Next Note" at bounding box center [717, 361] width 228 height 31
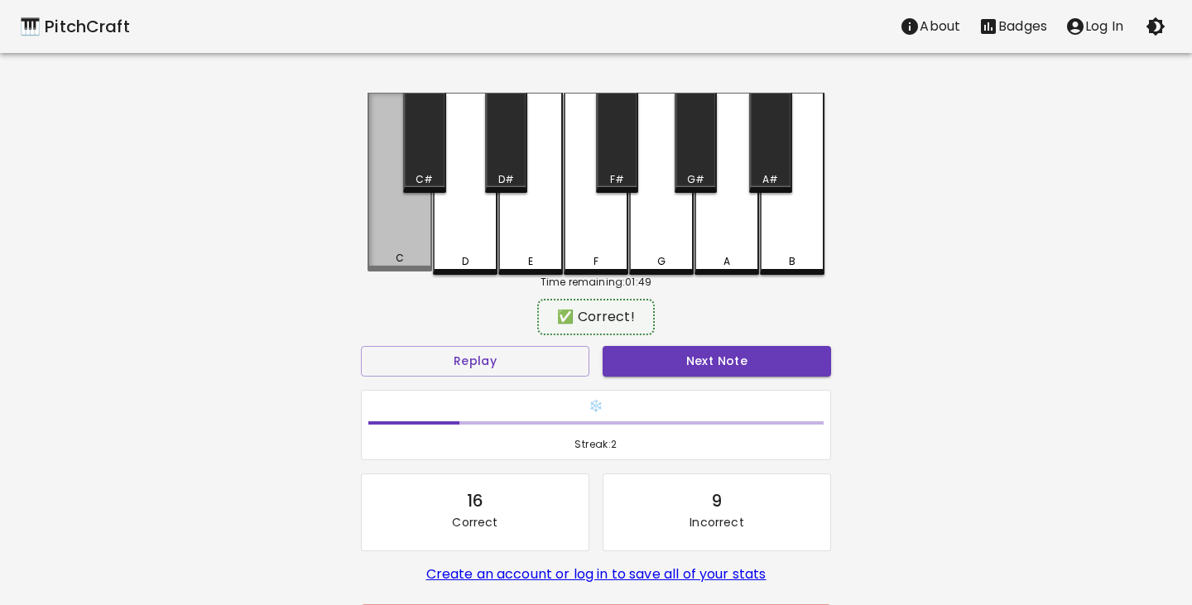
click at [410, 239] on div "C" at bounding box center [399, 182] width 65 height 179
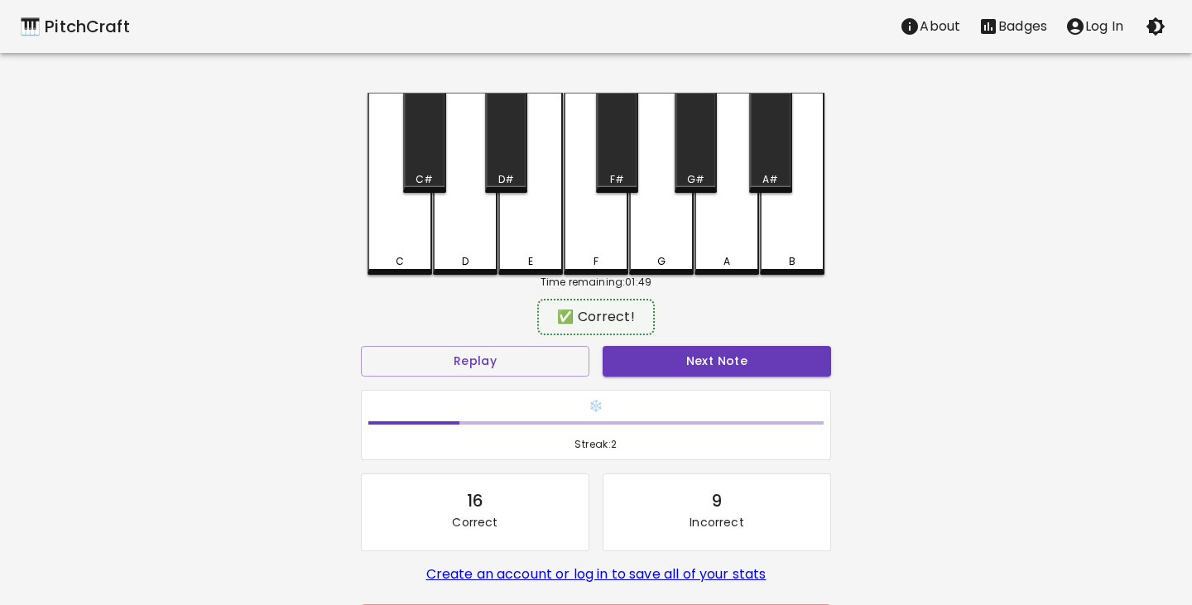
click at [698, 344] on div "Next Note" at bounding box center [717, 361] width 242 height 44
click at [700, 362] on button "Next Note" at bounding box center [717, 361] width 228 height 31
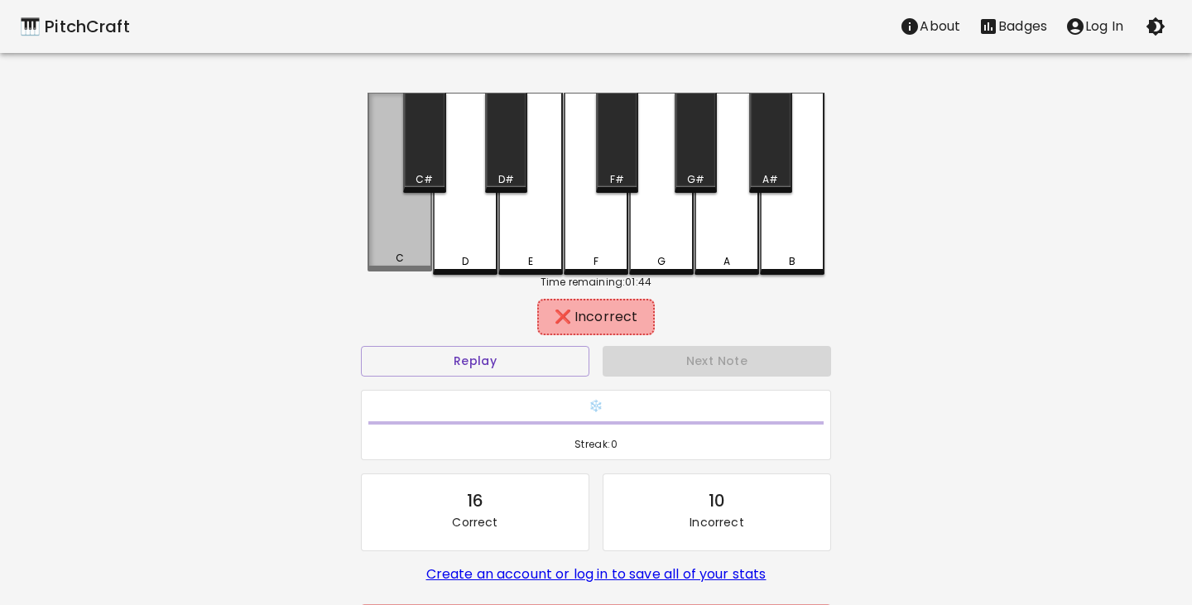
click at [414, 242] on div "C" at bounding box center [399, 182] width 65 height 179
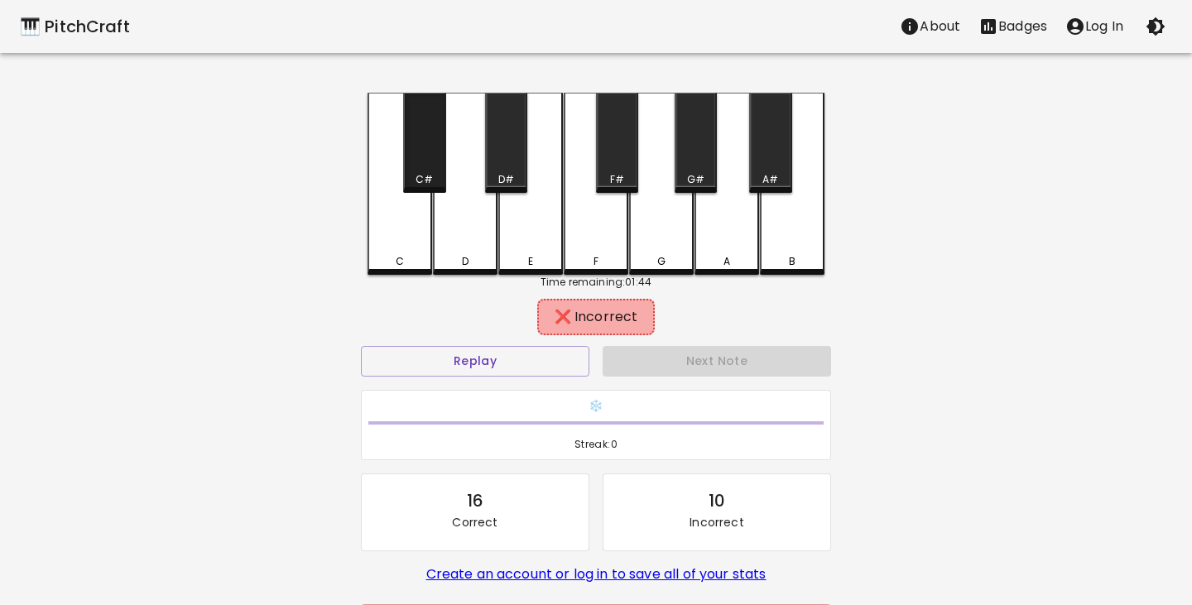
click at [429, 174] on div "C#" at bounding box center [423, 179] width 17 height 15
click at [474, 240] on div "D" at bounding box center [465, 184] width 65 height 182
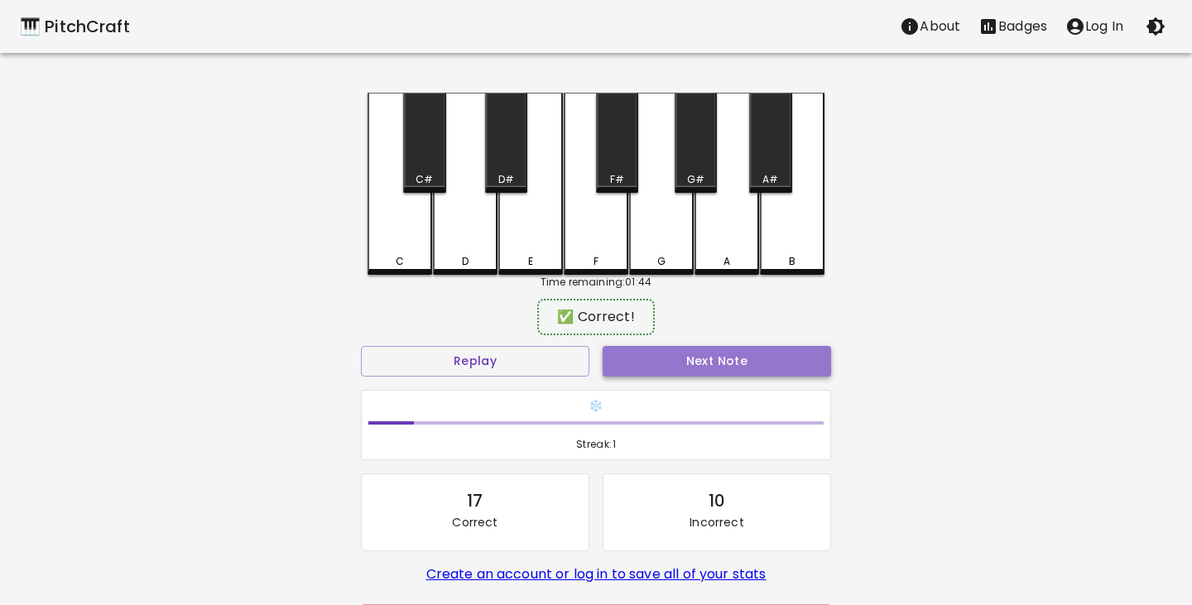
click at [732, 368] on button "Next Note" at bounding box center [717, 361] width 228 height 31
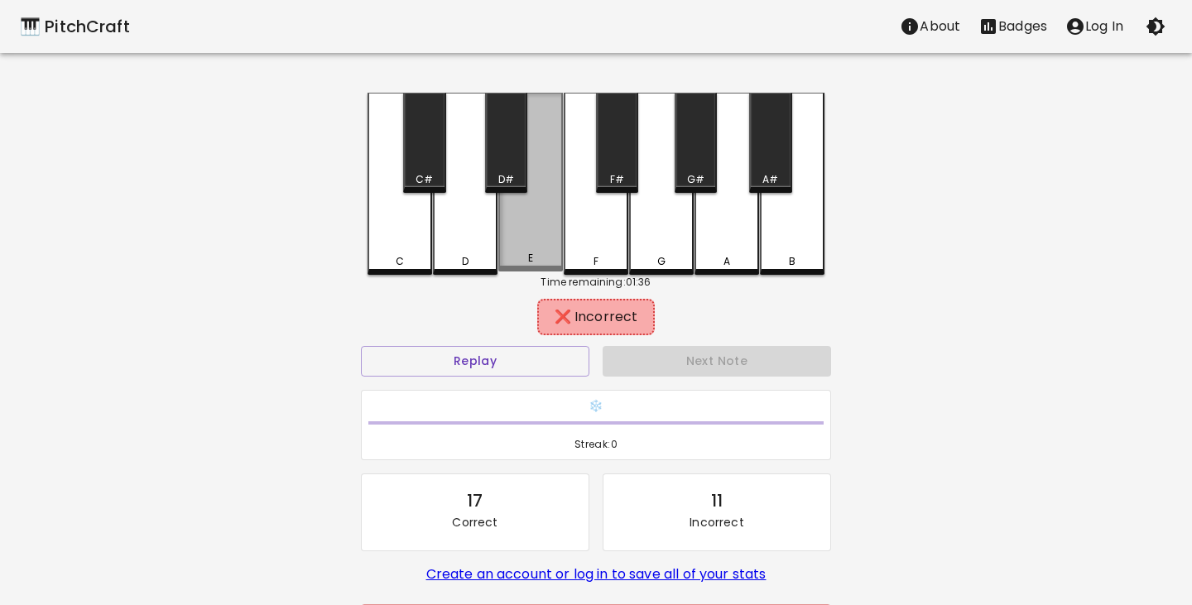
click at [530, 228] on div "E" at bounding box center [530, 182] width 65 height 179
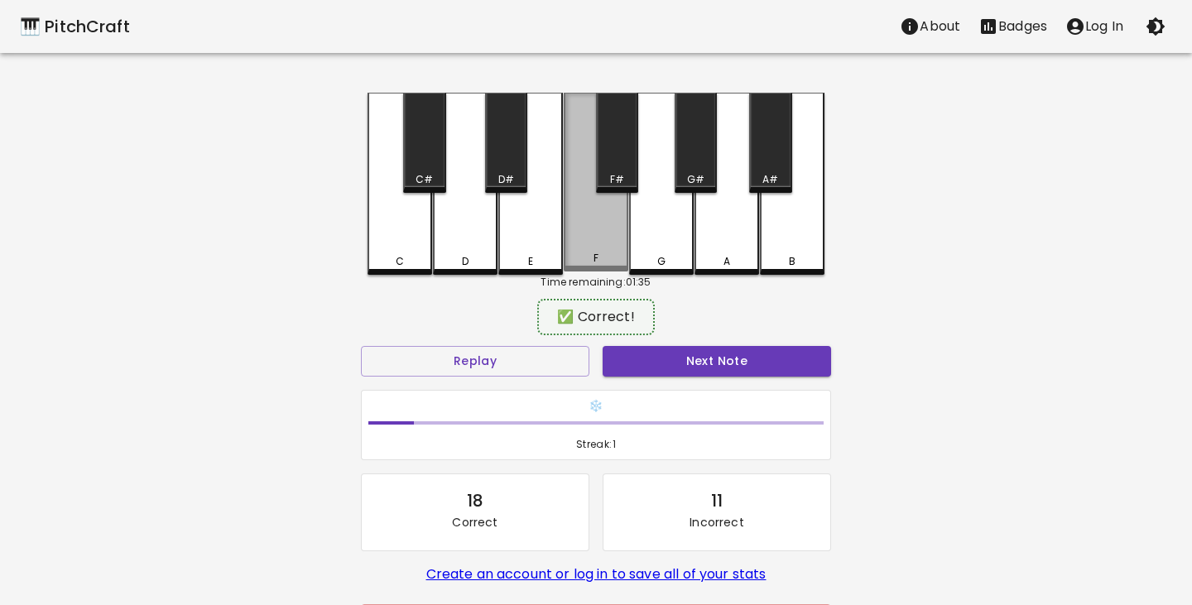
click at [565, 259] on div "F" at bounding box center [595, 258] width 61 height 15
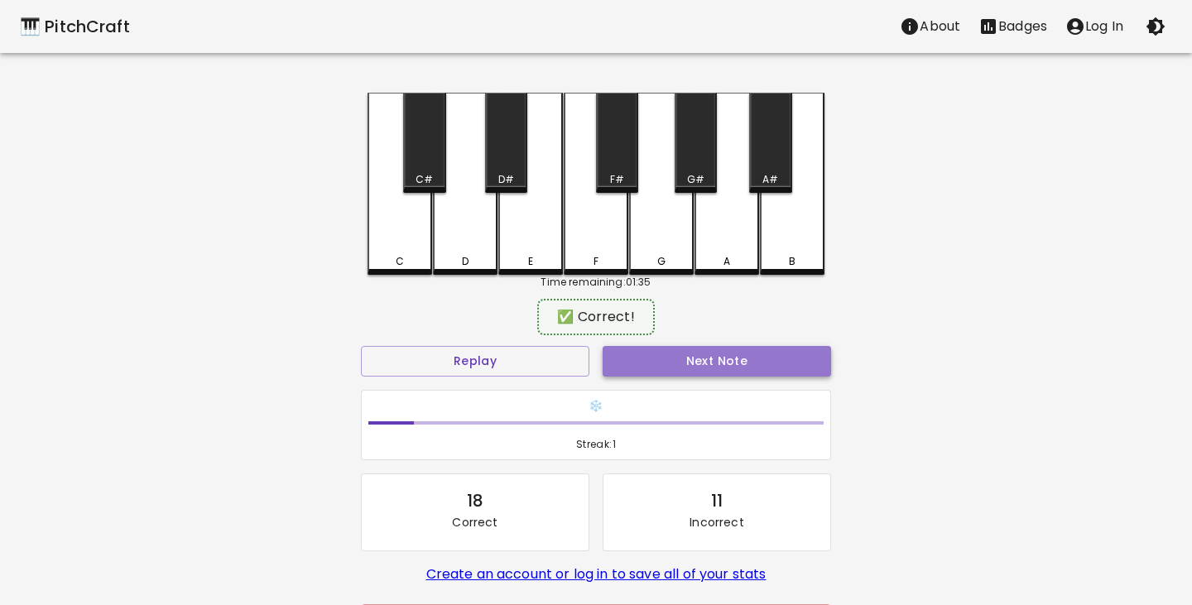
click at [712, 358] on button "Next Note" at bounding box center [717, 361] width 228 height 31
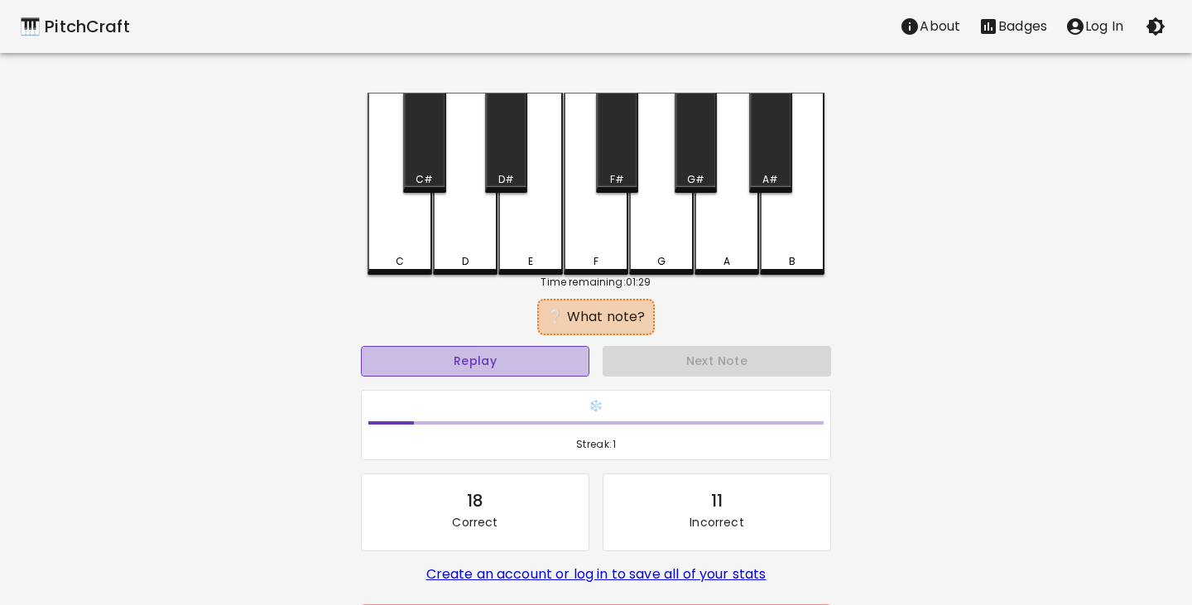
click at [545, 362] on button "Replay" at bounding box center [475, 361] width 228 height 31
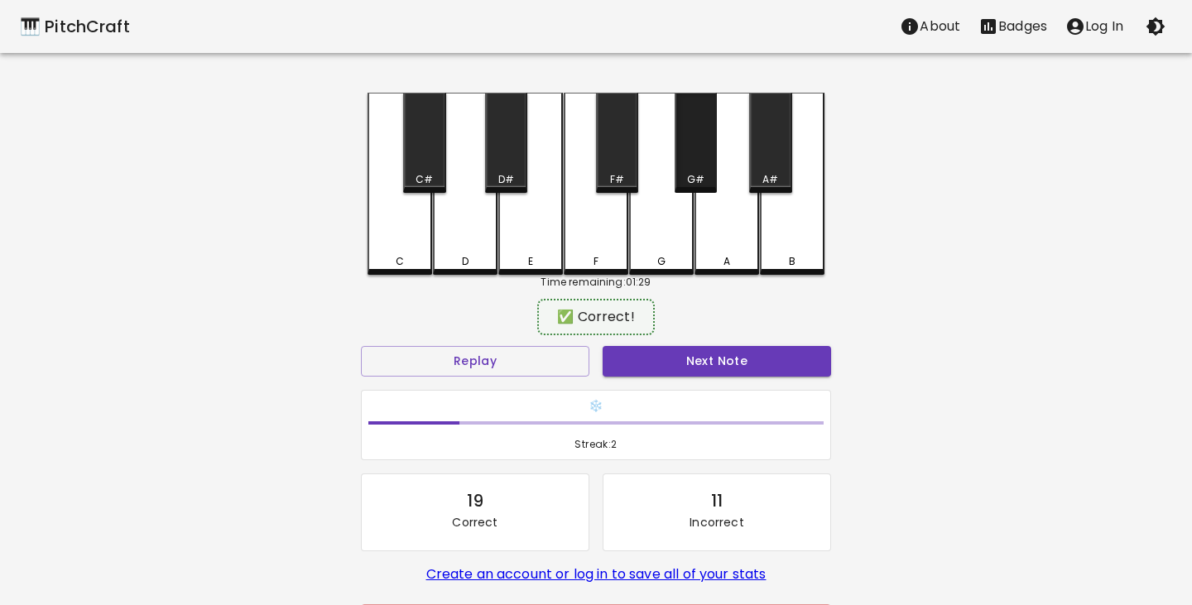
click at [696, 172] on div "G#" at bounding box center [695, 179] width 17 height 15
click at [705, 353] on button "Next Note" at bounding box center [717, 361] width 228 height 31
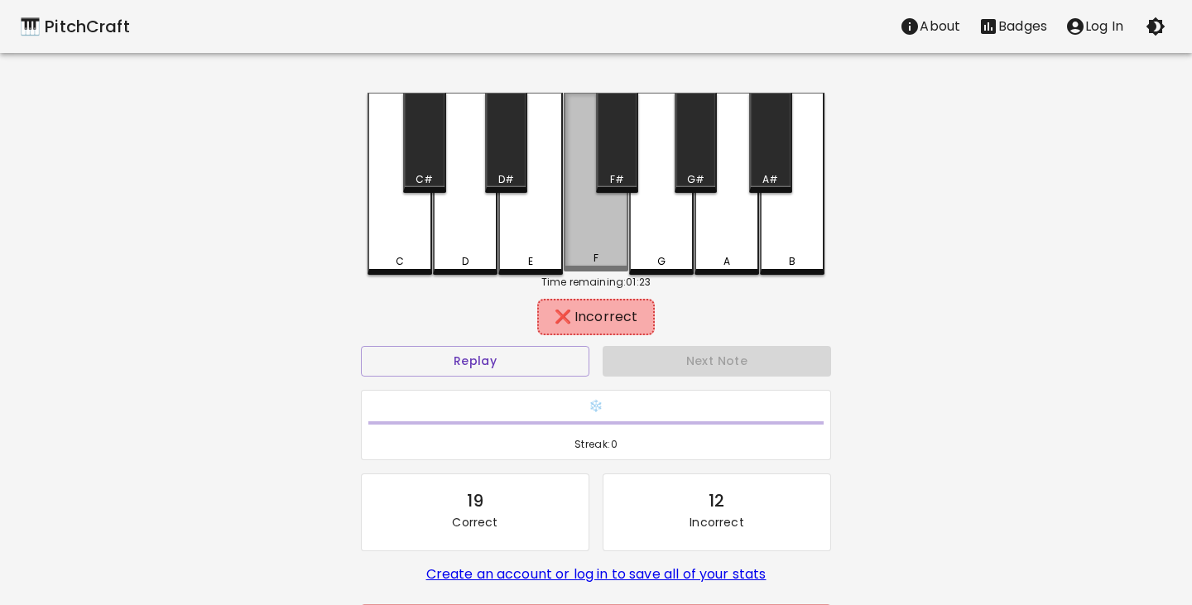
click at [589, 255] on div "F" at bounding box center [595, 258] width 61 height 15
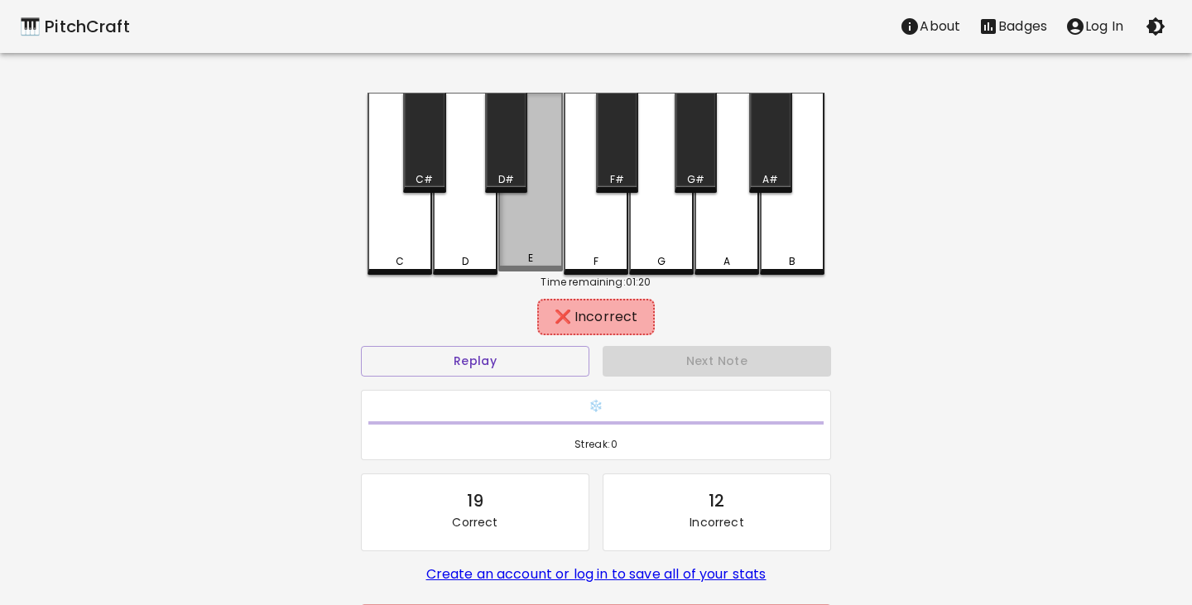
click at [518, 238] on div "E" at bounding box center [530, 182] width 65 height 179
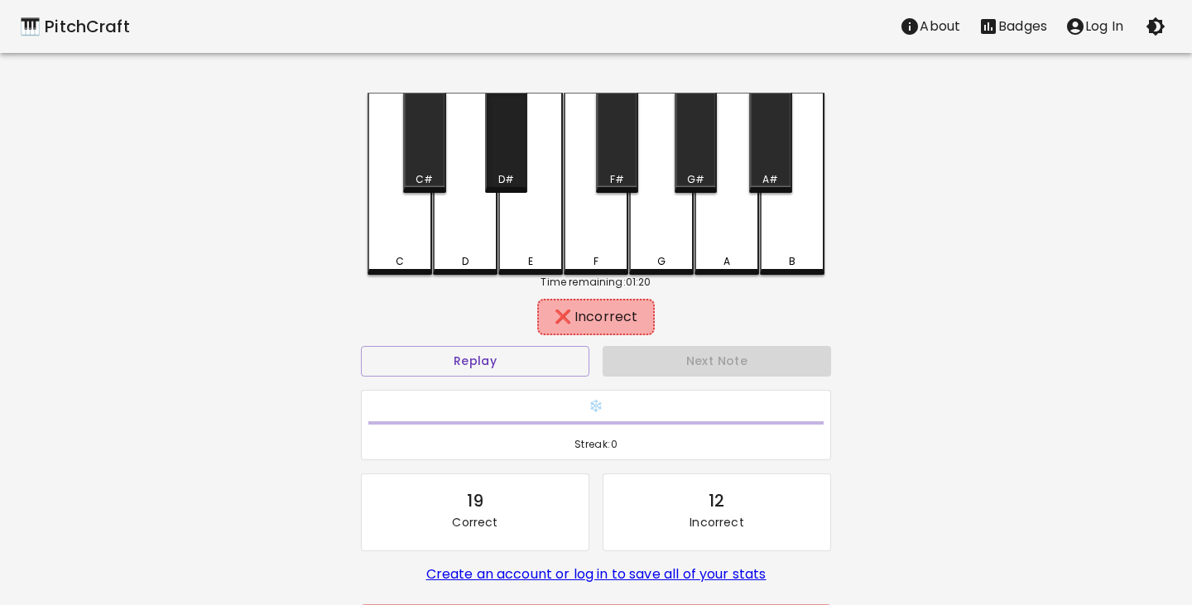
click at [502, 145] on div "D#" at bounding box center [506, 143] width 42 height 100
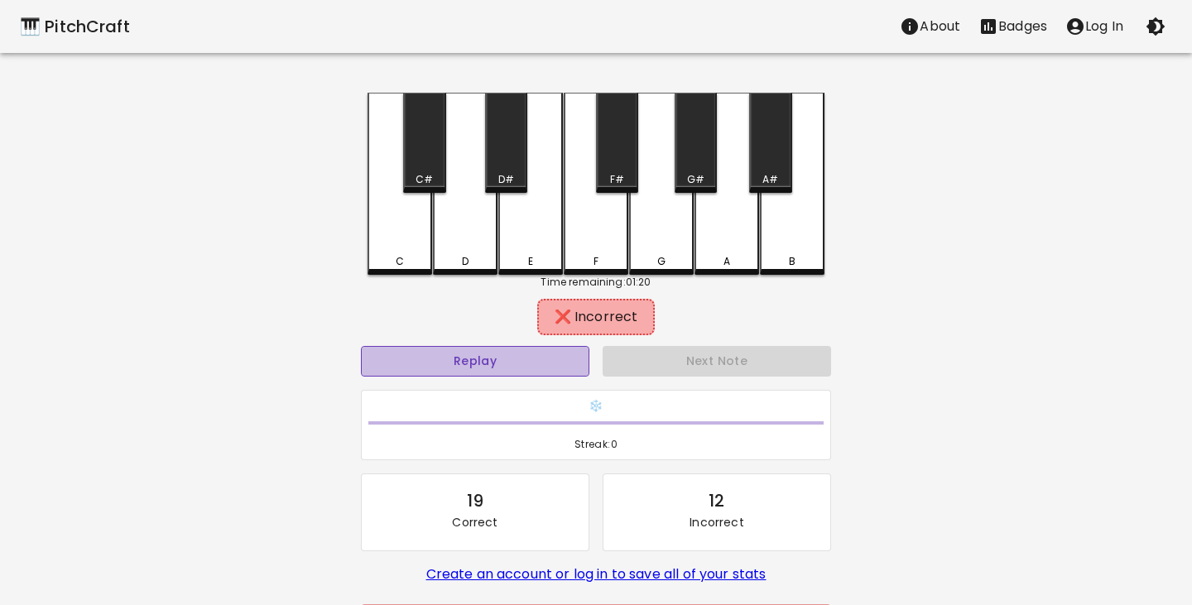
click at [459, 362] on button "Replay" at bounding box center [475, 361] width 228 height 31
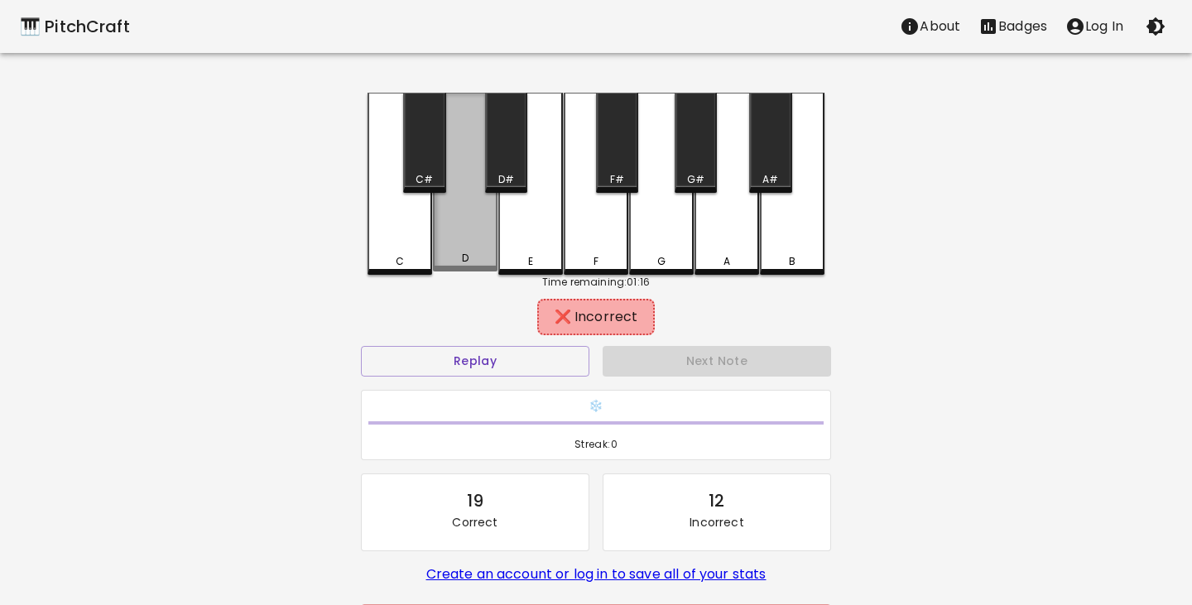
click at [470, 242] on div "D" at bounding box center [465, 182] width 65 height 179
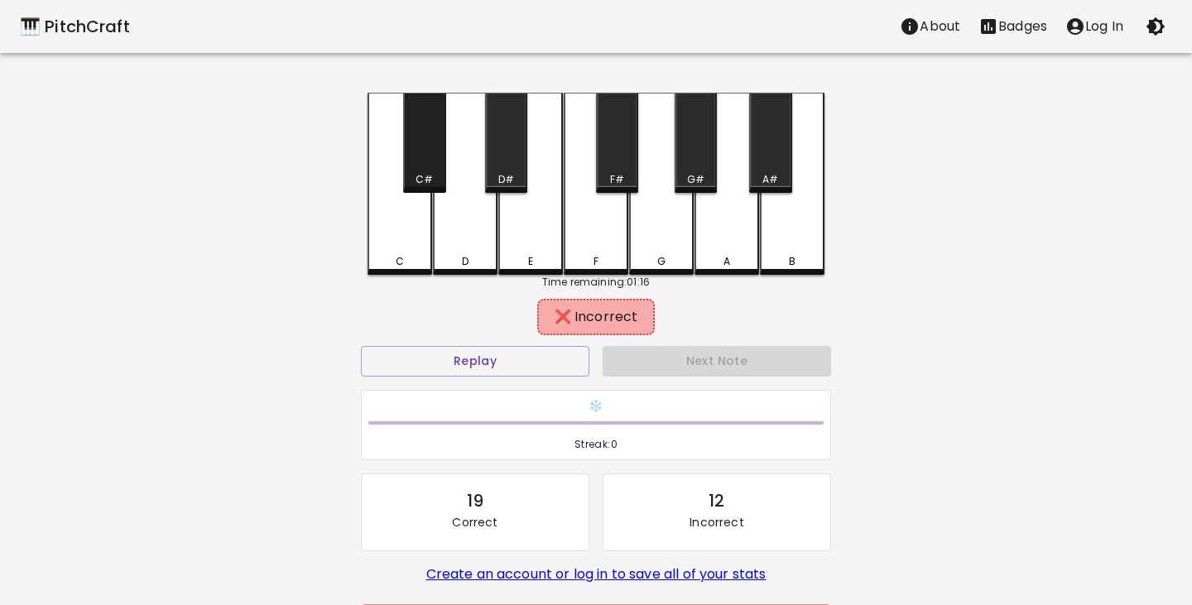
click at [425, 170] on div "C#" at bounding box center [424, 143] width 42 height 100
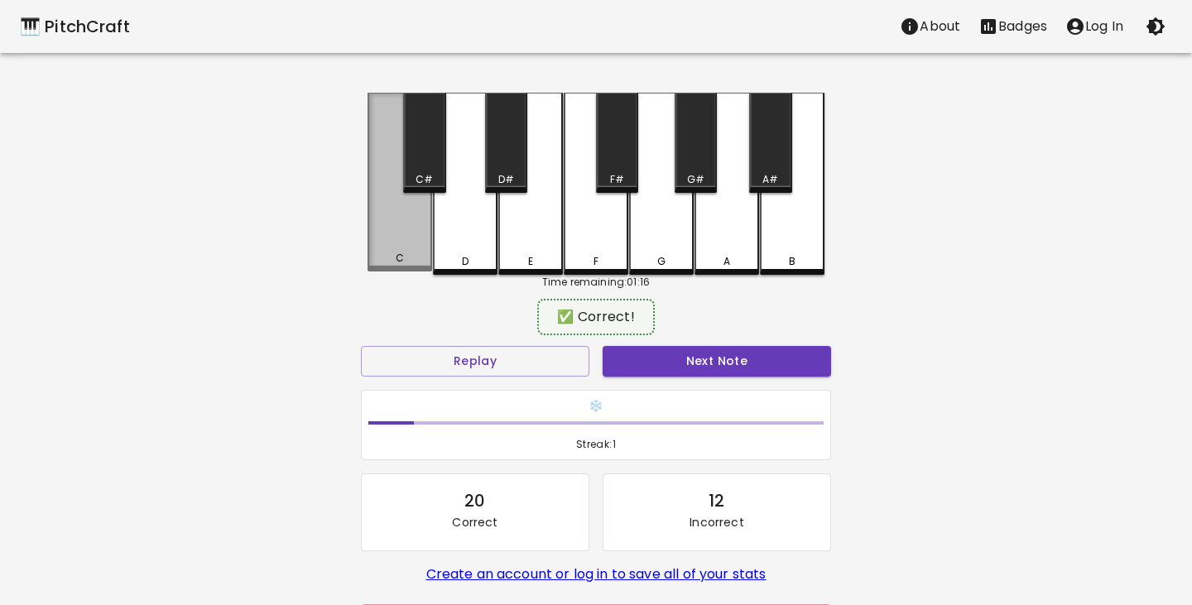
click at [400, 248] on div "C" at bounding box center [399, 182] width 65 height 179
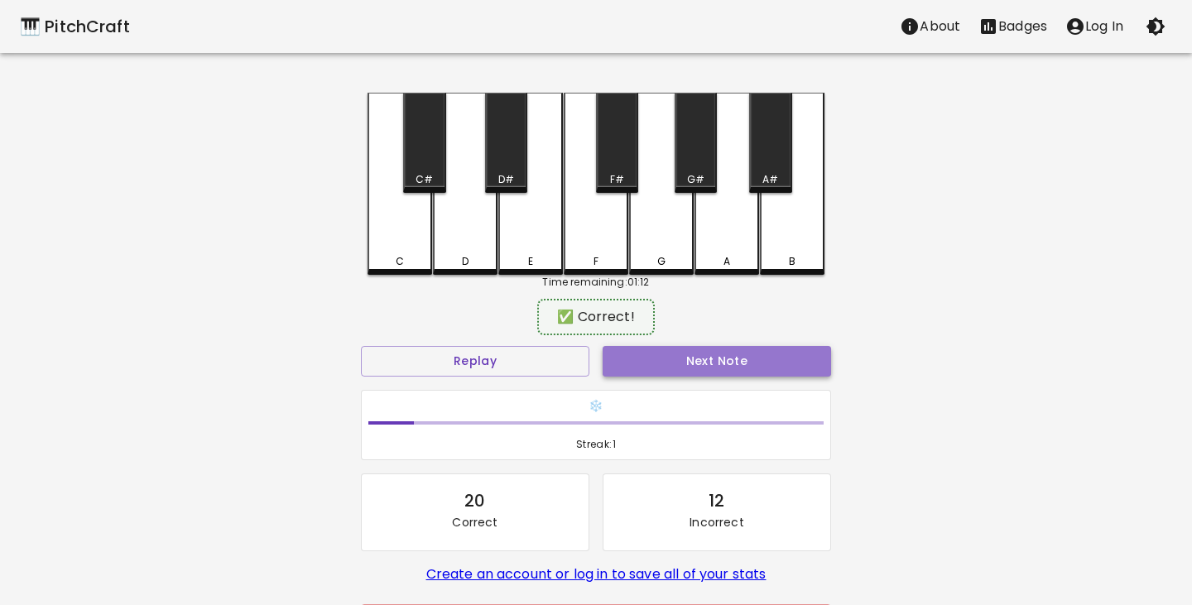
click at [743, 348] on button "Next Note" at bounding box center [717, 361] width 228 height 31
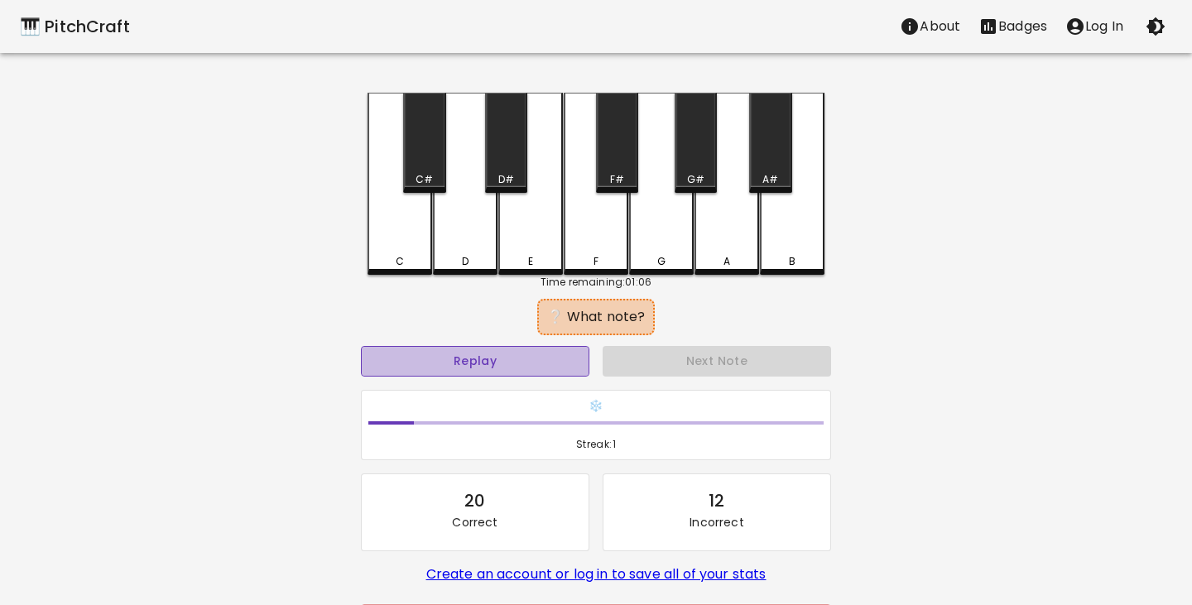
click at [476, 361] on button "Replay" at bounding box center [475, 361] width 228 height 31
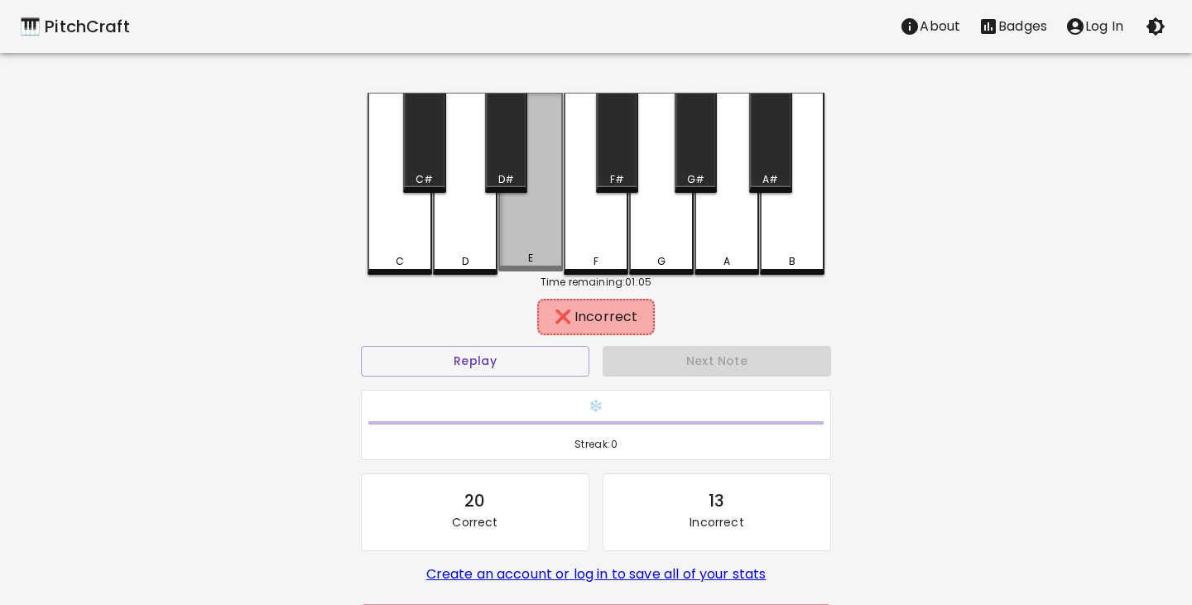
click at [543, 242] on div "E" at bounding box center [530, 182] width 65 height 179
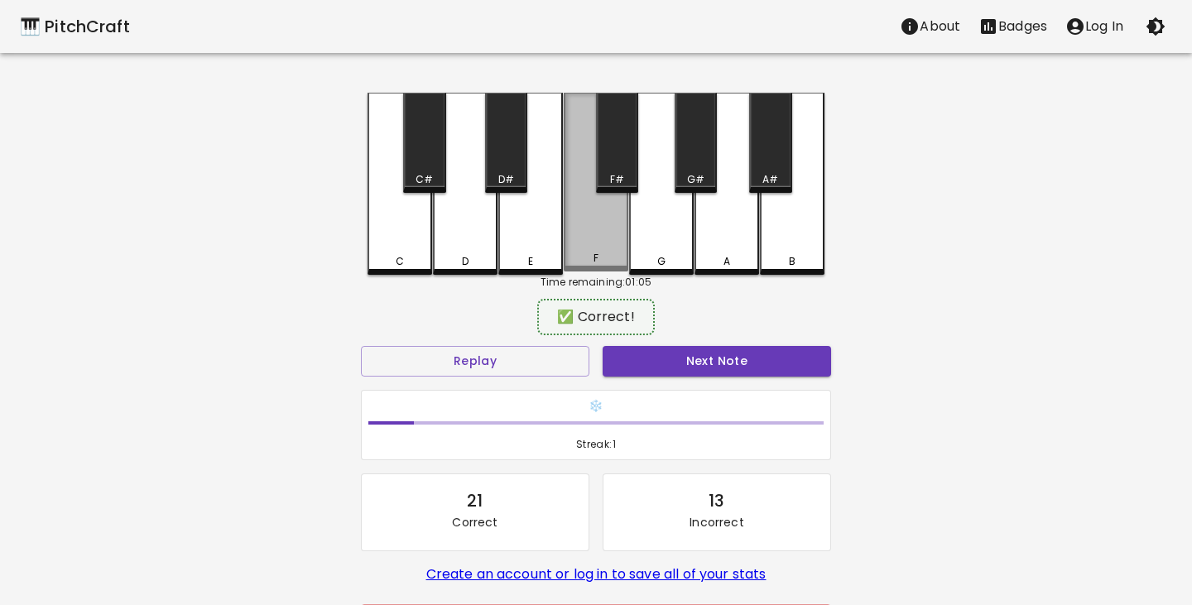
click at [598, 238] on div "F" at bounding box center [596, 182] width 65 height 179
click at [713, 367] on button "Next Note" at bounding box center [717, 361] width 228 height 31
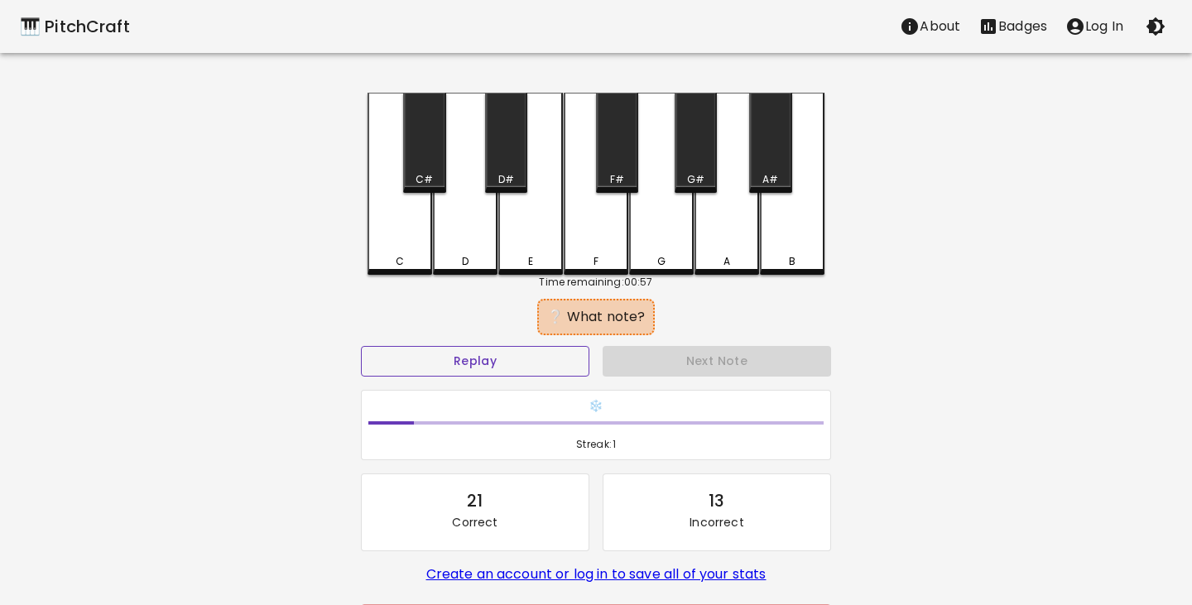
click at [535, 365] on button "Replay" at bounding box center [475, 361] width 228 height 31
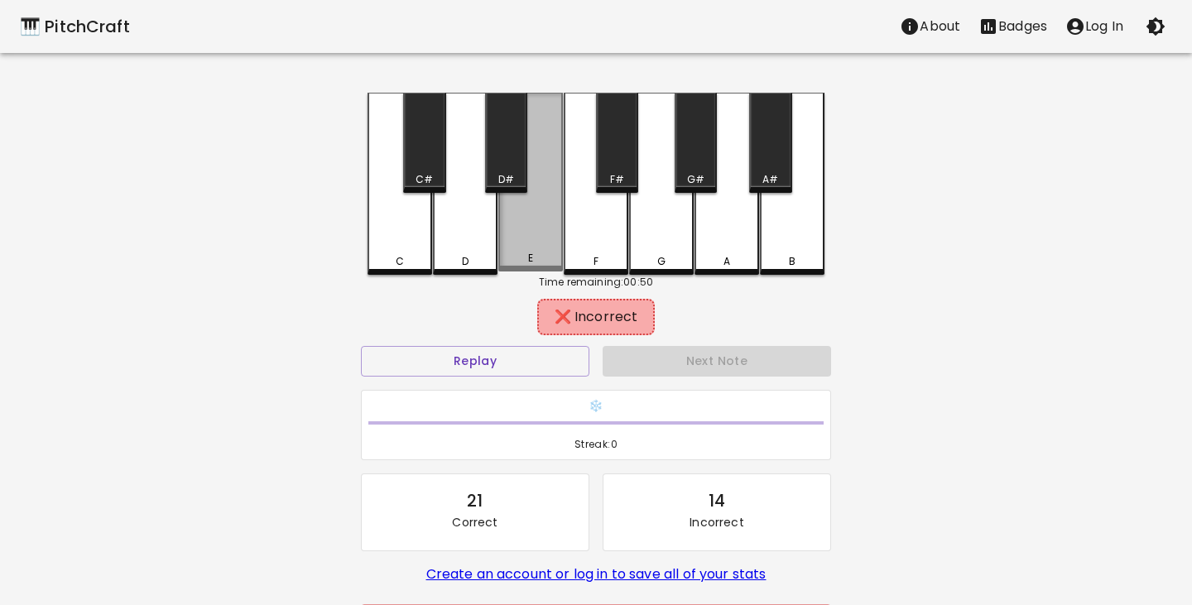
click at [535, 252] on div "E" at bounding box center [530, 182] width 65 height 179
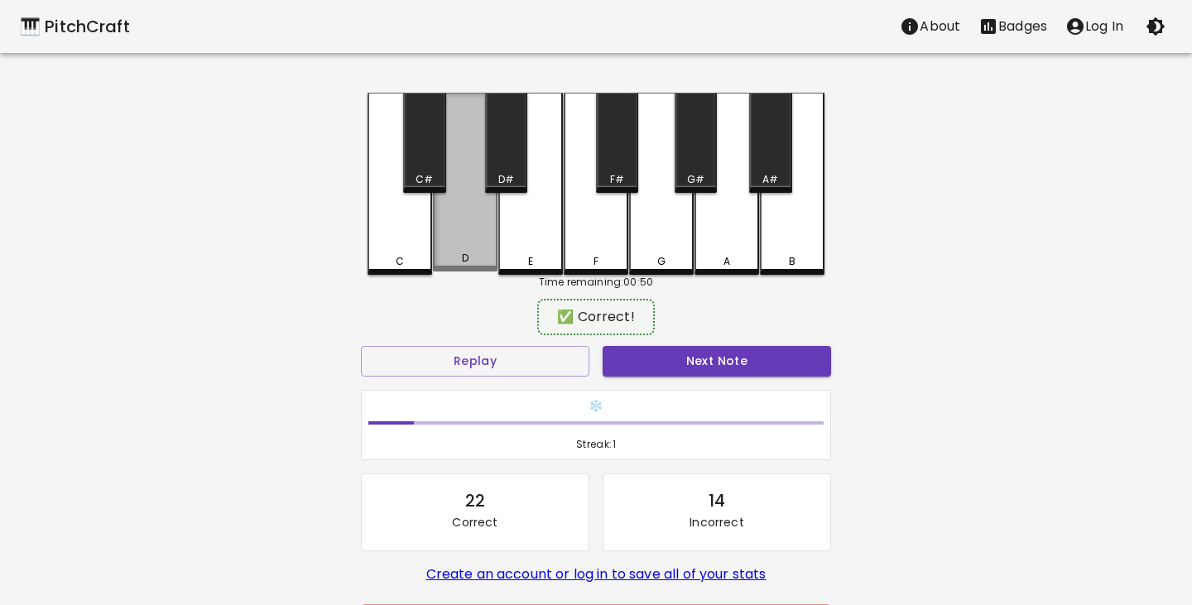
click at [469, 243] on div "D" at bounding box center [465, 182] width 65 height 179
click at [483, 247] on div "D" at bounding box center [465, 182] width 65 height 179
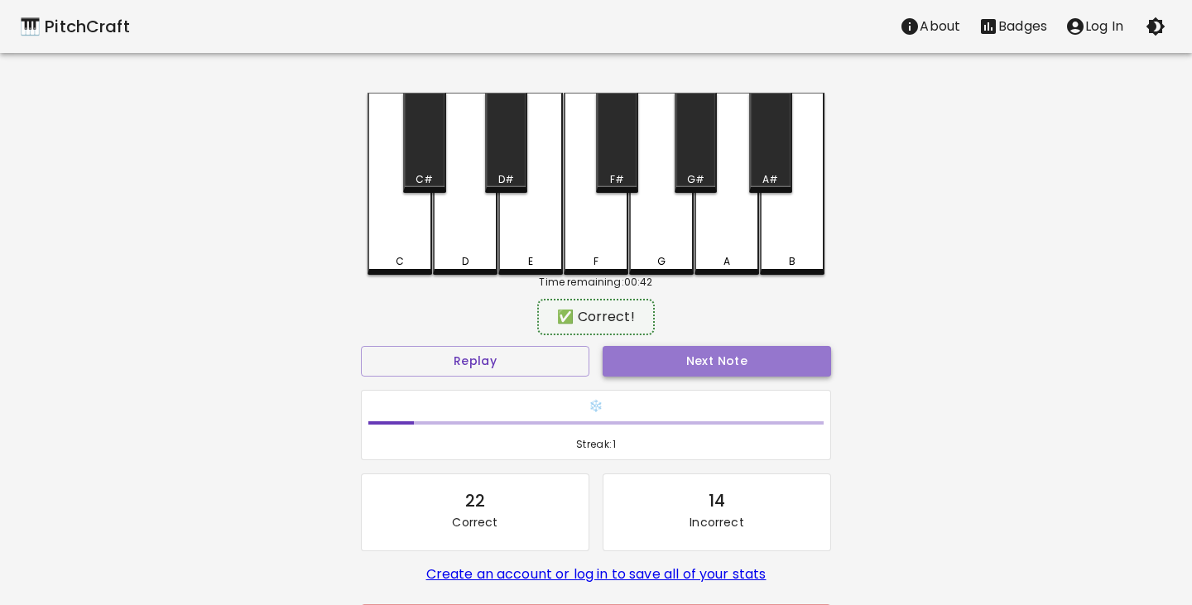
click at [695, 362] on button "Next Note" at bounding box center [717, 361] width 228 height 31
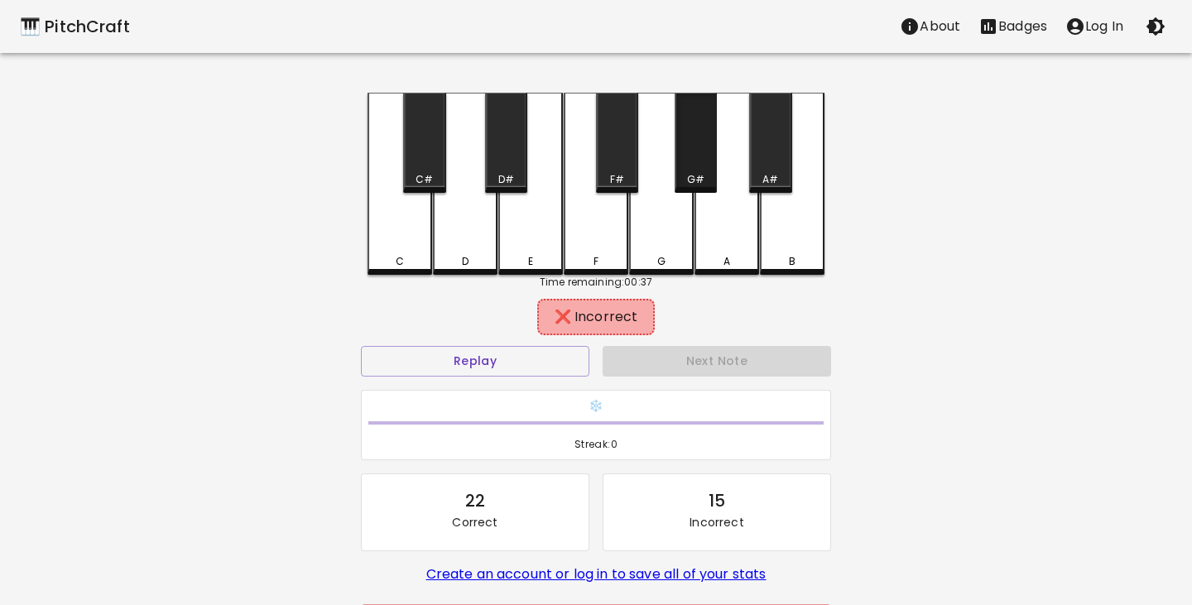
click at [696, 171] on div "G#" at bounding box center [696, 143] width 42 height 100
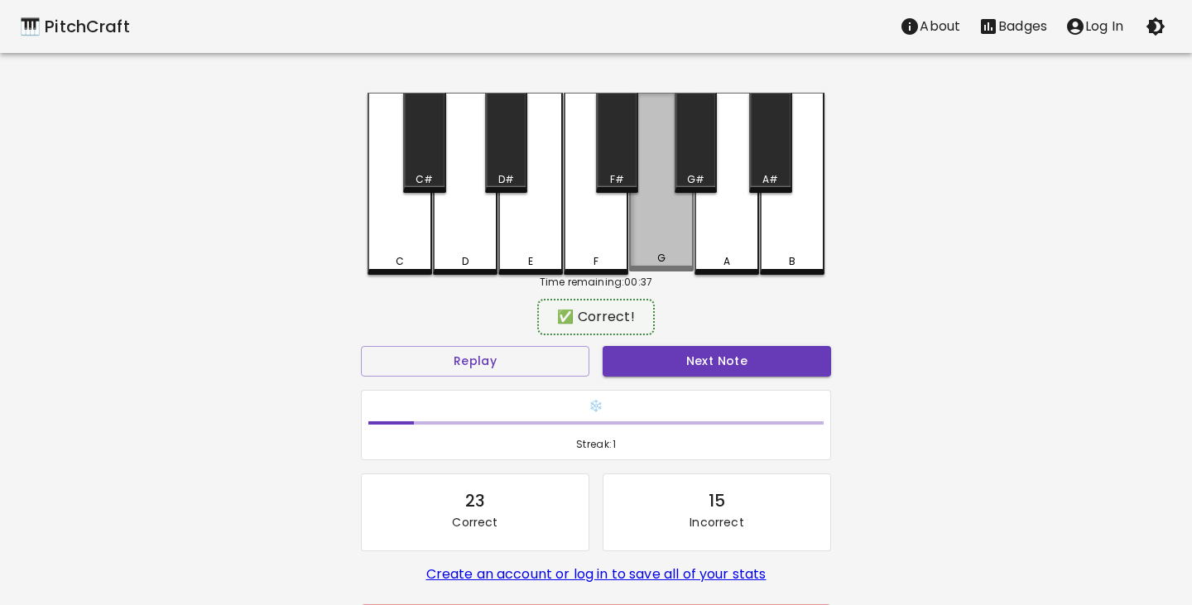
click at [665, 232] on div "G" at bounding box center [661, 182] width 65 height 179
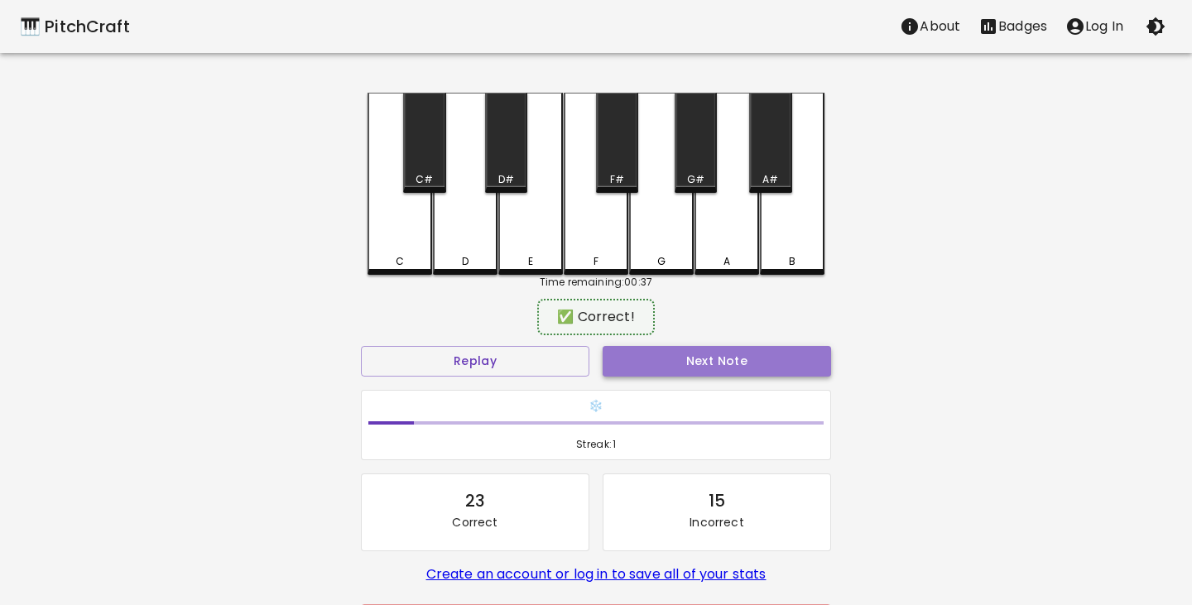
click at [716, 356] on button "Next Note" at bounding box center [717, 361] width 228 height 31
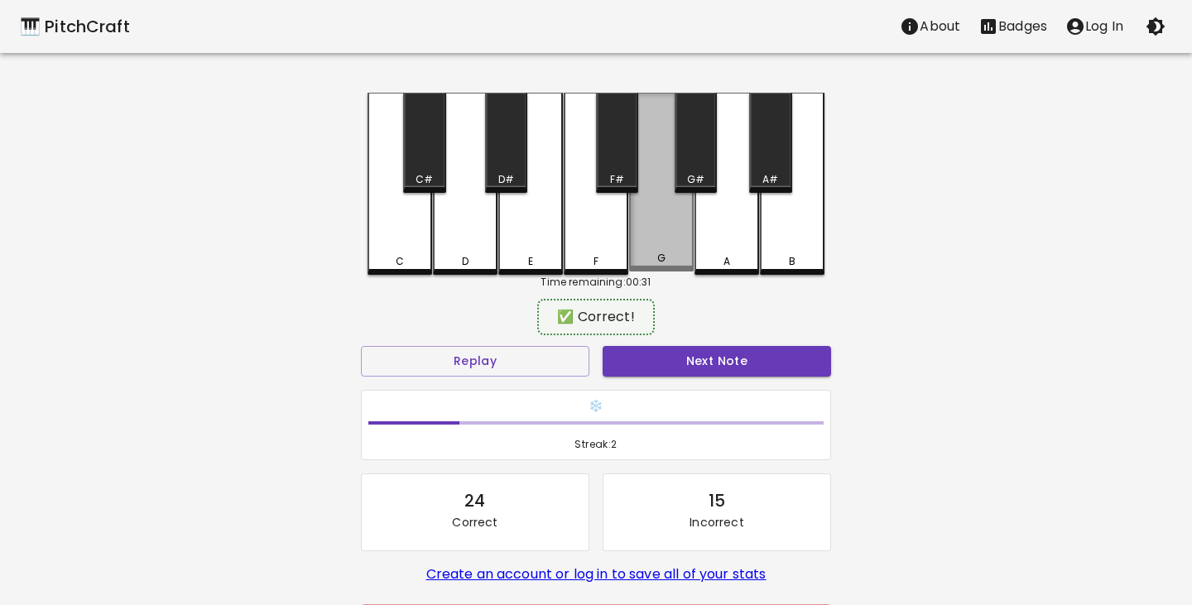
click at [680, 244] on div "G" at bounding box center [661, 182] width 65 height 179
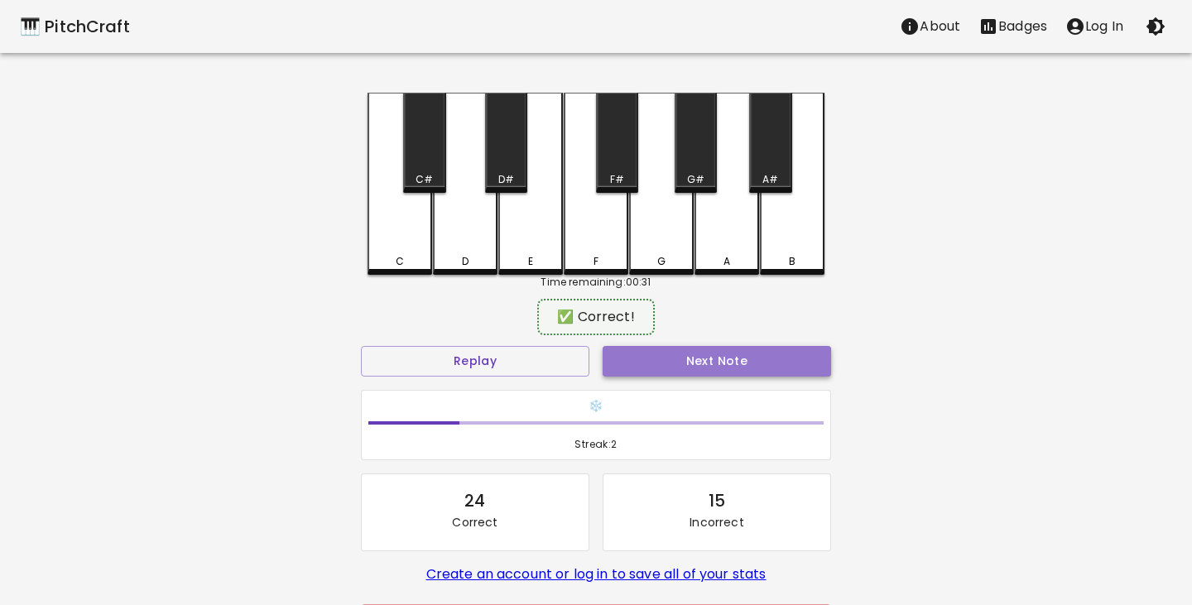
click at [698, 360] on button "Next Note" at bounding box center [717, 361] width 228 height 31
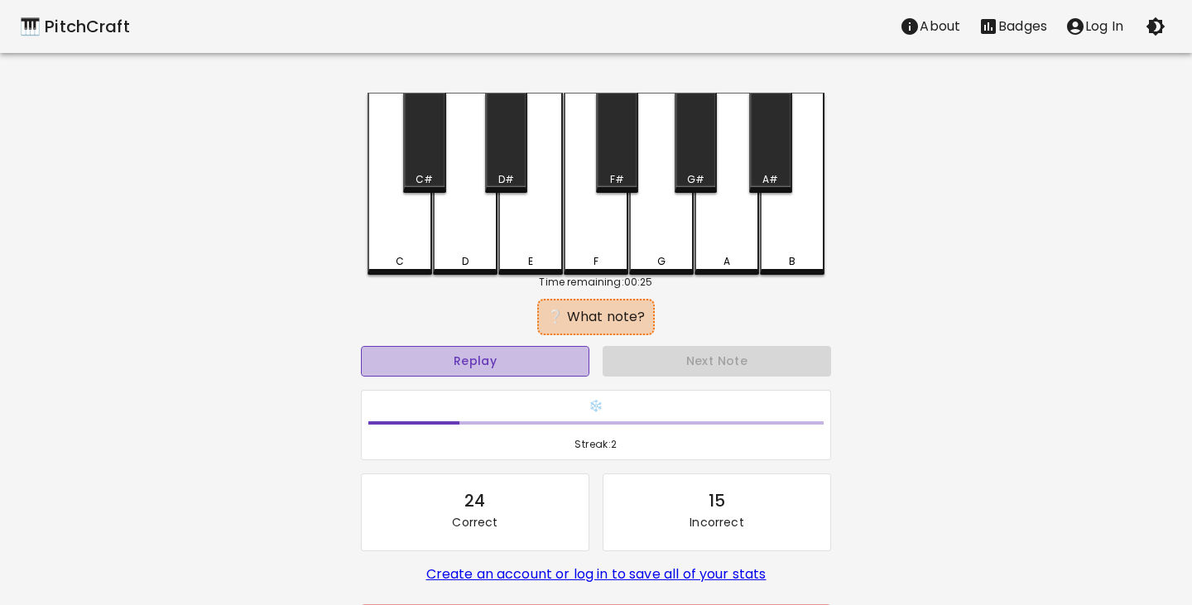
click at [503, 361] on button "Replay" at bounding box center [475, 361] width 228 height 31
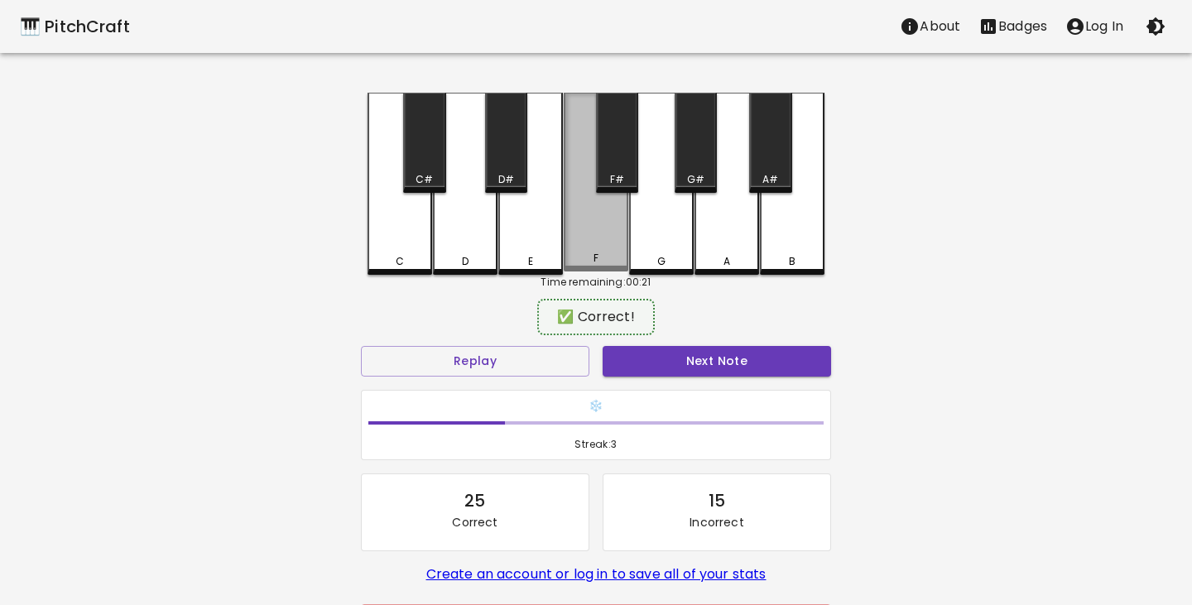
click at [593, 243] on div "F" at bounding box center [596, 182] width 65 height 179
click at [604, 228] on div "F" at bounding box center [596, 182] width 65 height 179
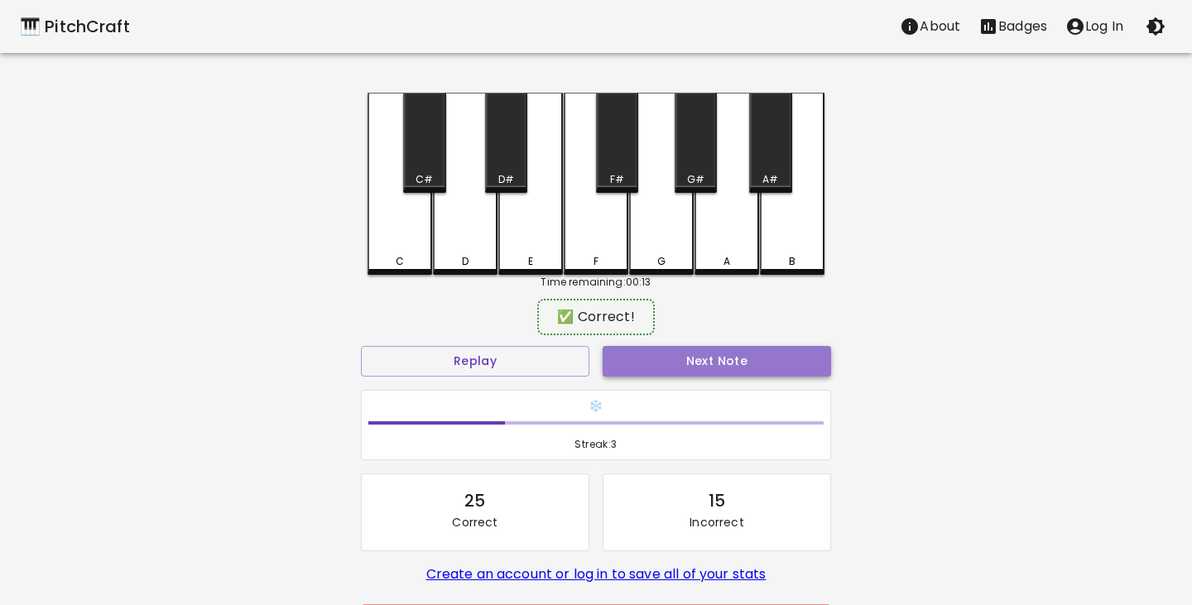
click at [694, 356] on button "Next Note" at bounding box center [717, 361] width 228 height 31
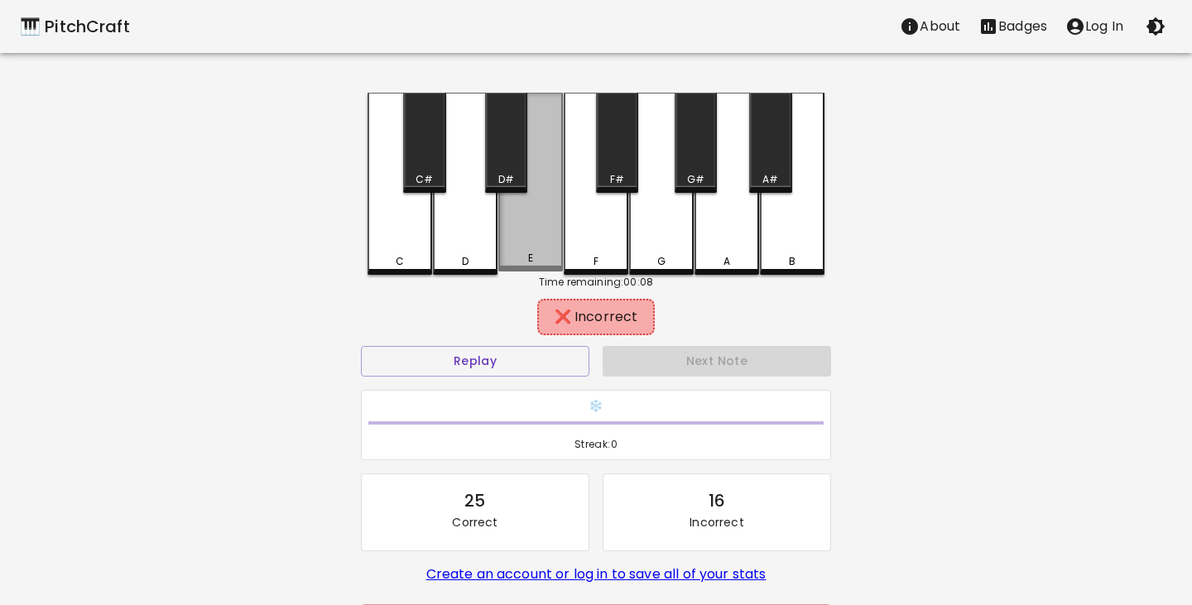
click at [530, 231] on div "E" at bounding box center [530, 182] width 65 height 179
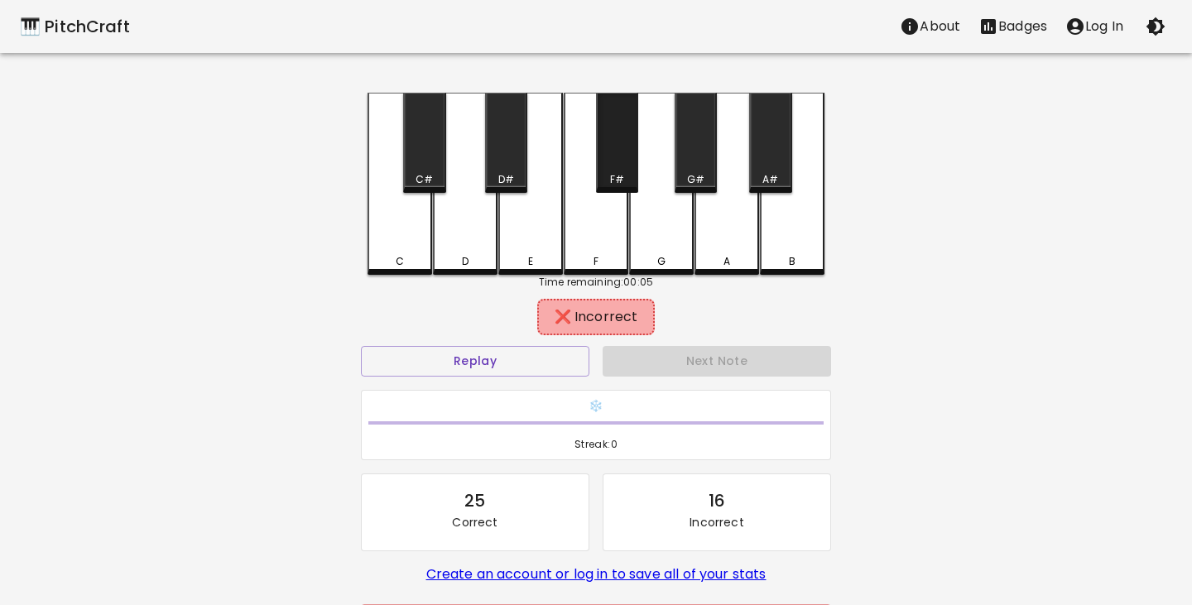
click at [626, 157] on div "F#" at bounding box center [617, 143] width 42 height 100
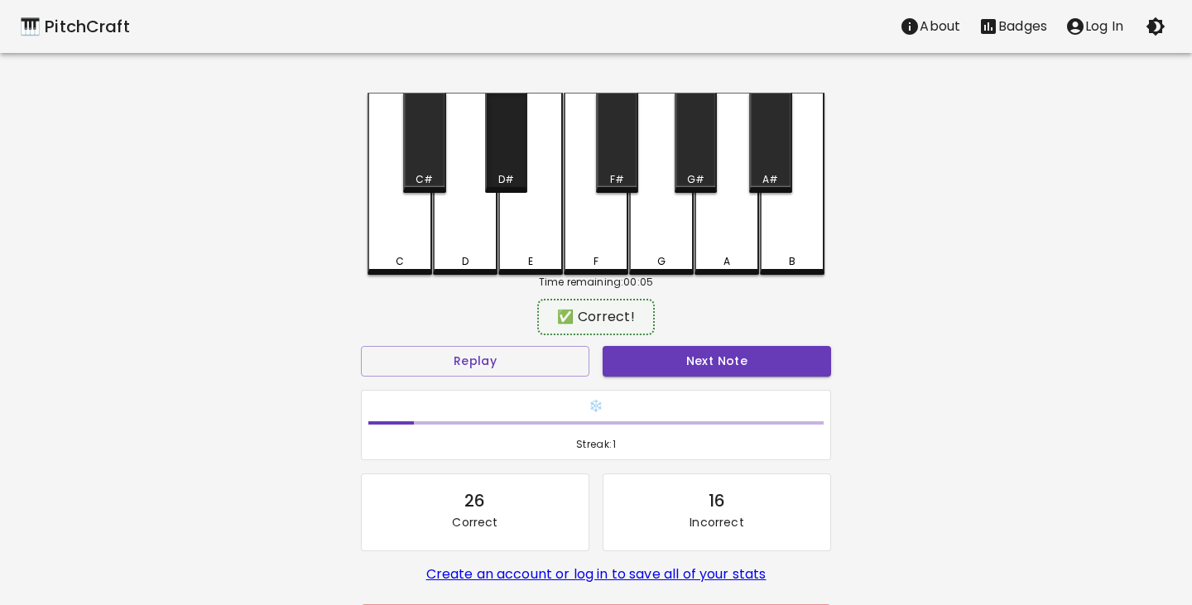
click at [508, 163] on div "D#" at bounding box center [506, 143] width 42 height 100
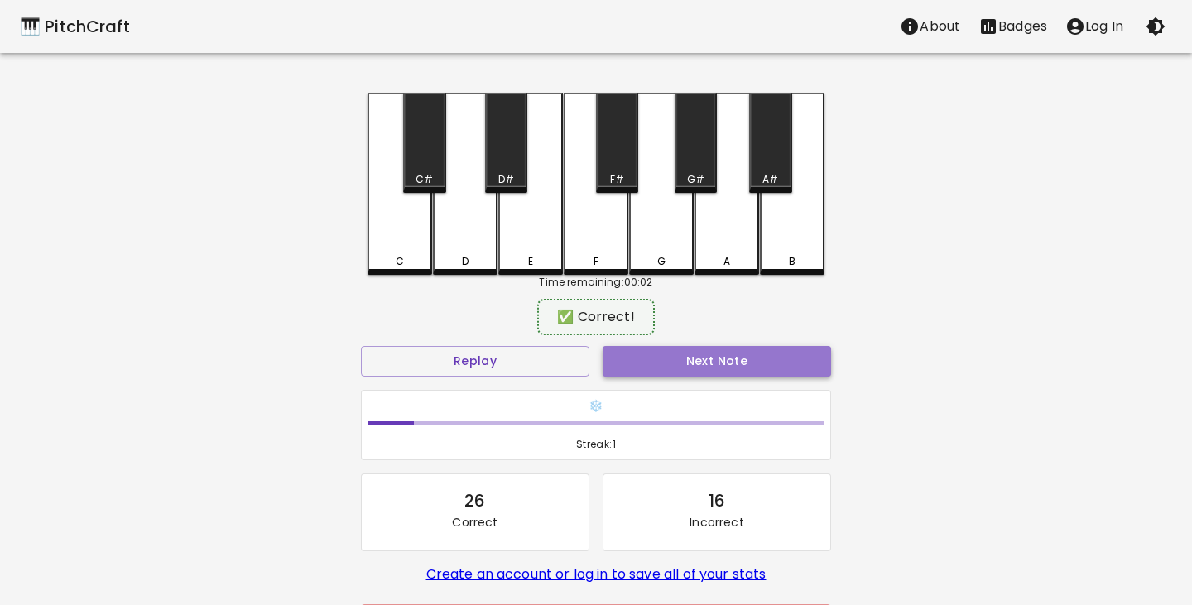
click at [726, 365] on button "Next Note" at bounding box center [717, 361] width 228 height 31
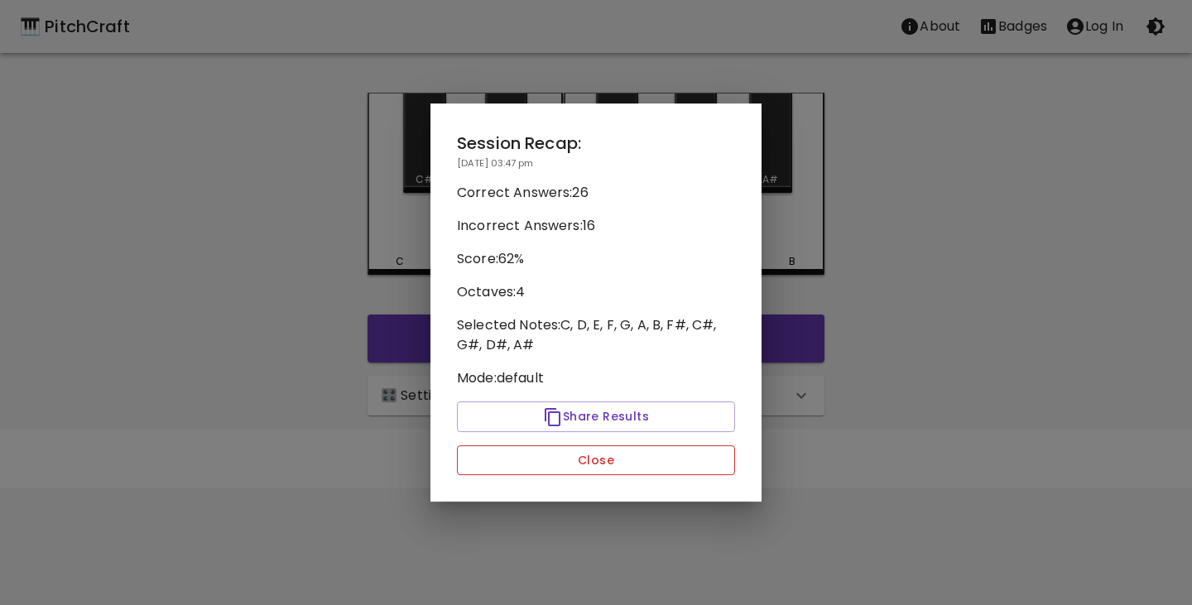
click at [634, 459] on button "Close" at bounding box center [596, 460] width 278 height 31
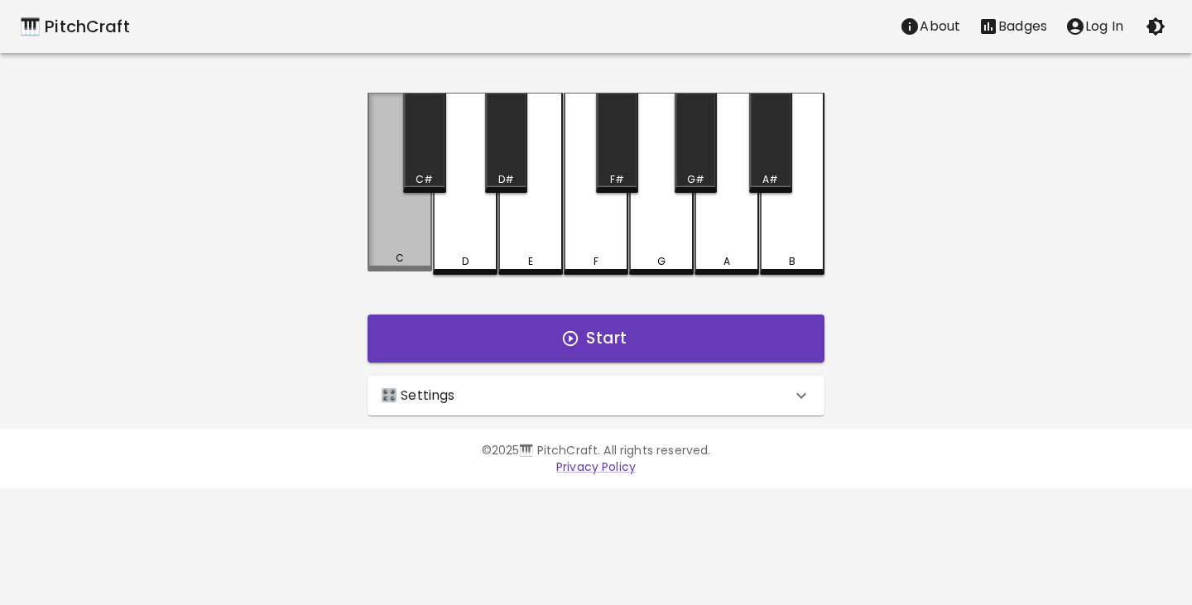
click at [406, 216] on div "C" at bounding box center [399, 182] width 65 height 179
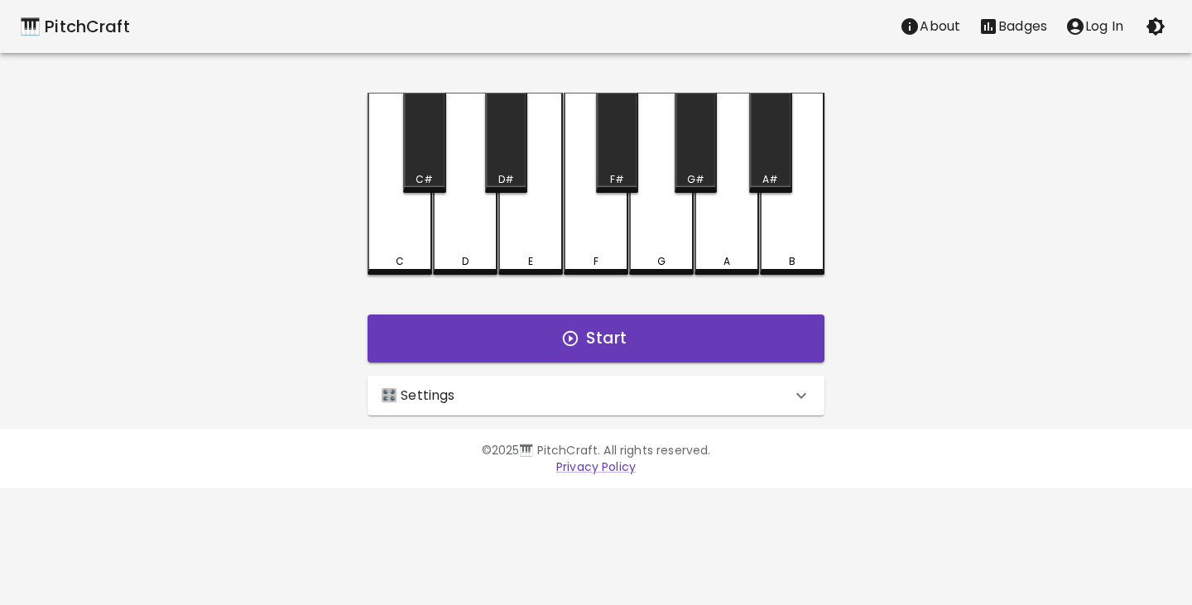
click at [463, 220] on div "D" at bounding box center [465, 184] width 65 height 182
click at [524, 233] on div "E" at bounding box center [530, 184] width 65 height 182
click at [588, 240] on div "F" at bounding box center [596, 182] width 65 height 179
click at [647, 242] on div "G" at bounding box center [661, 184] width 65 height 182
click at [713, 241] on div "A" at bounding box center [726, 184] width 65 height 182
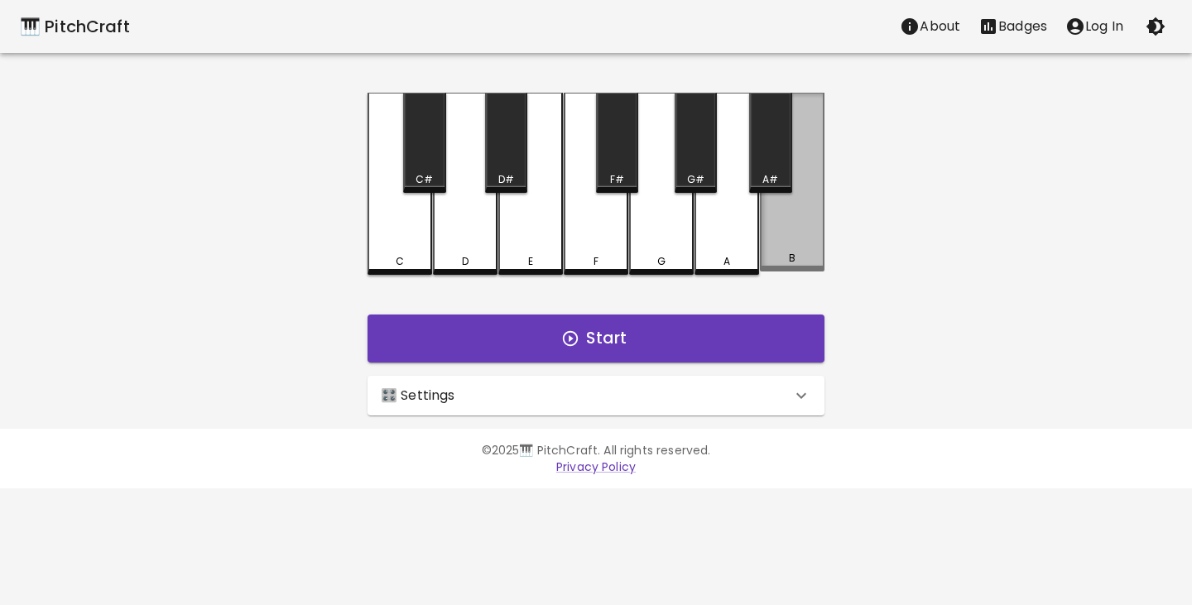
click at [780, 245] on div "B" at bounding box center [792, 182] width 65 height 179
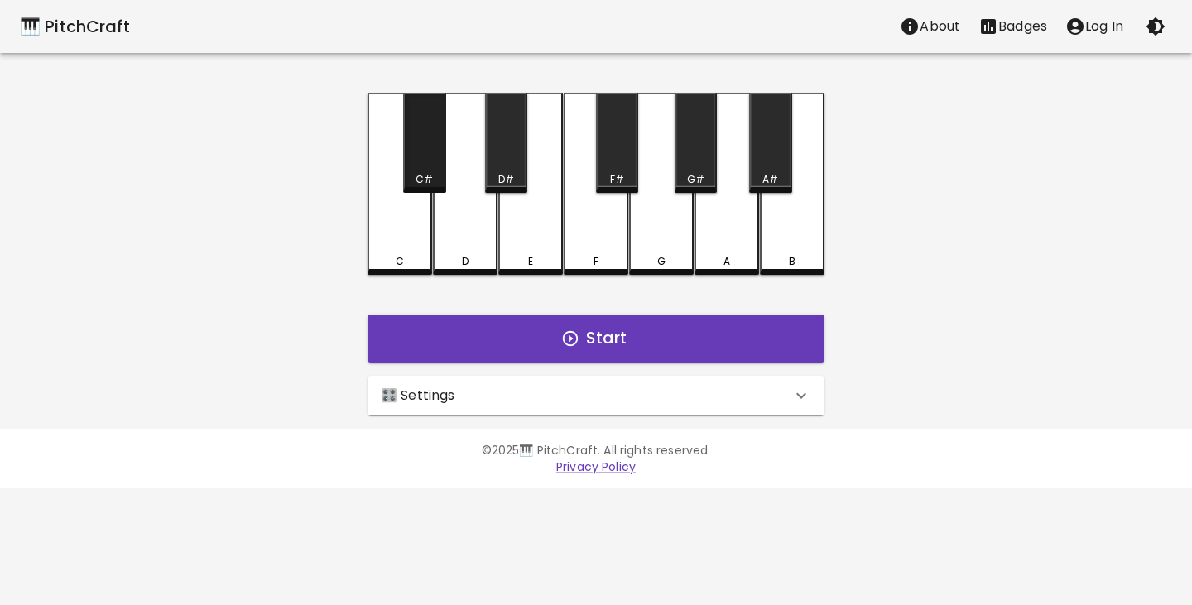
click at [431, 166] on div "C#" at bounding box center [424, 143] width 42 height 100
click at [513, 156] on div "D#" at bounding box center [506, 143] width 42 height 100
click at [614, 161] on div "F#" at bounding box center [617, 143] width 42 height 100
click at [699, 170] on div "G#" at bounding box center [696, 143] width 42 height 100
click at [775, 170] on div "A#" at bounding box center [770, 143] width 42 height 100
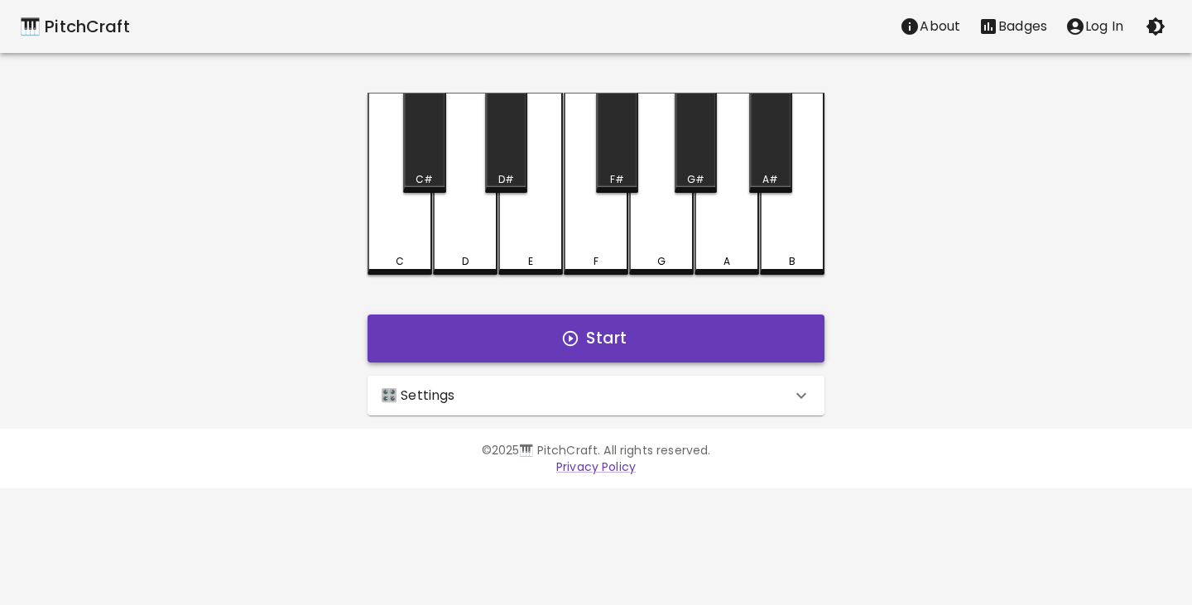
click at [578, 341] on icon "button" at bounding box center [570, 338] width 18 height 18
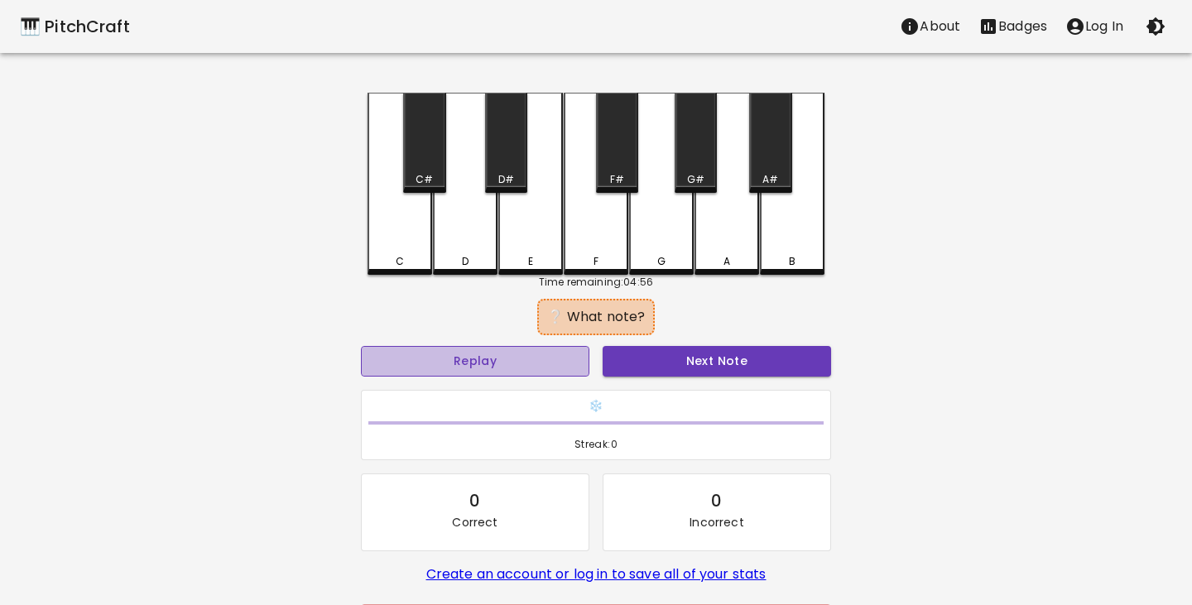
click at [517, 364] on button "Replay" at bounding box center [475, 361] width 228 height 31
click at [504, 362] on button "Replay" at bounding box center [475, 361] width 228 height 31
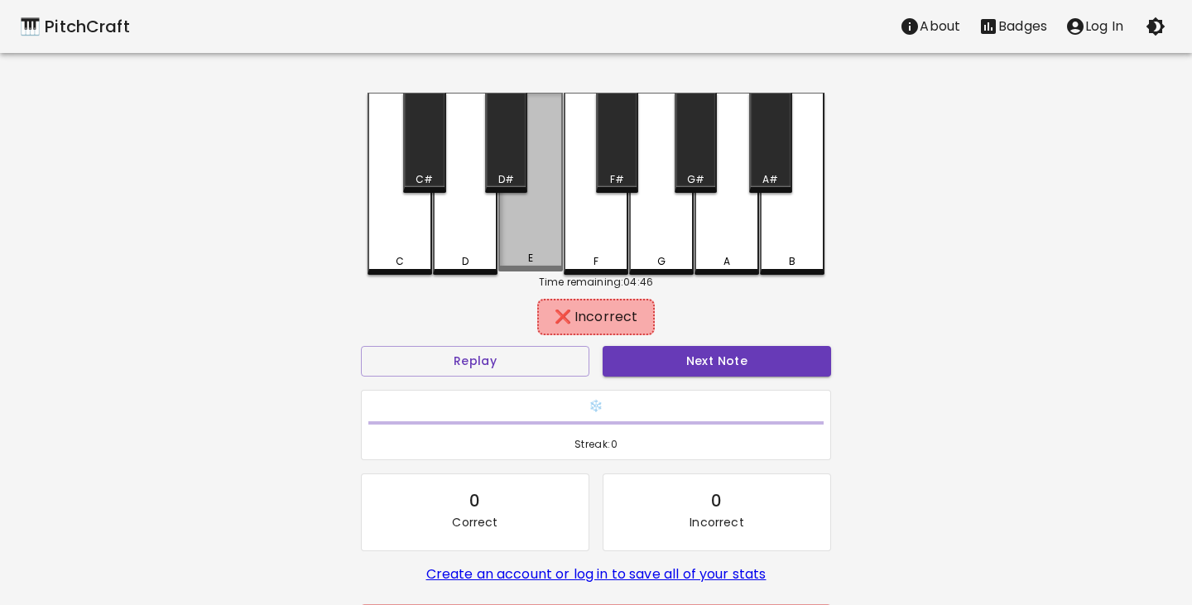
click at [528, 256] on div "E" at bounding box center [530, 258] width 5 height 15
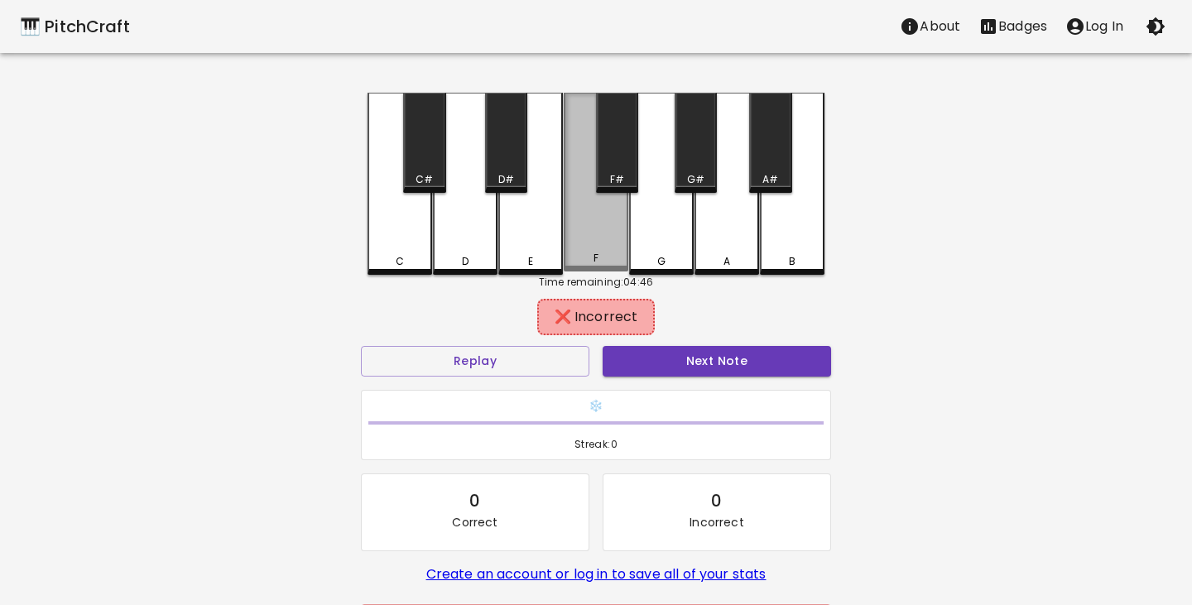
click at [612, 246] on div "F" at bounding box center [596, 182] width 65 height 179
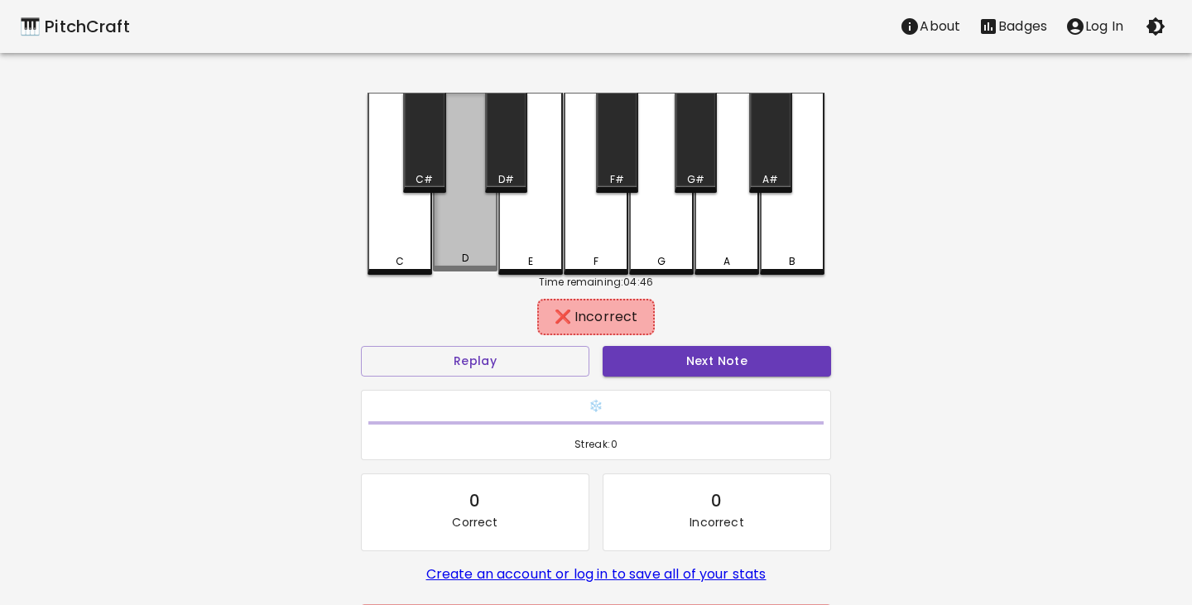
click at [465, 236] on div "D" at bounding box center [465, 182] width 65 height 179
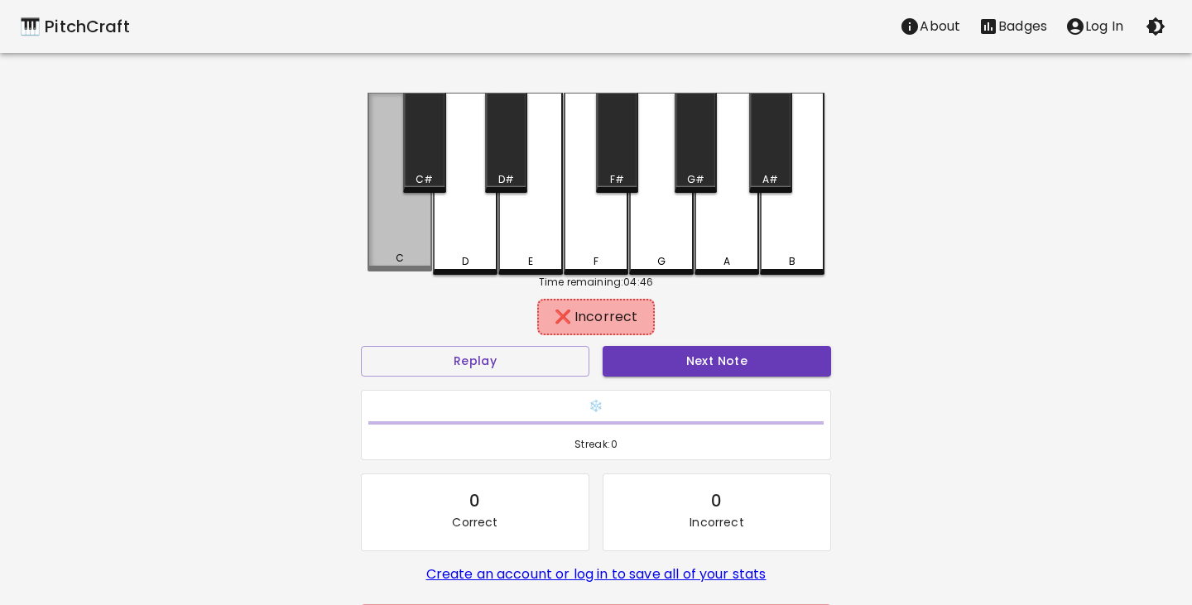
click at [396, 248] on div "C" at bounding box center [399, 182] width 65 height 179
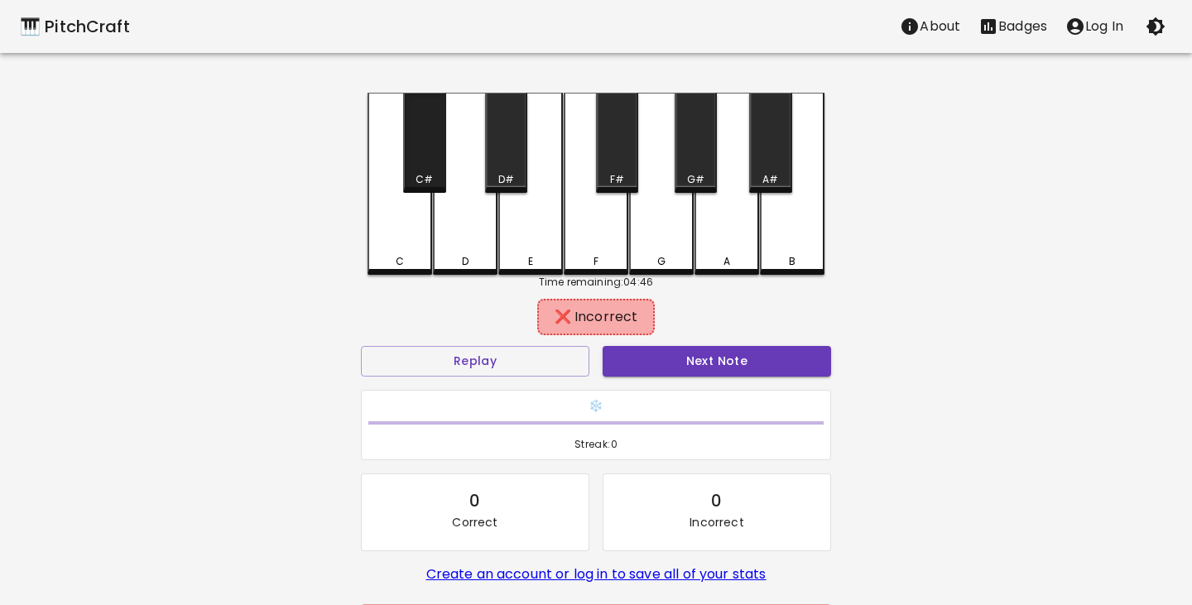
click at [420, 166] on div "C#" at bounding box center [424, 143] width 42 height 100
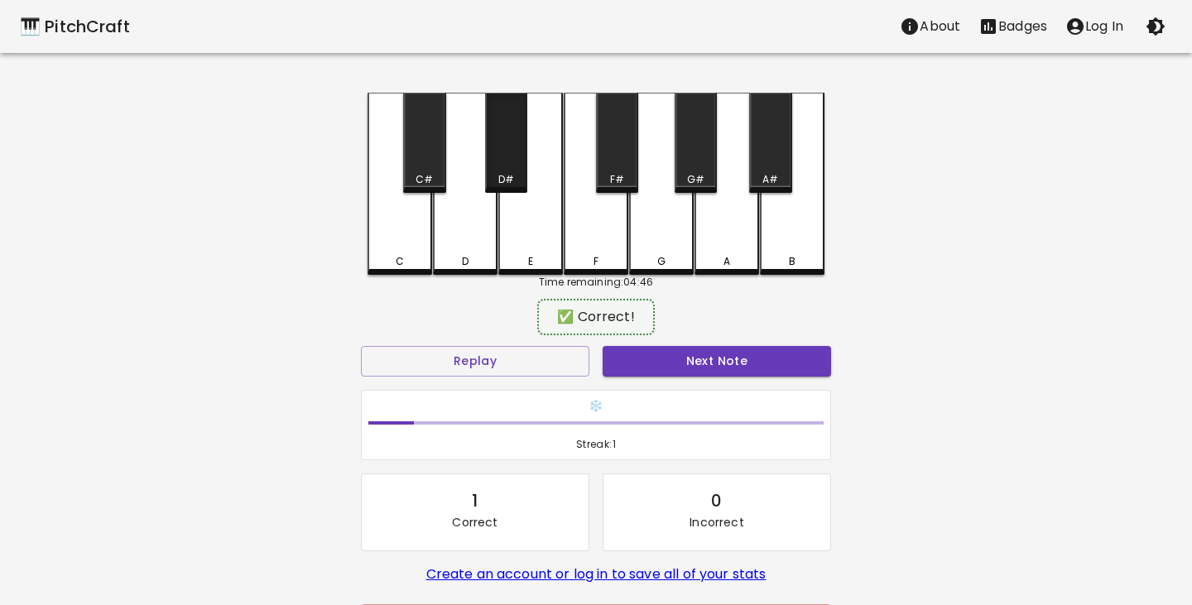
click at [493, 162] on div "D#" at bounding box center [506, 143] width 42 height 100
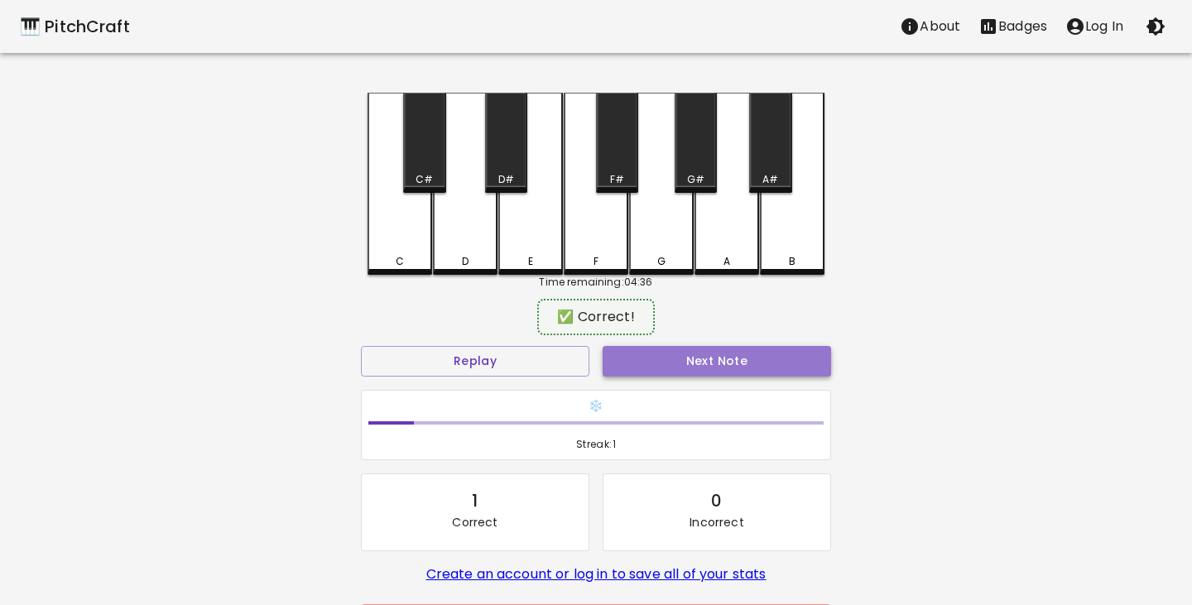
click at [713, 354] on button "Next Note" at bounding box center [717, 361] width 228 height 31
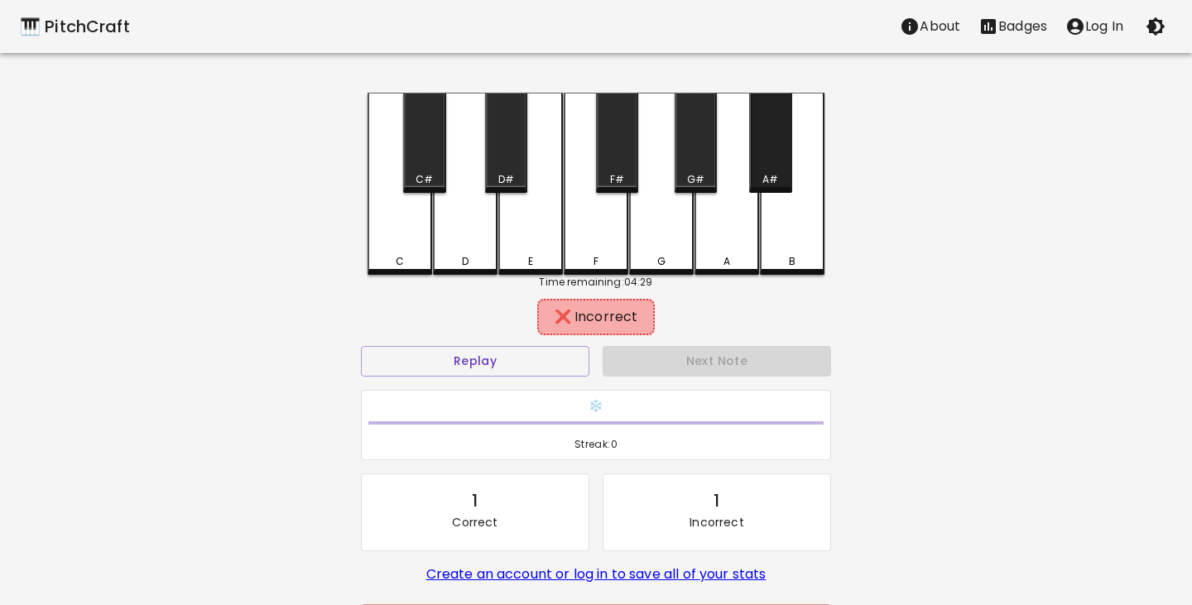
click at [781, 168] on div "A#" at bounding box center [770, 143] width 42 height 100
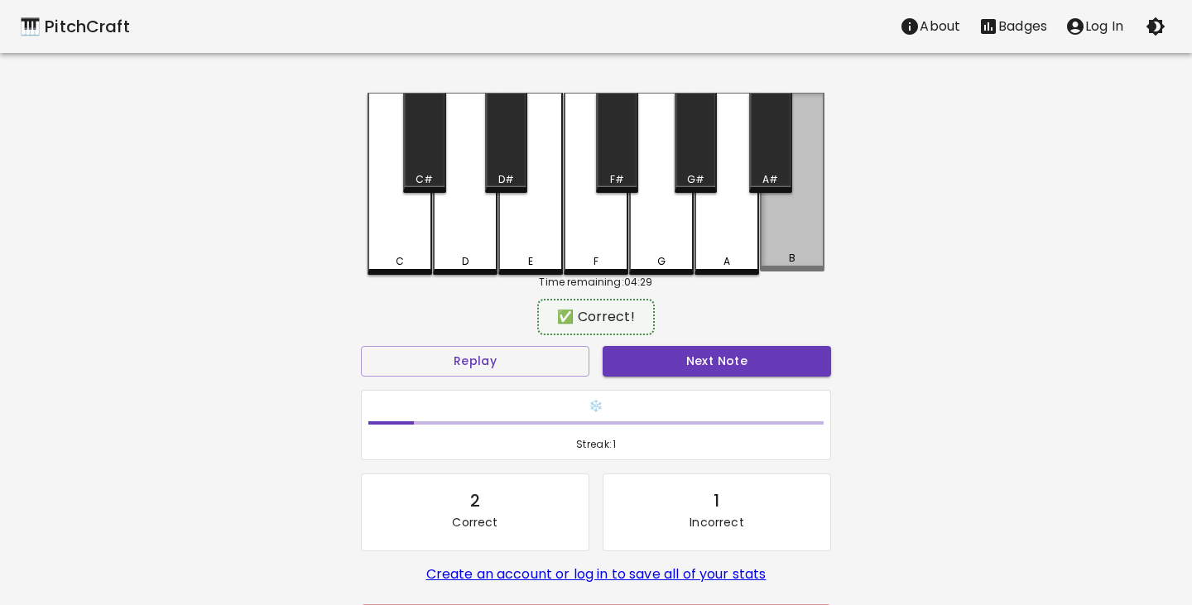
click at [789, 241] on div "B" at bounding box center [792, 182] width 65 height 179
click at [721, 369] on button "Next Note" at bounding box center [717, 361] width 228 height 31
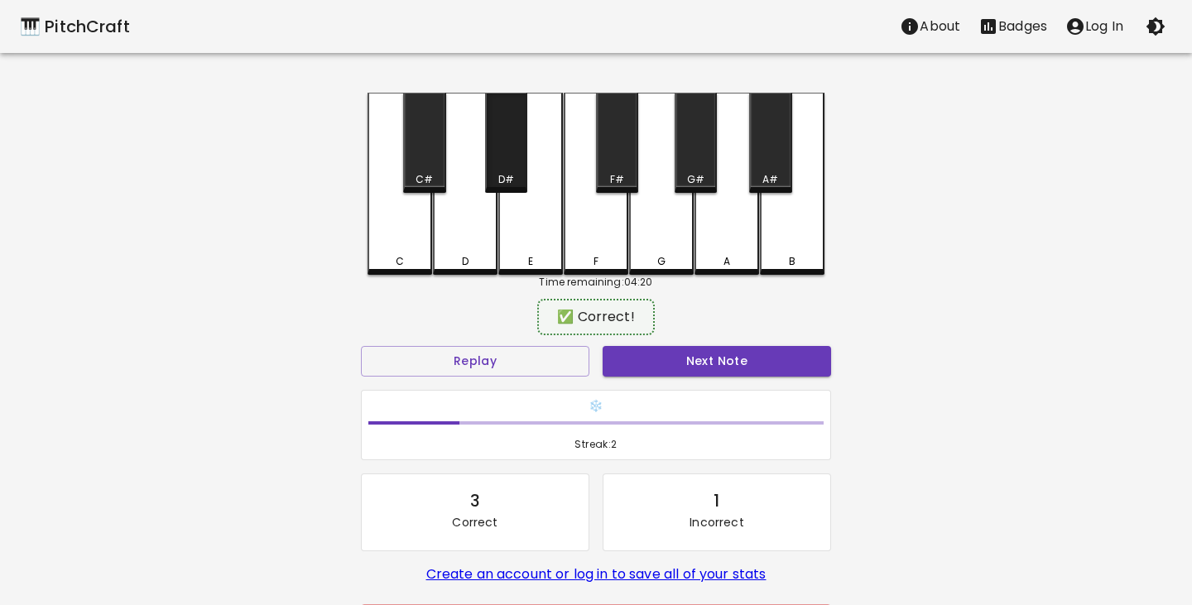
click at [501, 157] on div "D#" at bounding box center [506, 143] width 42 height 100
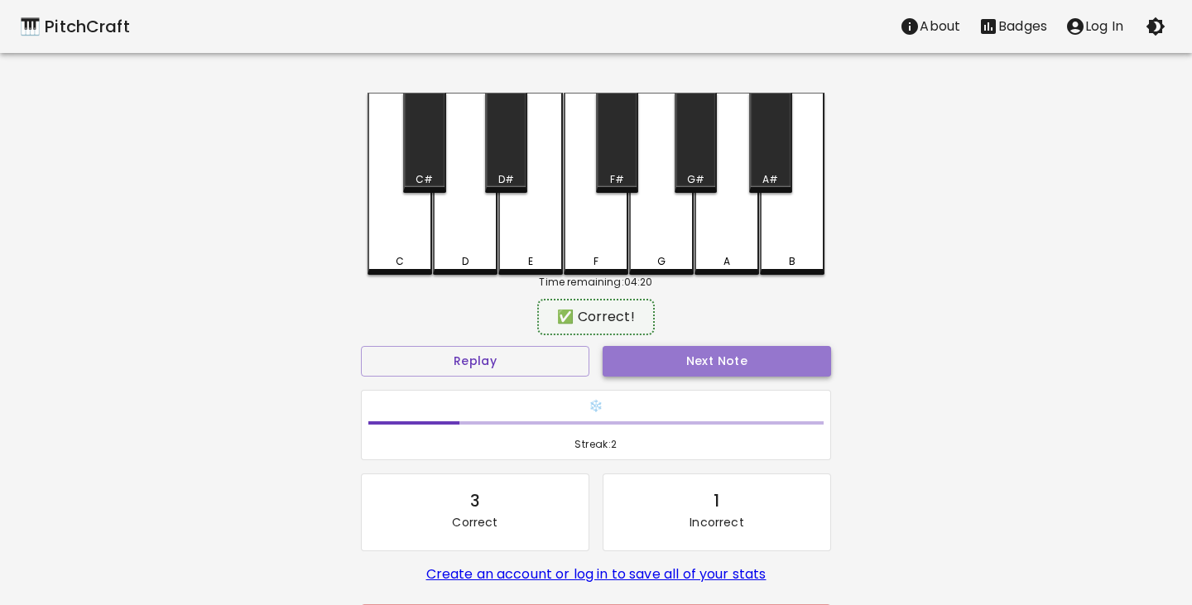
click at [708, 362] on button "Next Note" at bounding box center [717, 361] width 228 height 31
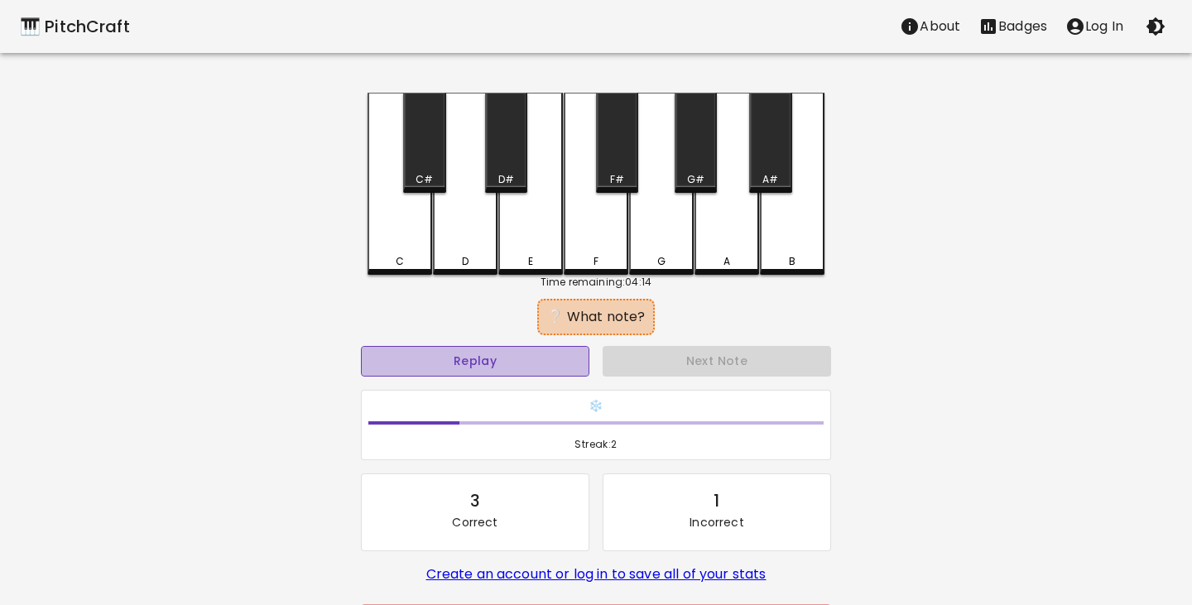
click at [559, 359] on button "Replay" at bounding box center [475, 361] width 228 height 31
click at [542, 367] on button "Replay" at bounding box center [475, 361] width 228 height 31
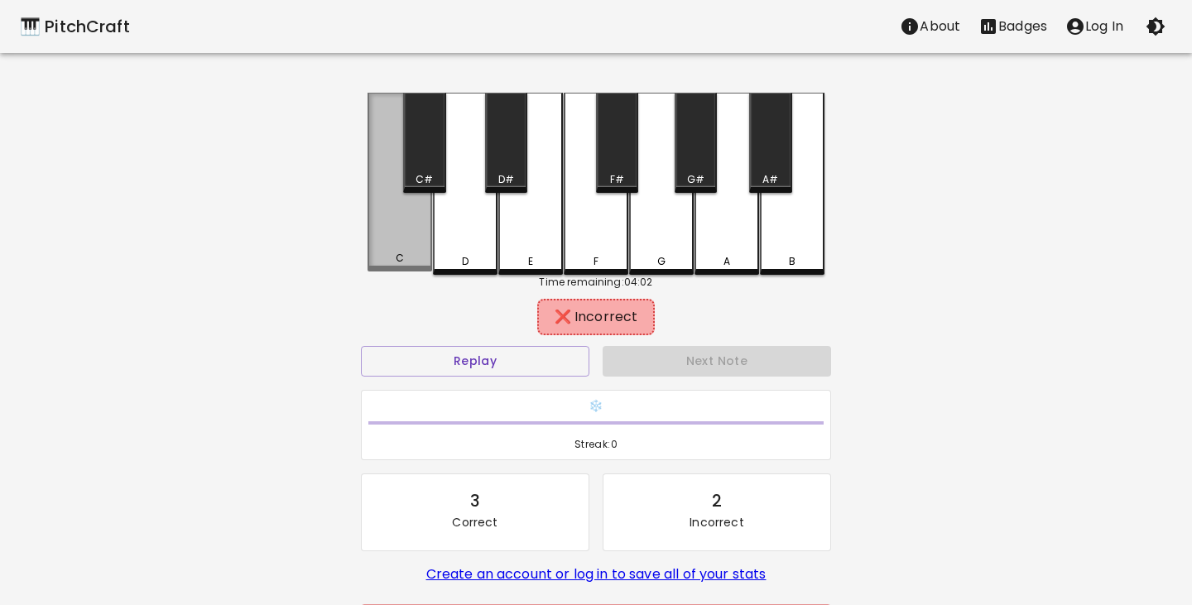
click at [392, 216] on div "C" at bounding box center [399, 182] width 65 height 179
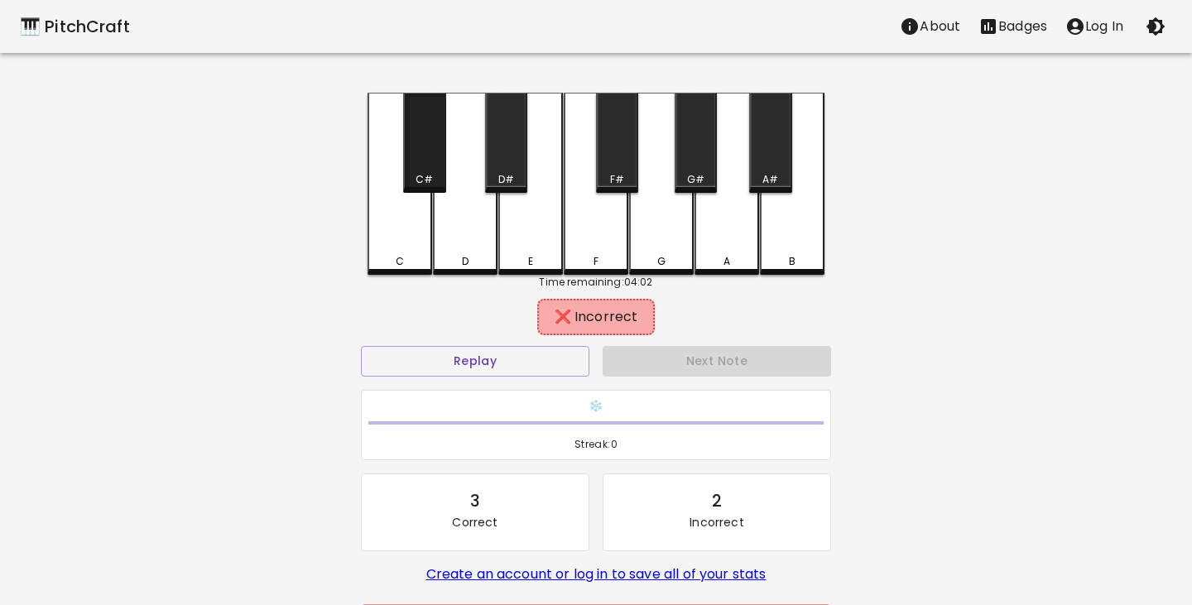
click at [426, 163] on div "C#" at bounding box center [424, 143] width 42 height 100
click at [480, 231] on div "D" at bounding box center [465, 184] width 65 height 182
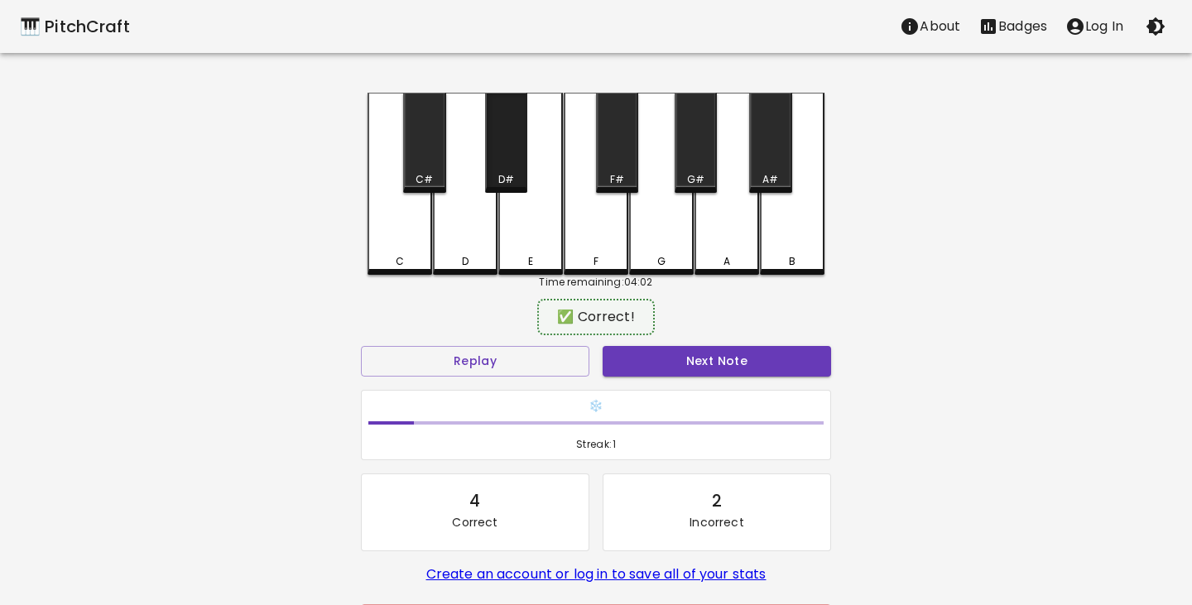
click at [515, 167] on div "D#" at bounding box center [506, 143] width 42 height 100
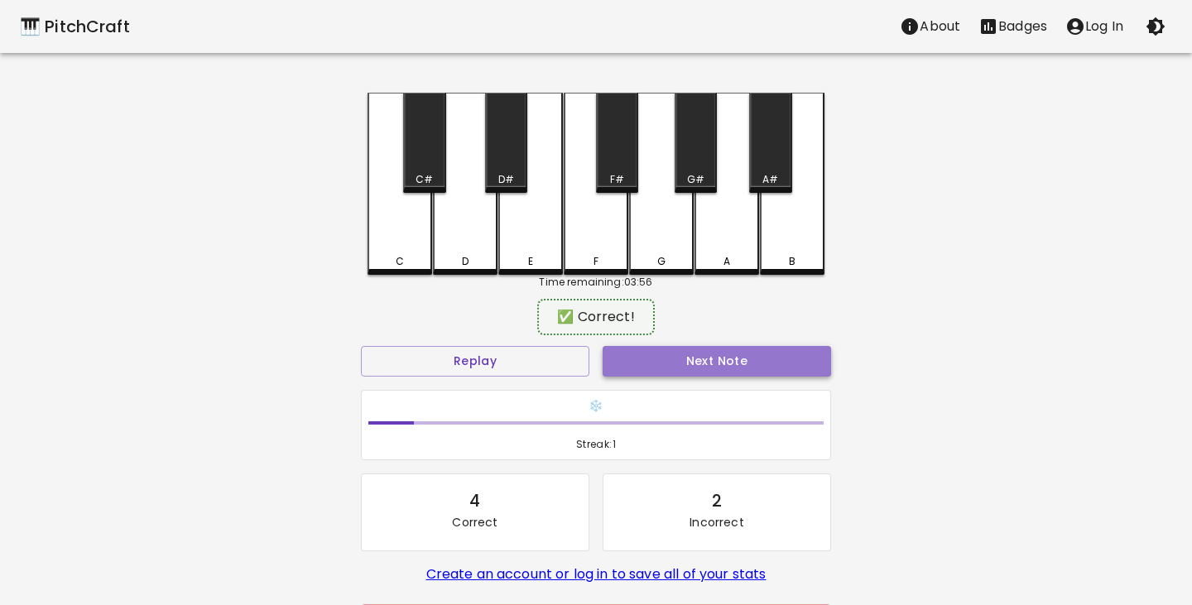
click at [685, 363] on button "Next Note" at bounding box center [717, 361] width 228 height 31
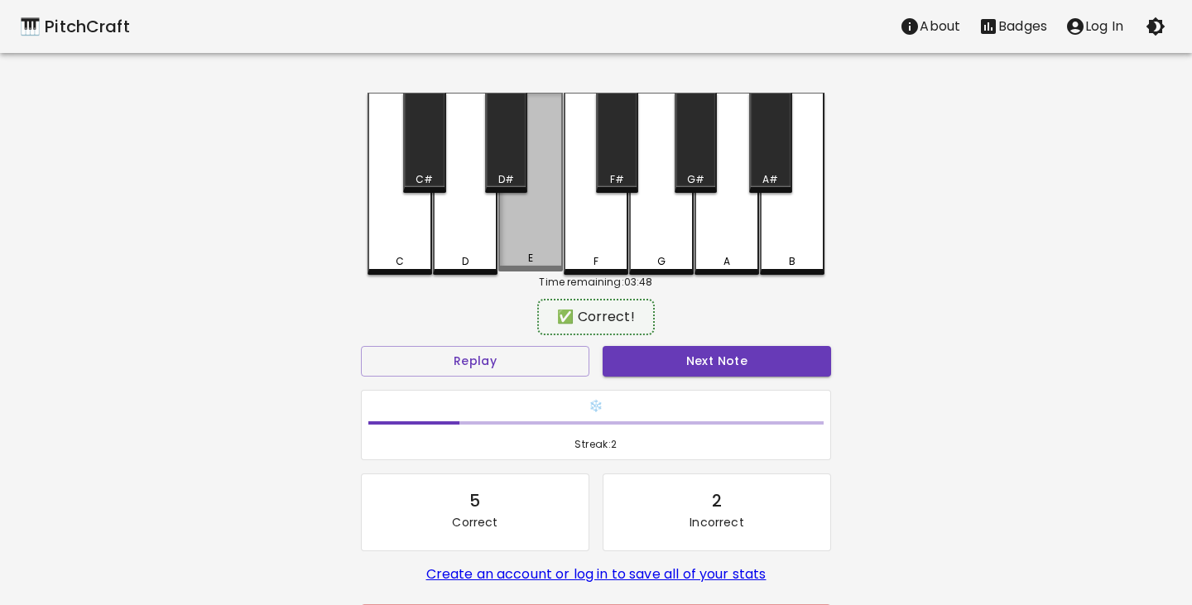
click at [512, 228] on div "E" at bounding box center [530, 182] width 65 height 179
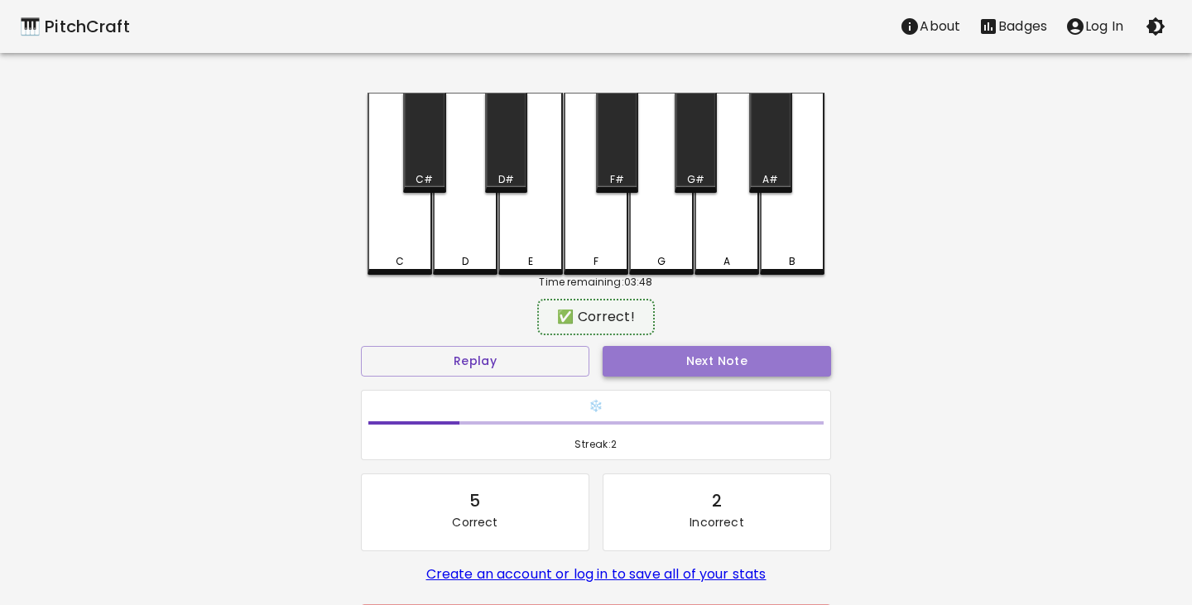
click at [665, 354] on button "Next Note" at bounding box center [717, 361] width 228 height 31
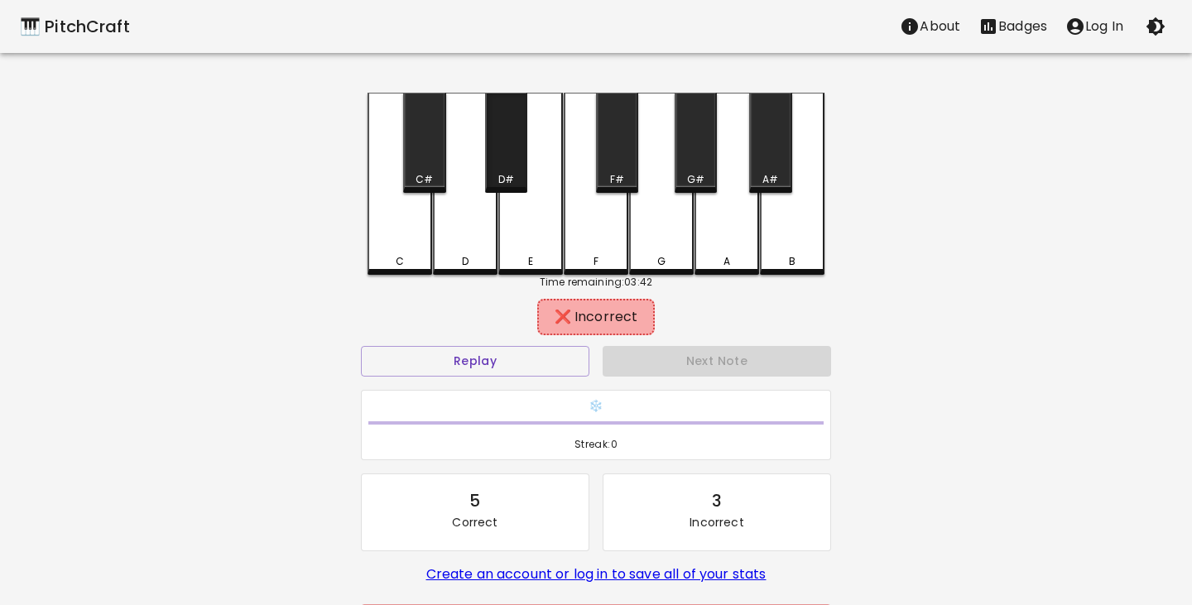
click at [513, 169] on div "D#" at bounding box center [506, 143] width 42 height 100
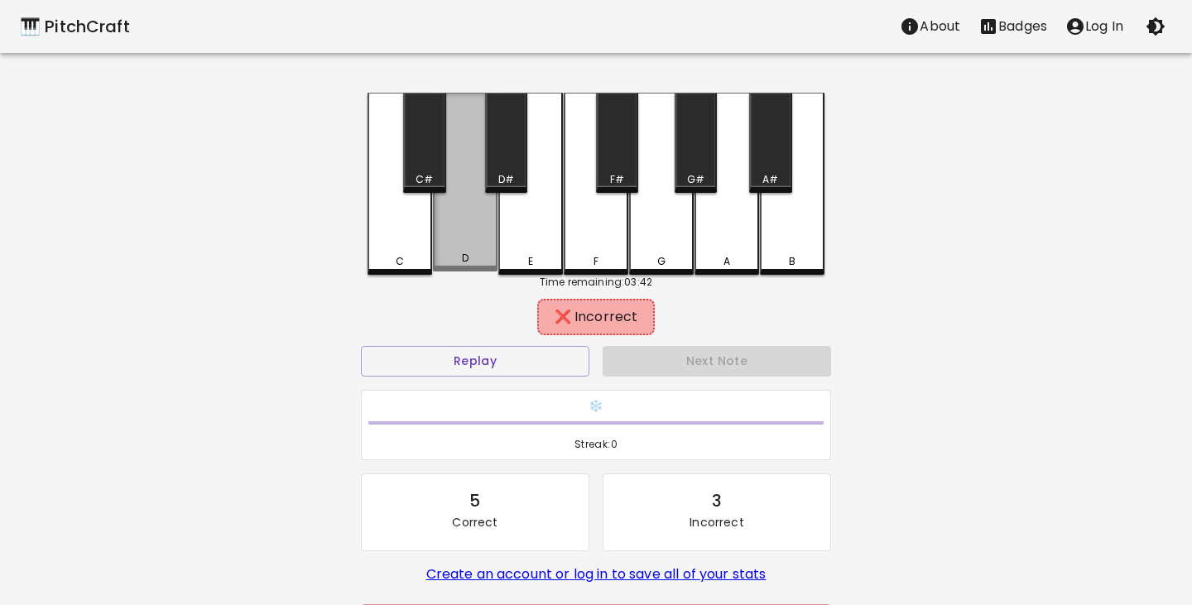
click at [474, 222] on div "D" at bounding box center [465, 182] width 65 height 179
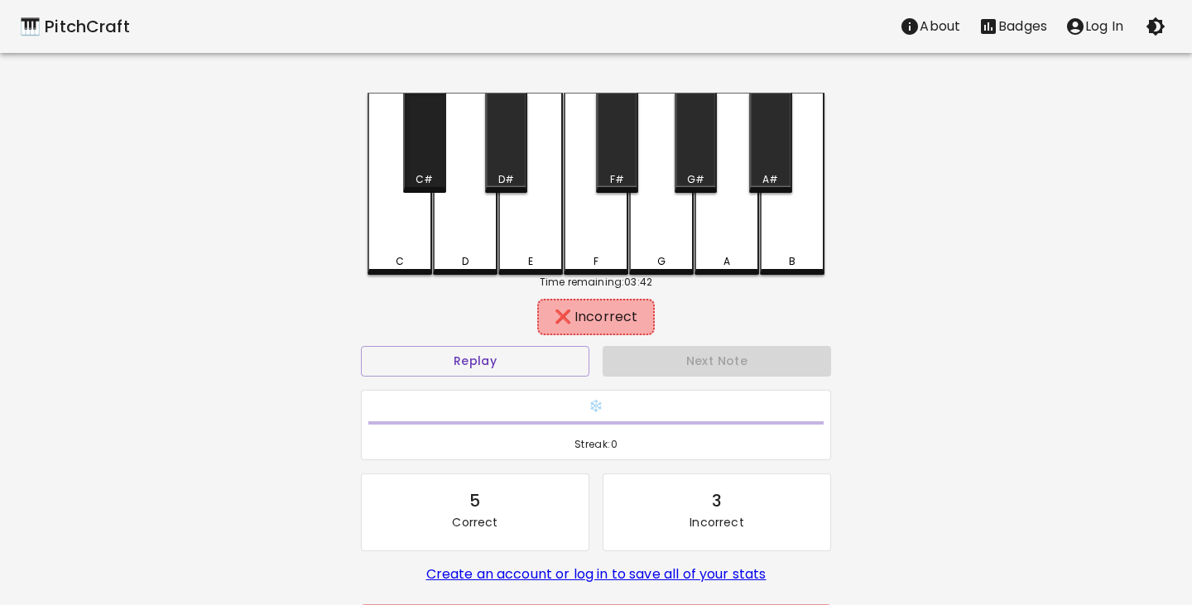
click at [438, 170] on div "C#" at bounding box center [424, 143] width 42 height 100
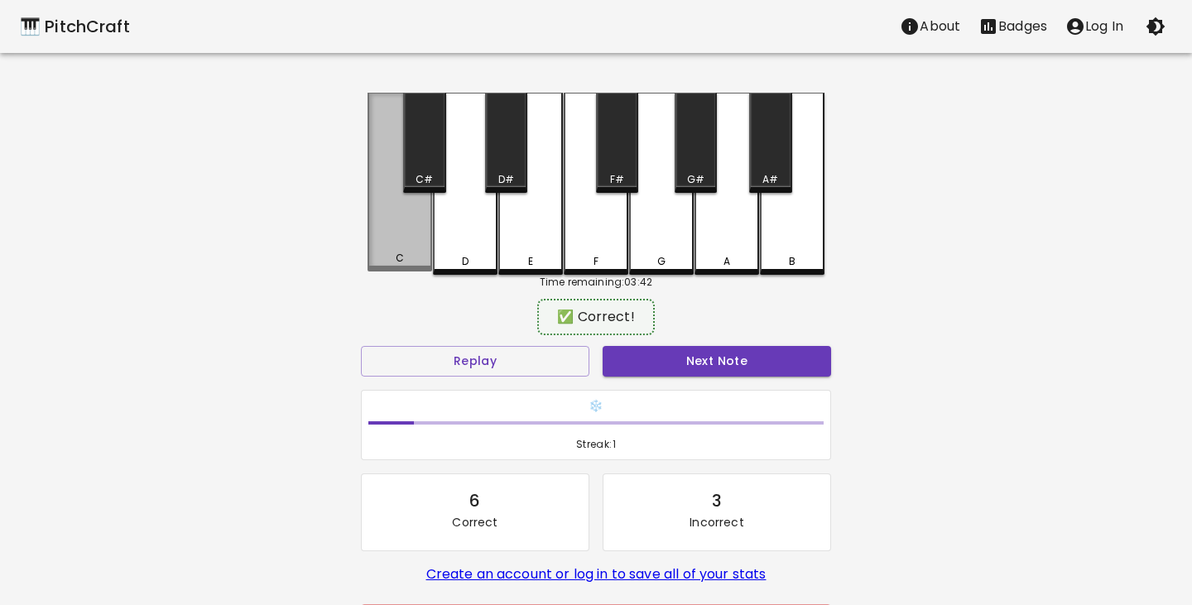
click at [409, 222] on div "C" at bounding box center [399, 182] width 65 height 179
click at [406, 240] on div "C" at bounding box center [399, 182] width 65 height 179
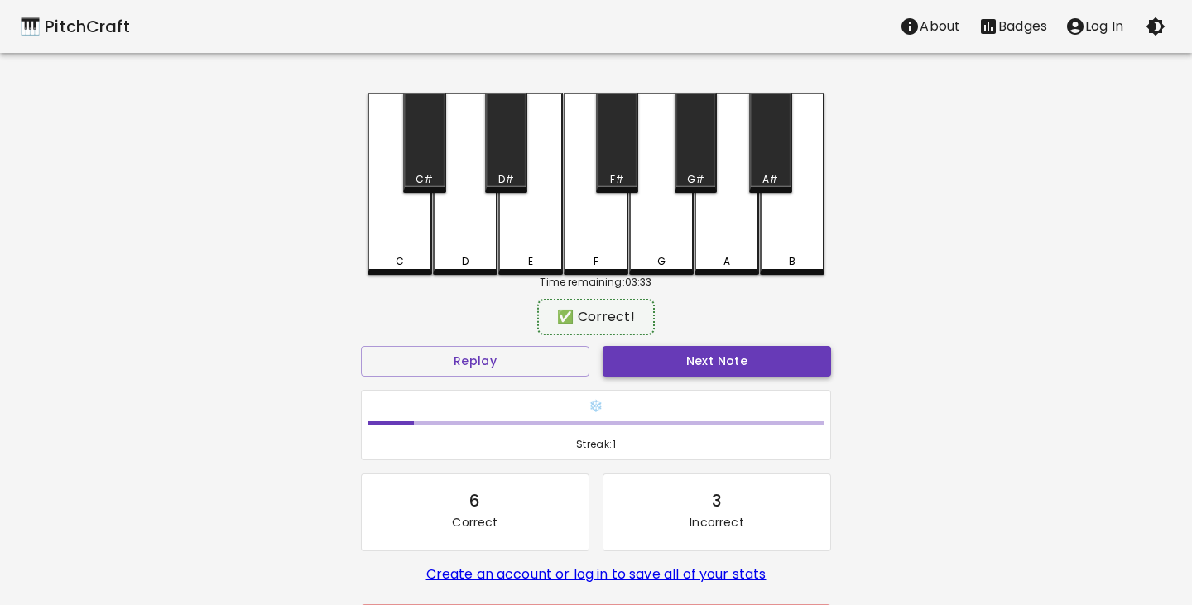
click at [671, 359] on button "Next Note" at bounding box center [717, 361] width 228 height 31
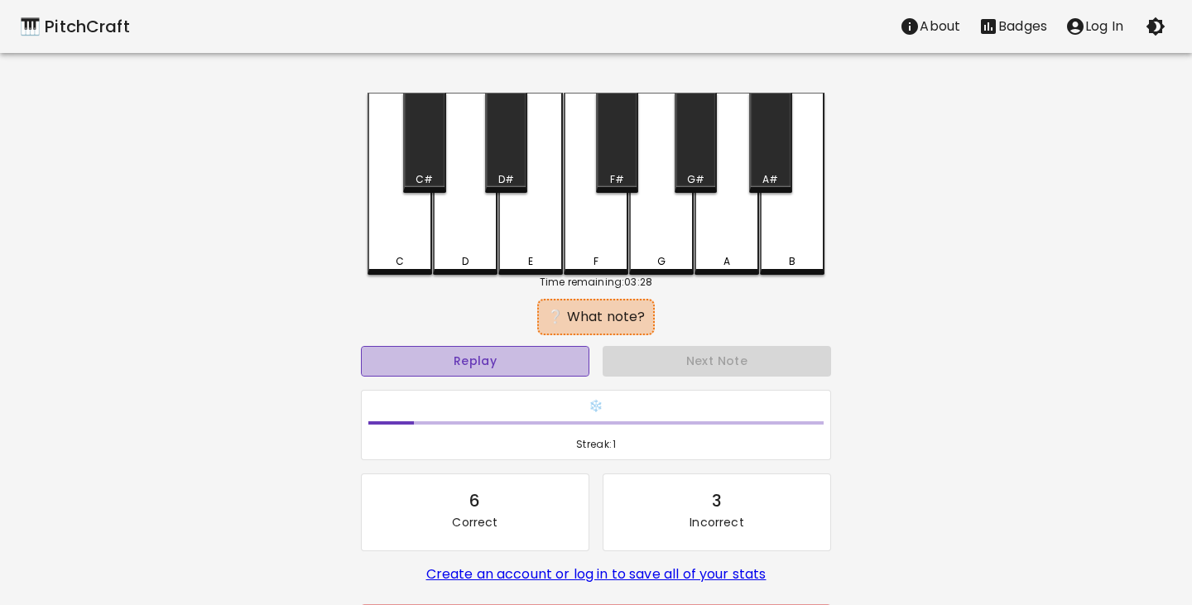
click at [500, 364] on button "Replay" at bounding box center [475, 361] width 228 height 31
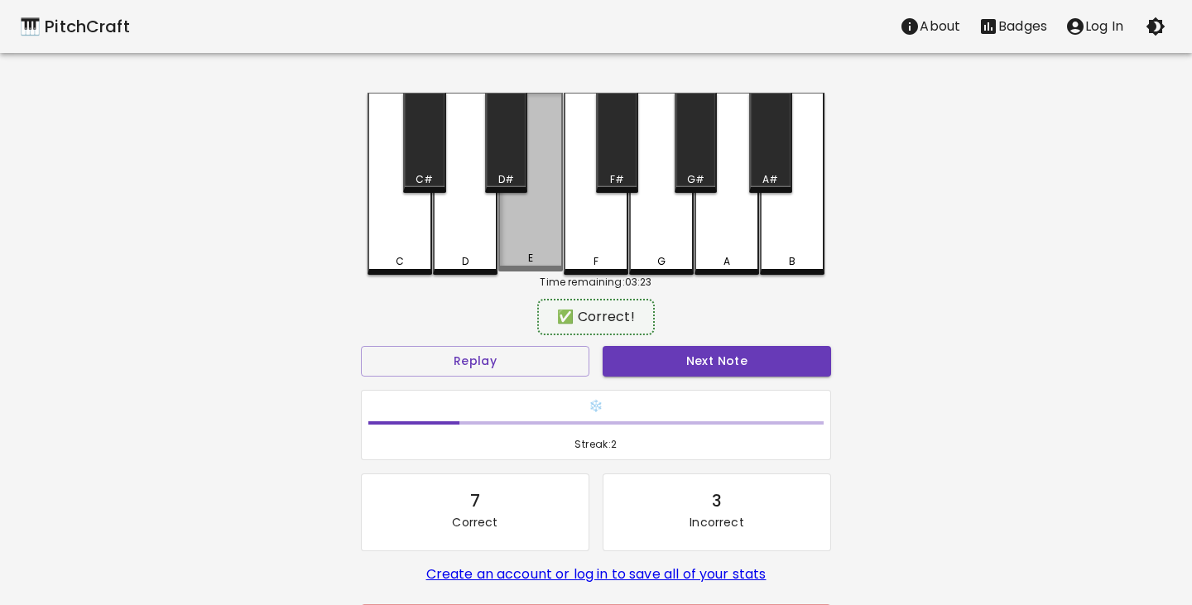
click at [532, 227] on div "E" at bounding box center [530, 182] width 65 height 179
click at [691, 358] on button "Next Note" at bounding box center [717, 361] width 228 height 31
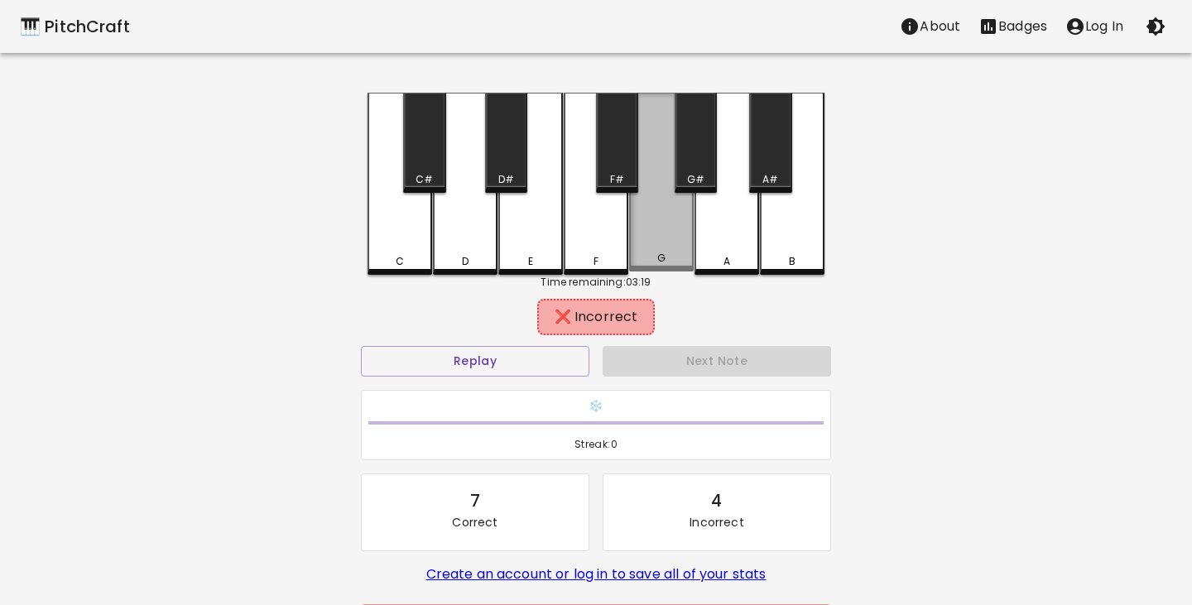
click at [677, 248] on div "G" at bounding box center [661, 182] width 65 height 179
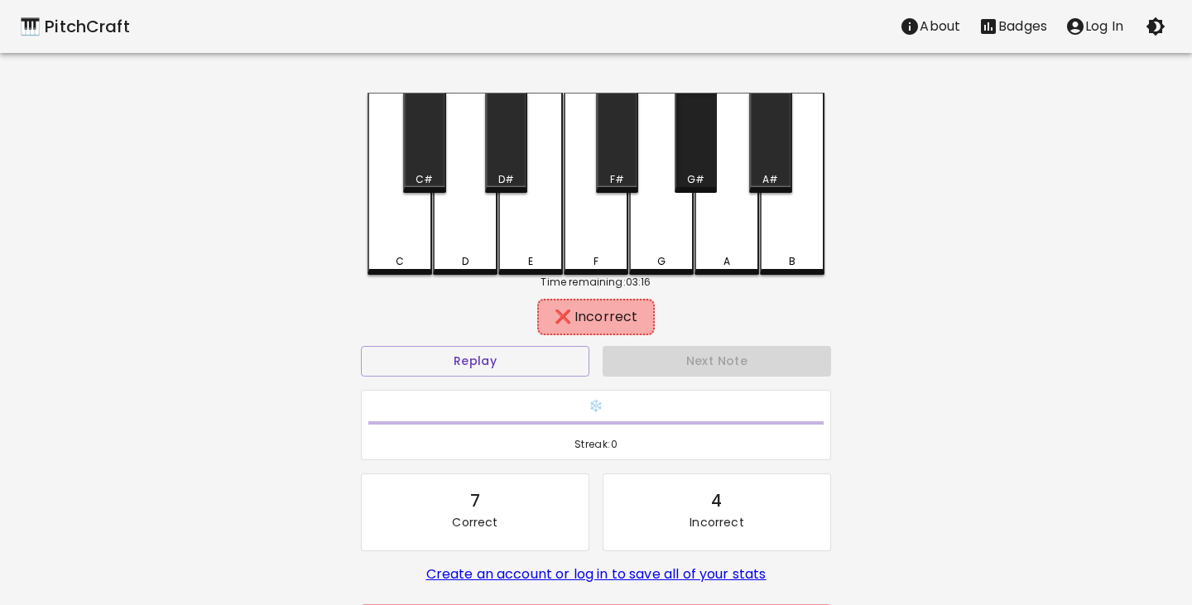
click at [713, 157] on div "G#" at bounding box center [696, 143] width 42 height 100
click at [616, 167] on div "F#" at bounding box center [617, 143] width 42 height 100
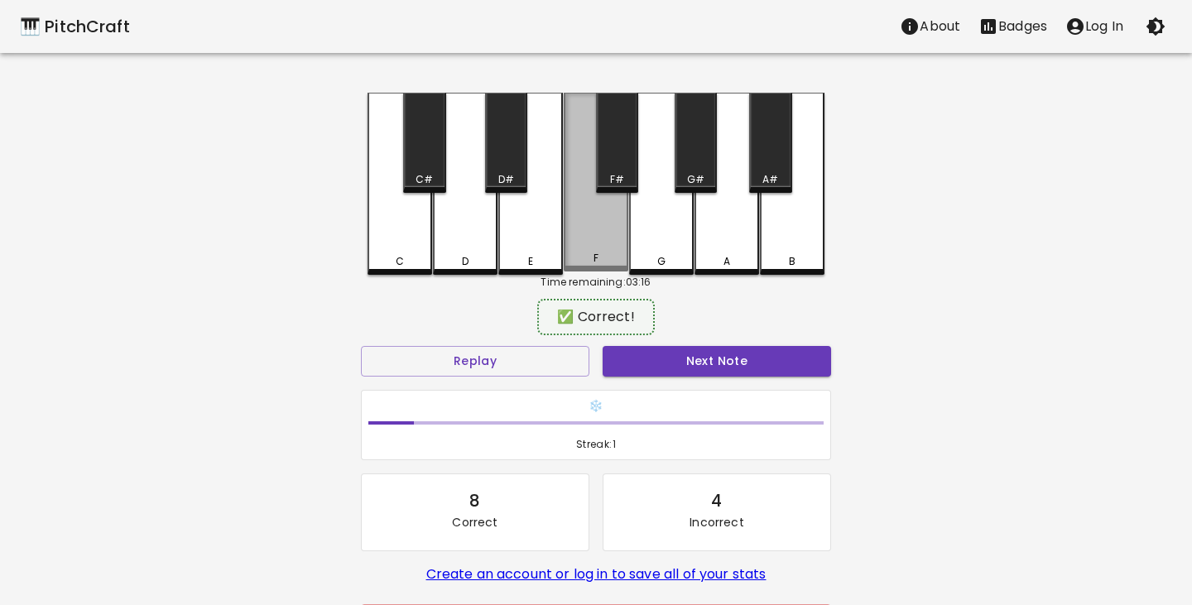
click at [593, 237] on div "F" at bounding box center [596, 182] width 65 height 179
click at [603, 231] on div "F" at bounding box center [596, 182] width 65 height 179
click at [695, 356] on button "Next Note" at bounding box center [717, 361] width 228 height 31
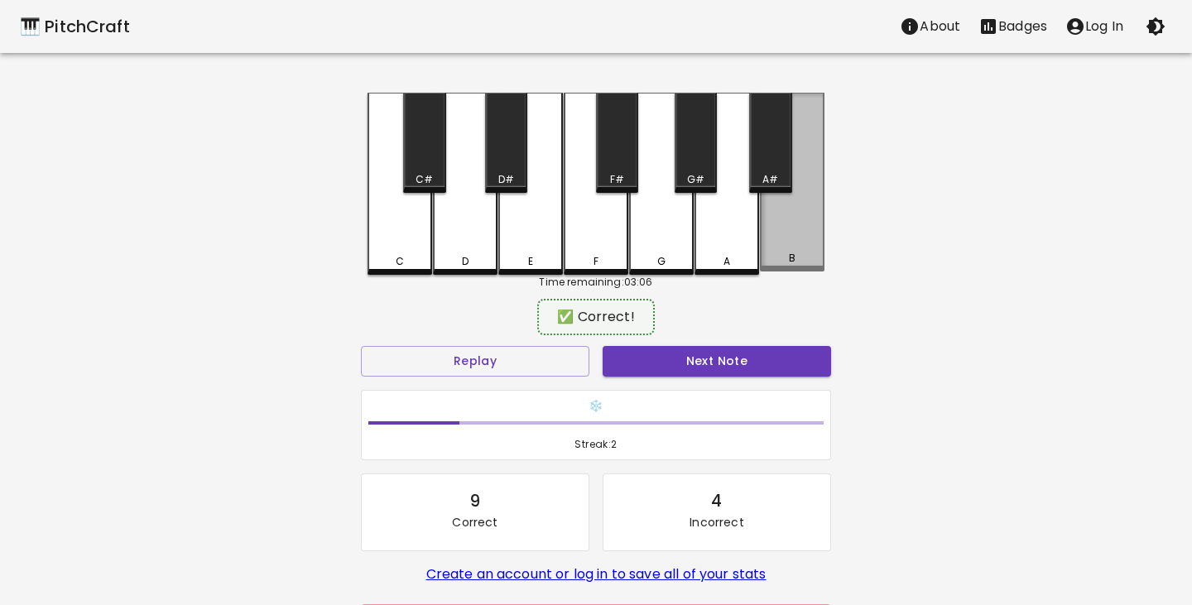
click at [806, 245] on div "B" at bounding box center [792, 182] width 65 height 179
click at [717, 361] on button "Next Note" at bounding box center [717, 361] width 228 height 31
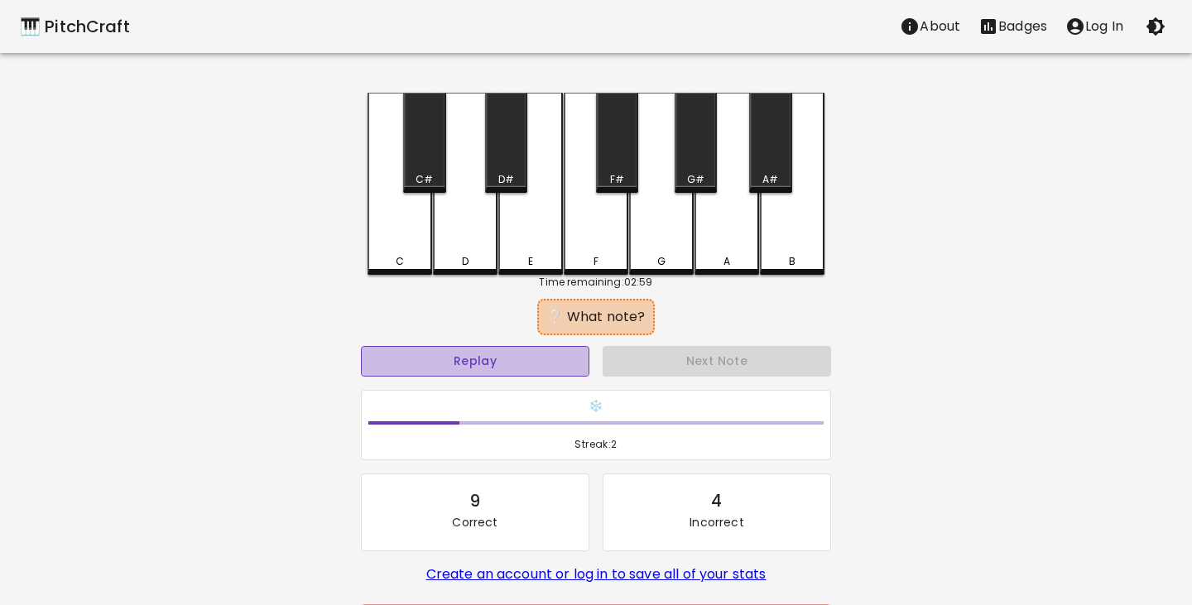
click at [512, 358] on button "Replay" at bounding box center [475, 361] width 228 height 31
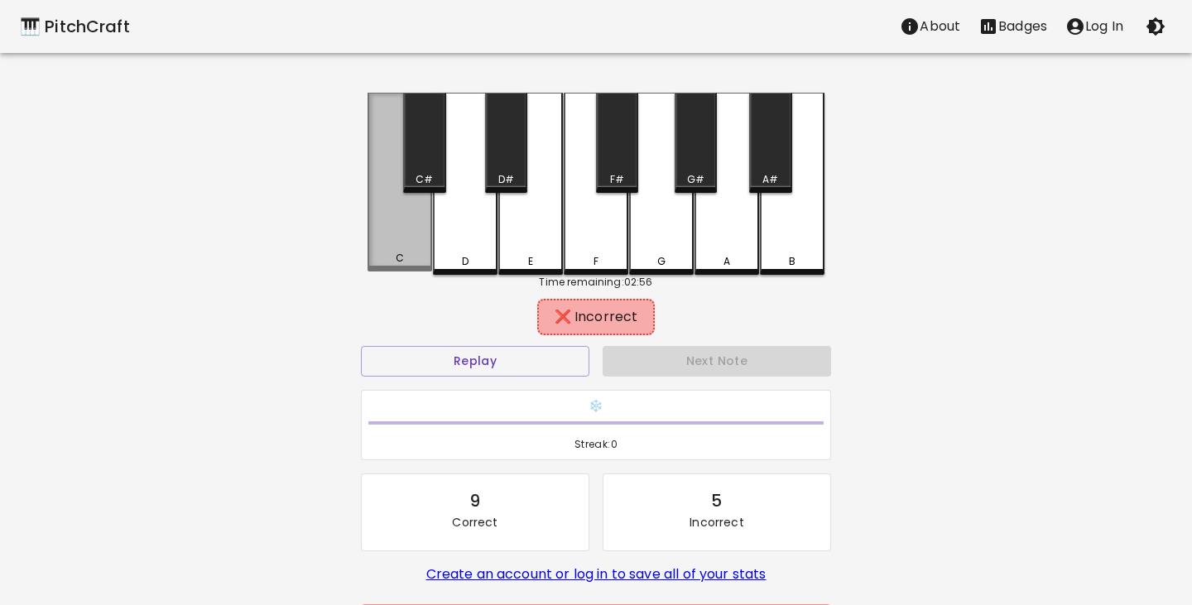
click at [405, 223] on div "C" at bounding box center [399, 182] width 65 height 179
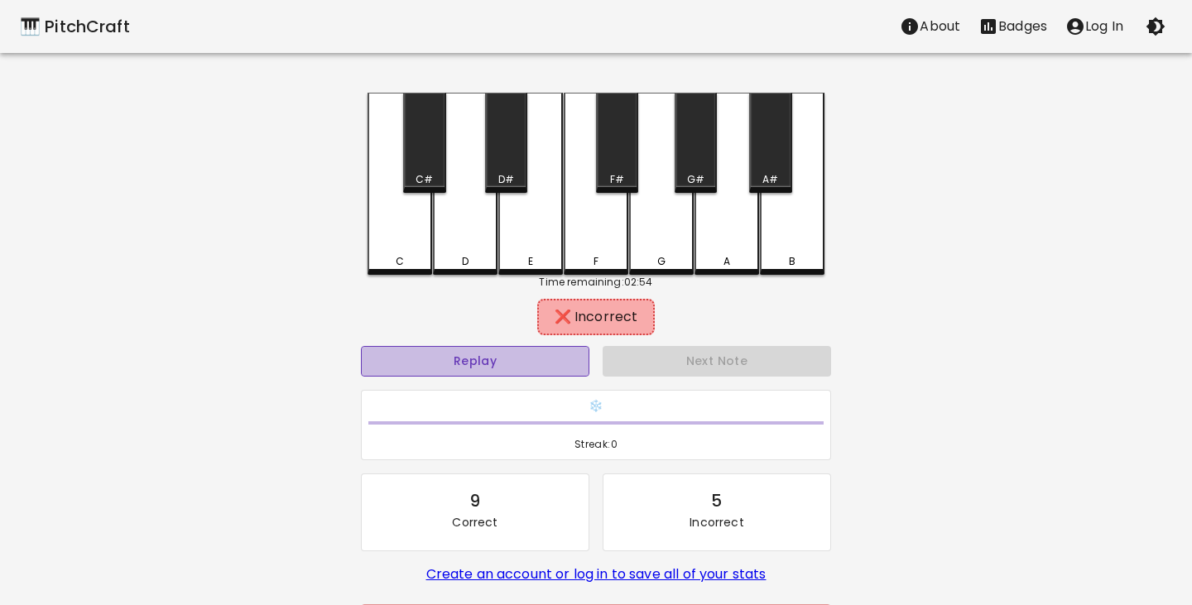
click at [499, 363] on button "Replay" at bounding box center [475, 361] width 228 height 31
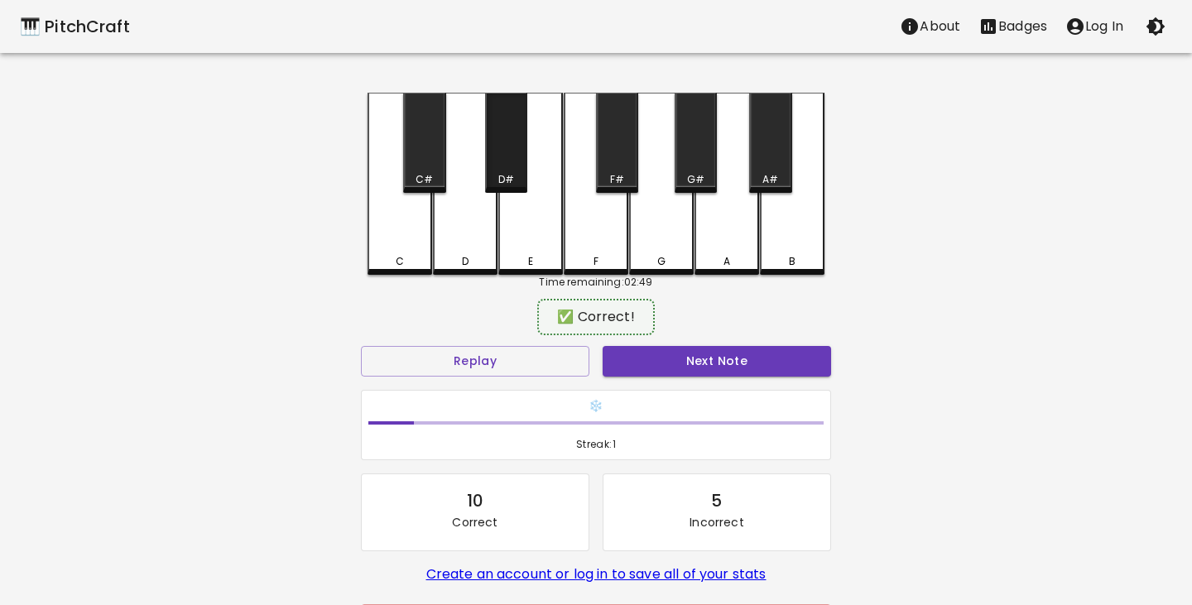
click at [517, 164] on div "D#" at bounding box center [506, 143] width 42 height 100
click at [707, 358] on button "Next Note" at bounding box center [717, 361] width 228 height 31
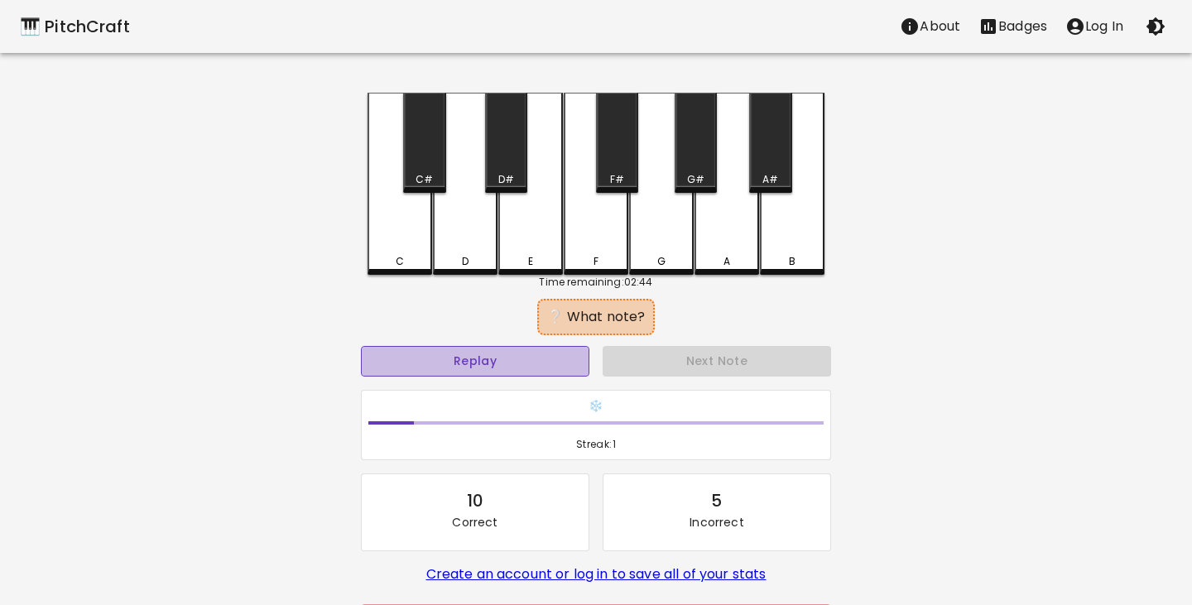
click at [533, 353] on button "Replay" at bounding box center [475, 361] width 228 height 31
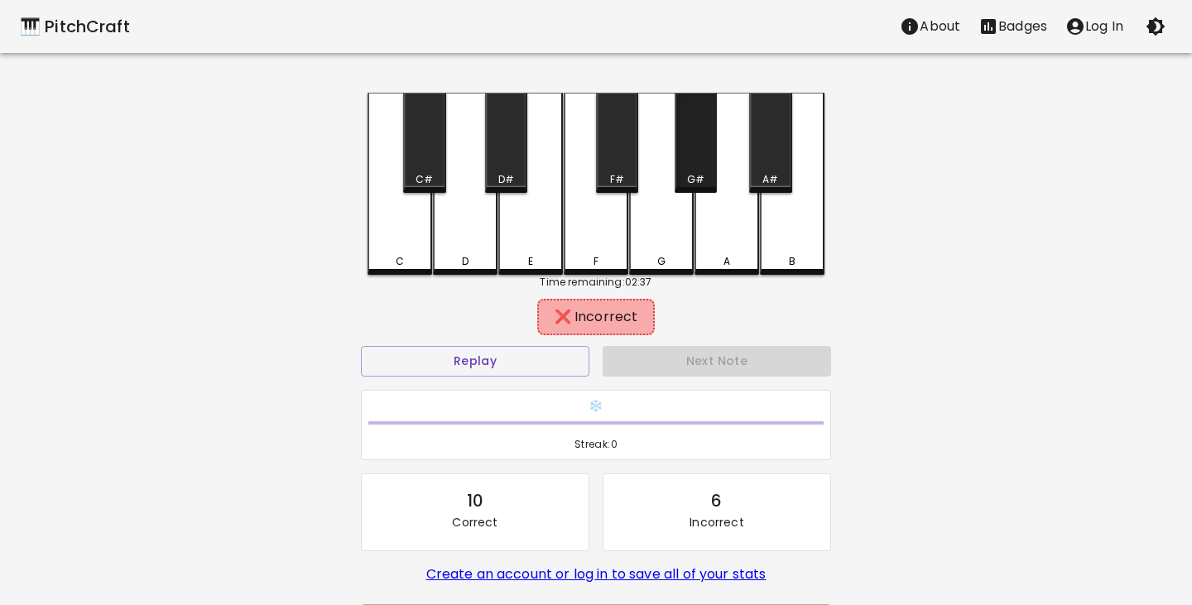
click at [689, 177] on div "G#" at bounding box center [695, 179] width 17 height 15
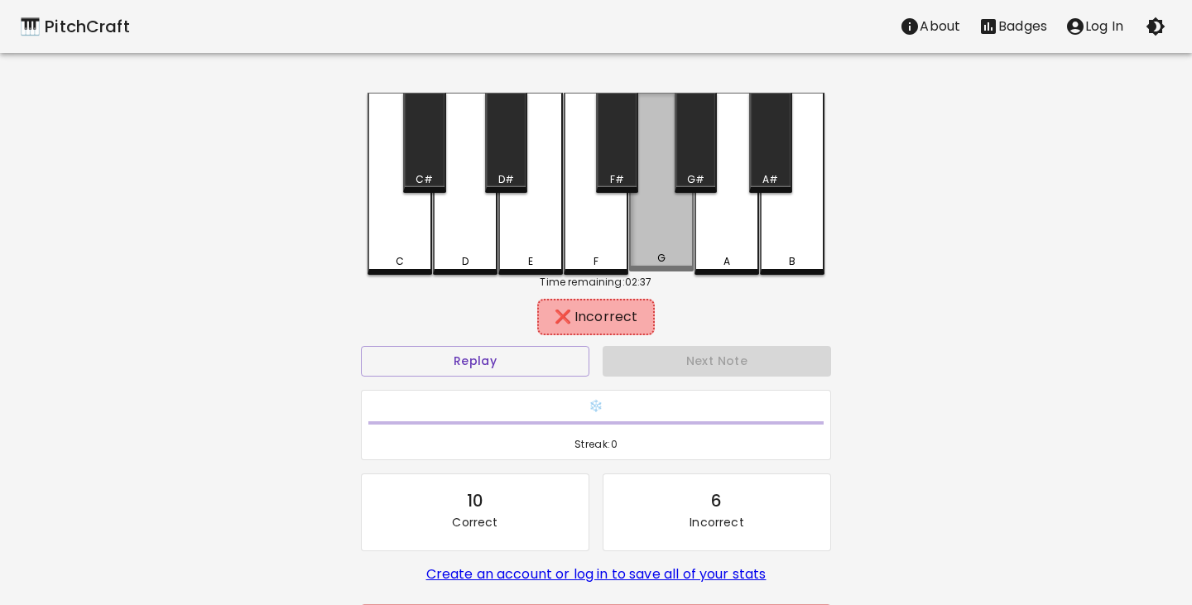
click at [670, 228] on div "G" at bounding box center [661, 182] width 65 height 179
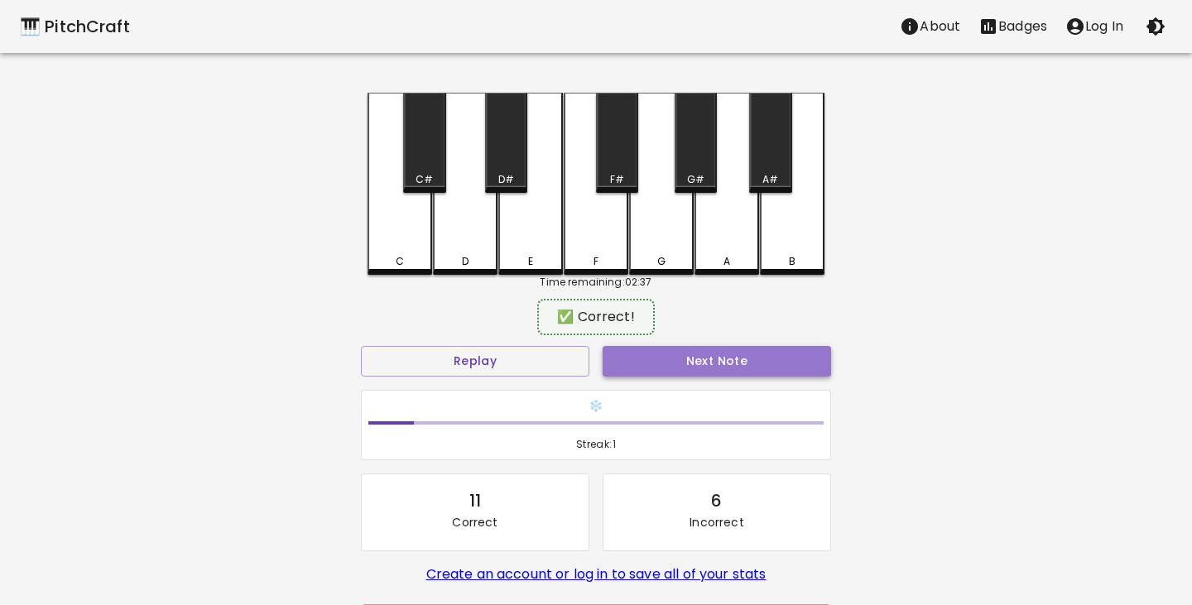
click at [703, 357] on button "Next Note" at bounding box center [717, 361] width 228 height 31
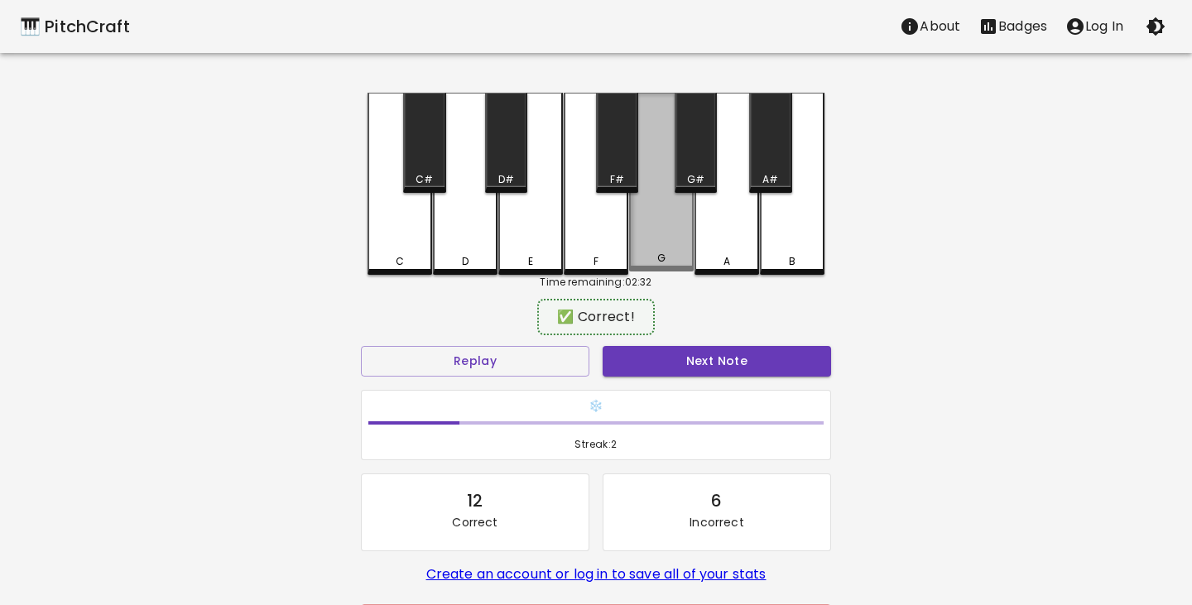
click at [676, 261] on div "G" at bounding box center [661, 258] width 61 height 15
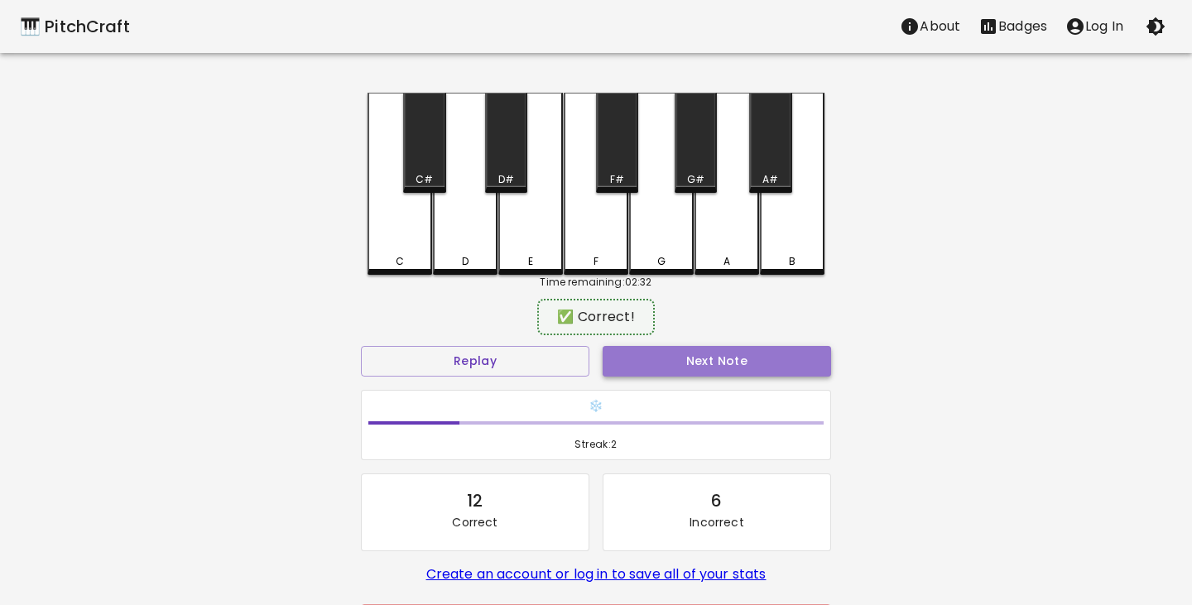
click at [709, 354] on button "Next Note" at bounding box center [717, 361] width 228 height 31
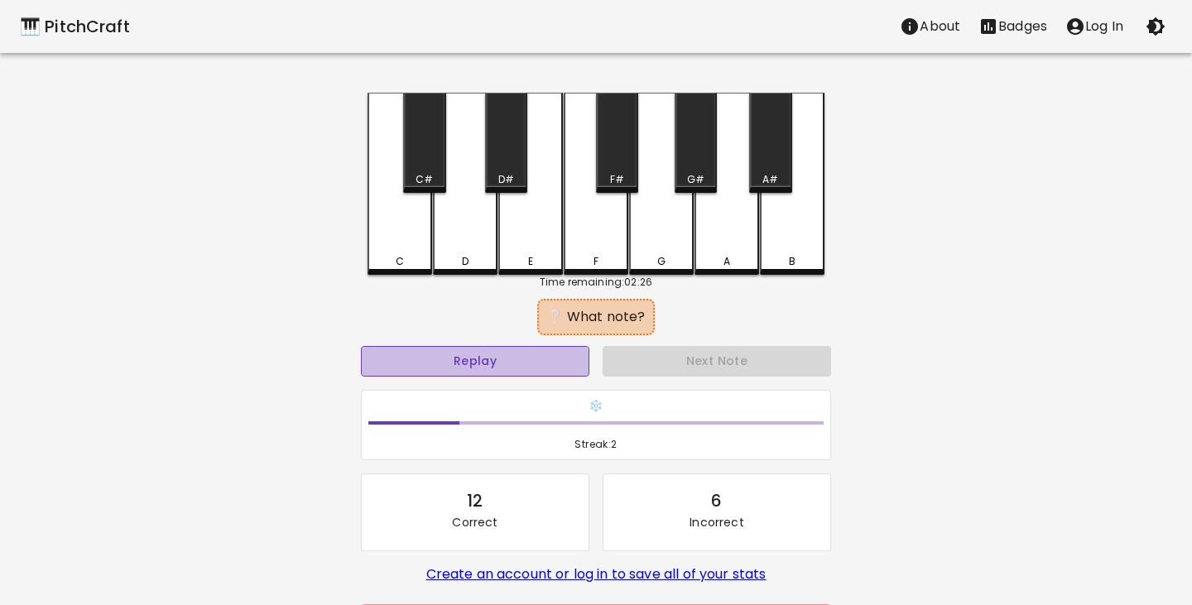
click at [531, 361] on button "Replay" at bounding box center [475, 361] width 228 height 31
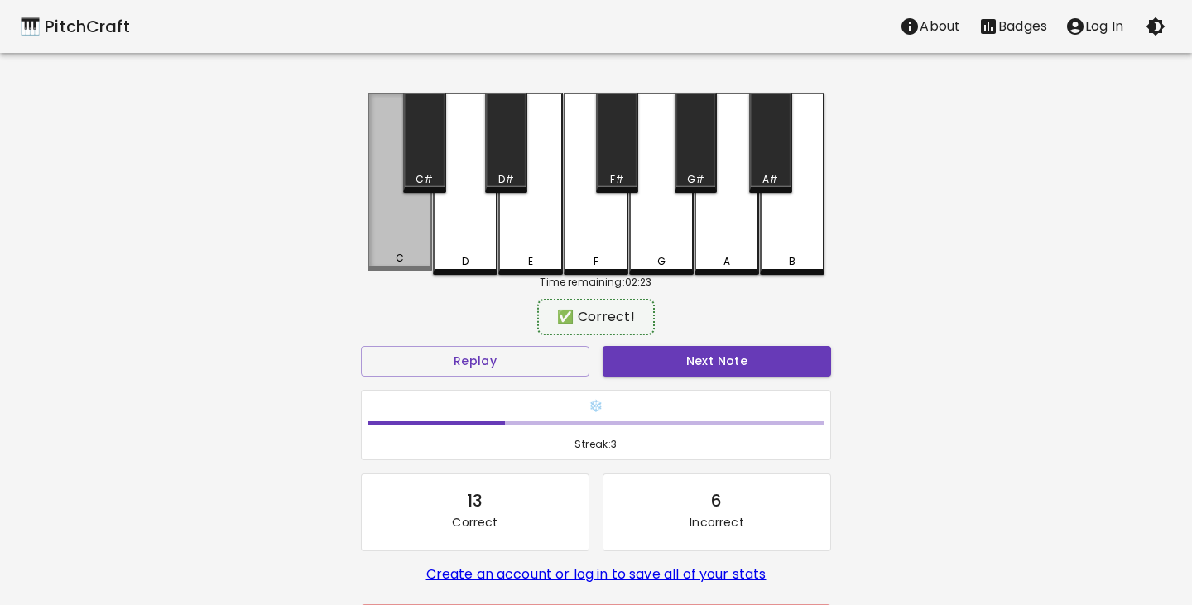
click at [419, 246] on div "C" at bounding box center [399, 182] width 65 height 179
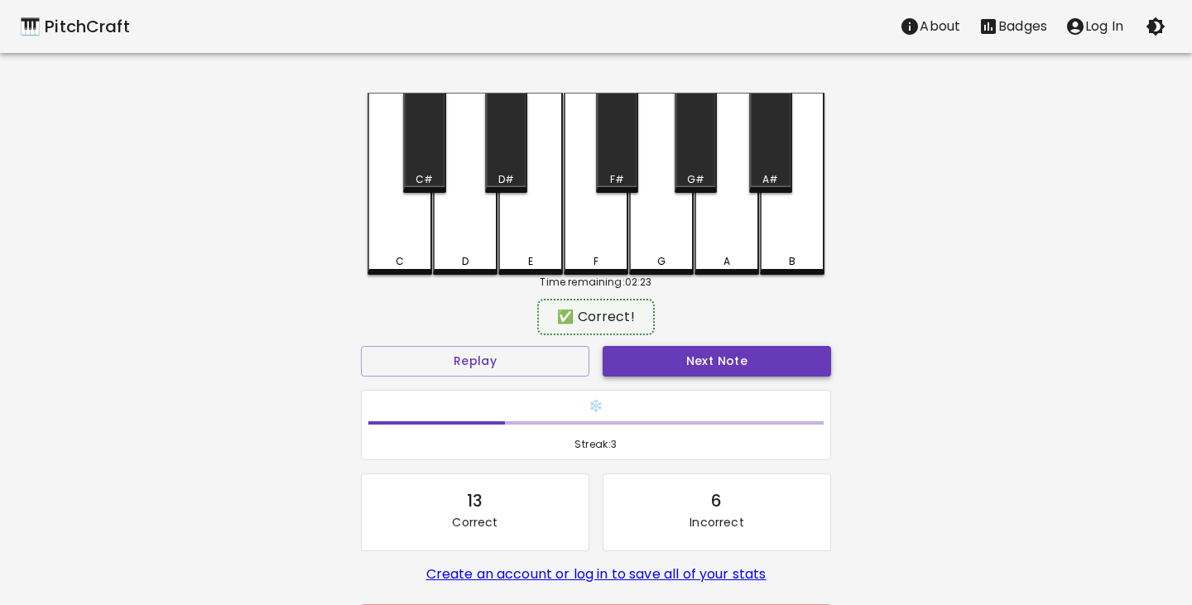
click at [727, 357] on button "Next Note" at bounding box center [717, 361] width 228 height 31
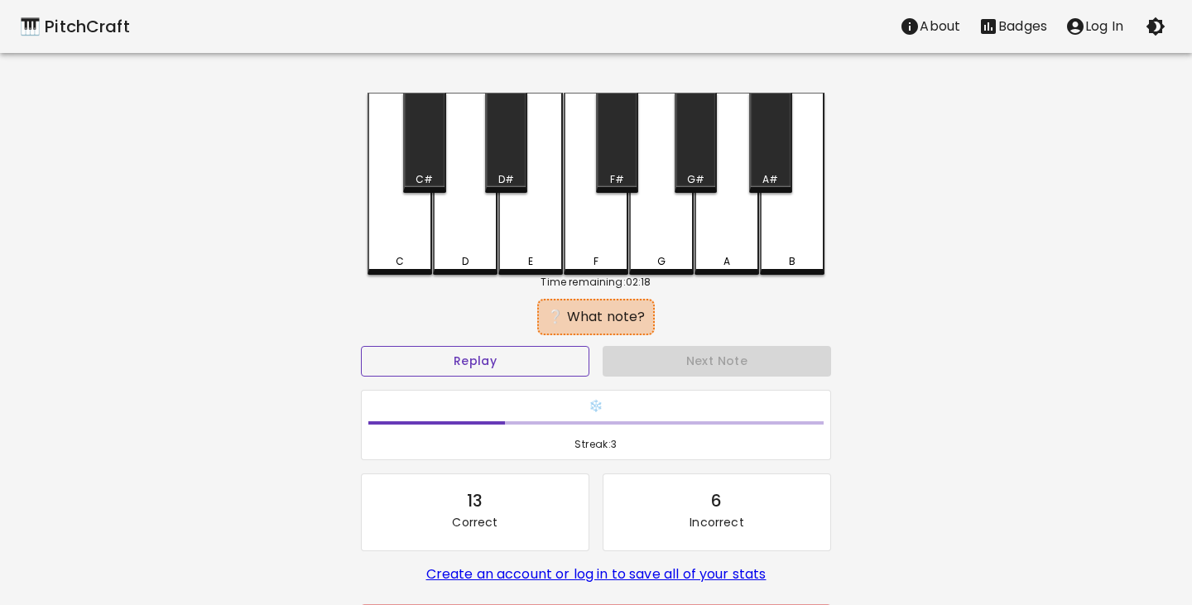
click at [531, 369] on button "Replay" at bounding box center [475, 361] width 228 height 31
click at [518, 164] on div "D#" at bounding box center [506, 143] width 42 height 100
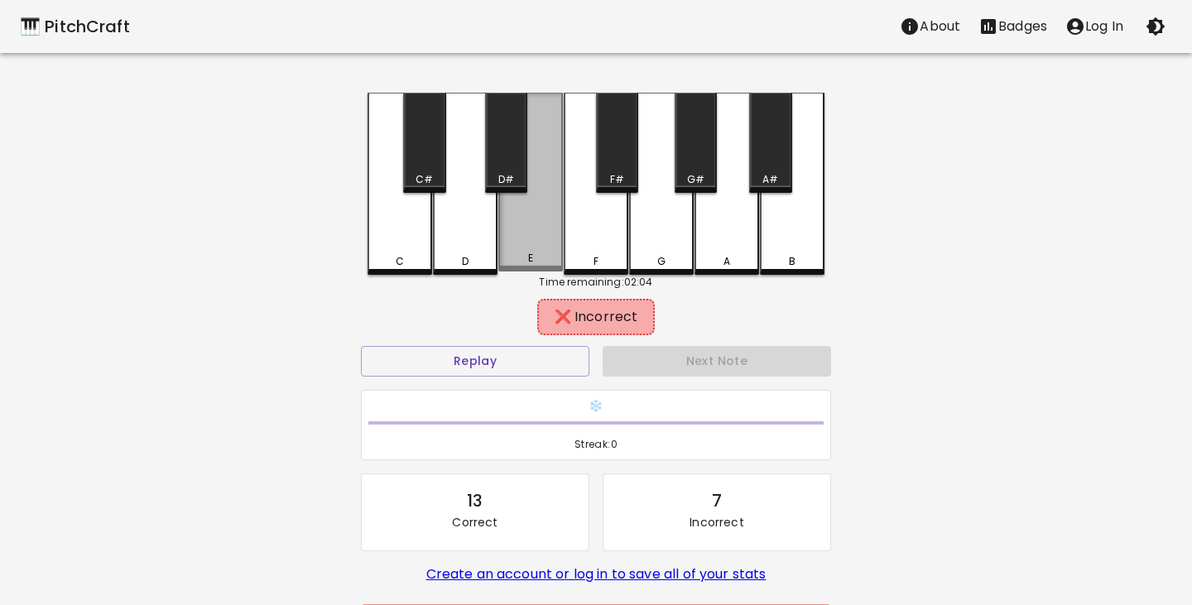
click at [533, 234] on div "E" at bounding box center [530, 182] width 65 height 179
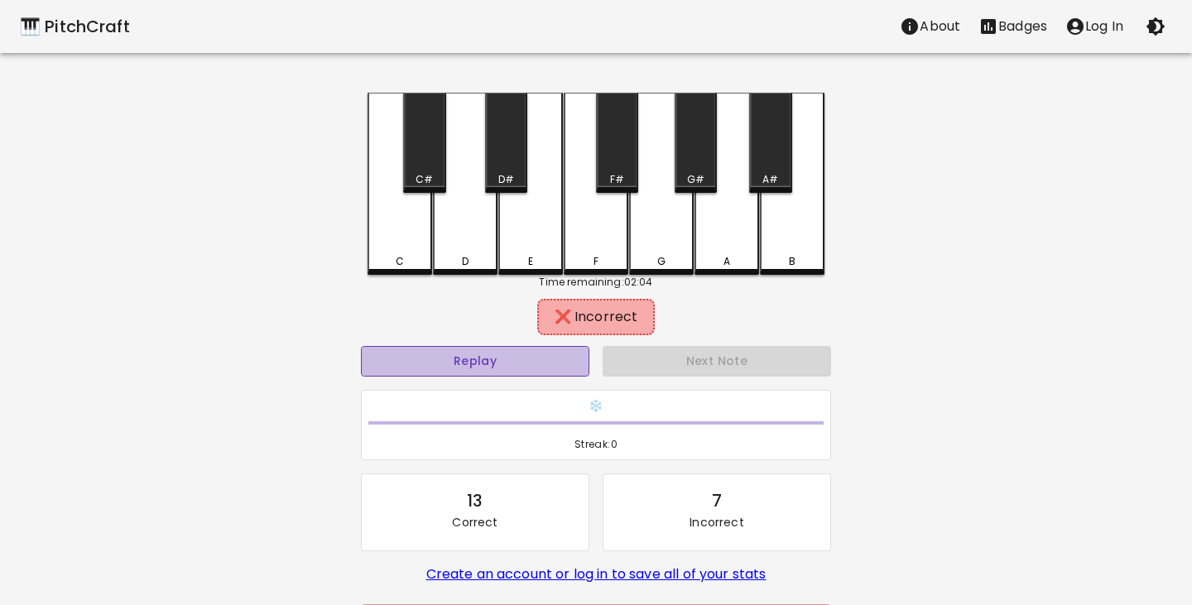
click at [475, 364] on button "Replay" at bounding box center [475, 361] width 228 height 31
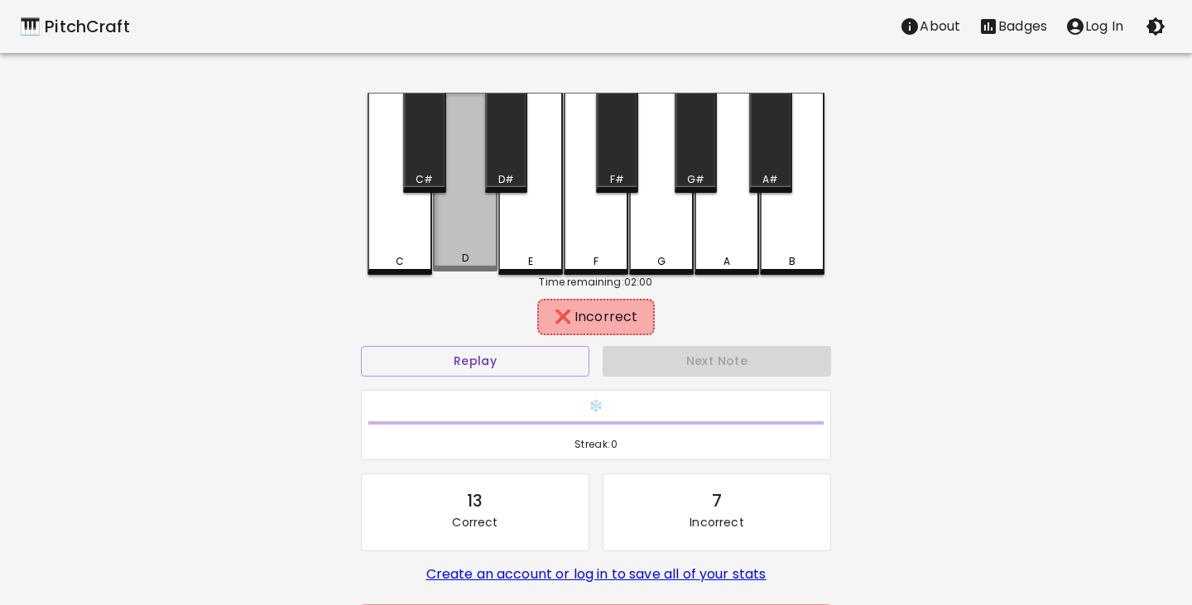
click at [468, 241] on div "D" at bounding box center [465, 182] width 65 height 179
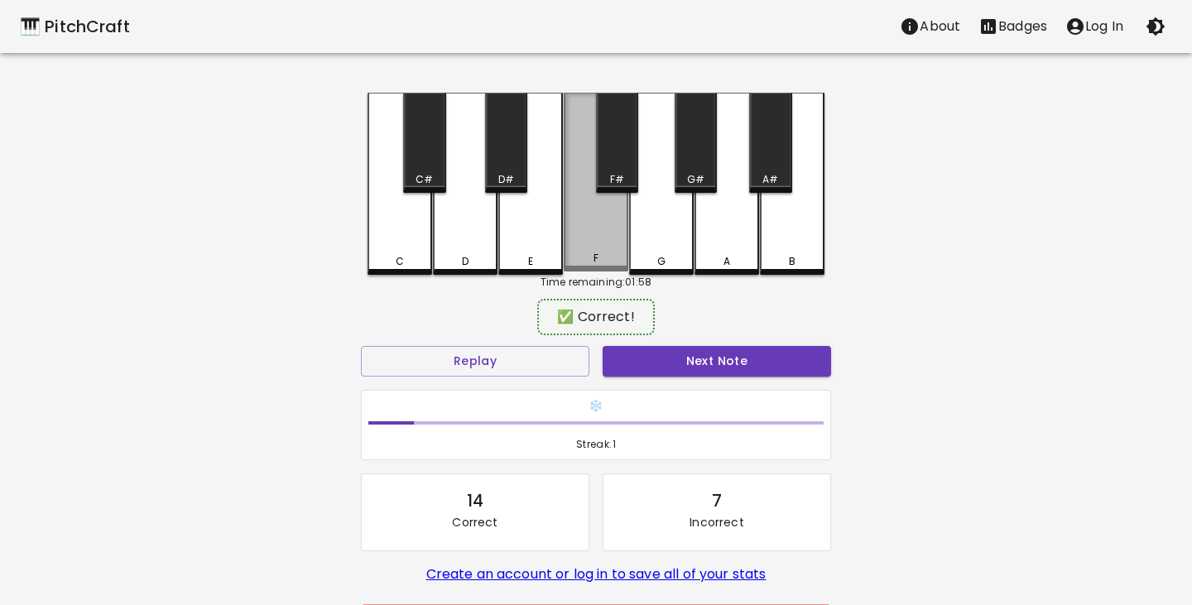
click at [596, 228] on div "F" at bounding box center [596, 182] width 65 height 179
click at [720, 358] on button "Next Note" at bounding box center [717, 361] width 228 height 31
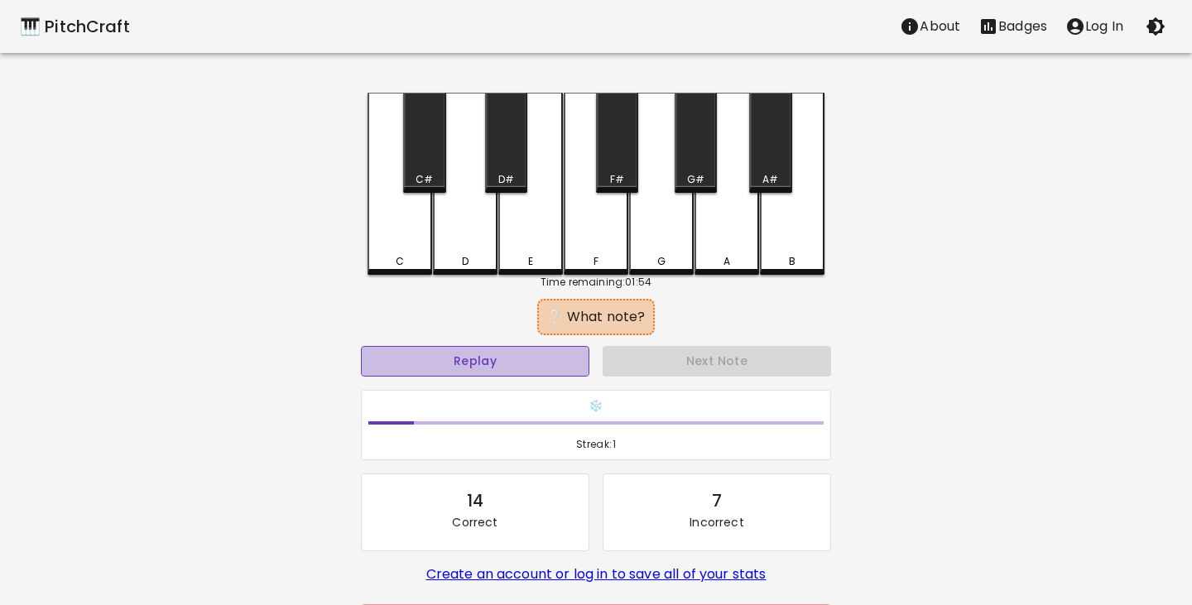
click at [513, 362] on button "Replay" at bounding box center [475, 361] width 228 height 31
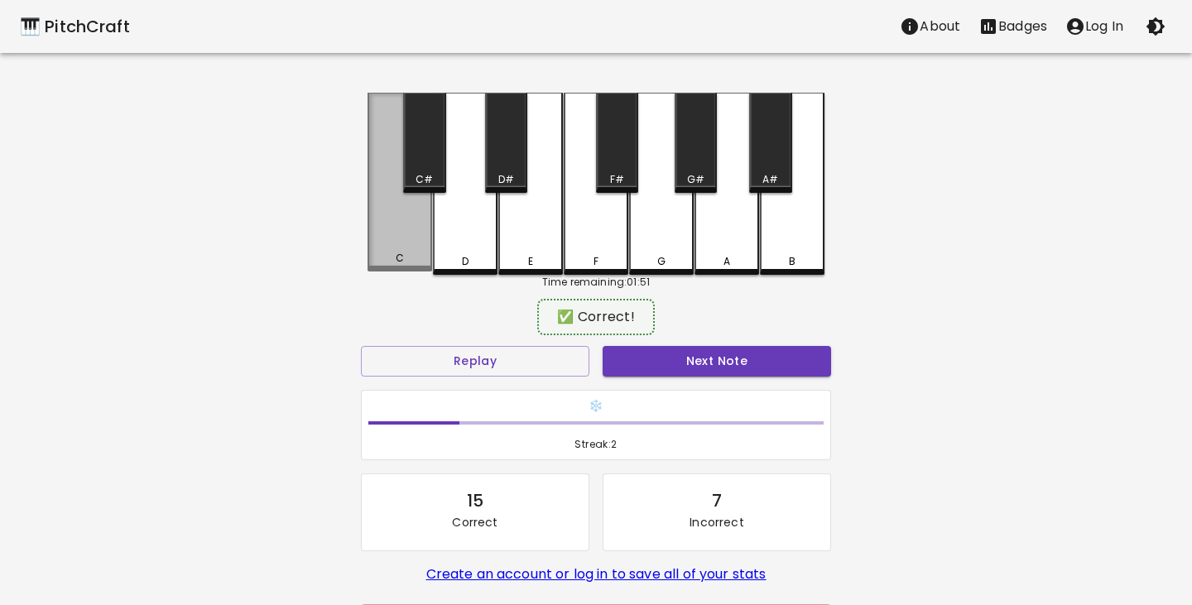
click at [394, 227] on div "C" at bounding box center [399, 182] width 65 height 179
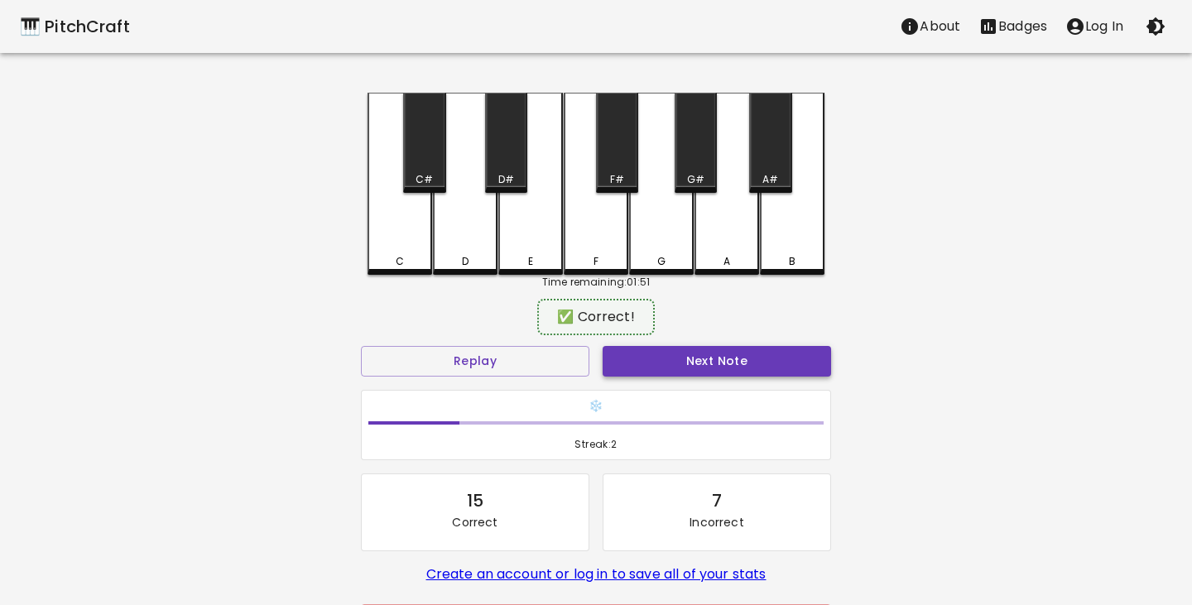
click at [714, 360] on button "Next Note" at bounding box center [717, 361] width 228 height 31
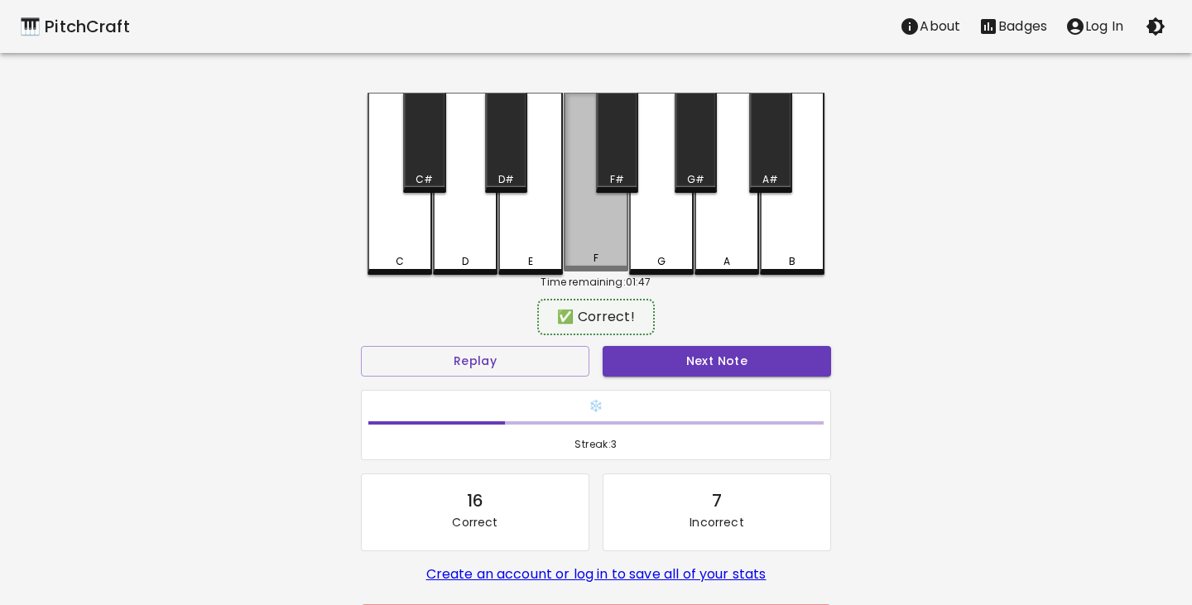
click at [616, 202] on div "F" at bounding box center [596, 182] width 65 height 179
click at [703, 359] on button "Next Note" at bounding box center [717, 361] width 228 height 31
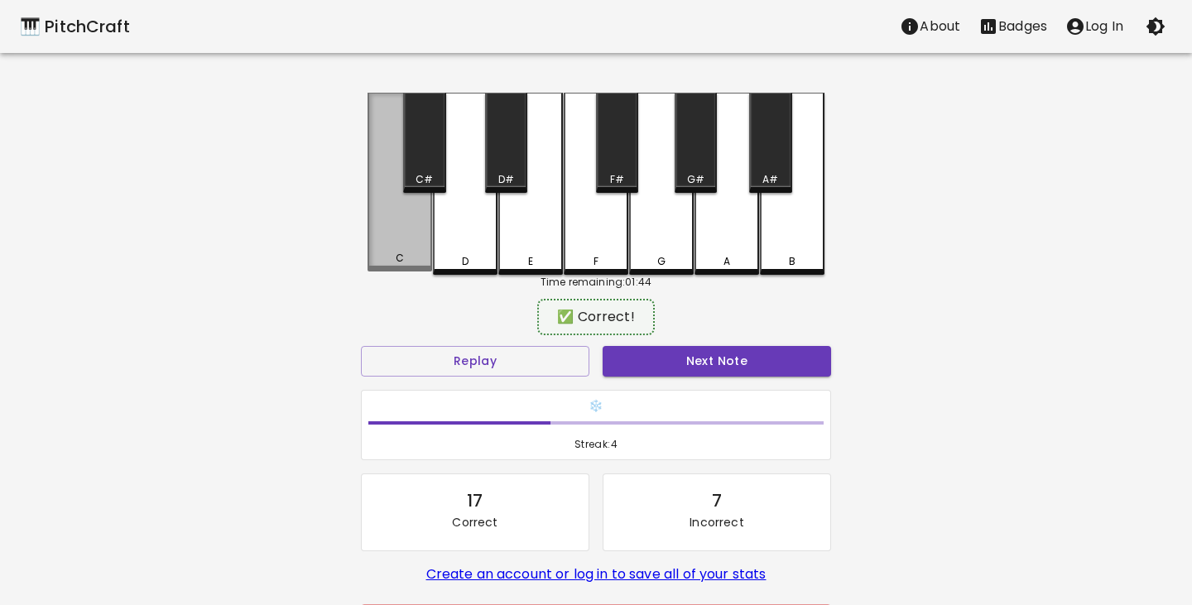
click at [390, 211] on div "C" at bounding box center [399, 182] width 65 height 179
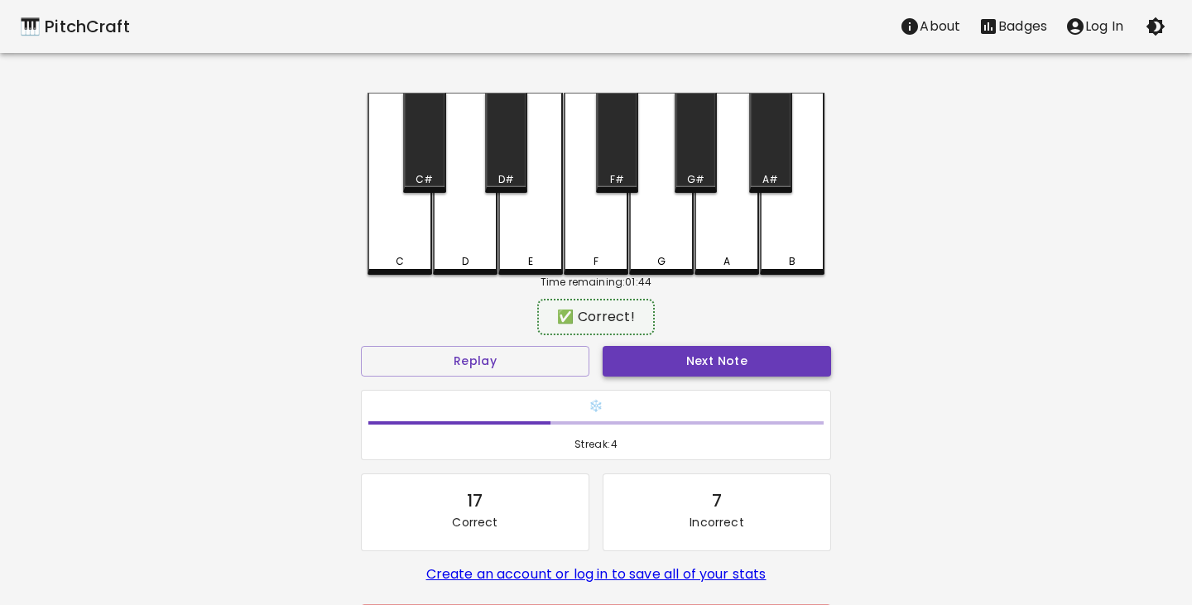
click at [675, 355] on button "Next Note" at bounding box center [717, 361] width 228 height 31
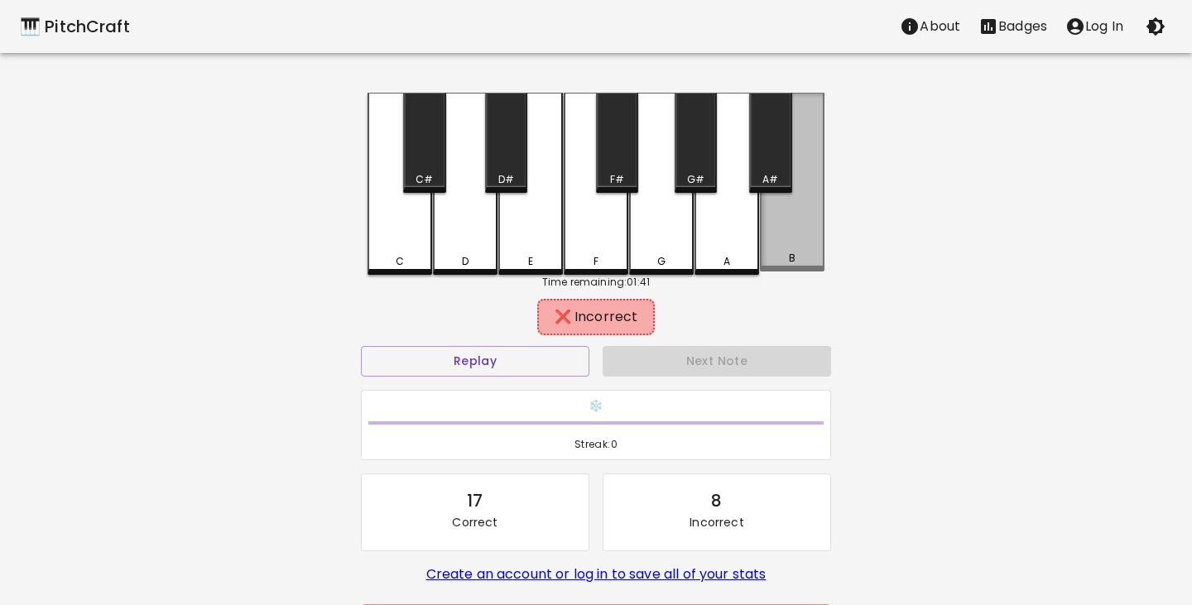
click at [806, 234] on div "B" at bounding box center [792, 182] width 65 height 179
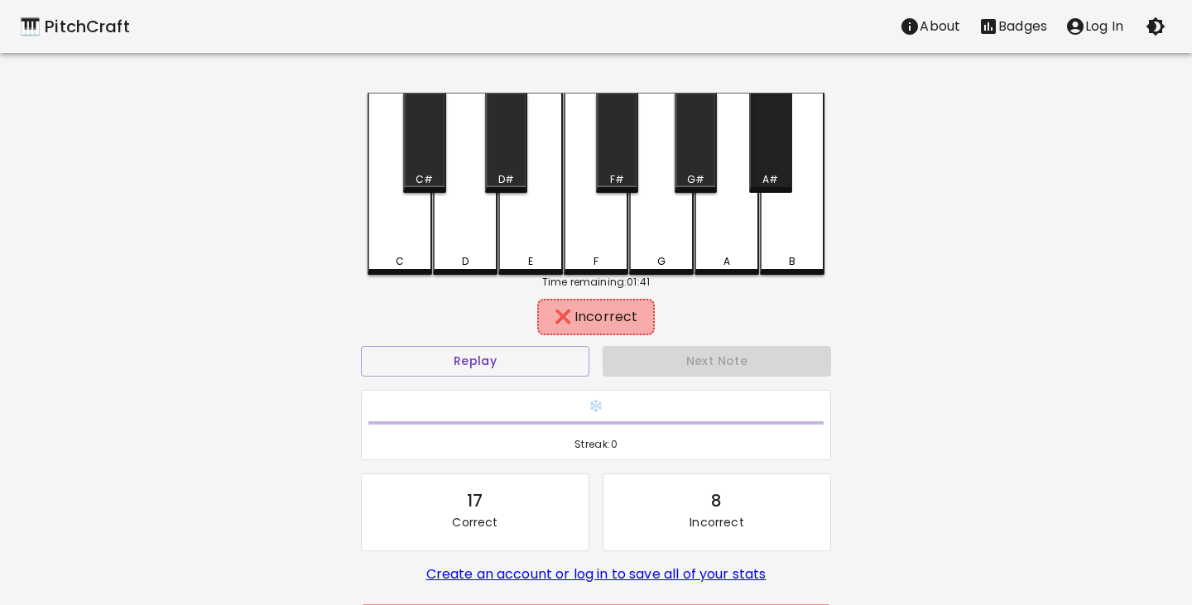
click at [769, 168] on div "A#" at bounding box center [770, 143] width 42 height 100
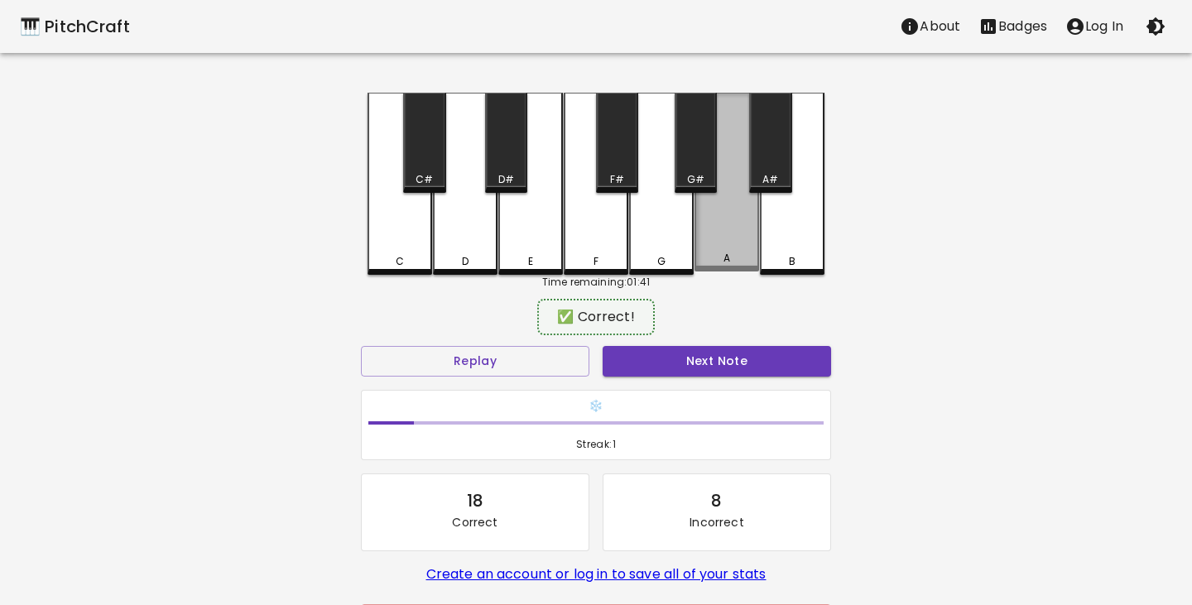
click at [731, 247] on div "A" at bounding box center [726, 182] width 65 height 179
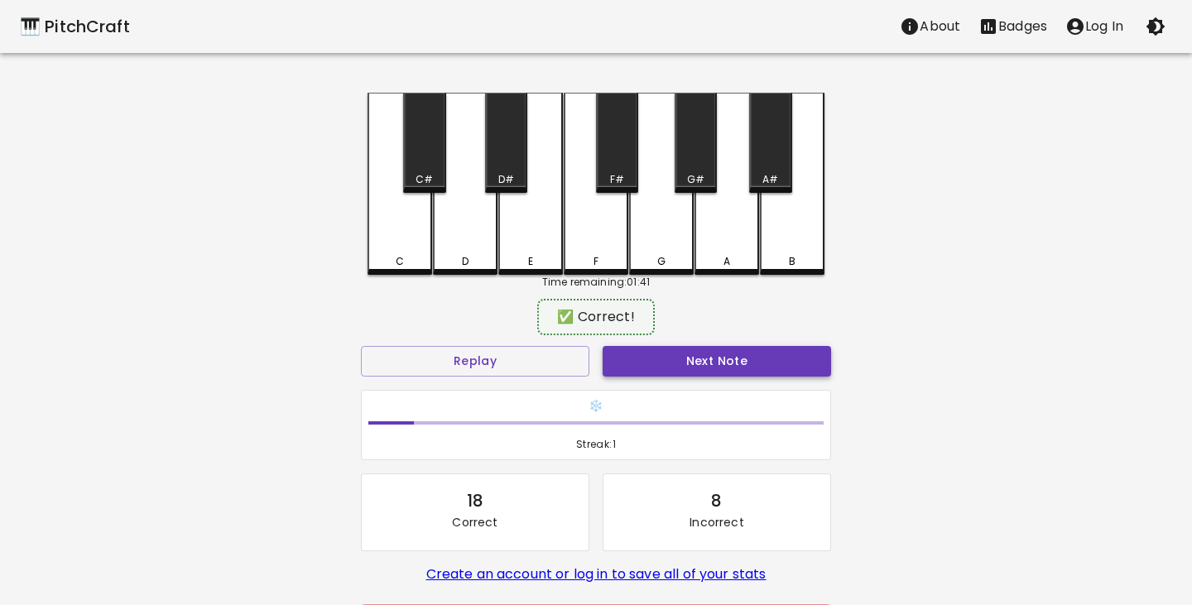
click at [718, 357] on button "Next Note" at bounding box center [717, 361] width 228 height 31
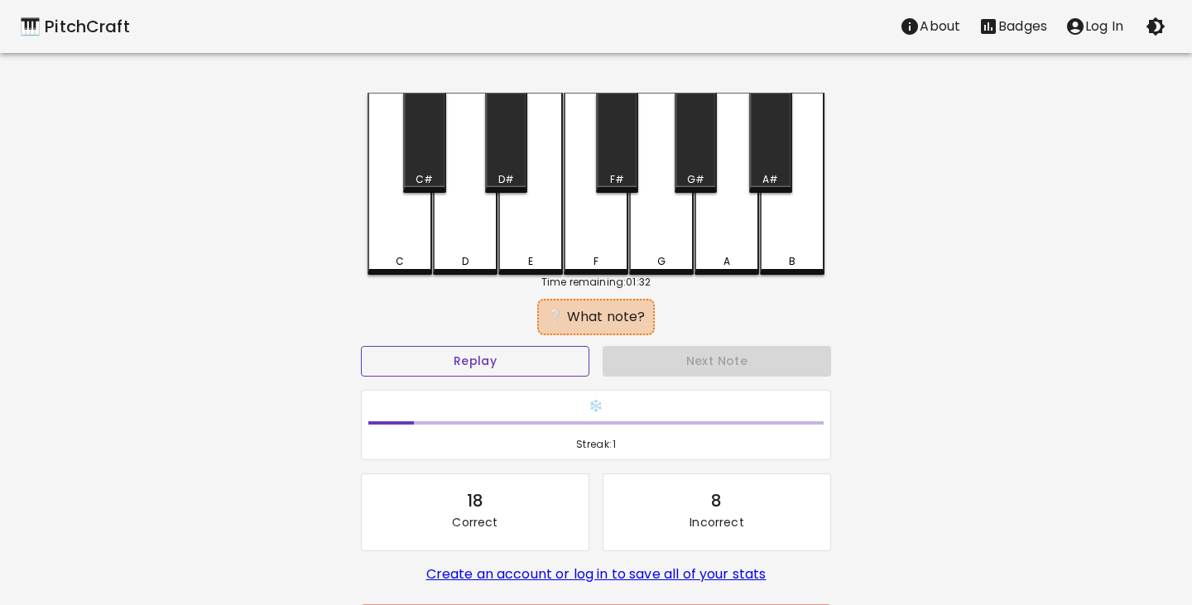
click at [521, 361] on button "Replay" at bounding box center [475, 361] width 228 height 31
click at [507, 160] on div "D#" at bounding box center [506, 143] width 42 height 100
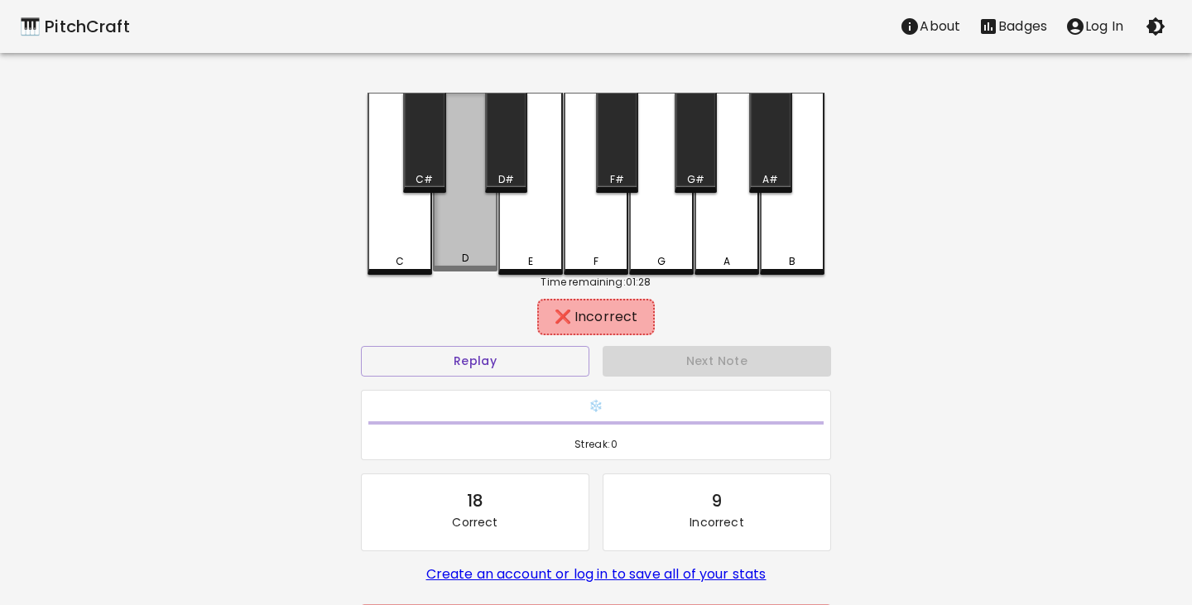
click at [473, 217] on div "D" at bounding box center [465, 182] width 65 height 179
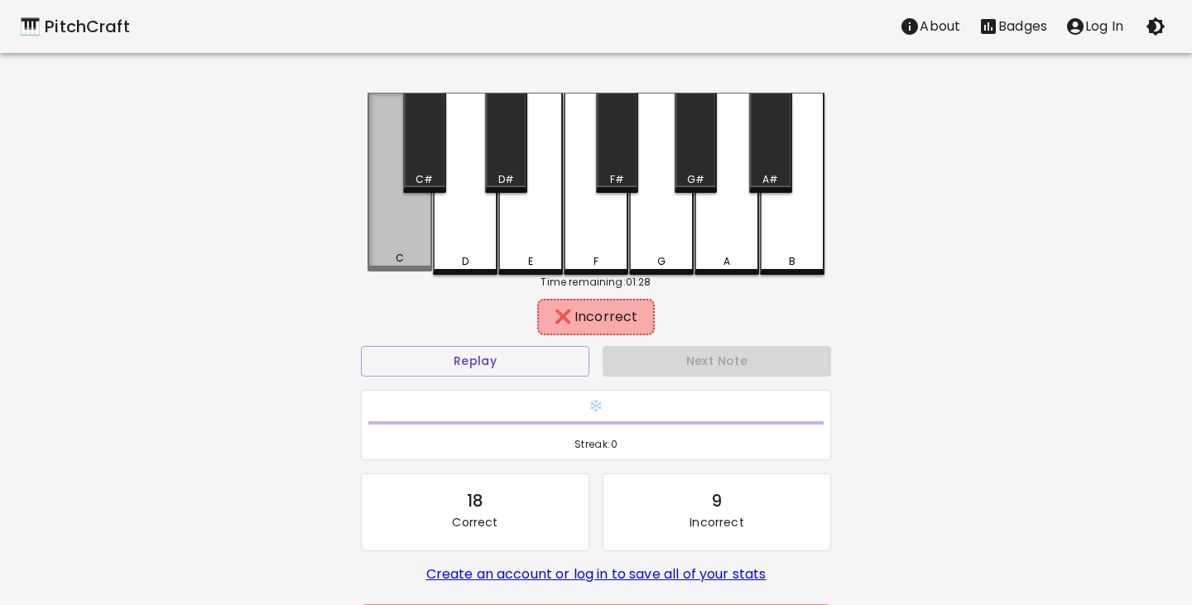
click at [398, 248] on div "C" at bounding box center [399, 182] width 65 height 179
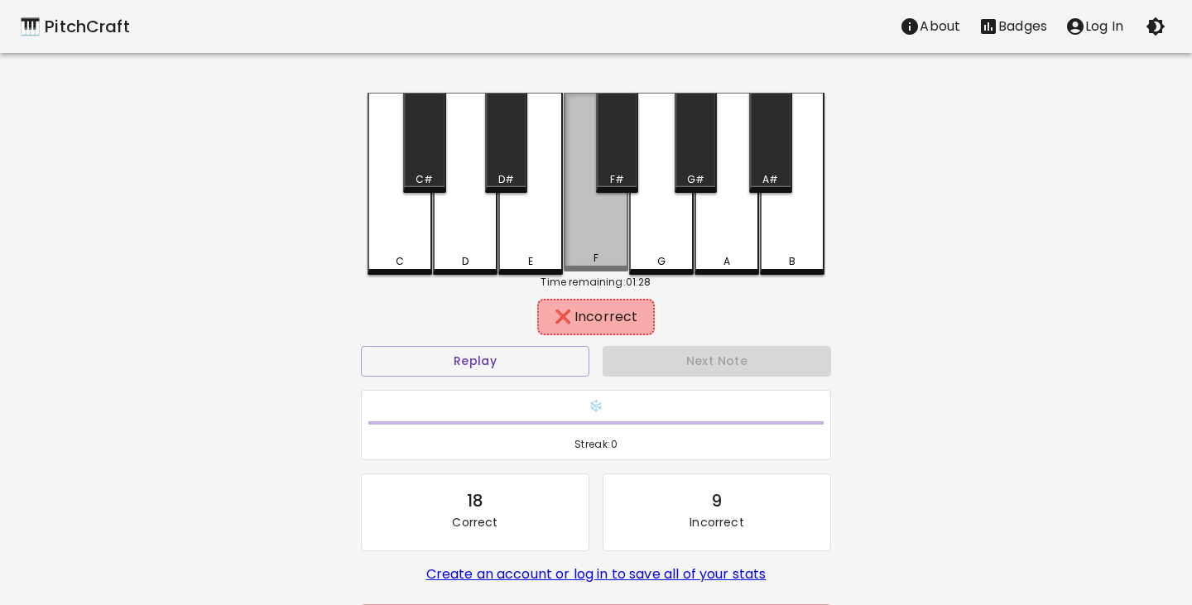
click at [596, 239] on div "F" at bounding box center [596, 182] width 65 height 179
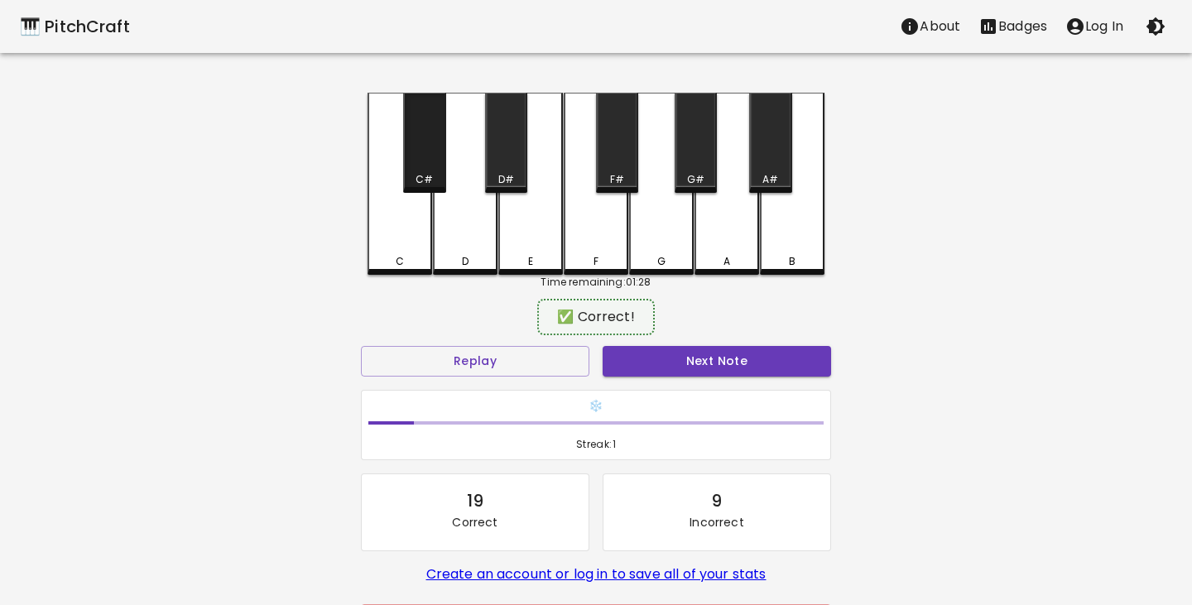
click at [421, 158] on div "C#" at bounding box center [424, 143] width 42 height 100
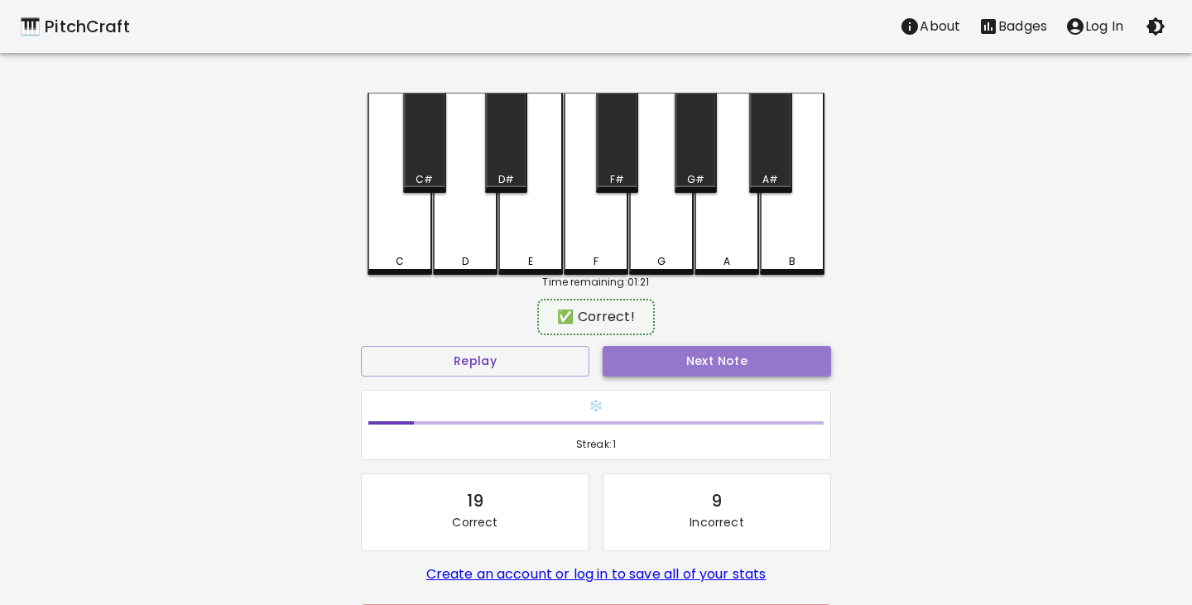
click at [714, 367] on button "Next Note" at bounding box center [717, 361] width 228 height 31
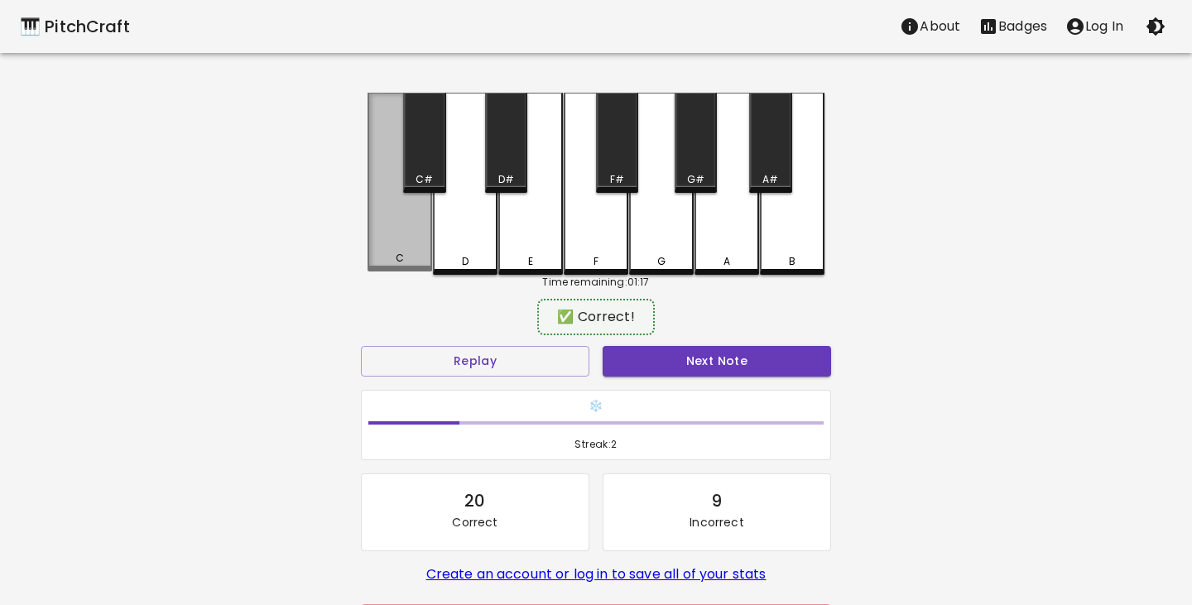
click at [394, 241] on div "C" at bounding box center [399, 182] width 65 height 179
click at [391, 266] on div "C" at bounding box center [399, 182] width 65 height 179
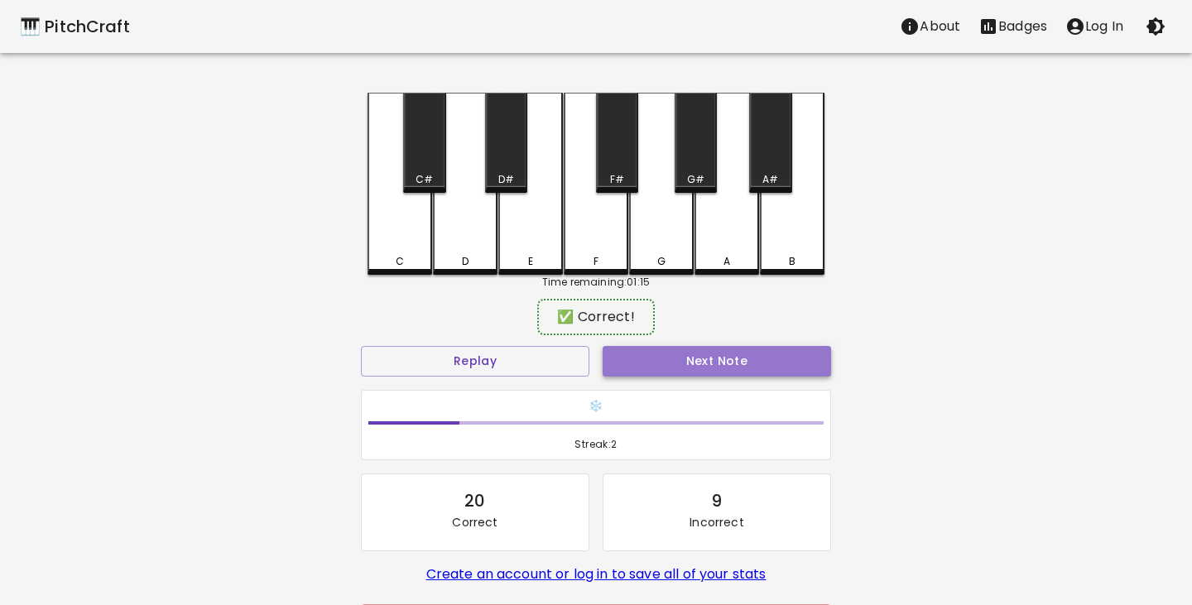
click at [658, 349] on button "Next Note" at bounding box center [717, 361] width 228 height 31
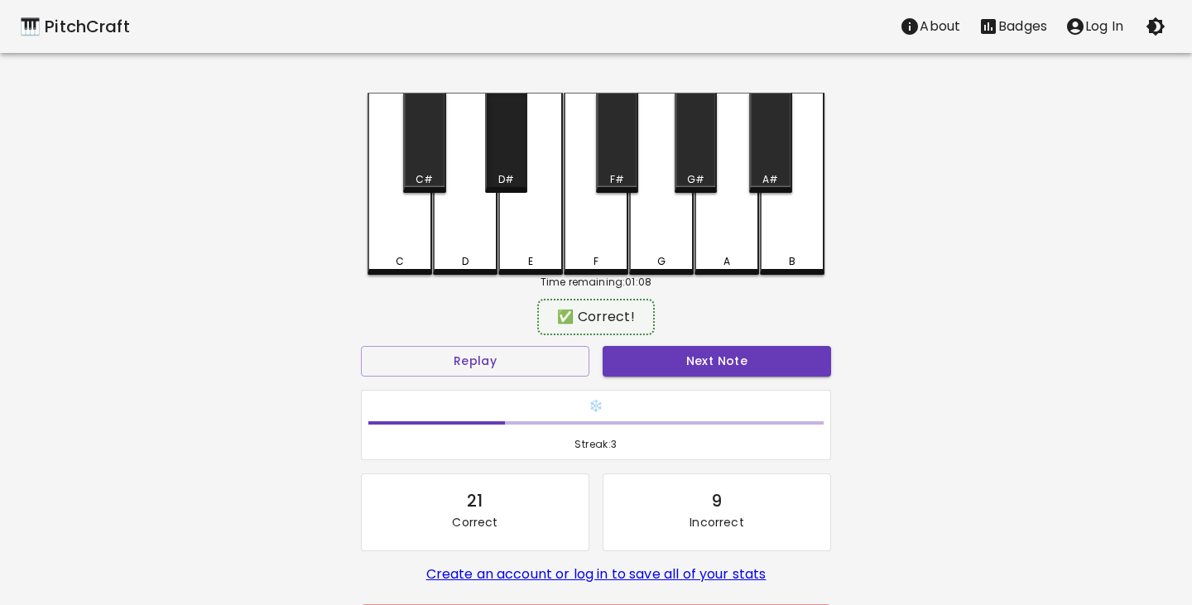
click at [509, 138] on div "D#" at bounding box center [506, 143] width 42 height 100
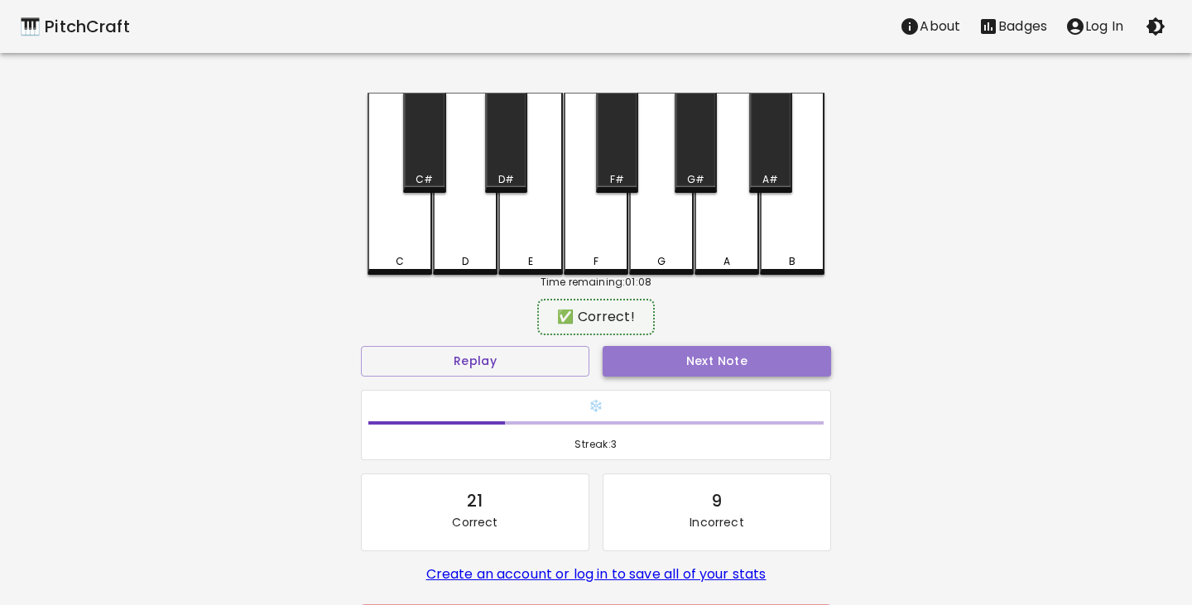
click at [710, 356] on button "Next Note" at bounding box center [717, 361] width 228 height 31
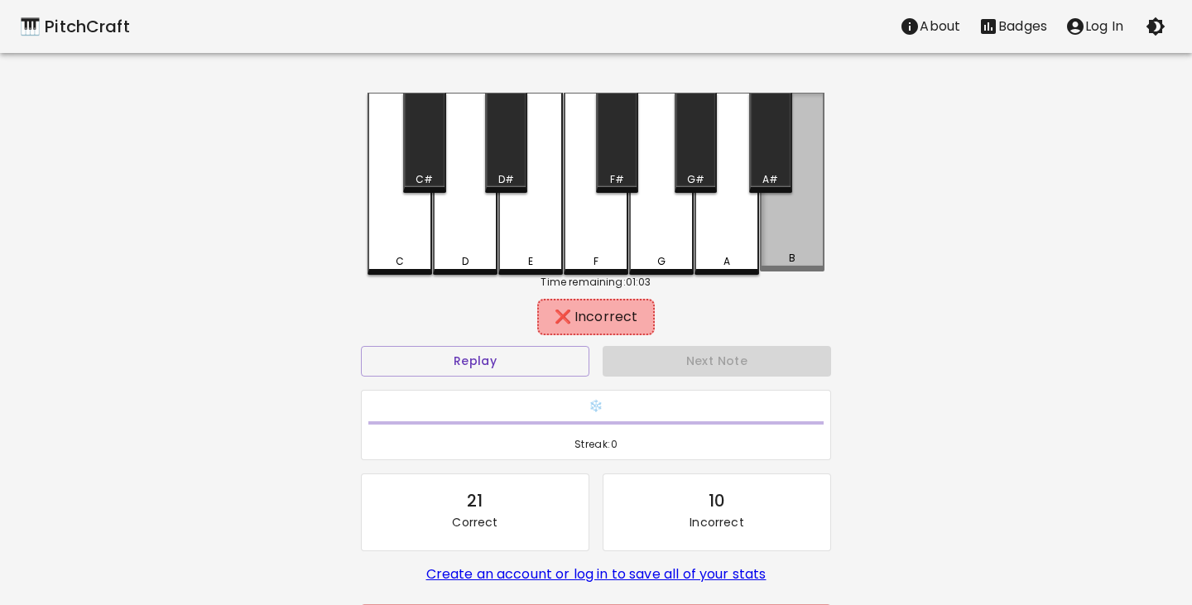
click at [804, 260] on div "B" at bounding box center [791, 258] width 61 height 15
click at [777, 175] on div "A#" at bounding box center [770, 179] width 16 height 15
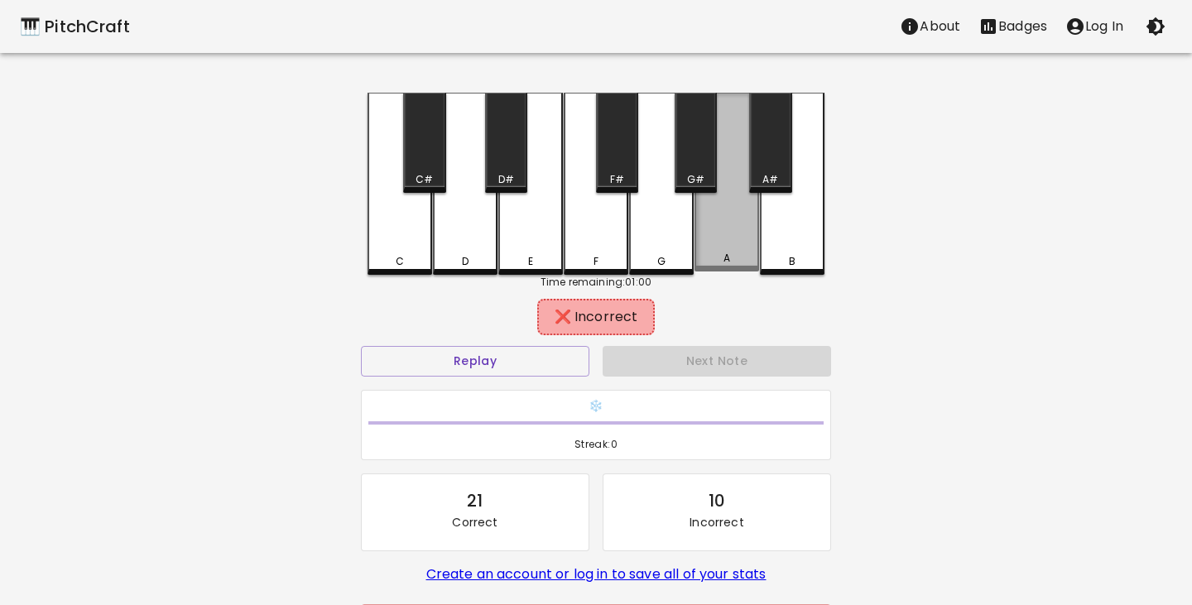
click at [722, 229] on div "A" at bounding box center [726, 182] width 65 height 179
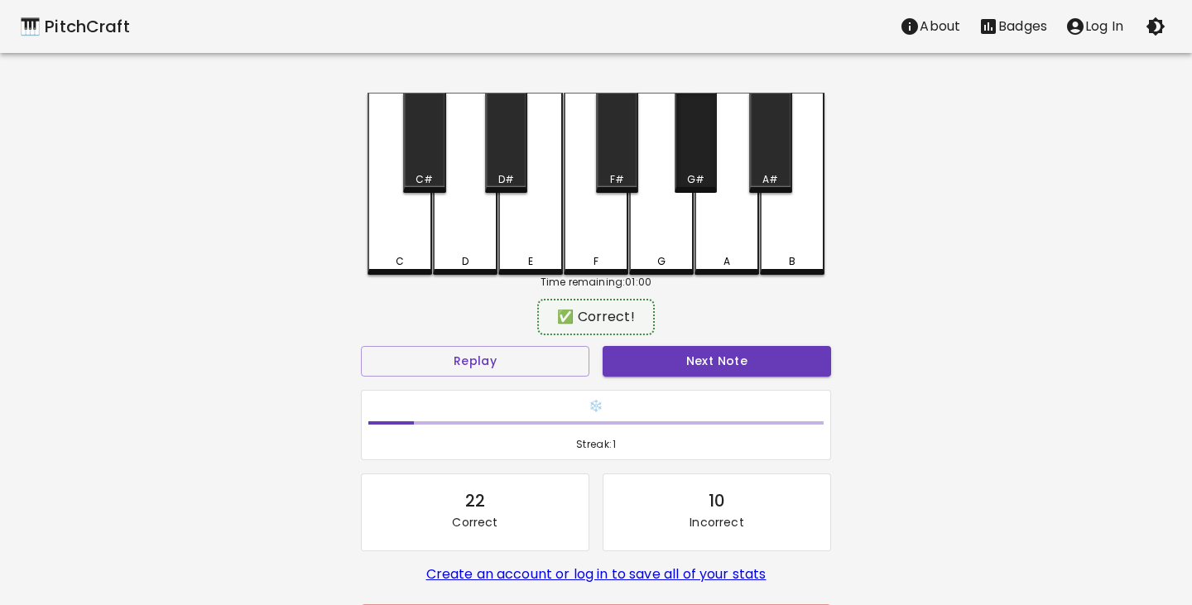
click at [706, 162] on div "G#" at bounding box center [696, 143] width 42 height 100
click at [694, 166] on div "G#" at bounding box center [696, 143] width 42 height 100
click at [727, 371] on button "Next Note" at bounding box center [717, 361] width 228 height 31
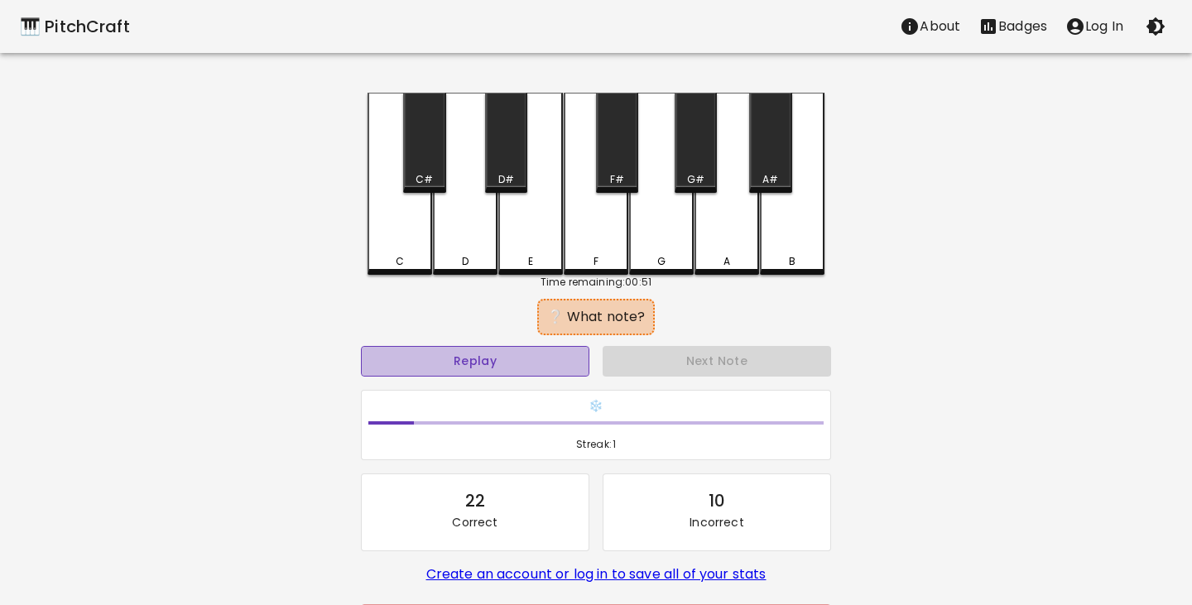
click at [541, 360] on button "Replay" at bounding box center [475, 361] width 228 height 31
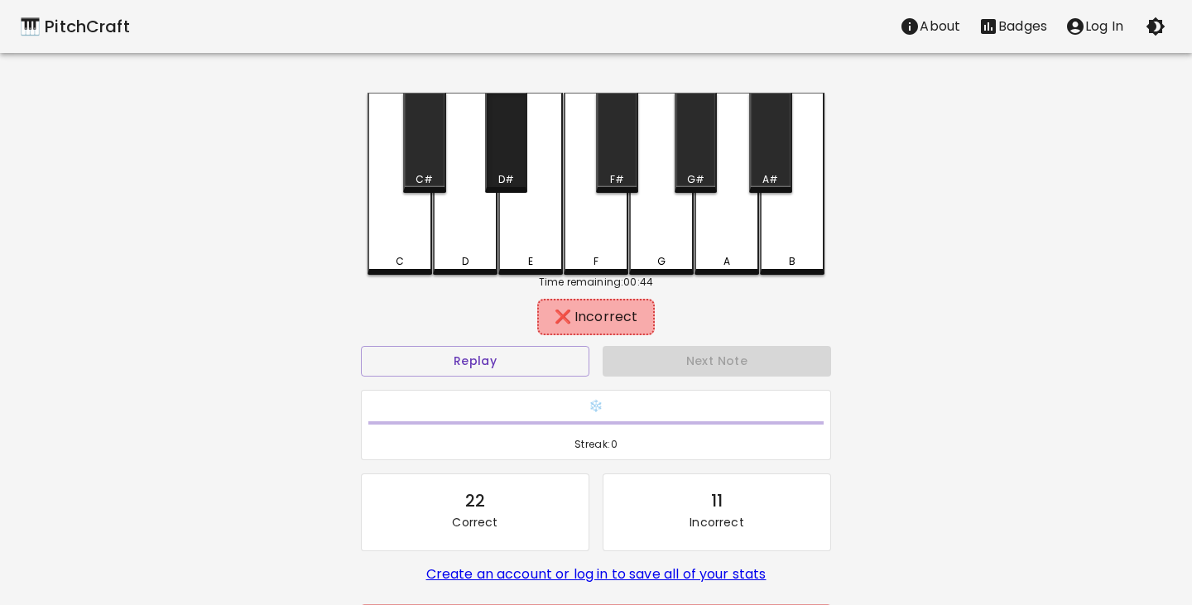
click at [514, 169] on div "D#" at bounding box center [506, 143] width 42 height 100
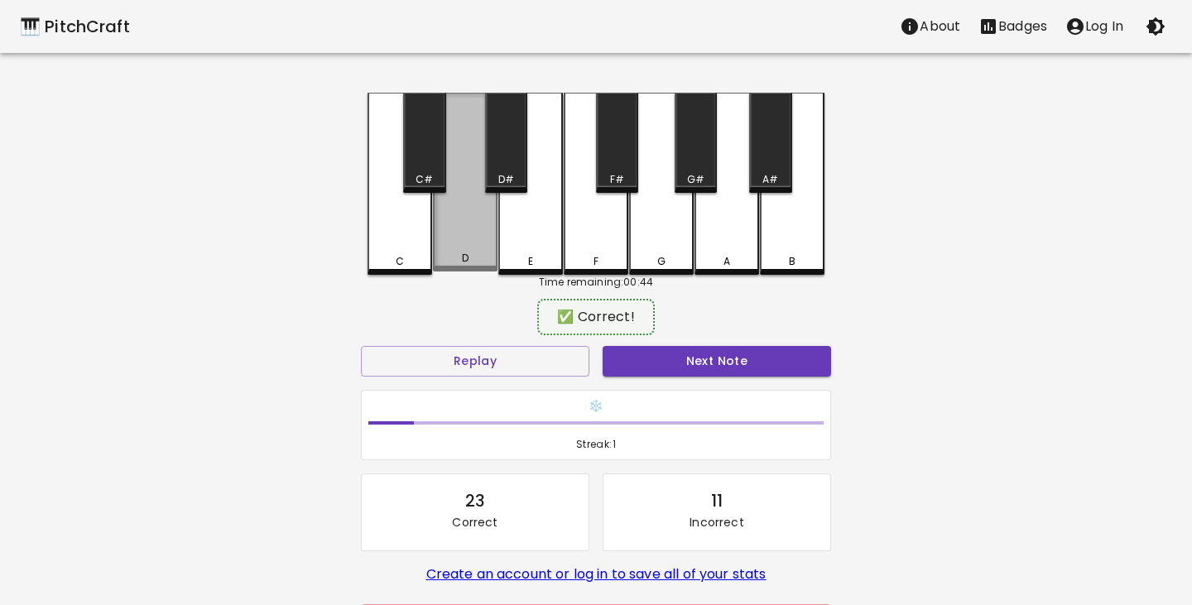
click at [472, 251] on div "D" at bounding box center [465, 182] width 65 height 179
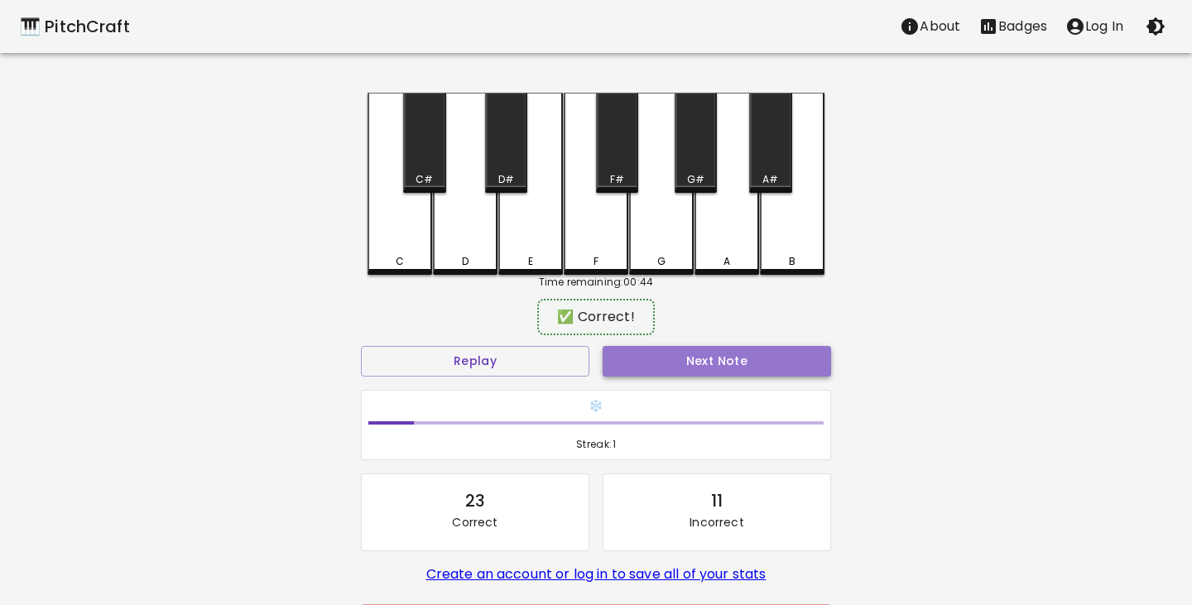
click at [733, 367] on button "Next Note" at bounding box center [717, 361] width 228 height 31
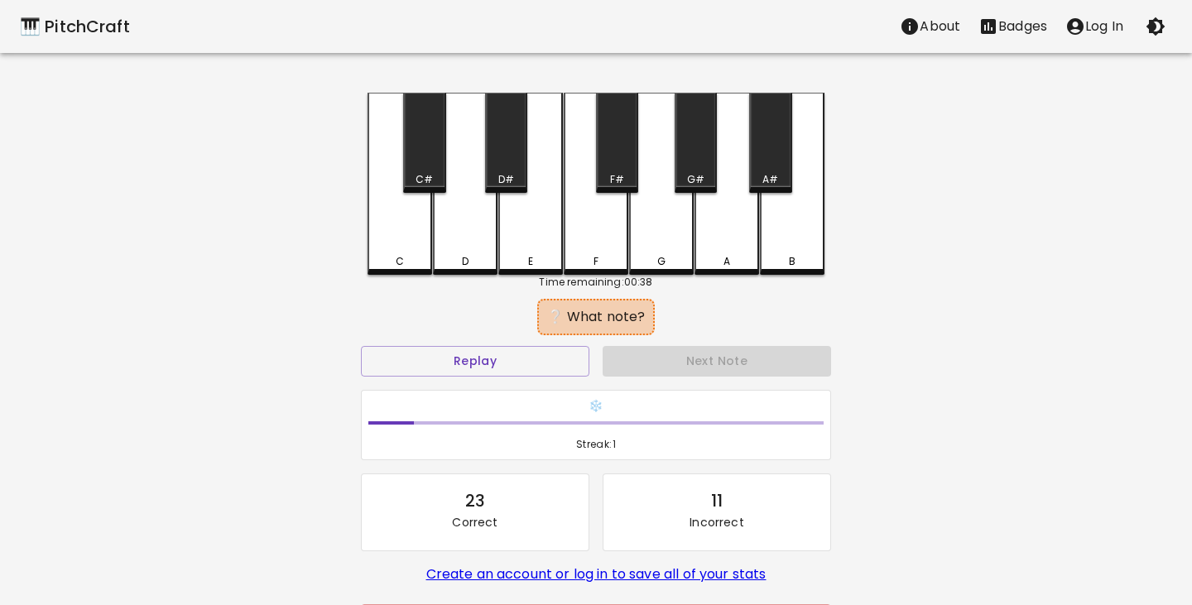
click at [539, 240] on div "E" at bounding box center [530, 184] width 65 height 182
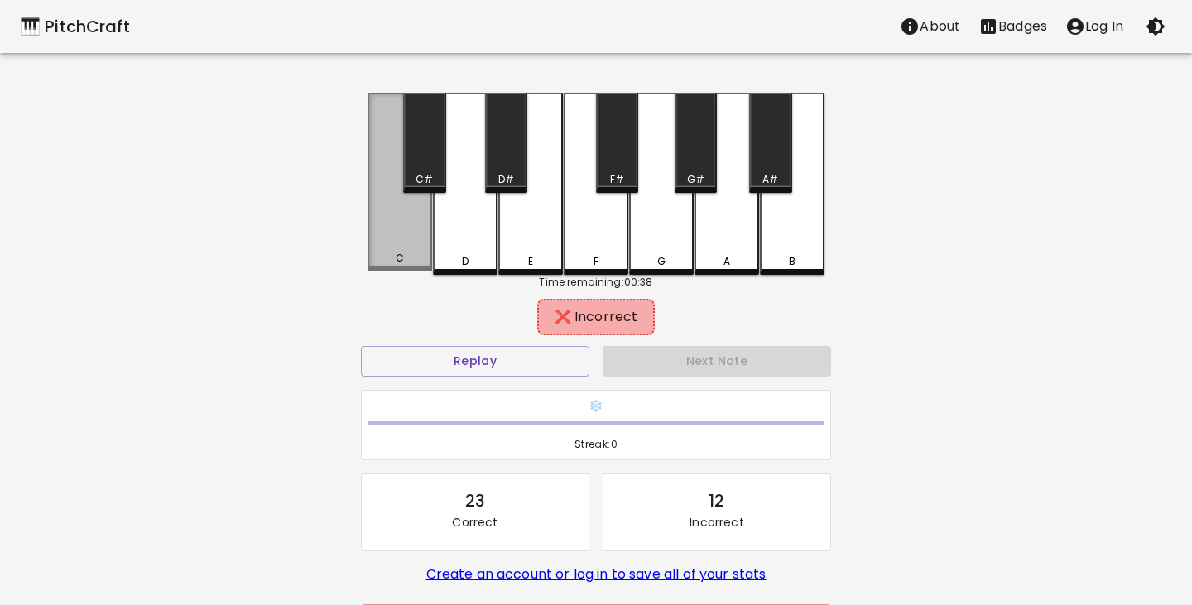
click at [399, 221] on div "C" at bounding box center [399, 182] width 65 height 179
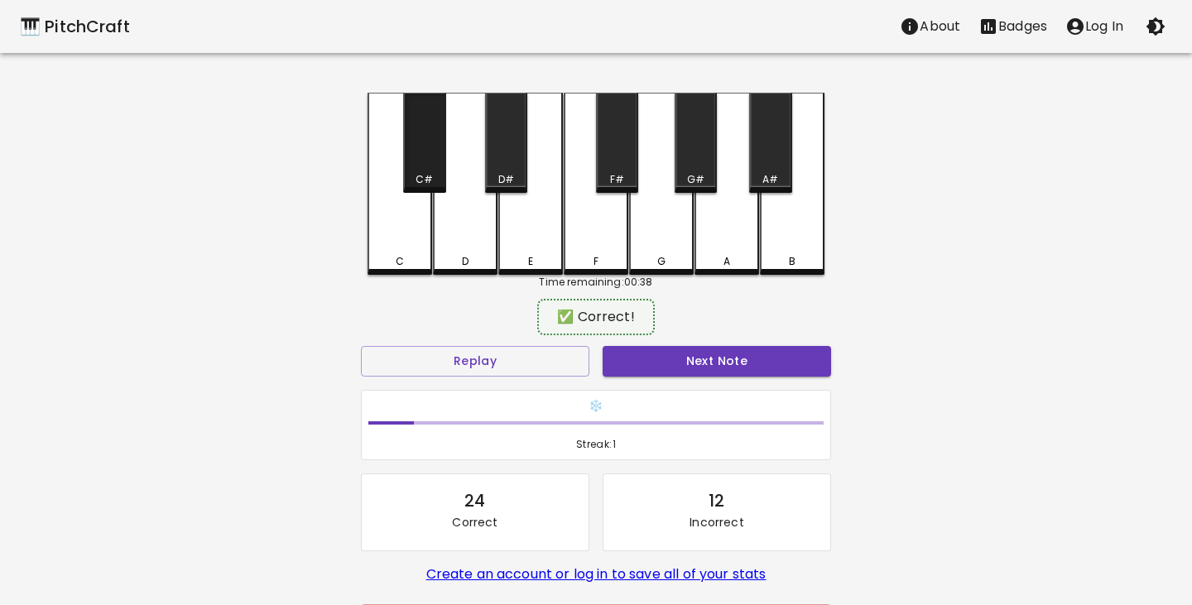
click at [420, 171] on div "C#" at bounding box center [424, 143] width 42 height 100
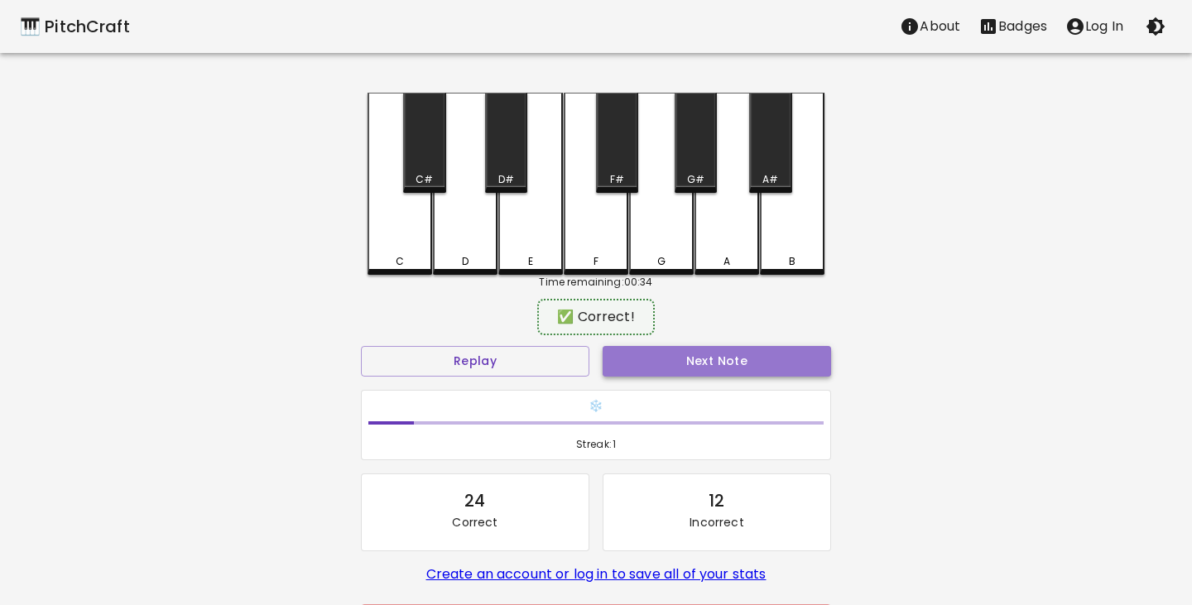
click at [702, 368] on button "Next Note" at bounding box center [717, 361] width 228 height 31
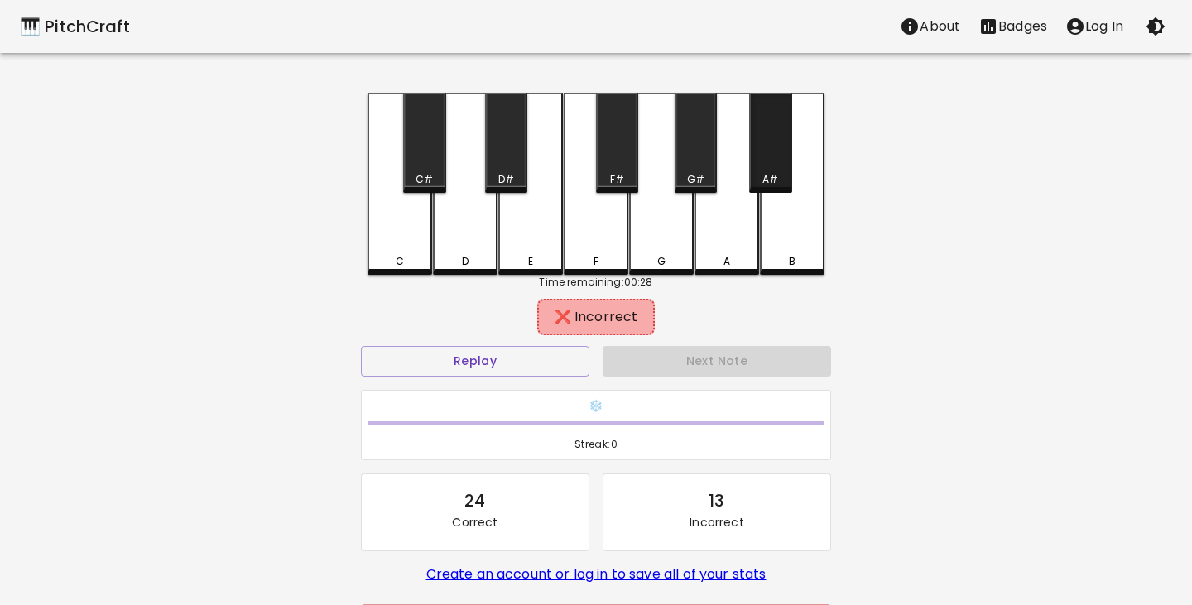
click at [775, 173] on div "A#" at bounding box center [770, 179] width 16 height 15
click at [625, 147] on div "F#" at bounding box center [617, 143] width 42 height 100
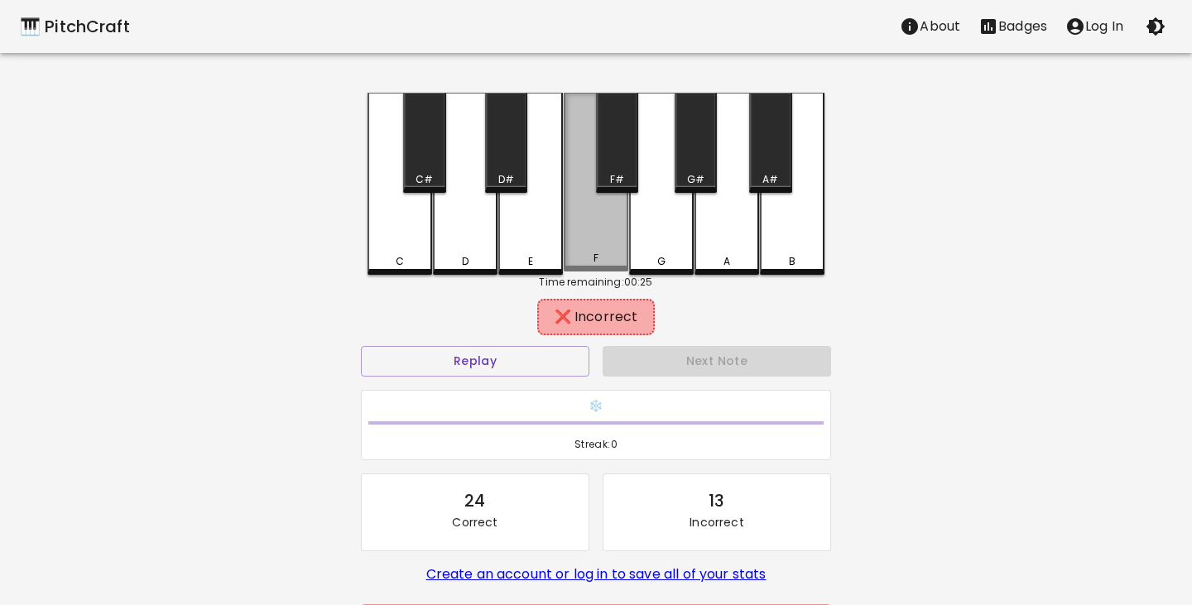
click at [612, 234] on div "F" at bounding box center [596, 182] width 65 height 179
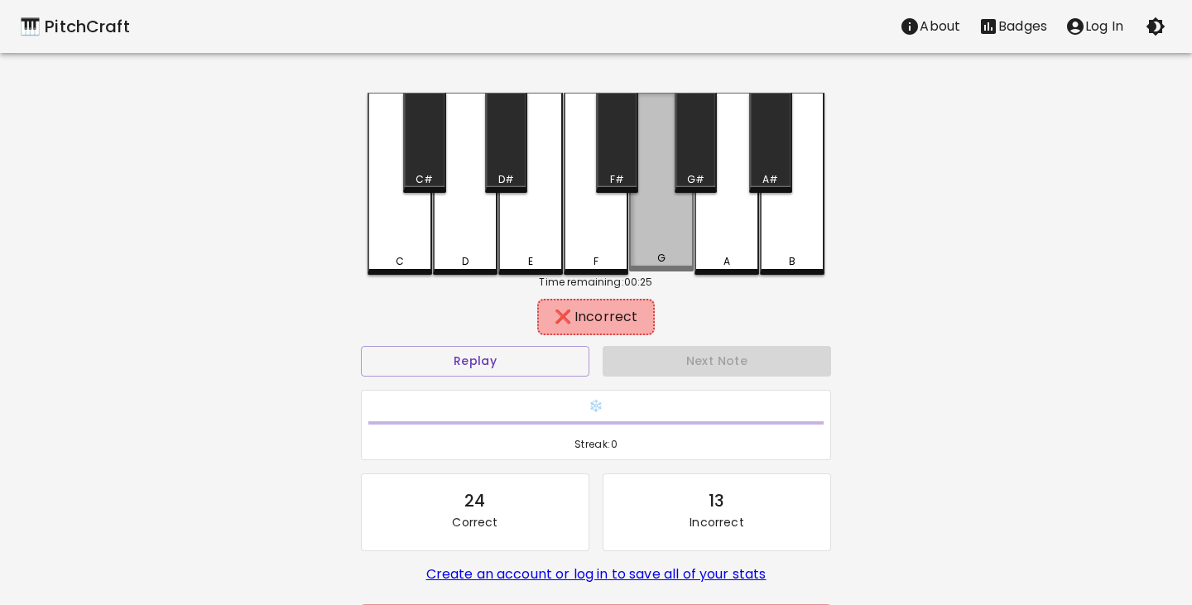
click at [660, 238] on div "G" at bounding box center [661, 182] width 65 height 179
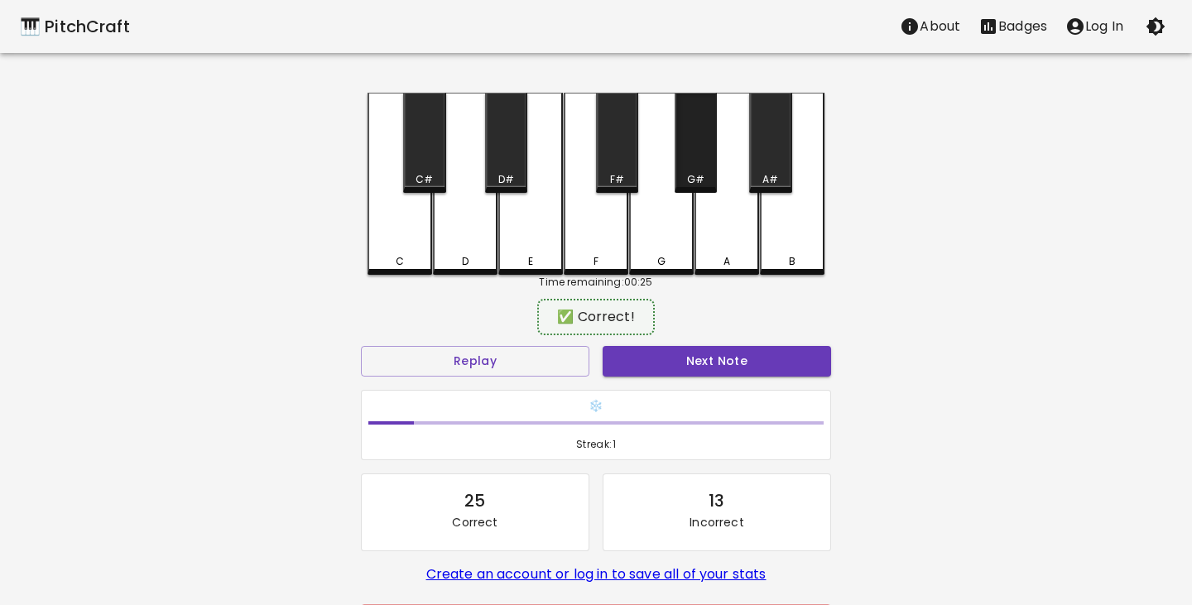
click at [693, 167] on div "G#" at bounding box center [696, 143] width 42 height 100
click at [704, 361] on button "Next Note" at bounding box center [717, 361] width 228 height 31
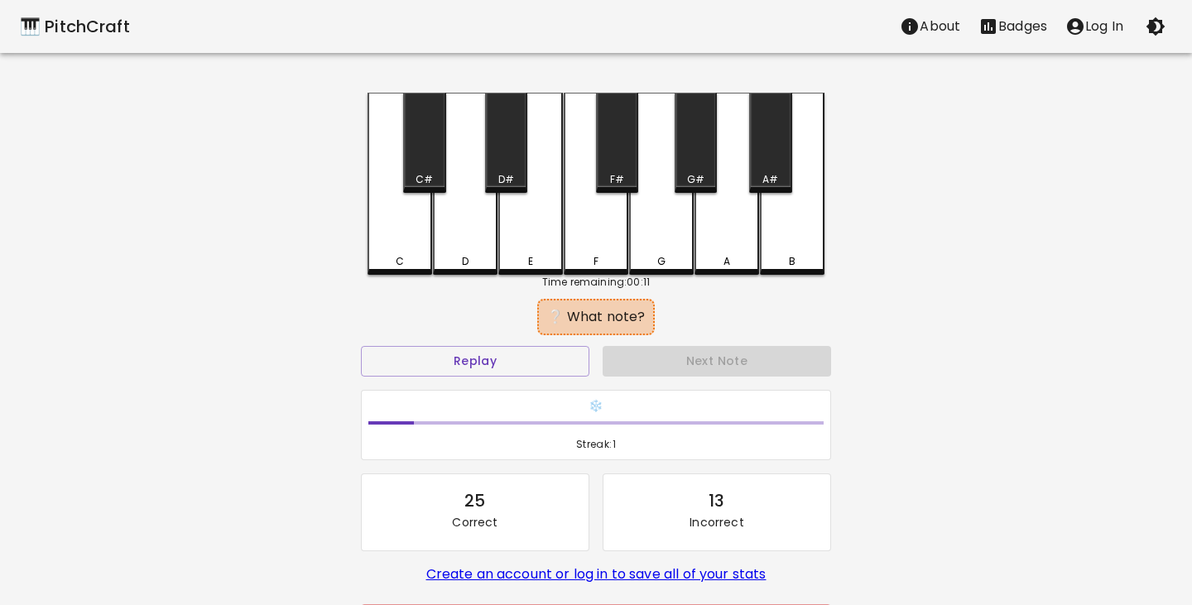
click at [492, 343] on div "Replay" at bounding box center [475, 361] width 242 height 44
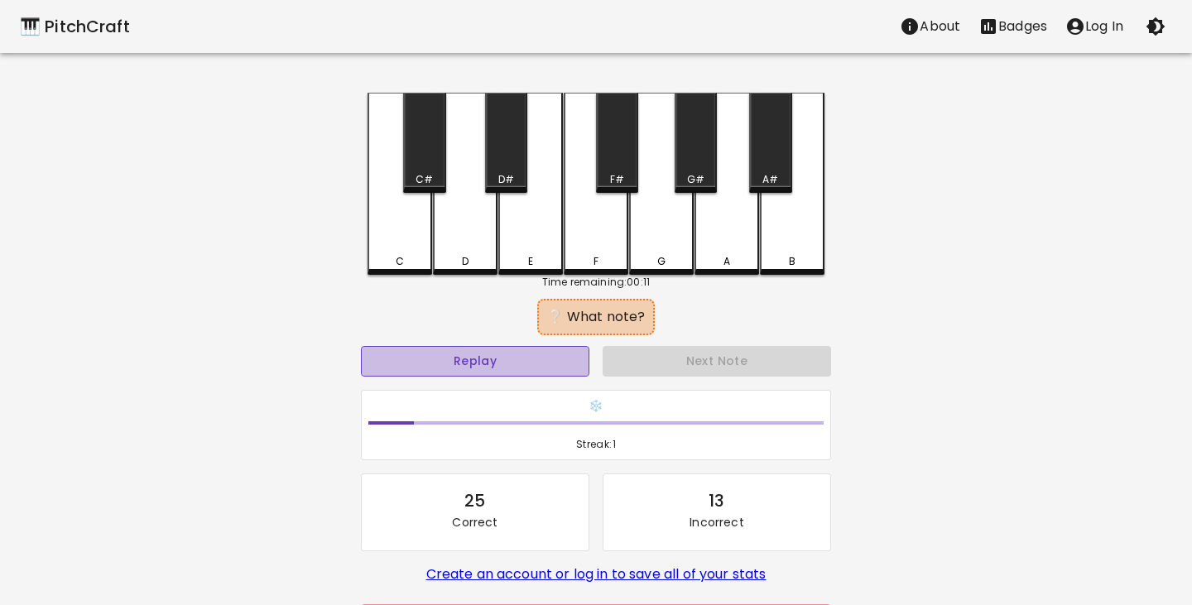
click at [492, 363] on button "Replay" at bounding box center [475, 361] width 228 height 31
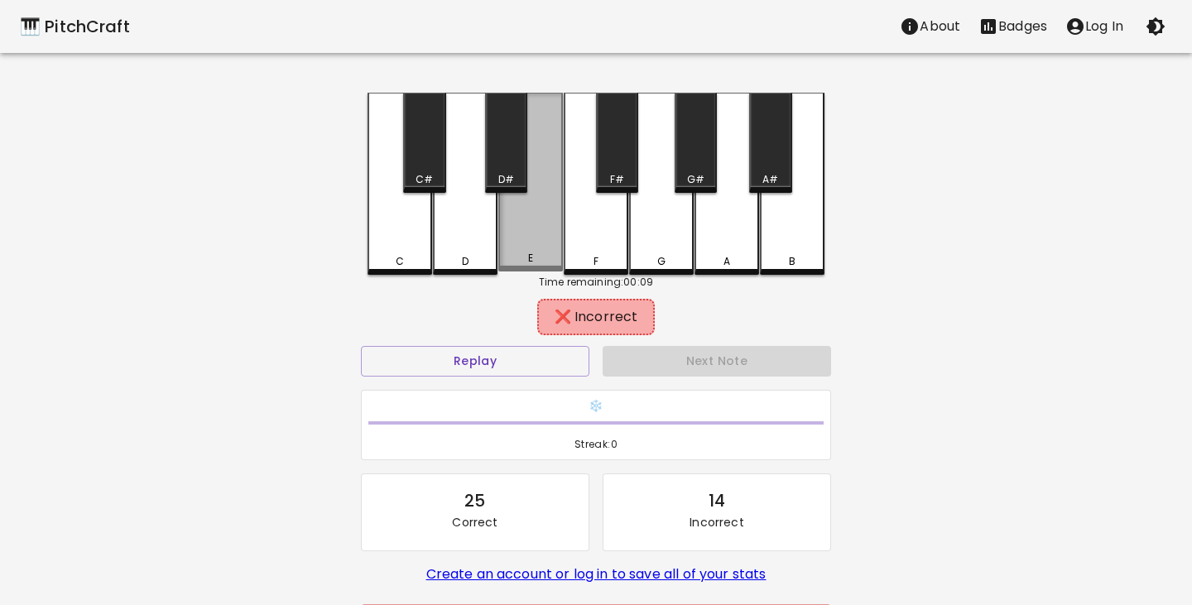
click at [531, 228] on div "E" at bounding box center [530, 182] width 65 height 179
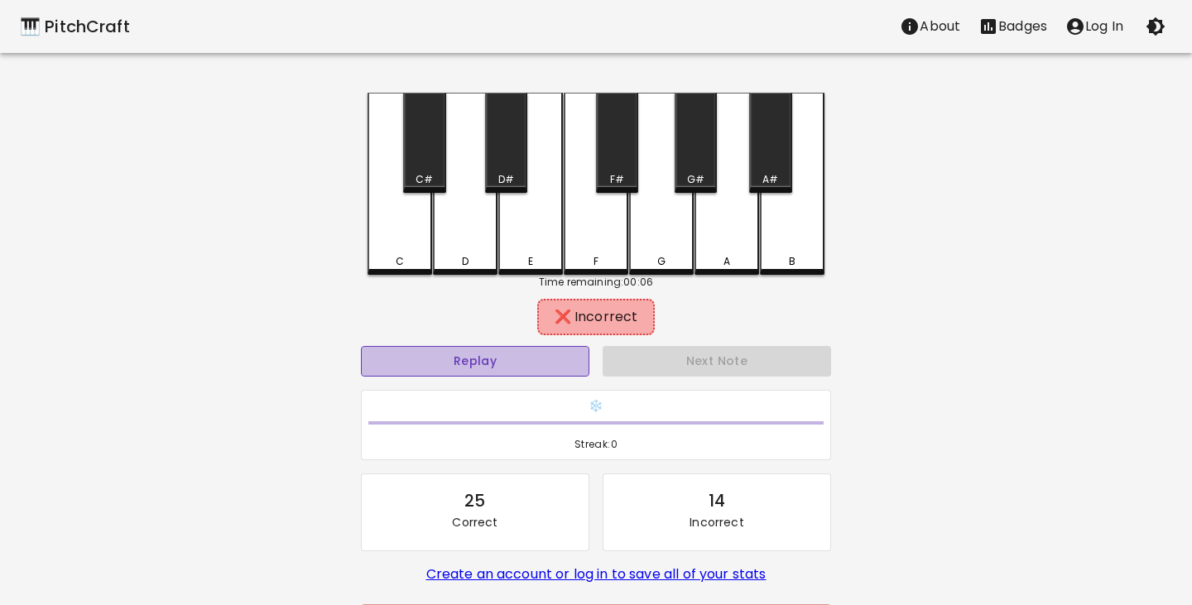
click at [518, 360] on button "Replay" at bounding box center [475, 361] width 228 height 31
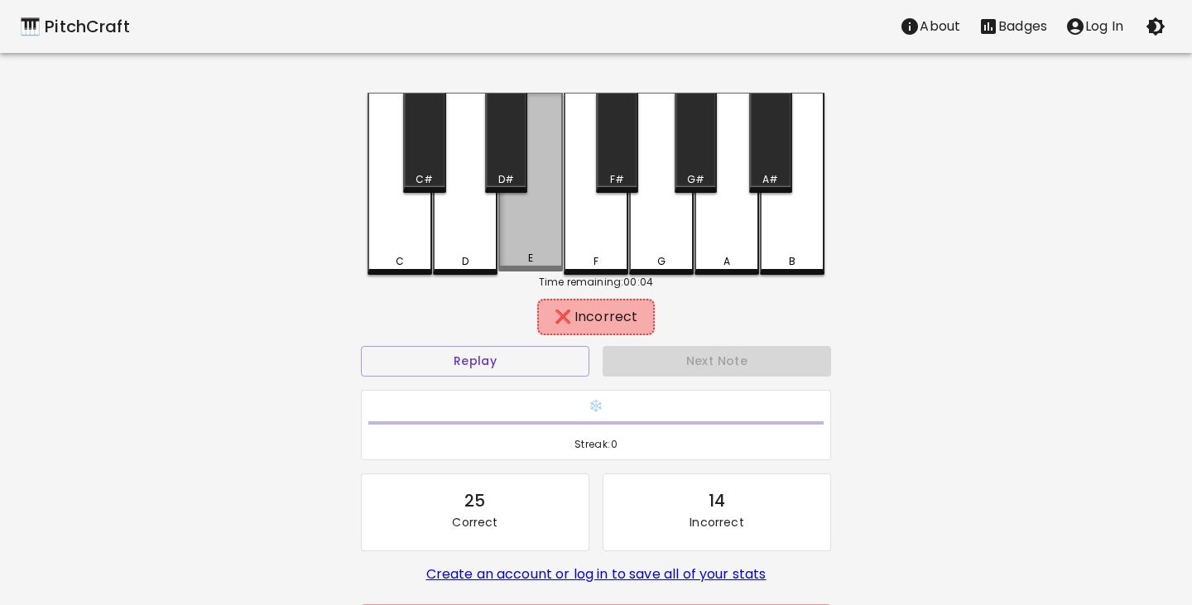
click at [528, 240] on div "E" at bounding box center [530, 182] width 65 height 179
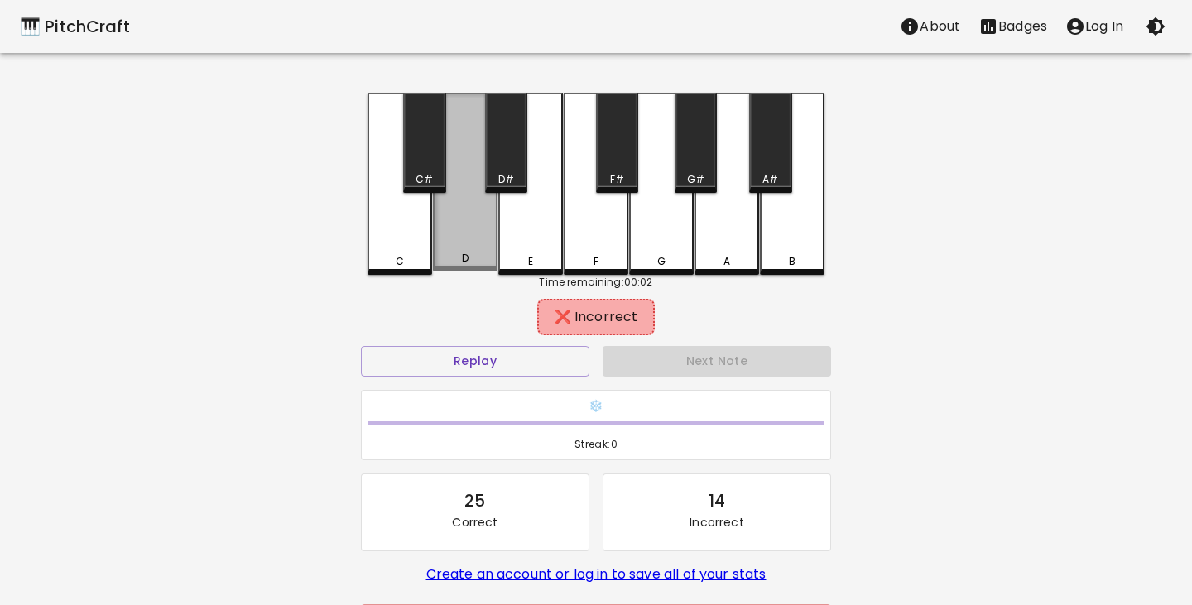
click at [472, 242] on div "D" at bounding box center [465, 182] width 65 height 179
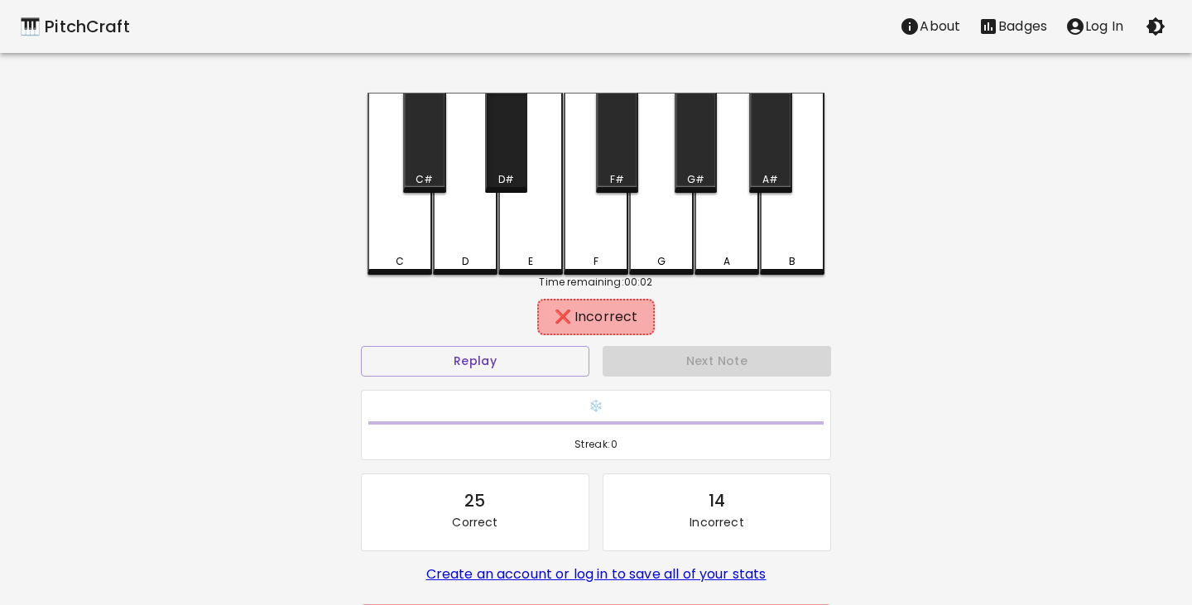
click at [501, 160] on div "D#" at bounding box center [506, 143] width 42 height 100
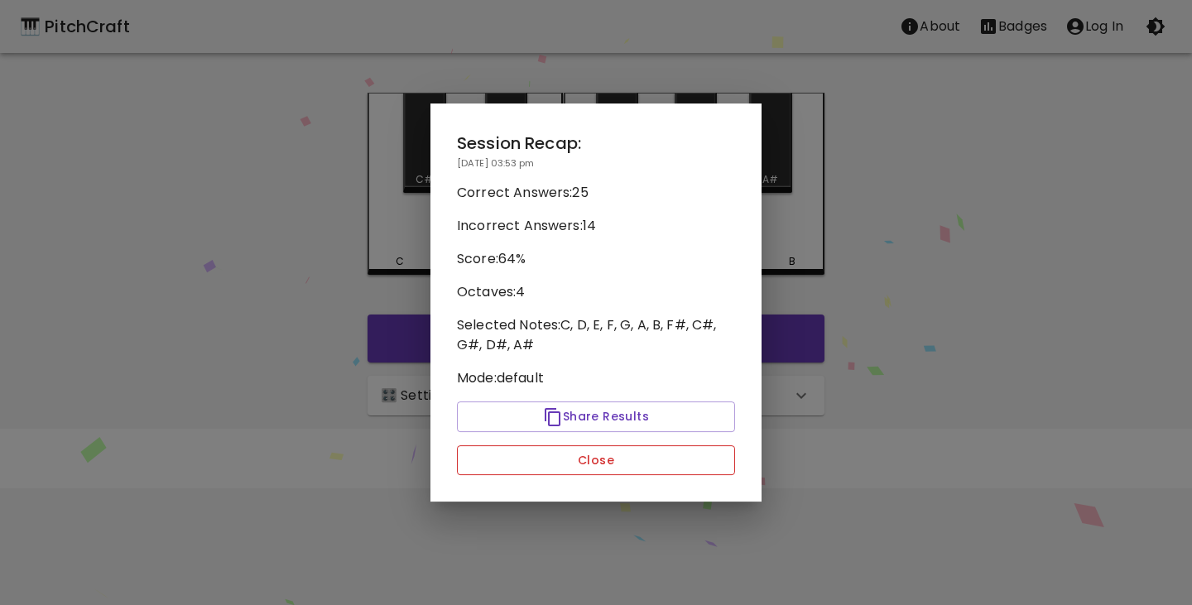
click at [588, 468] on button "Close" at bounding box center [596, 460] width 278 height 31
